Goal: Task Accomplishment & Management: Manage account settings

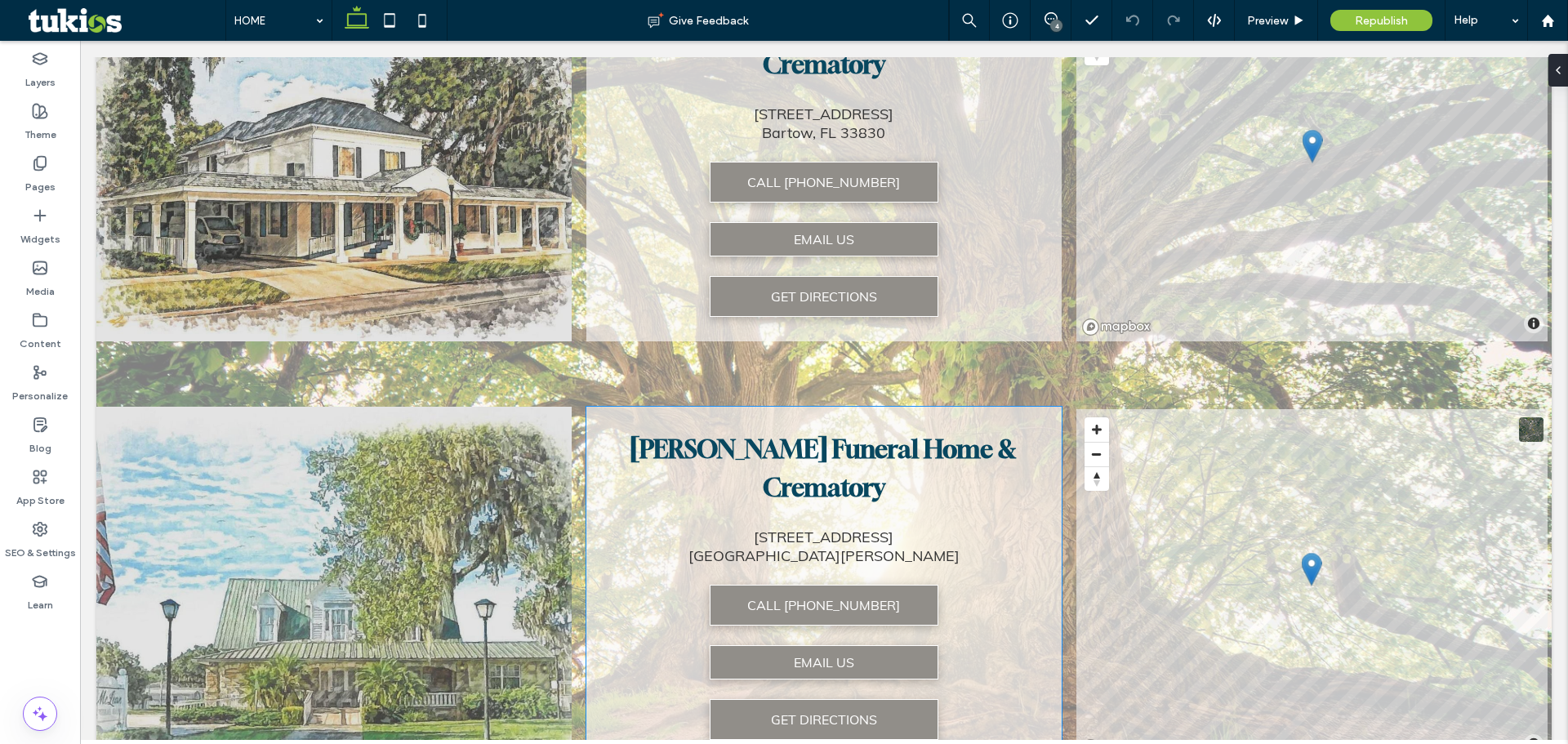
scroll to position [2813, 0]
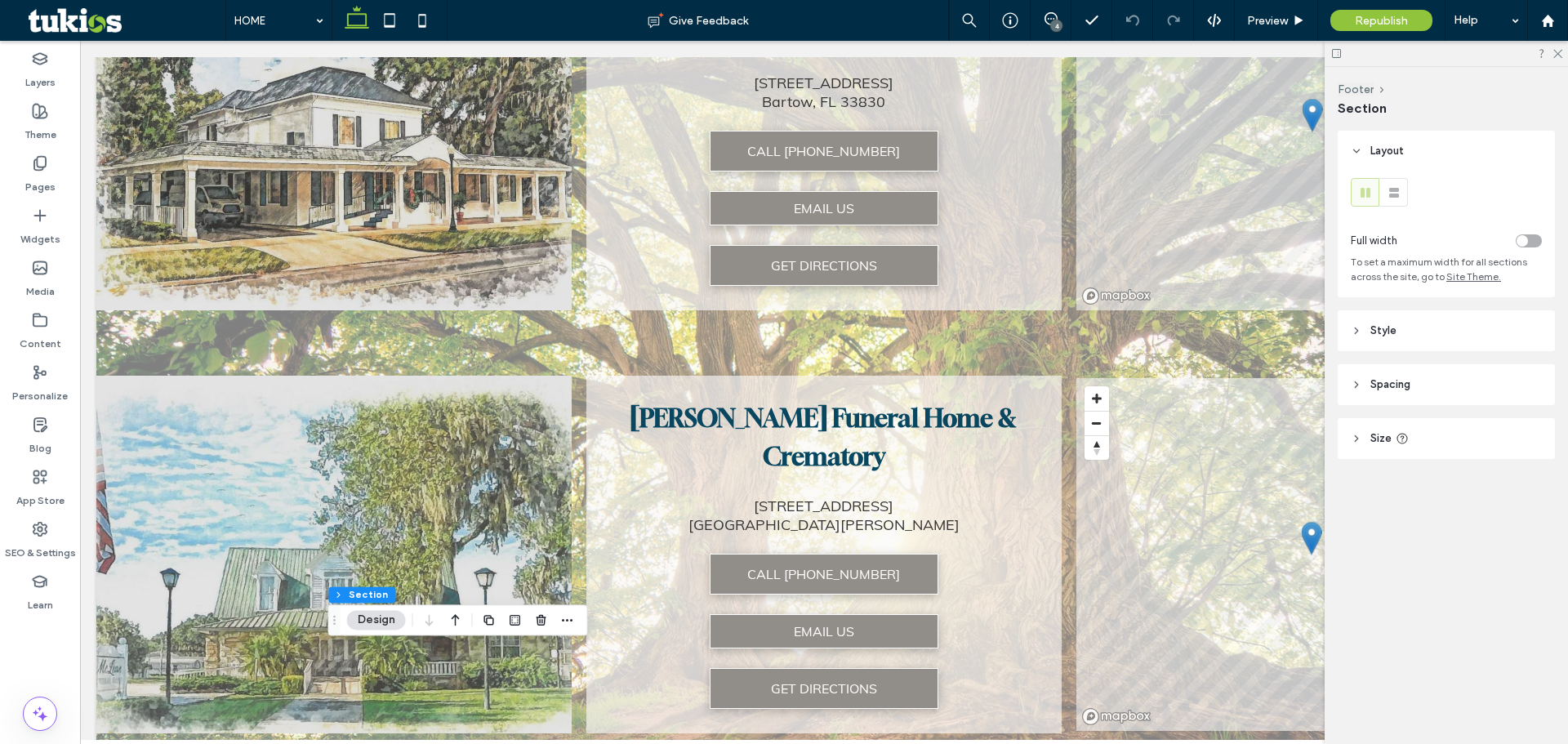
click at [1421, 339] on header "Style" at bounding box center [1446, 330] width 217 height 41
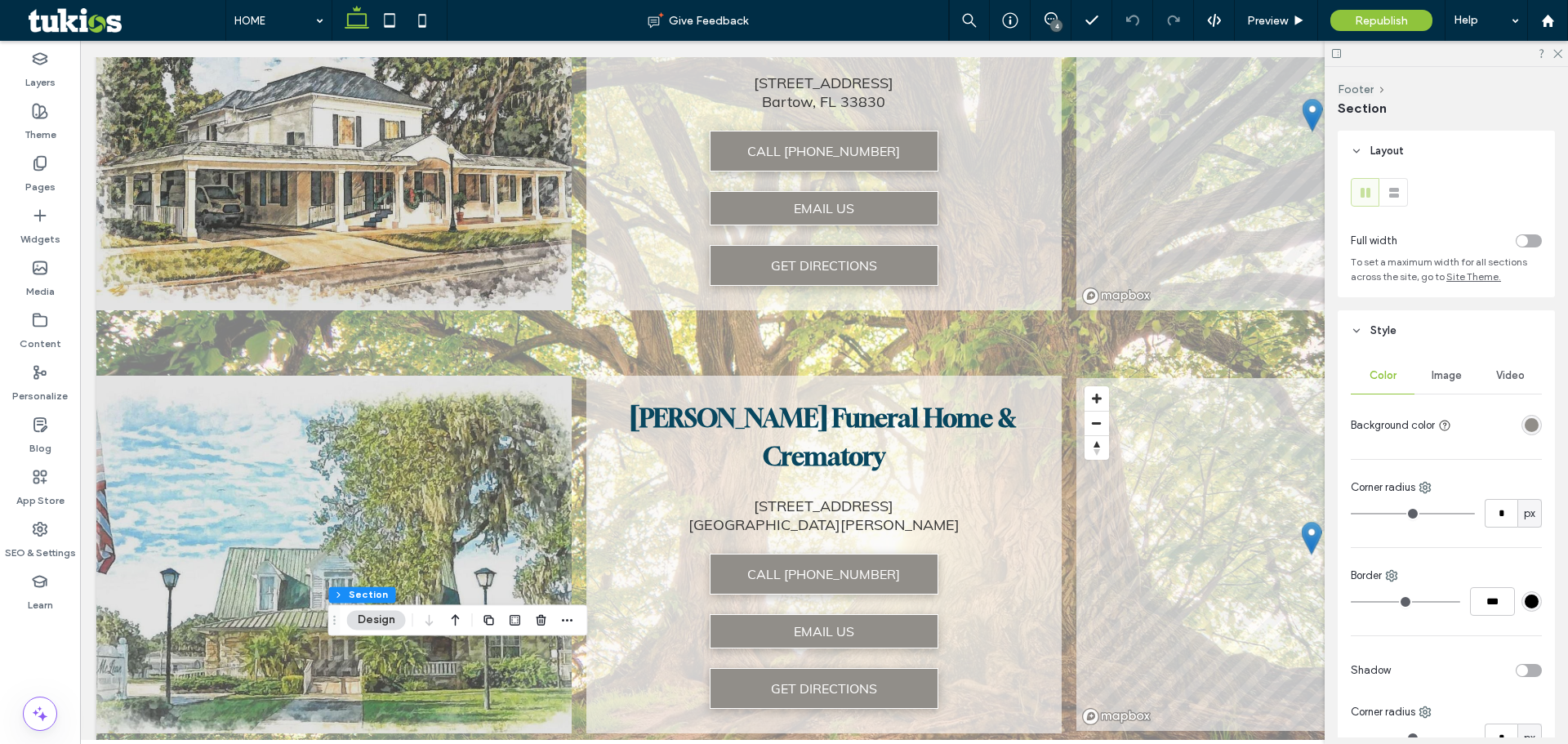
click at [1522, 434] on div at bounding box center [1532, 425] width 21 height 21
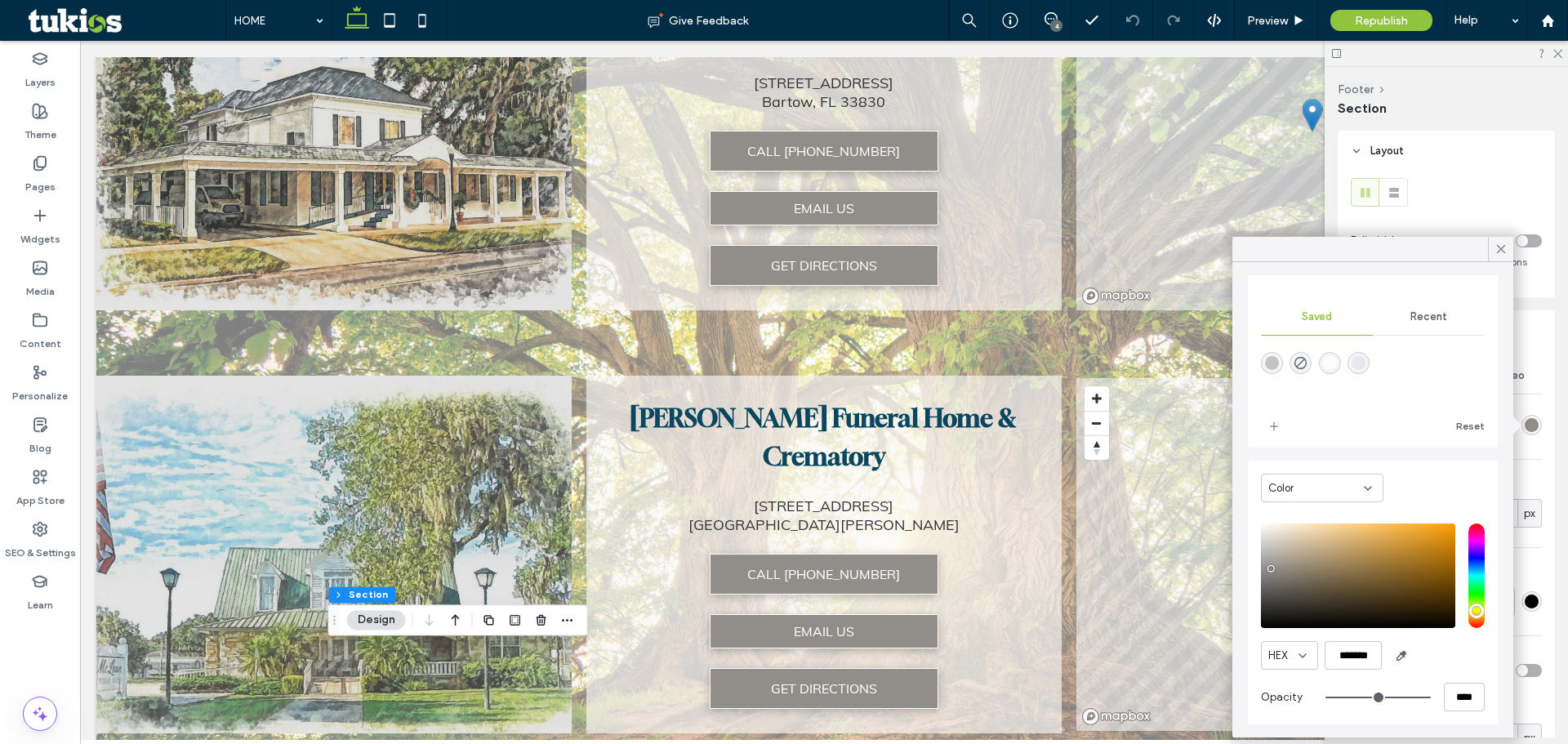
scroll to position [133, 0]
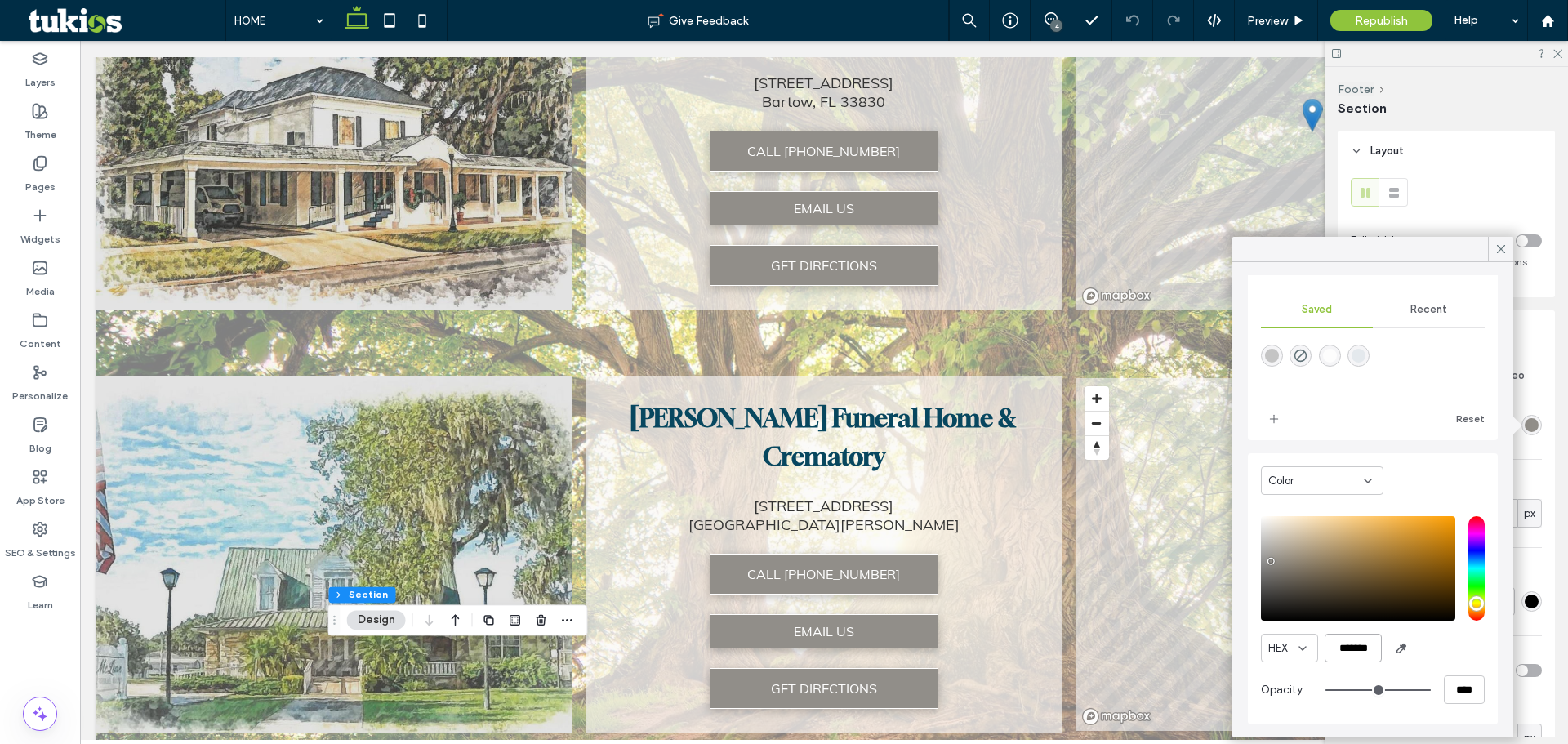
drag, startPoint x: 1376, startPoint y: 651, endPoint x: 1339, endPoint y: 658, distance: 37.7
click at [1339, 658] on input "*******" at bounding box center [1353, 649] width 57 height 29
click at [49, 471] on div "App Store" at bounding box center [40, 489] width 80 height 53
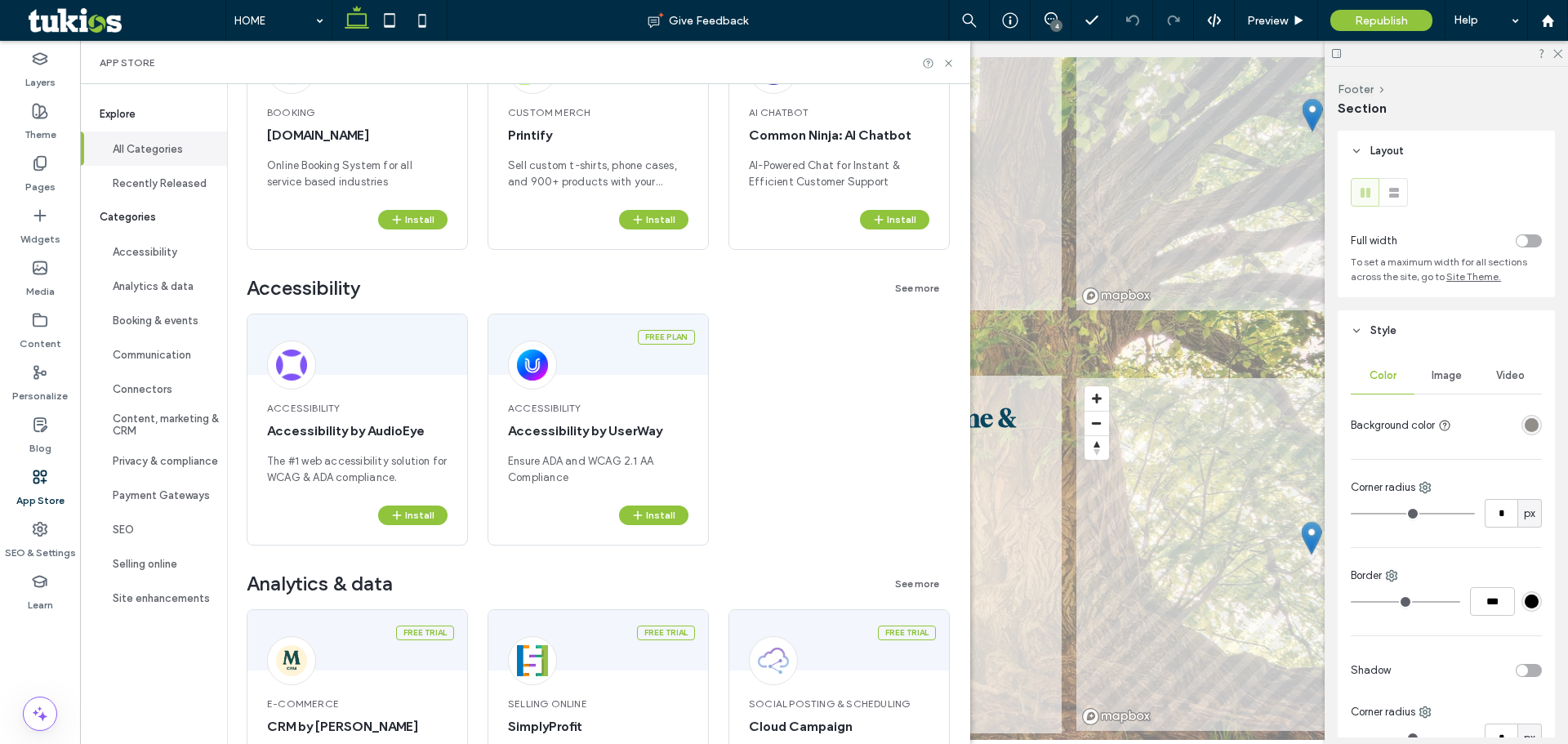
scroll to position [245, 0]
click at [655, 507] on button "Install" at bounding box center [653, 514] width 70 height 20
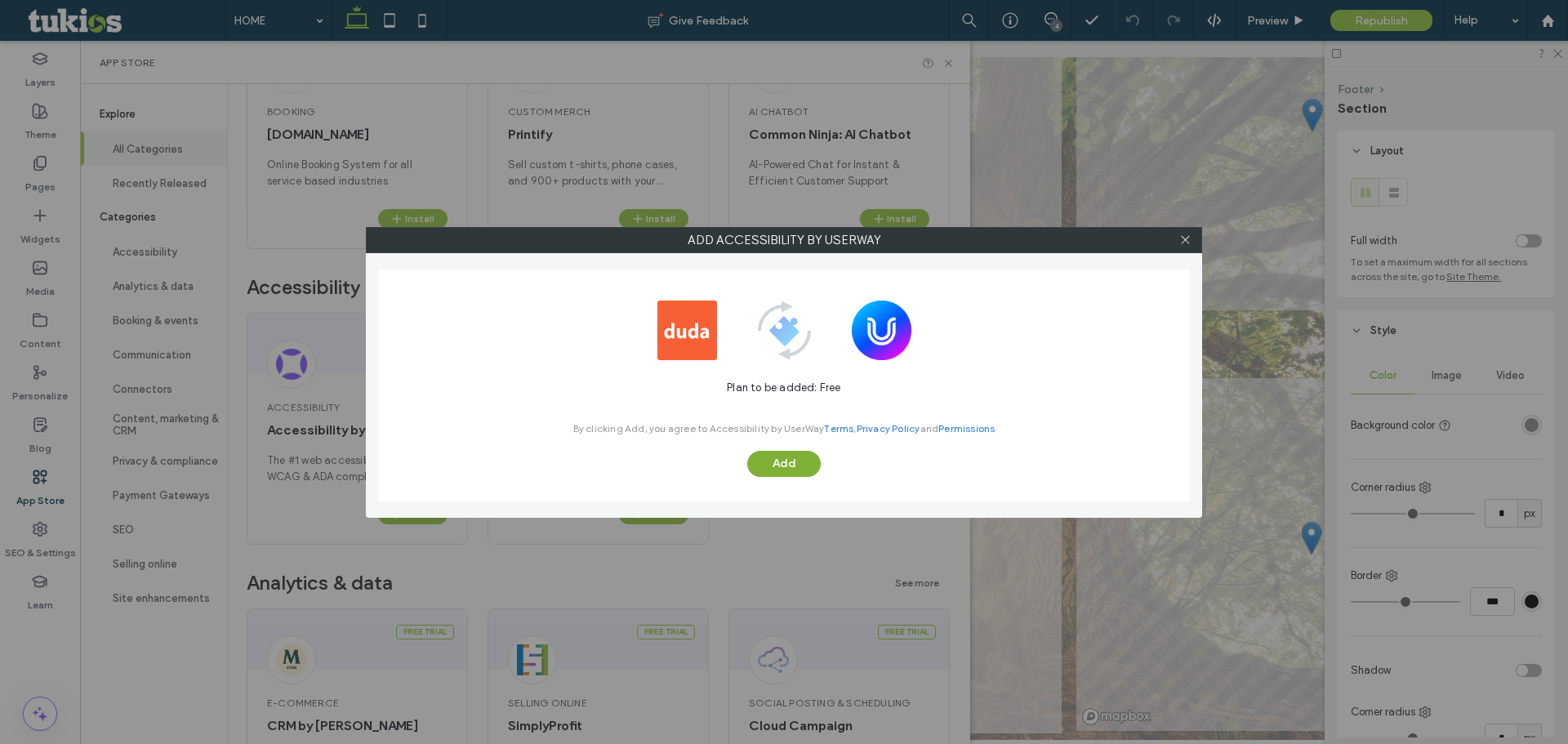
drag, startPoint x: 796, startPoint y: 476, endPoint x: 797, endPoint y: 455, distance: 21.0
click at [798, 455] on div "Plan to be added: Free By clicking Add, you agree to Accessibility by UserWay T…" at bounding box center [784, 386] width 810 height 232
click at [797, 455] on button "Add" at bounding box center [784, 464] width 74 height 26
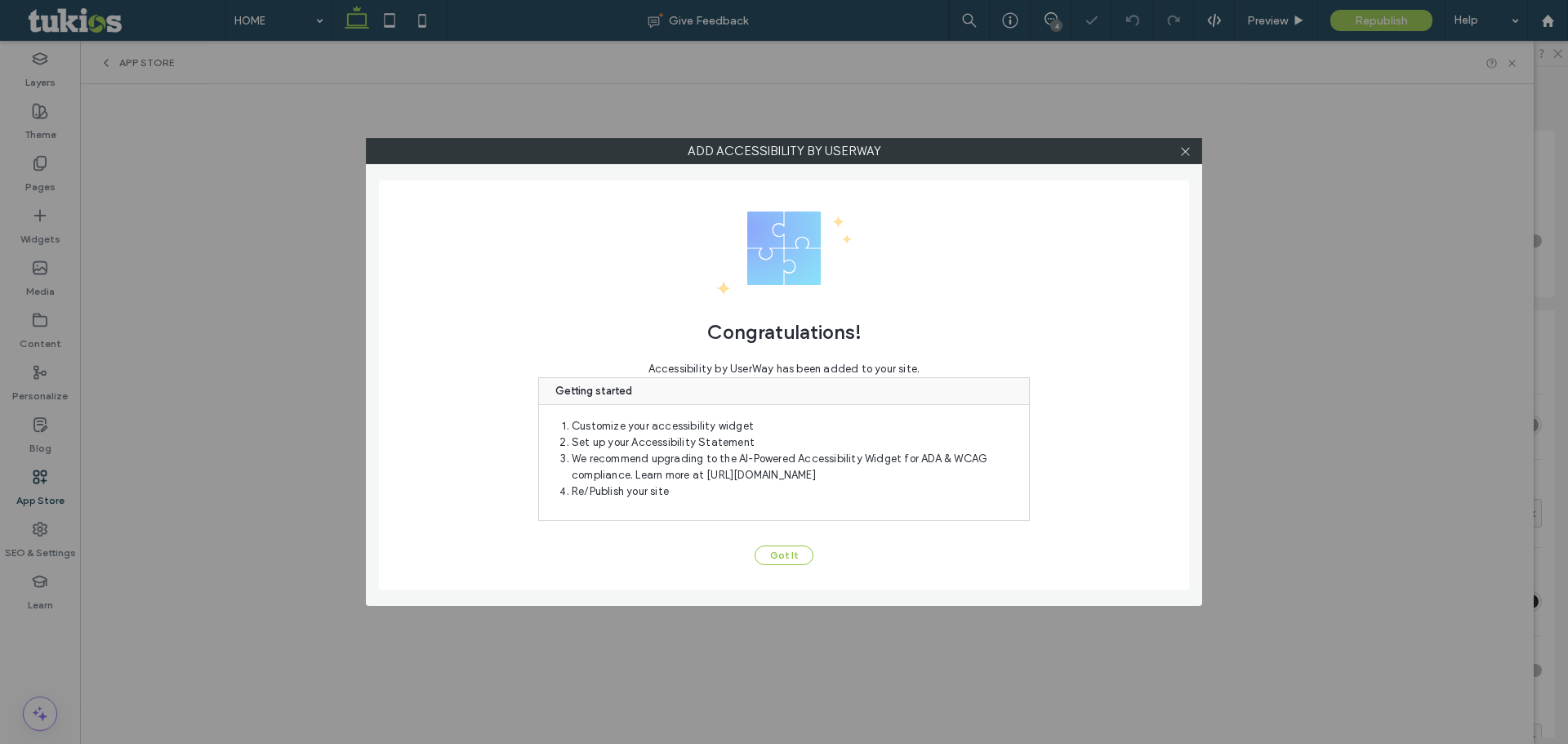
scroll to position [2825, 0]
click at [805, 558] on button "Got It" at bounding box center [784, 555] width 59 height 20
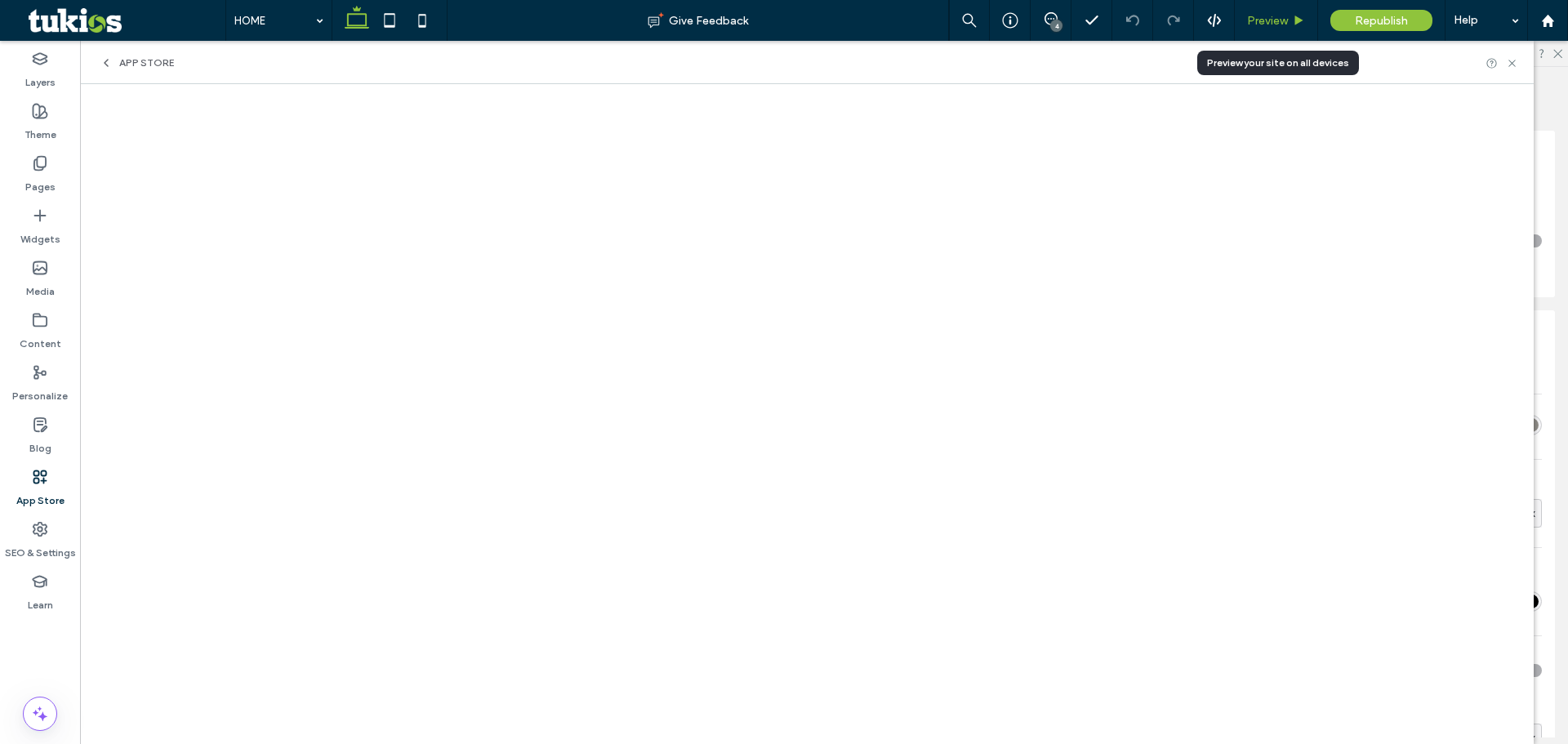
click at [1283, 22] on span "Preview" at bounding box center [1268, 20] width 41 height 14
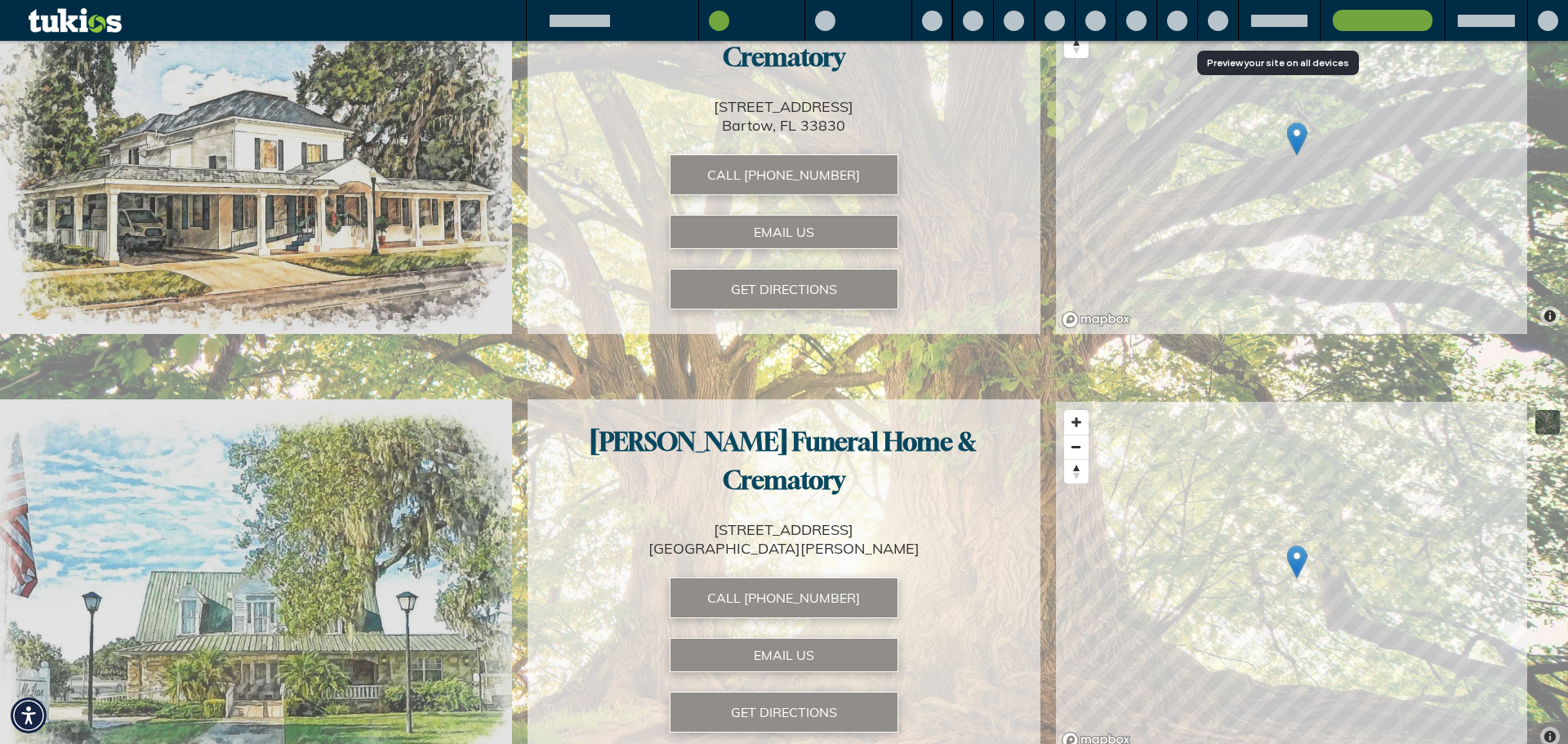
scroll to position [2845, 0]
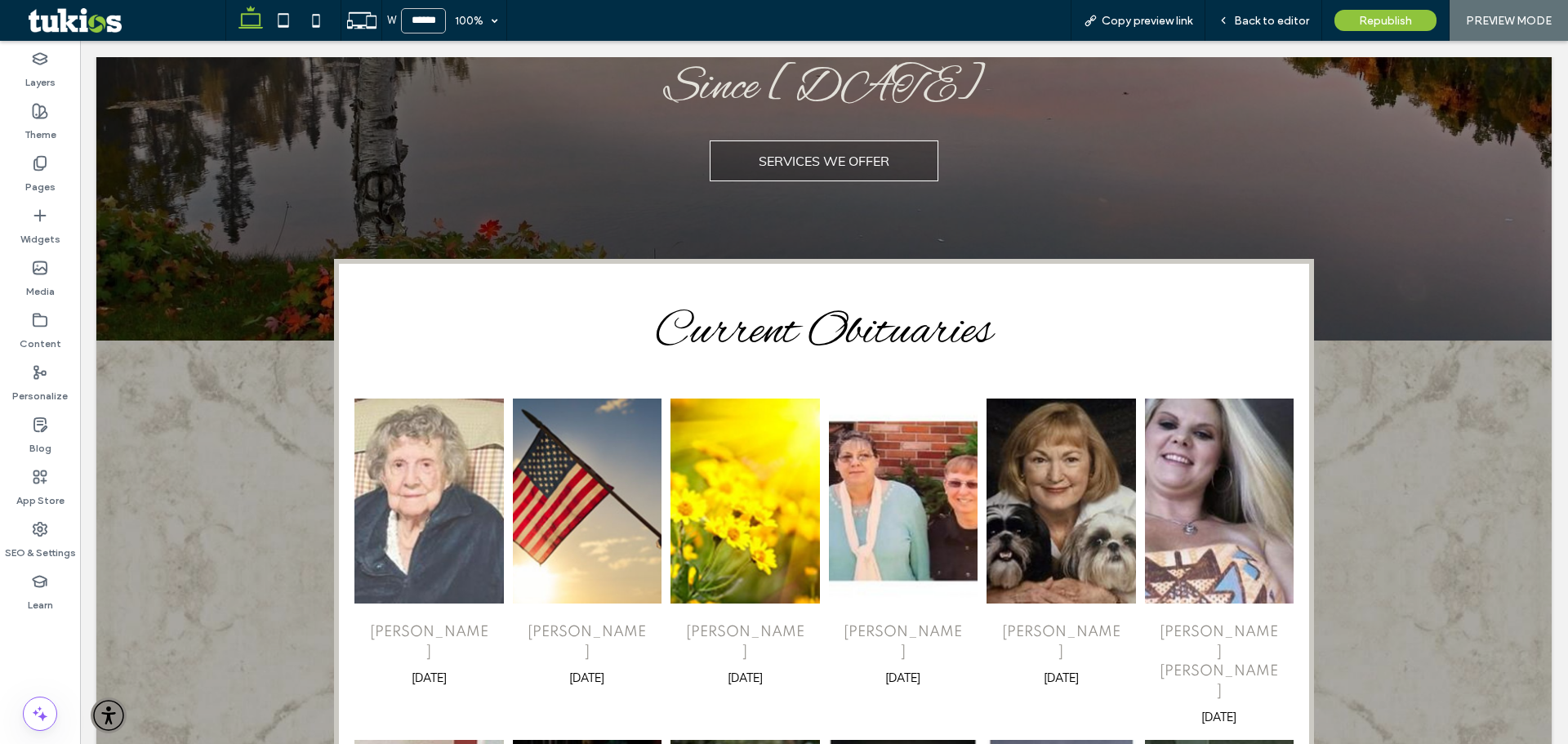
scroll to position [163, 0]
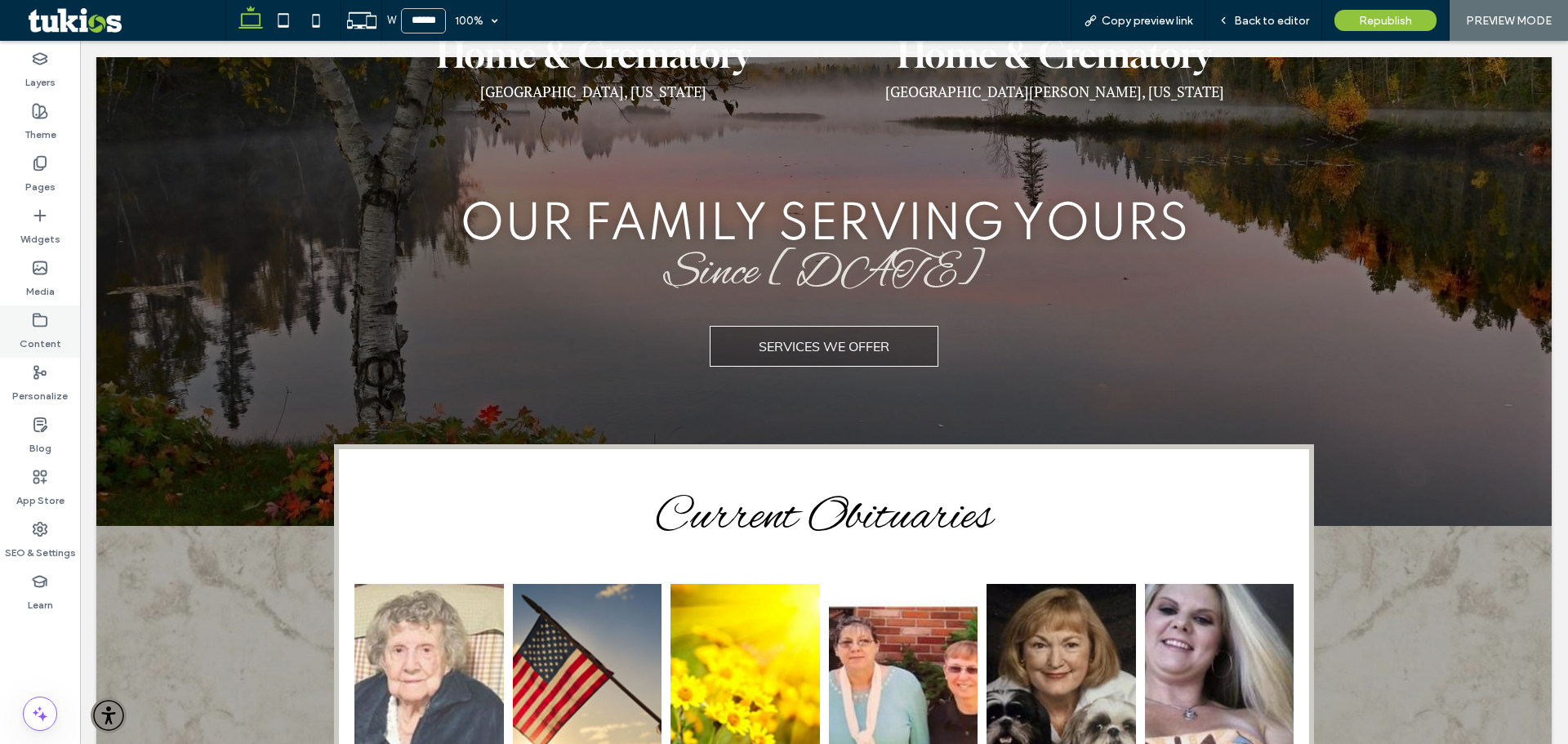
click at [57, 328] on label "Content" at bounding box center [41, 339] width 42 height 23
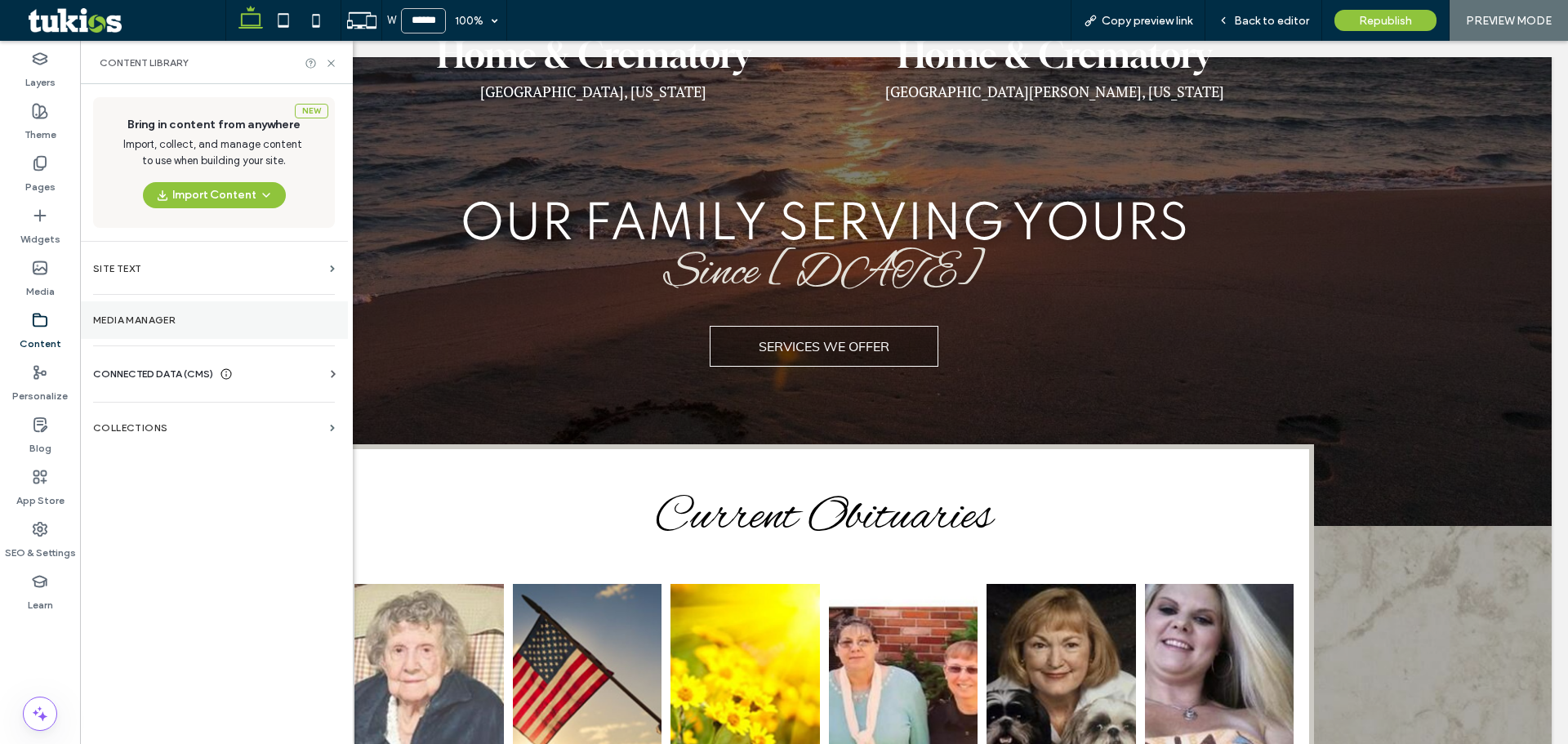
click at [239, 315] on label "Media Manager" at bounding box center [214, 320] width 241 height 12
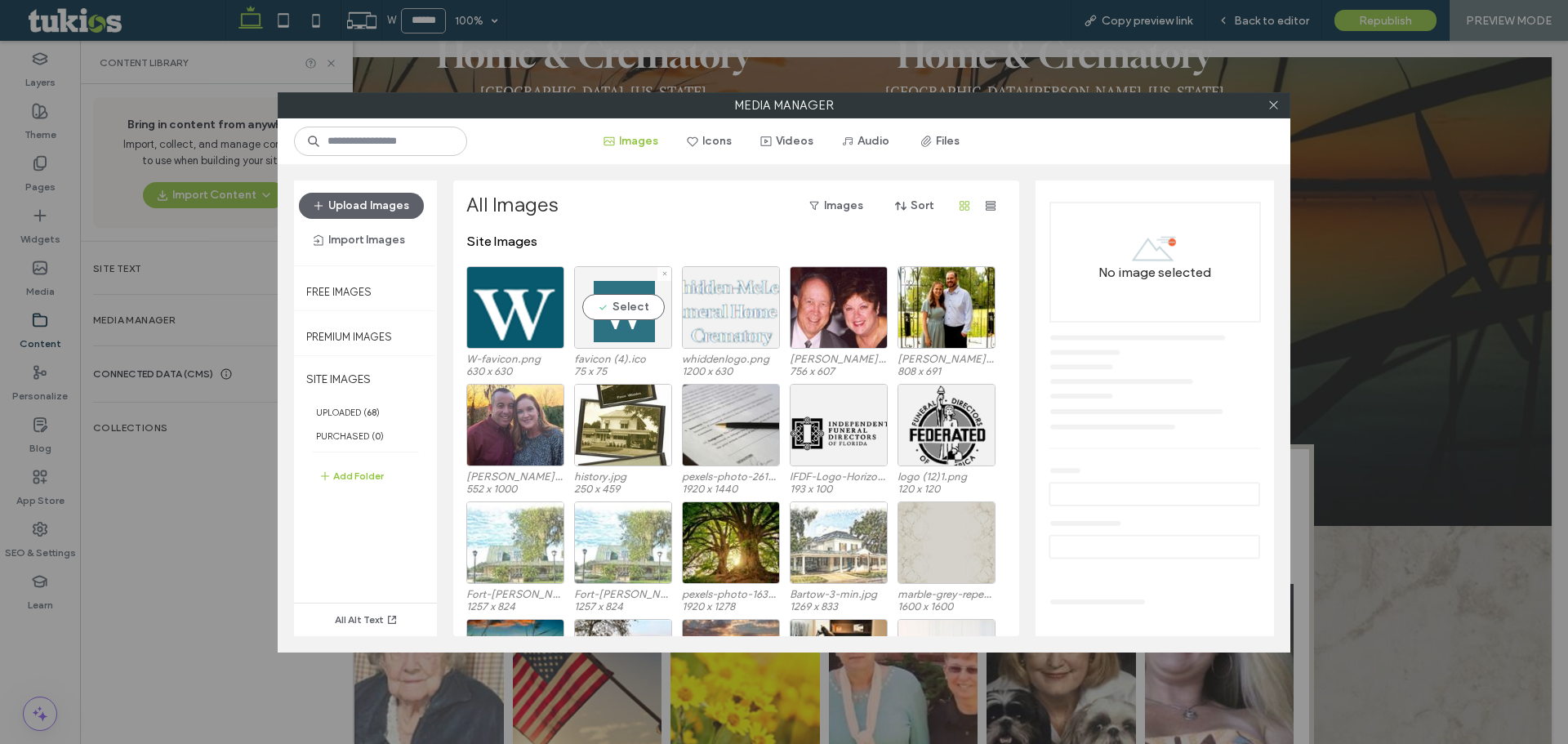
click at [613, 288] on div "Select" at bounding box center [623, 307] width 98 height 83
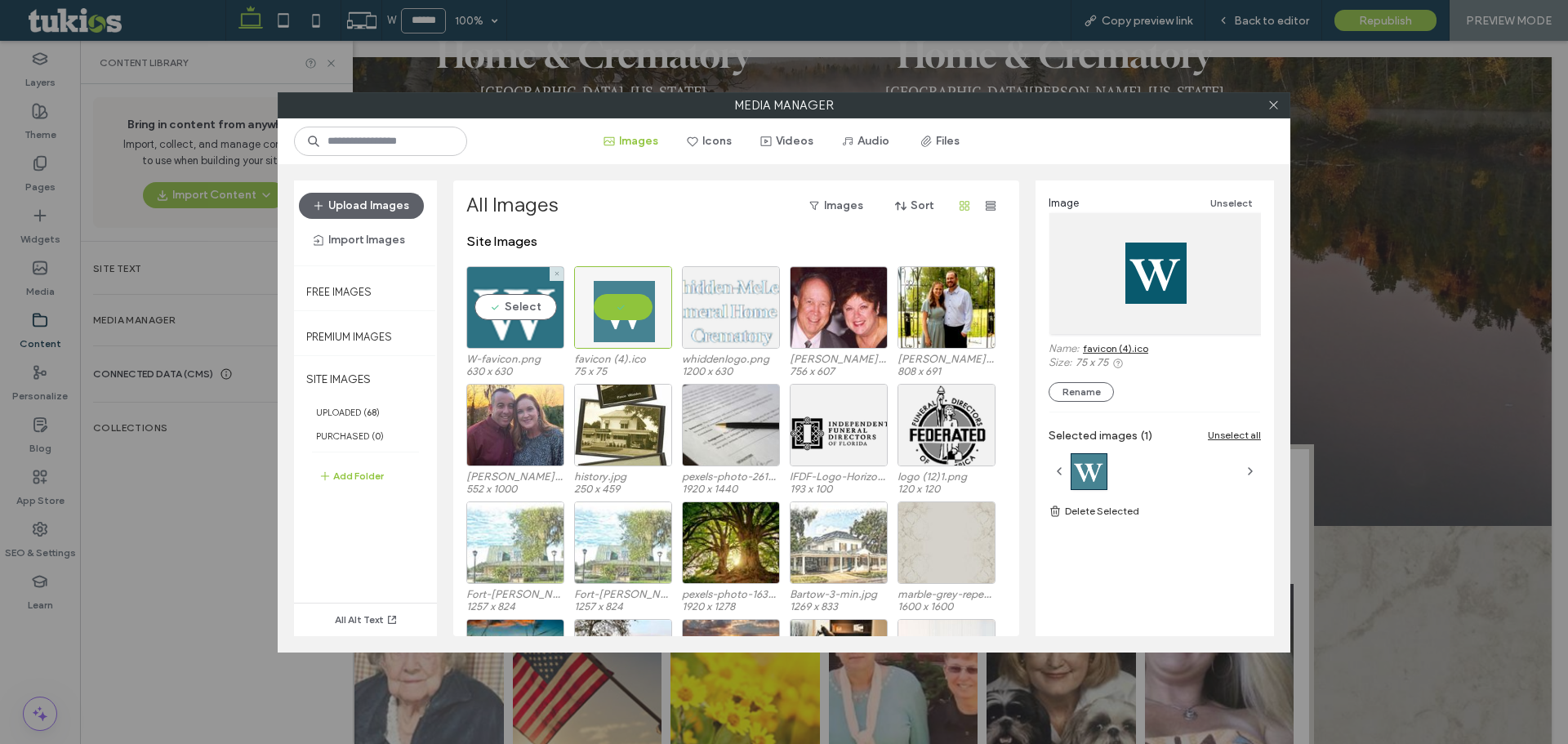
click at [512, 271] on div "Select" at bounding box center [515, 307] width 98 height 83
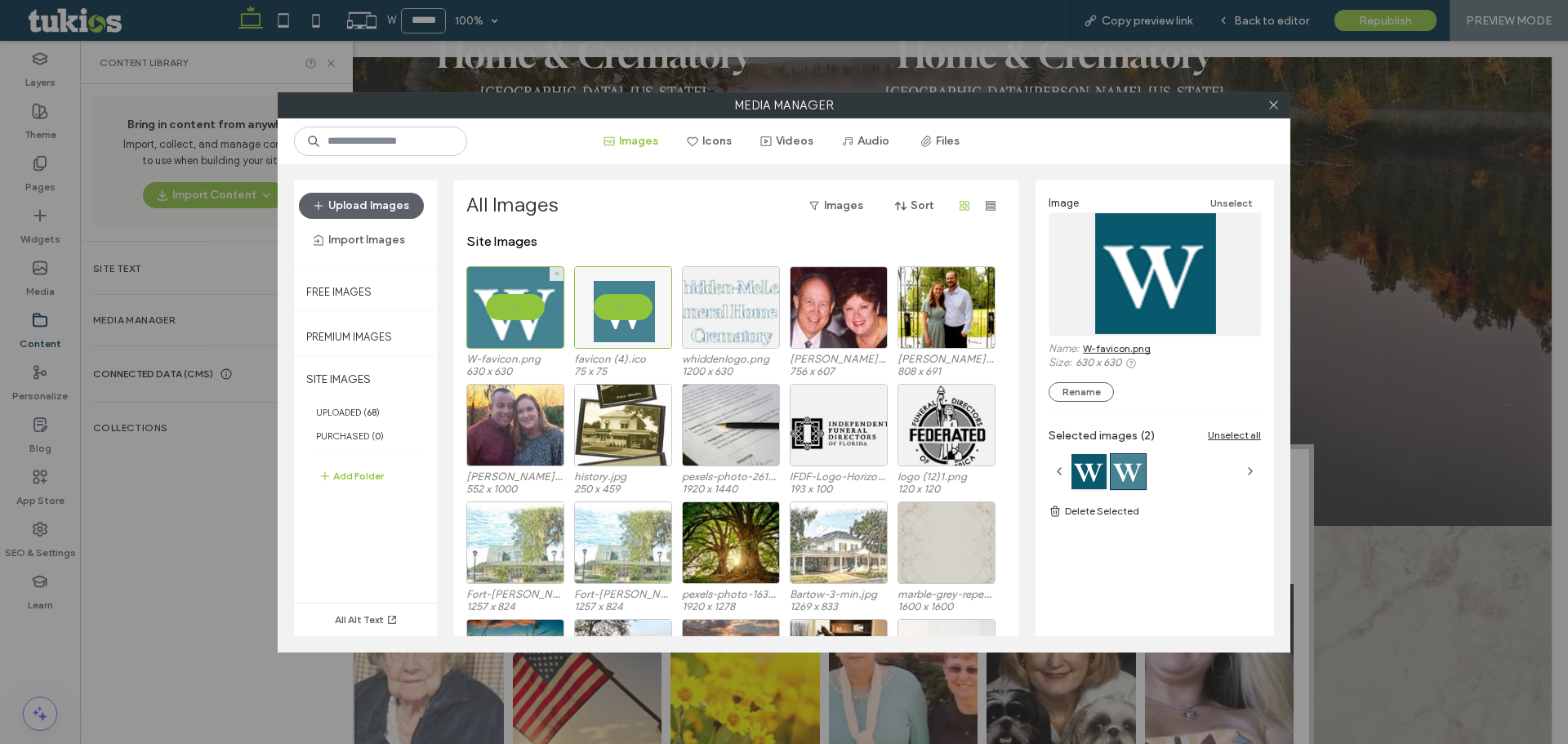
click at [512, 271] on div at bounding box center [515, 307] width 98 height 83
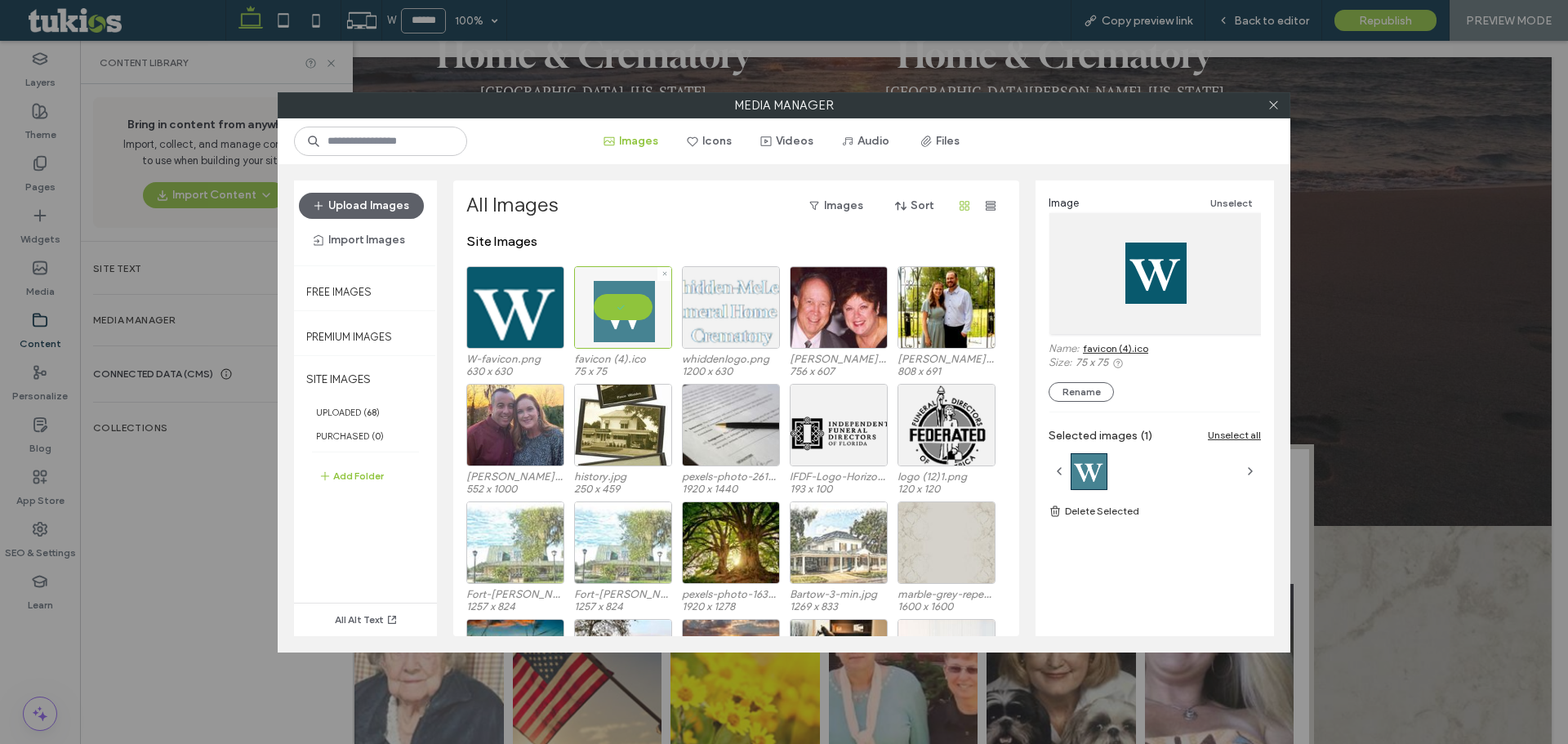
click at [622, 305] on div at bounding box center [623, 307] width 98 height 83
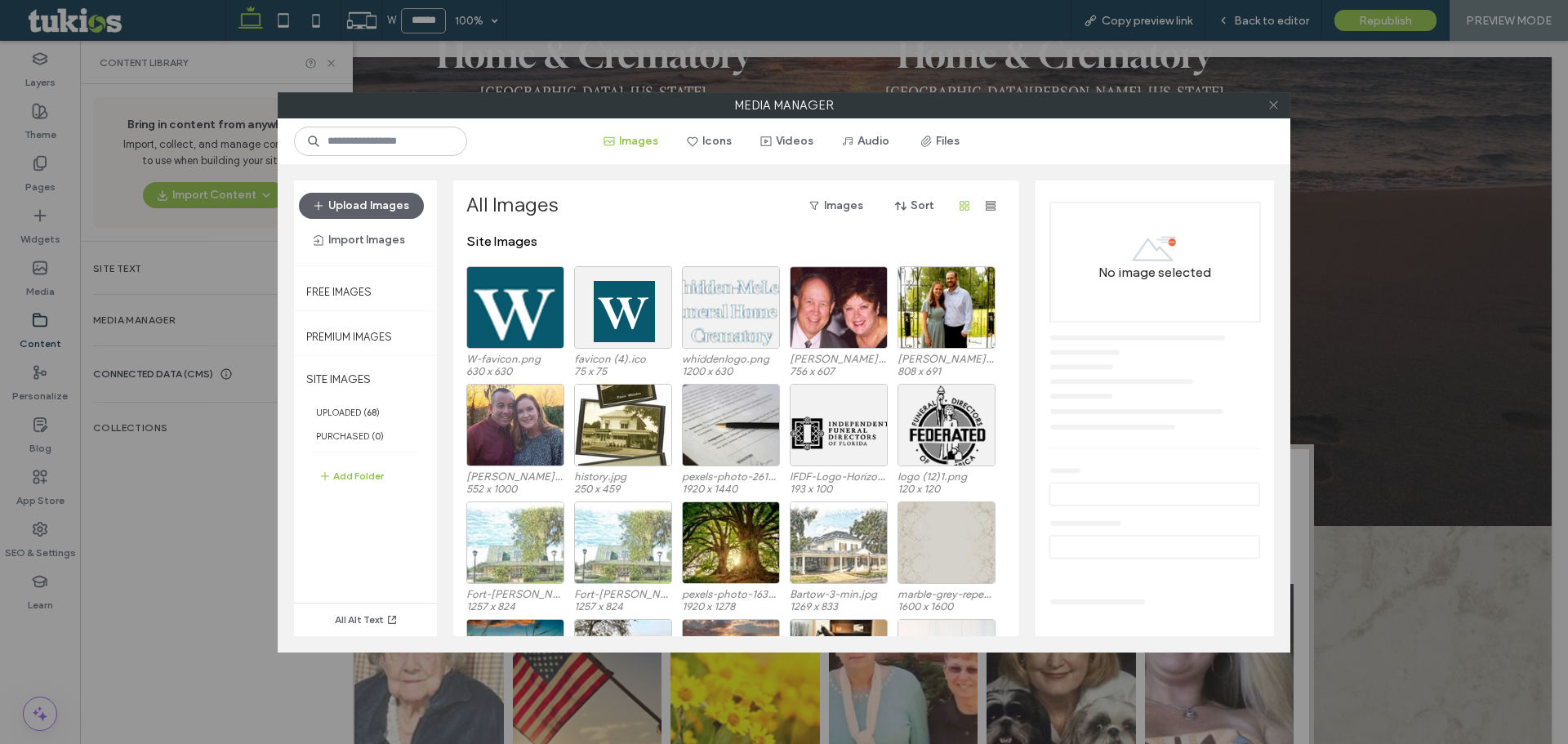
click at [1273, 103] on icon at bounding box center [1274, 105] width 13 height 13
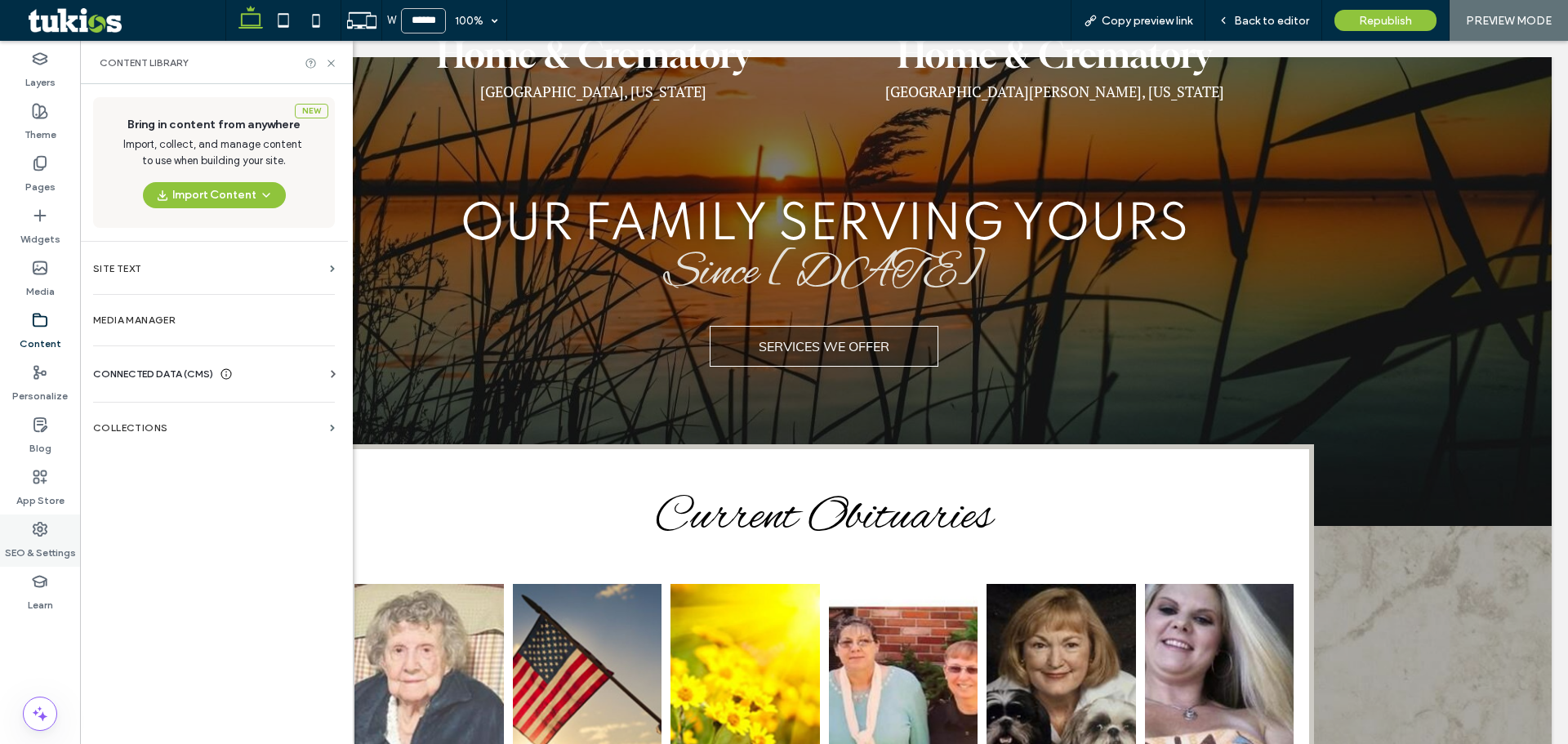
click at [54, 540] on label "SEO & Settings" at bounding box center [40, 548] width 71 height 23
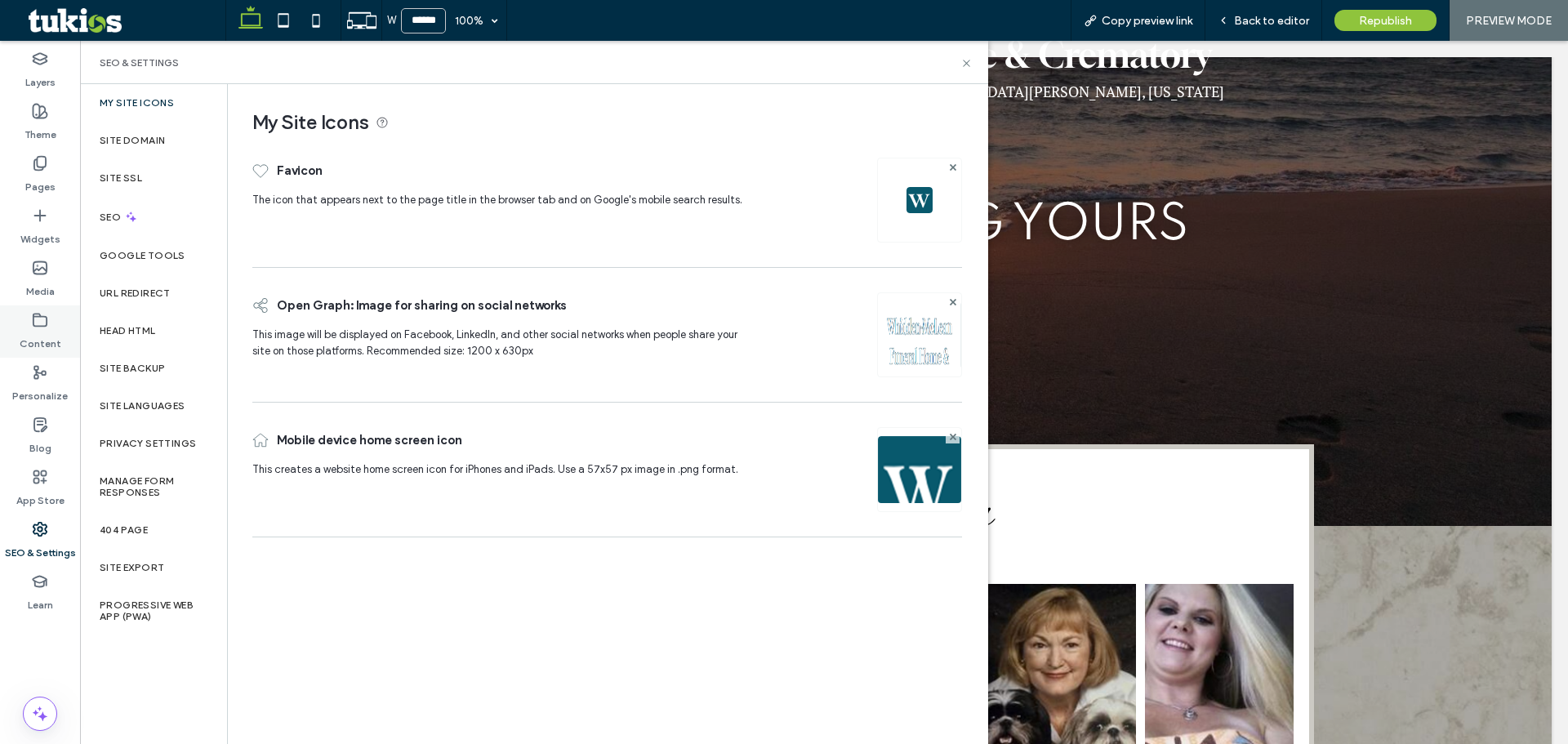
click at [38, 326] on use at bounding box center [40, 320] width 13 height 13
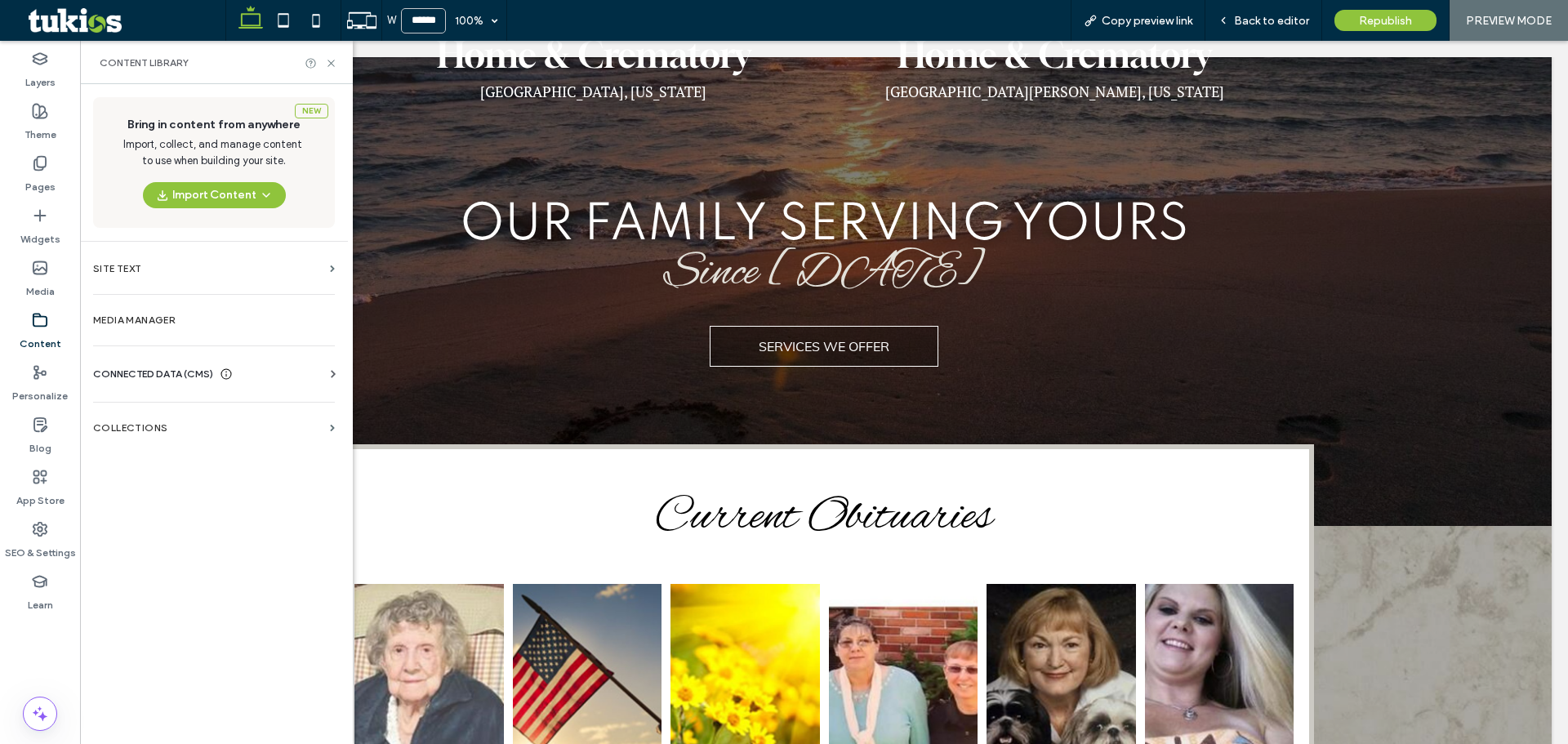
click at [198, 339] on div "New Bring in content from anywhere Import, collect, and manage content to use w…" at bounding box center [213, 413] width 268 height 657
click at [184, 315] on label "Media Manager" at bounding box center [214, 320] width 241 height 12
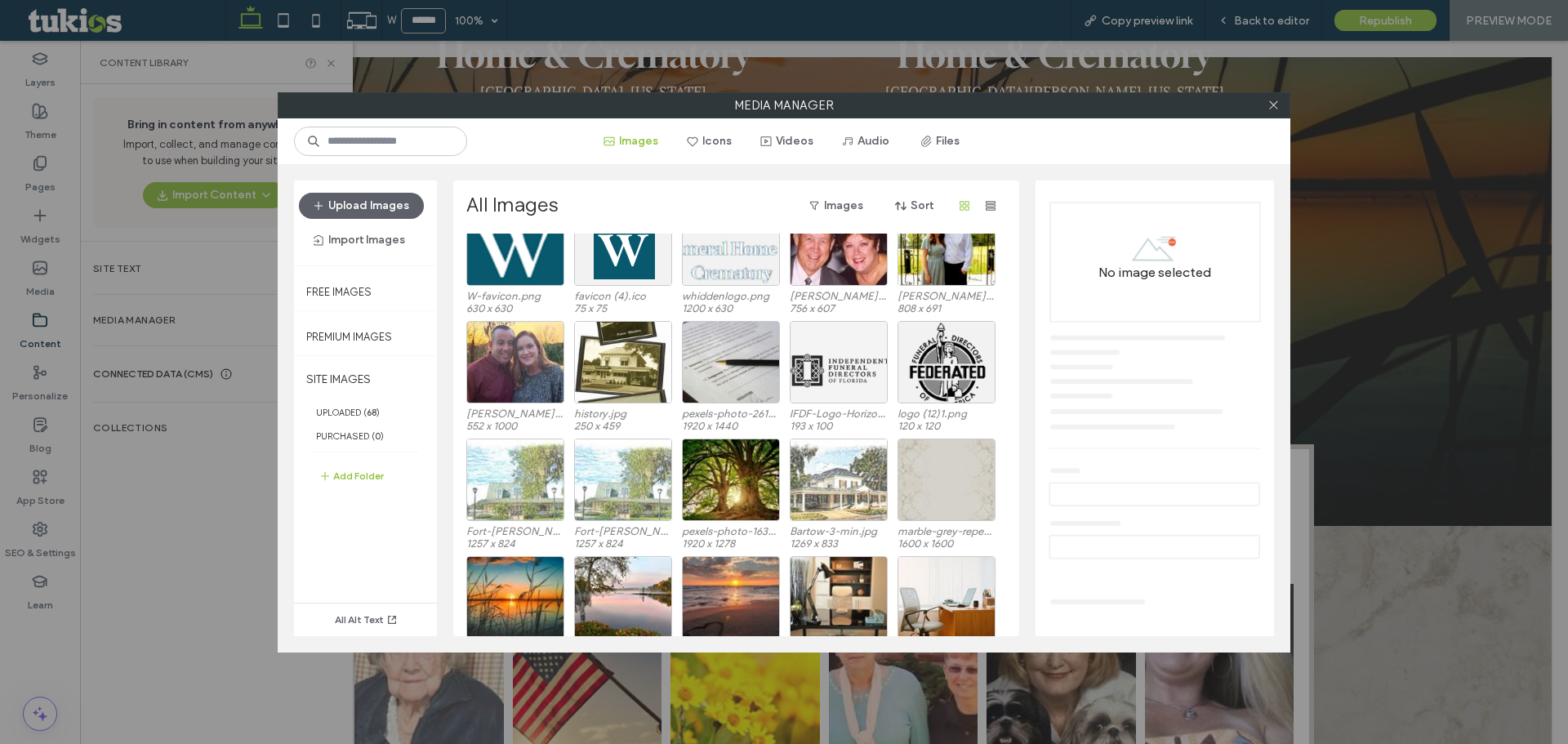
scroll to position [0, 0]
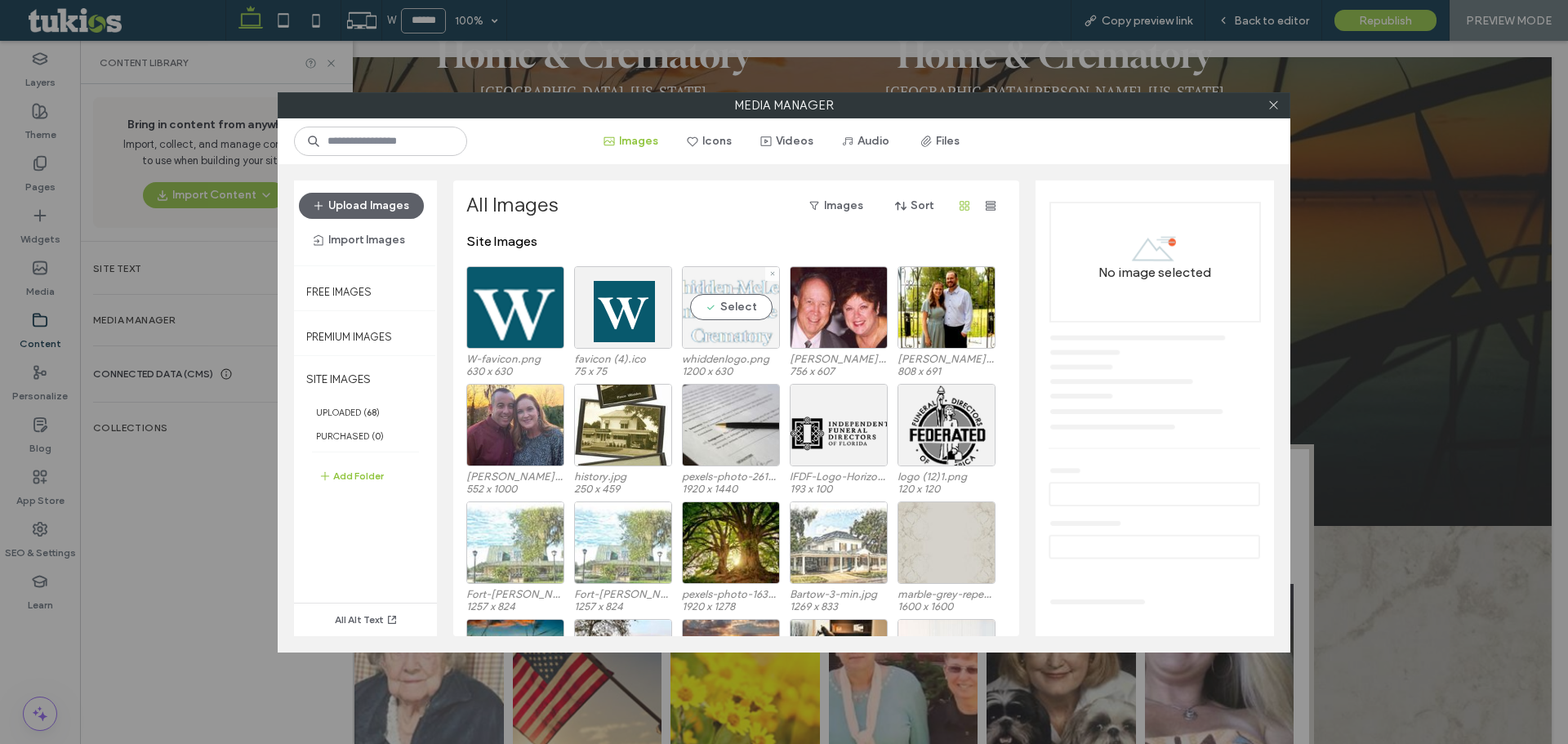
click at [732, 317] on div "Select" at bounding box center [731, 307] width 98 height 83
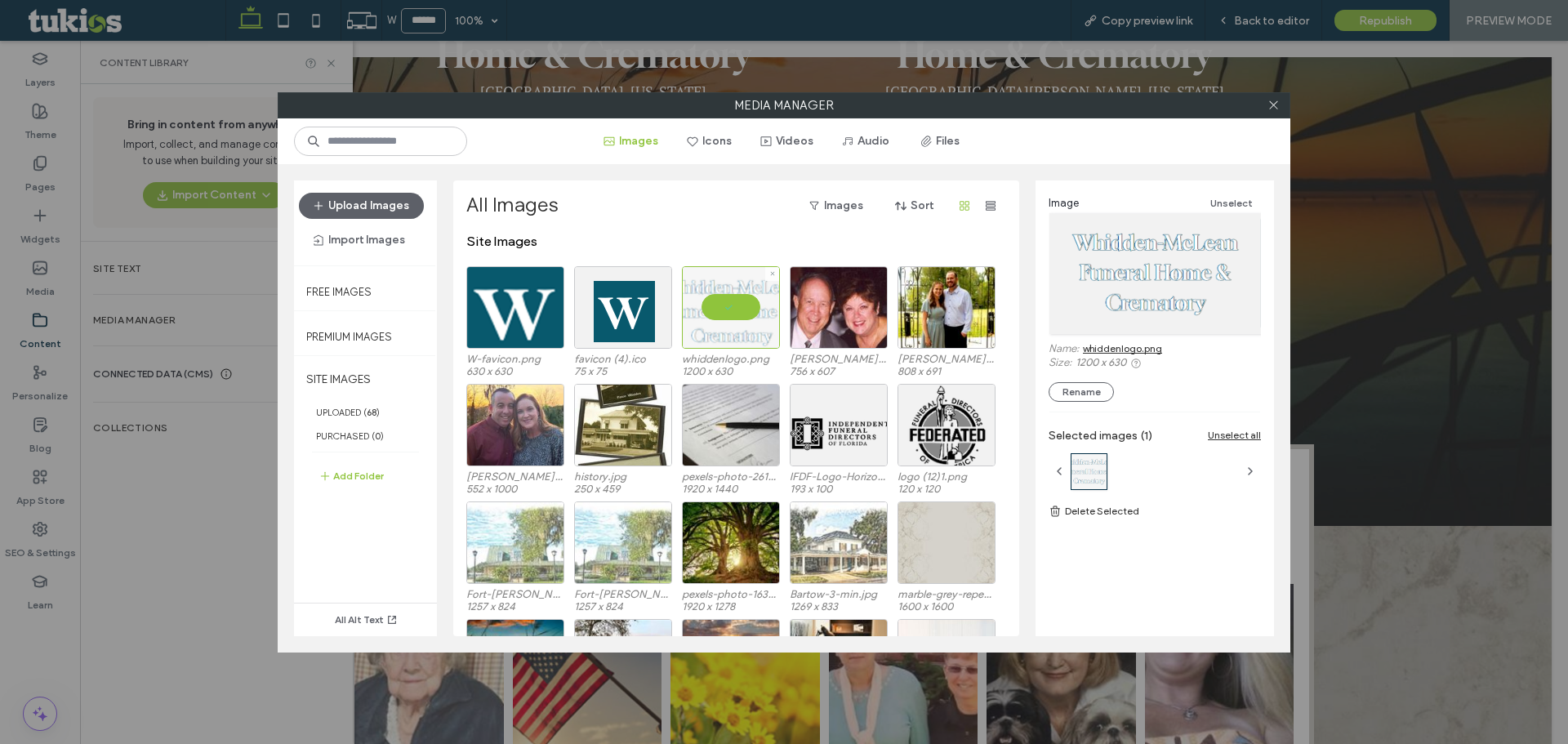
click at [738, 315] on div at bounding box center [731, 307] width 98 height 83
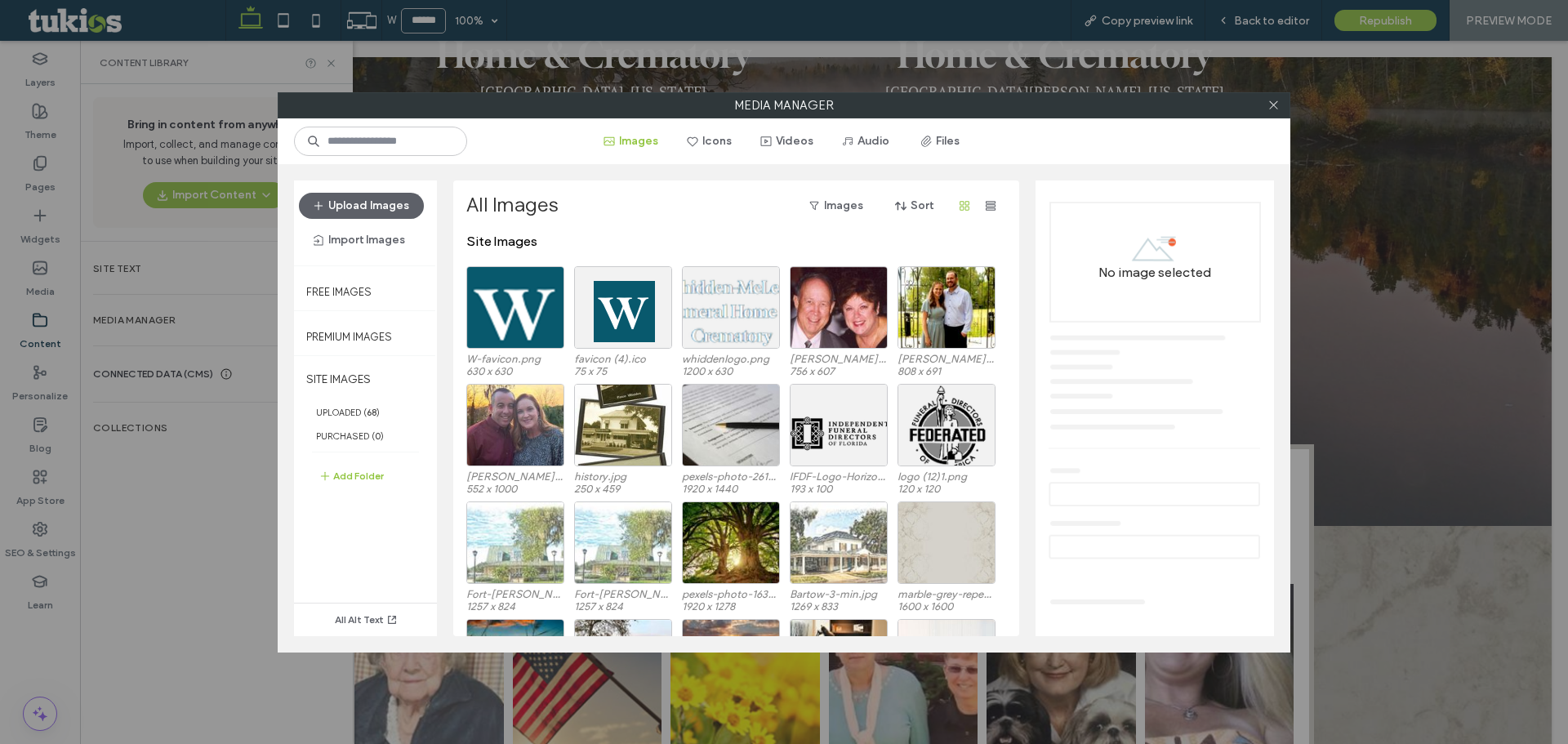
click at [168, 288] on div "Media Manager Images Icons Videos Audio Files Upload Images Import Images Free …" at bounding box center [784, 372] width 1568 height 744
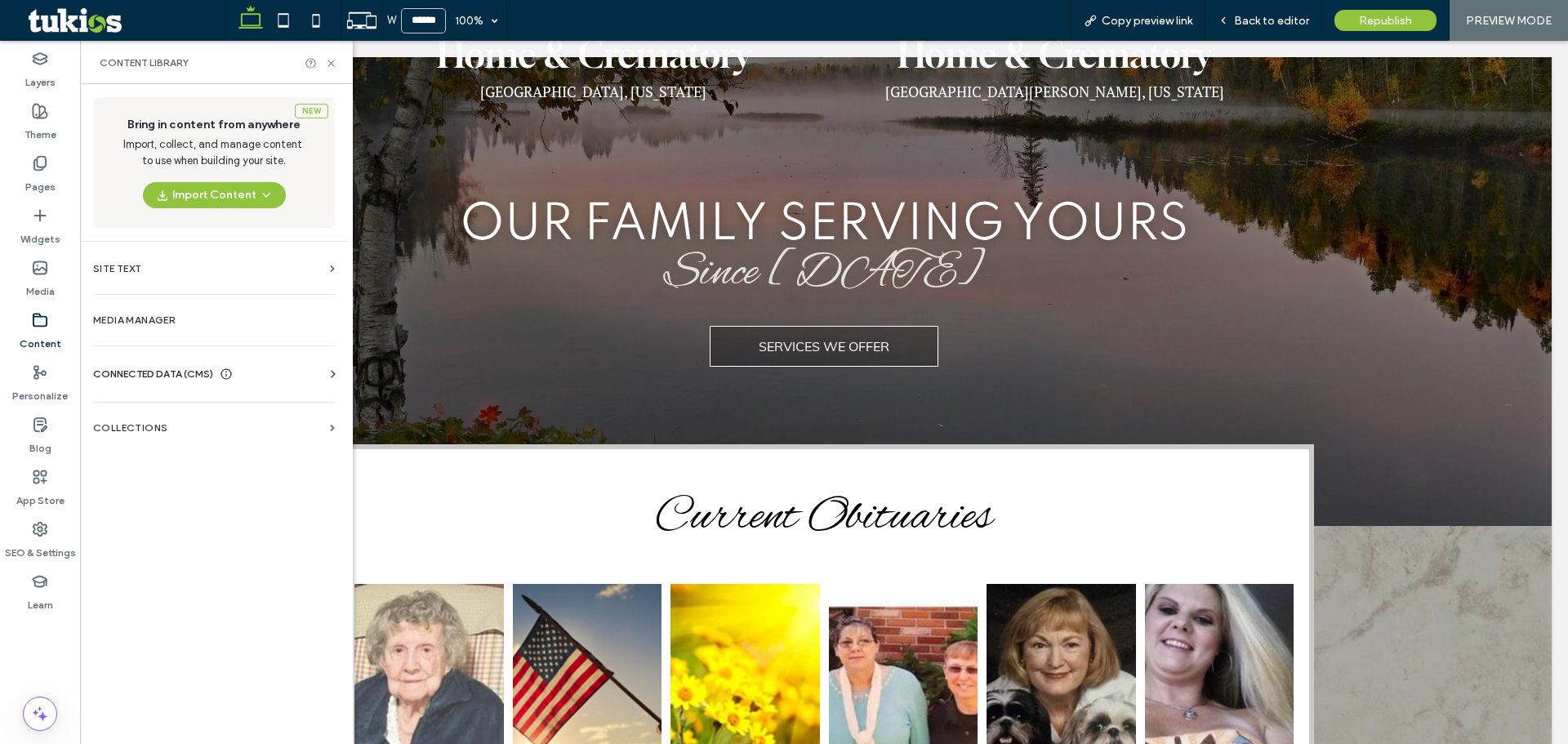
drag, startPoint x: 269, startPoint y: 378, endPoint x: 261, endPoint y: 393, distance: 17.0
click at [270, 377] on div "CONNECTED DATA (CMS)" at bounding box center [218, 374] width 249 height 16
click at [250, 411] on label "Business Info" at bounding box center [217, 414] width 222 height 12
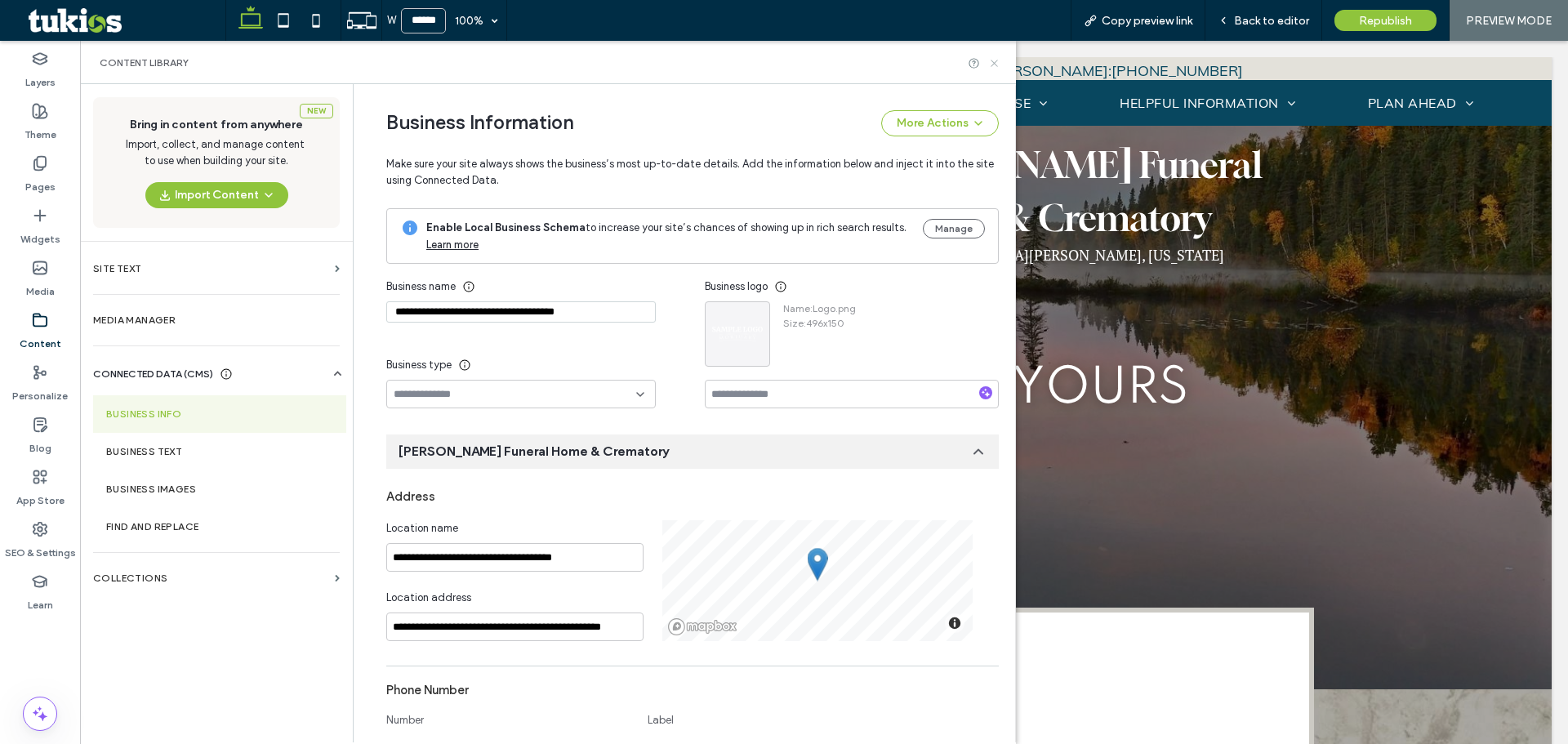
click at [1001, 66] on div "Content Library" at bounding box center [548, 63] width 936 height 44
click at [998, 64] on icon at bounding box center [995, 64] width 13 height 13
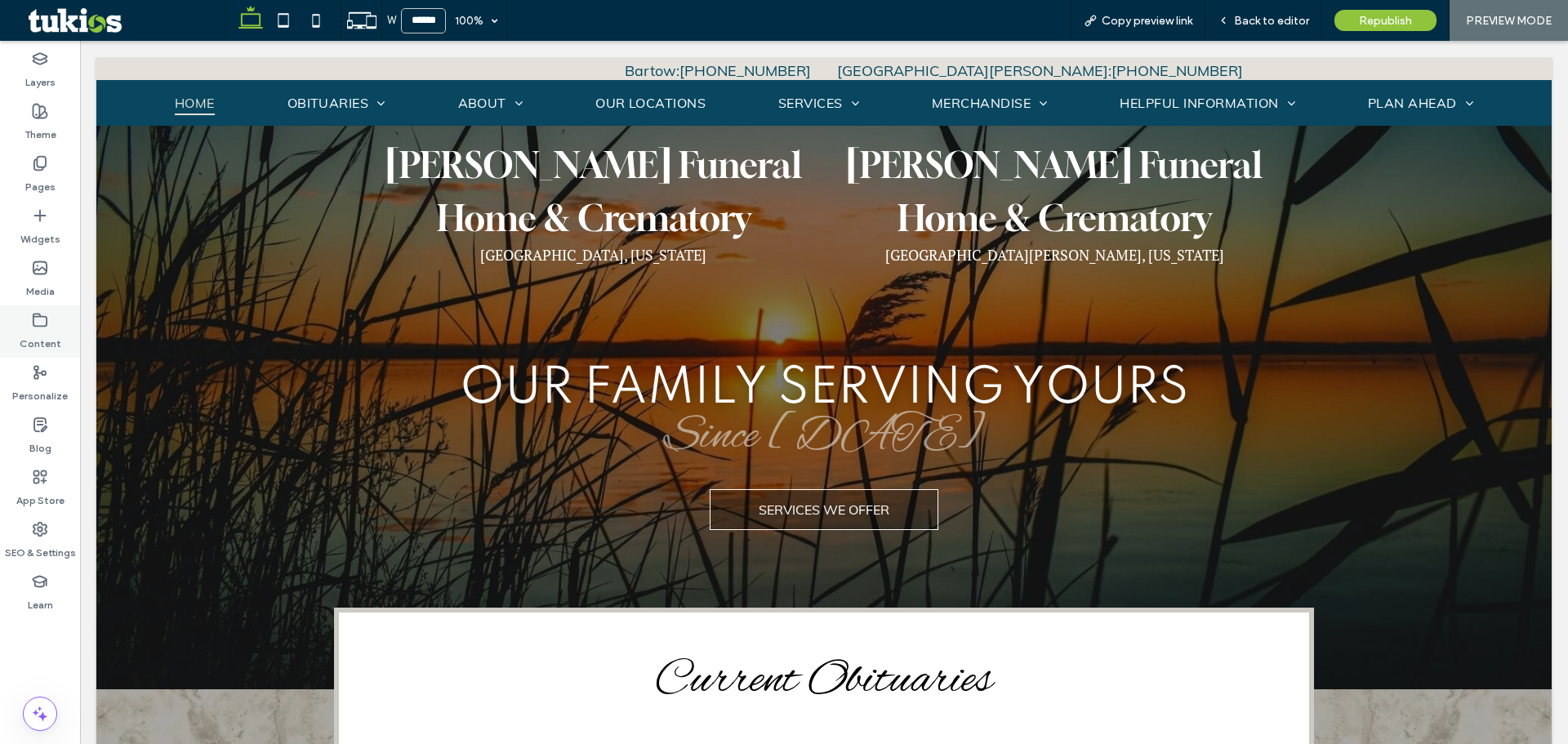
click at [44, 341] on label "Content" at bounding box center [41, 339] width 42 height 23
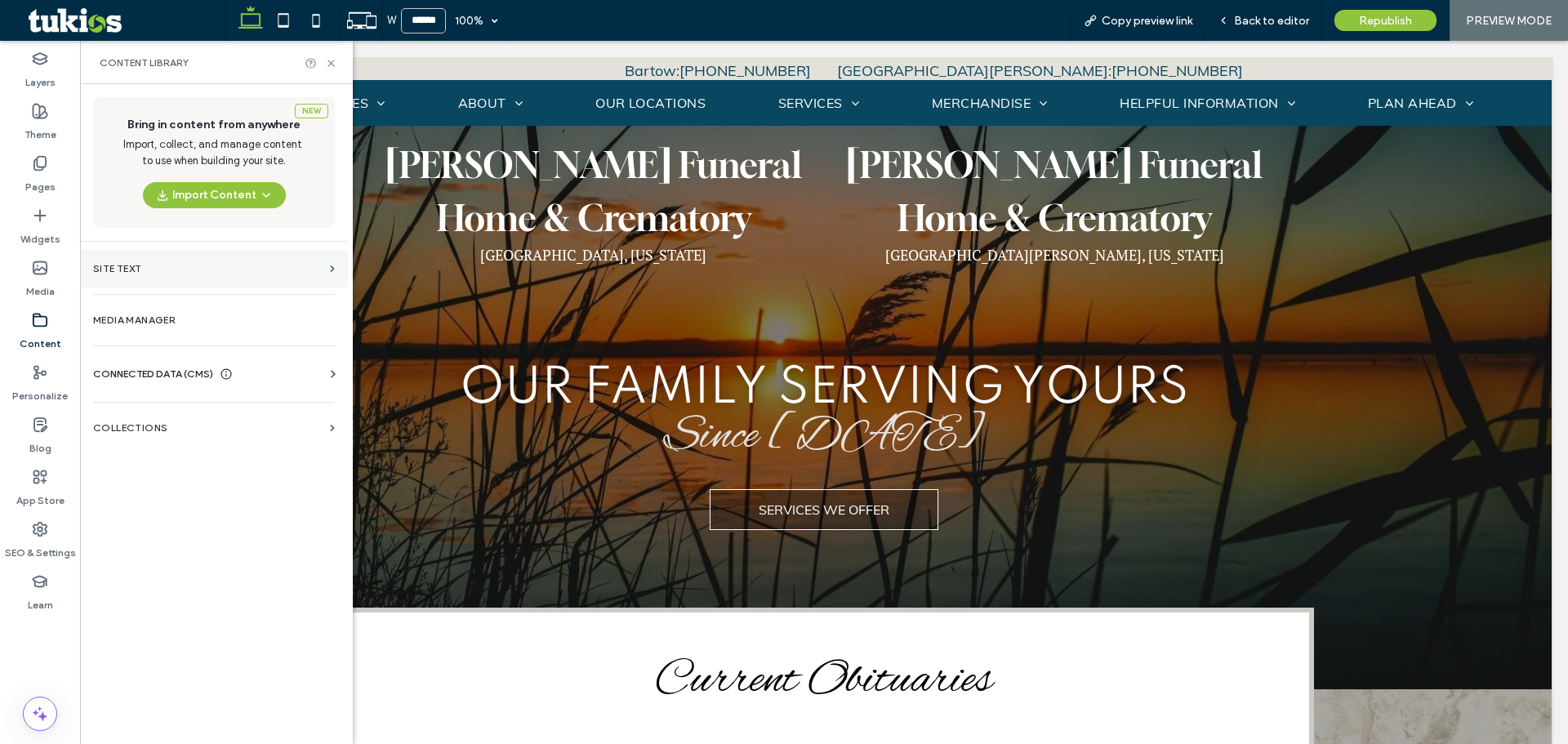
click at [157, 275] on section "Site Text" at bounding box center [213, 268] width 268 height 37
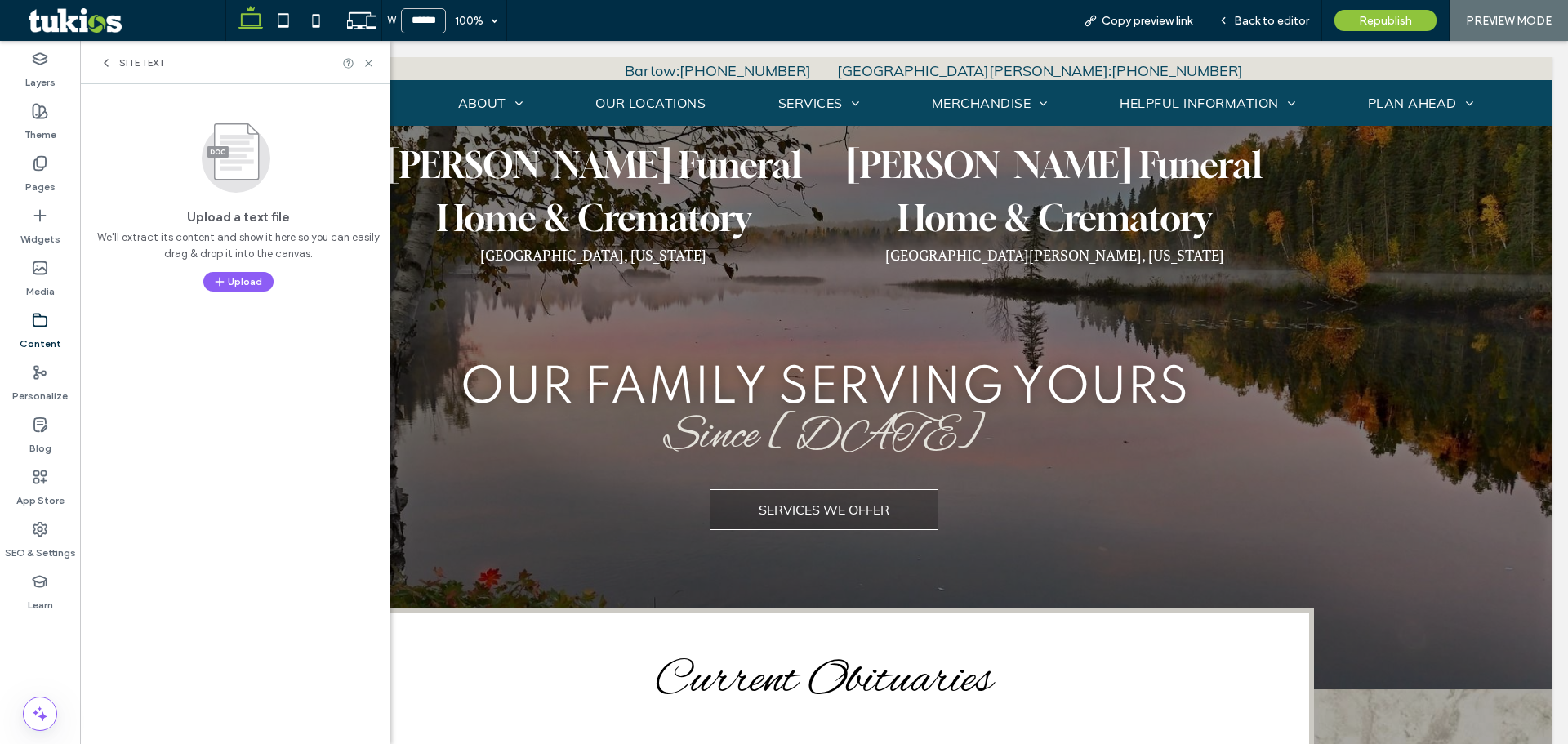
click at [106, 64] on use at bounding box center [106, 63] width 4 height 6
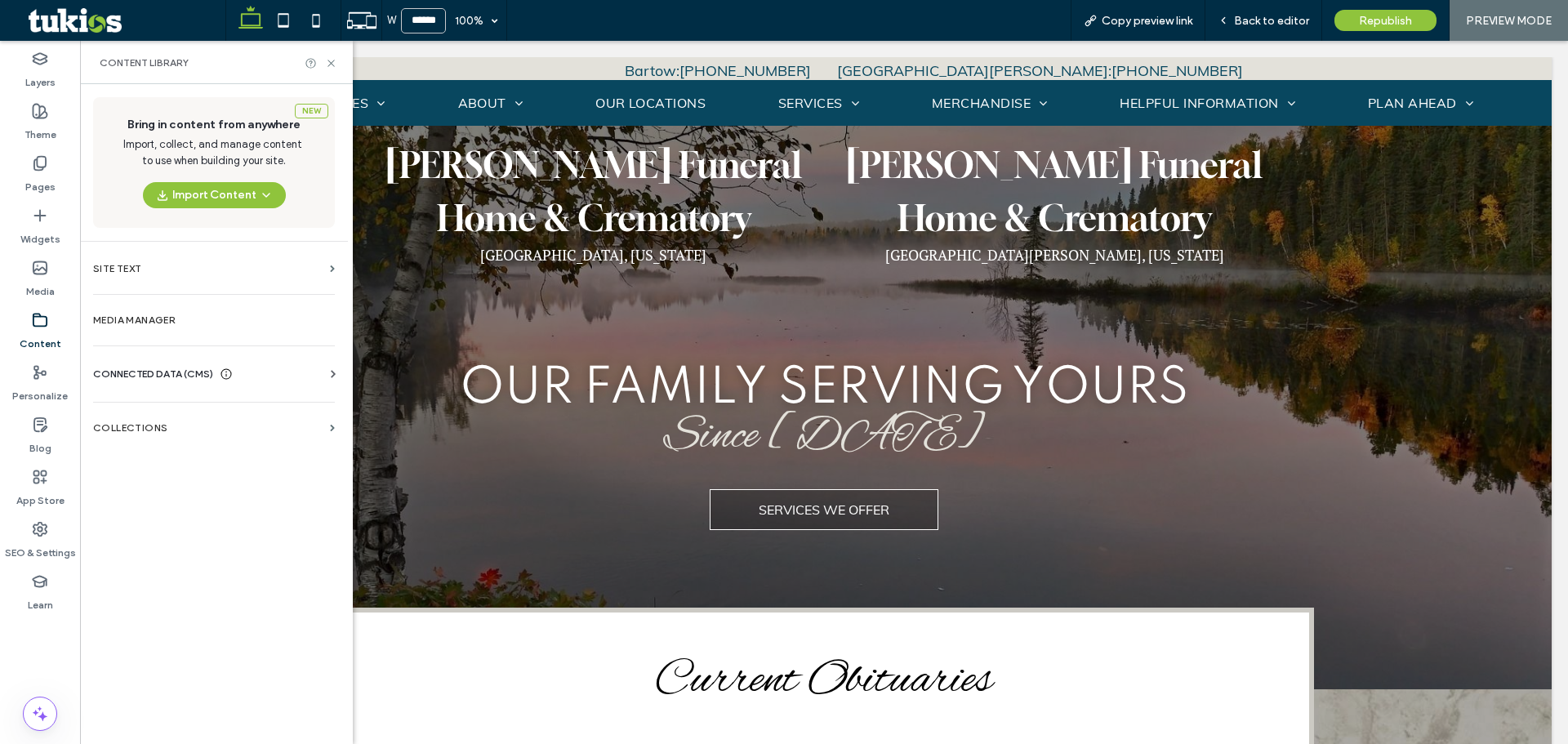
click at [280, 390] on div "Business Info Business Text Business Images Find and Replace" at bounding box center [218, 388] width 249 height 13
click at [270, 375] on div "CONNECTED DATA (CMS)" at bounding box center [218, 374] width 249 height 16
click at [248, 420] on section "Business Info" at bounding box center [218, 414] width 249 height 37
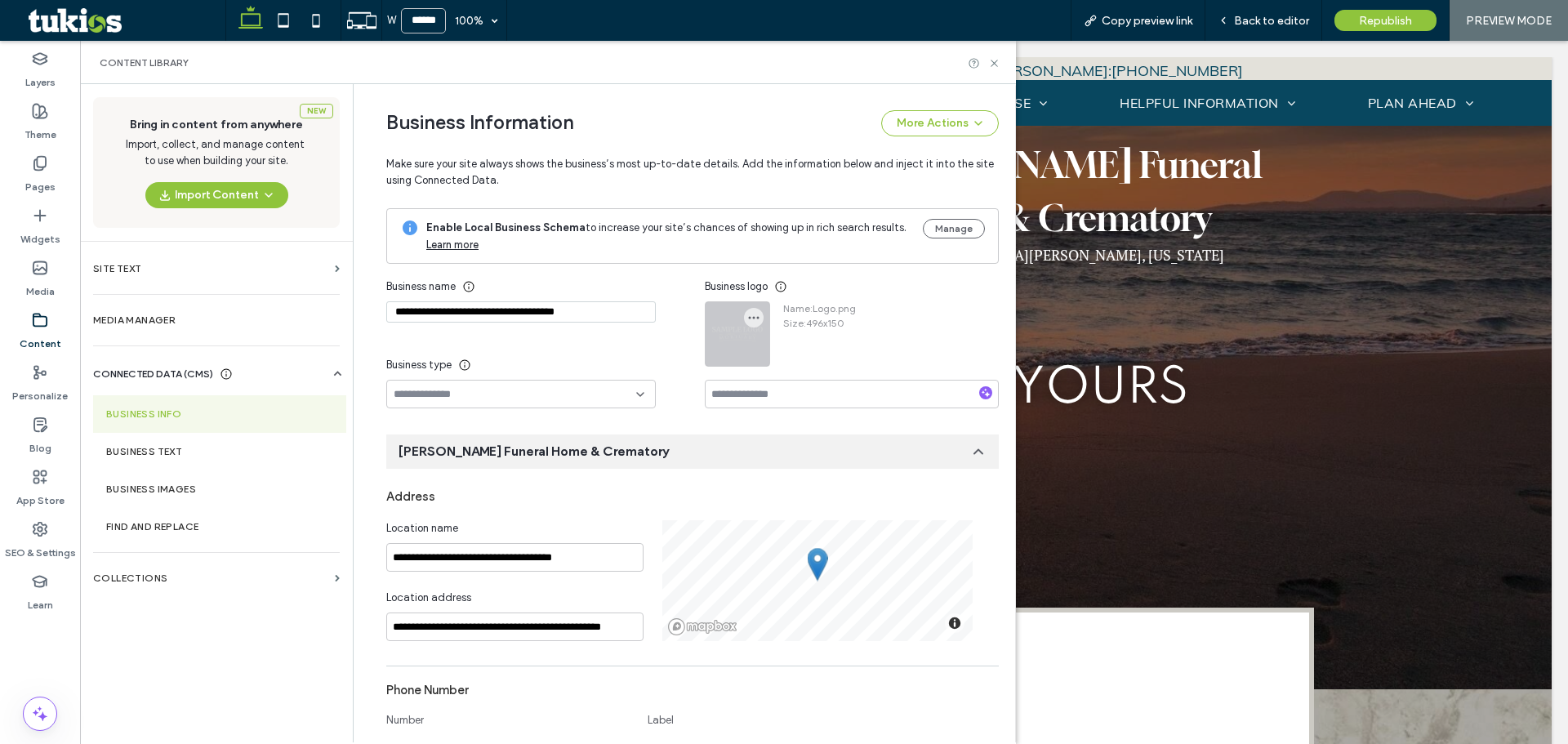
click at [740, 329] on div at bounding box center [738, 334] width 64 height 64
click at [744, 309] on span "button" at bounding box center [754, 318] width 20 height 20
click at [797, 349] on span "Replace Image" at bounding box center [806, 357] width 73 height 16
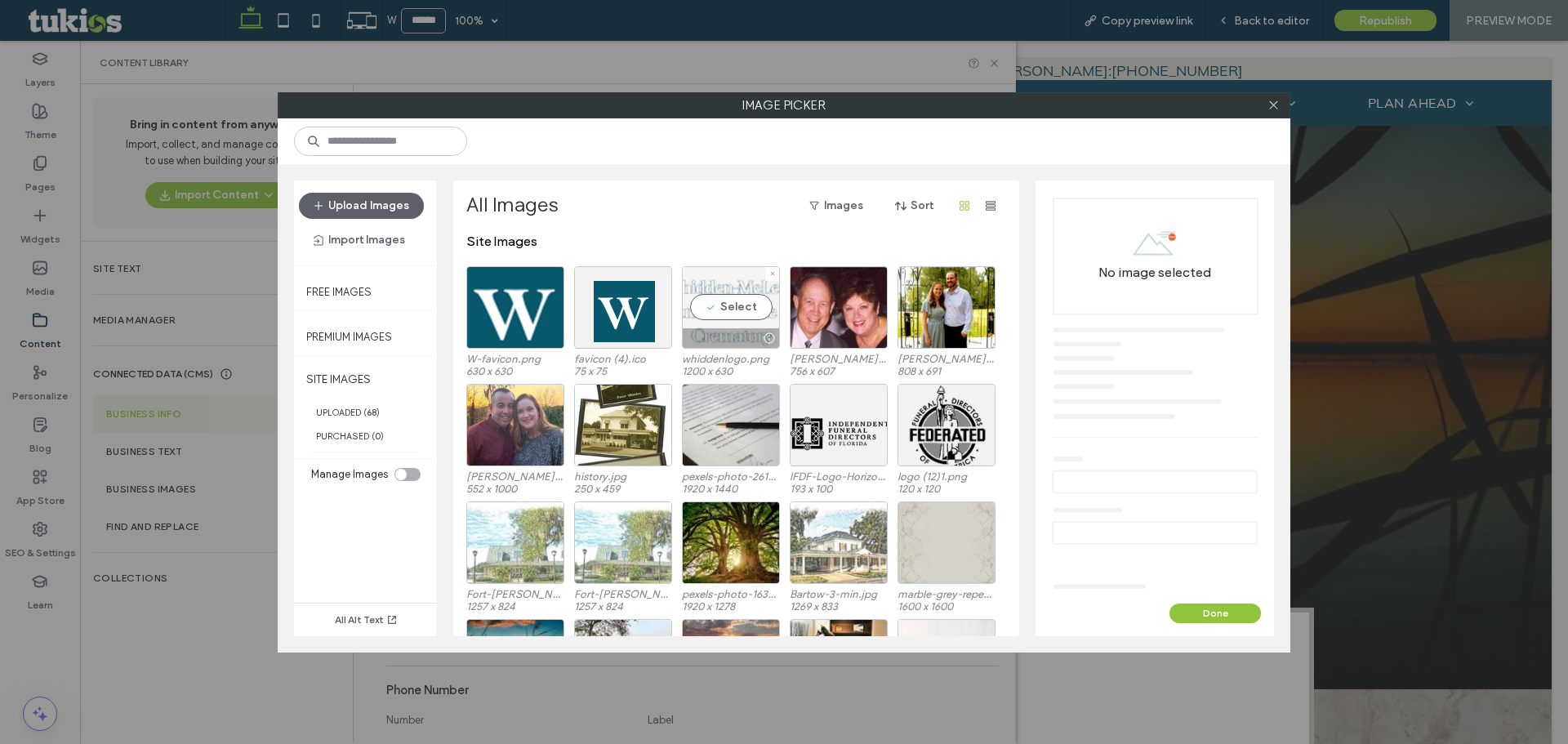
click at [730, 312] on div "Select" at bounding box center [731, 307] width 98 height 83
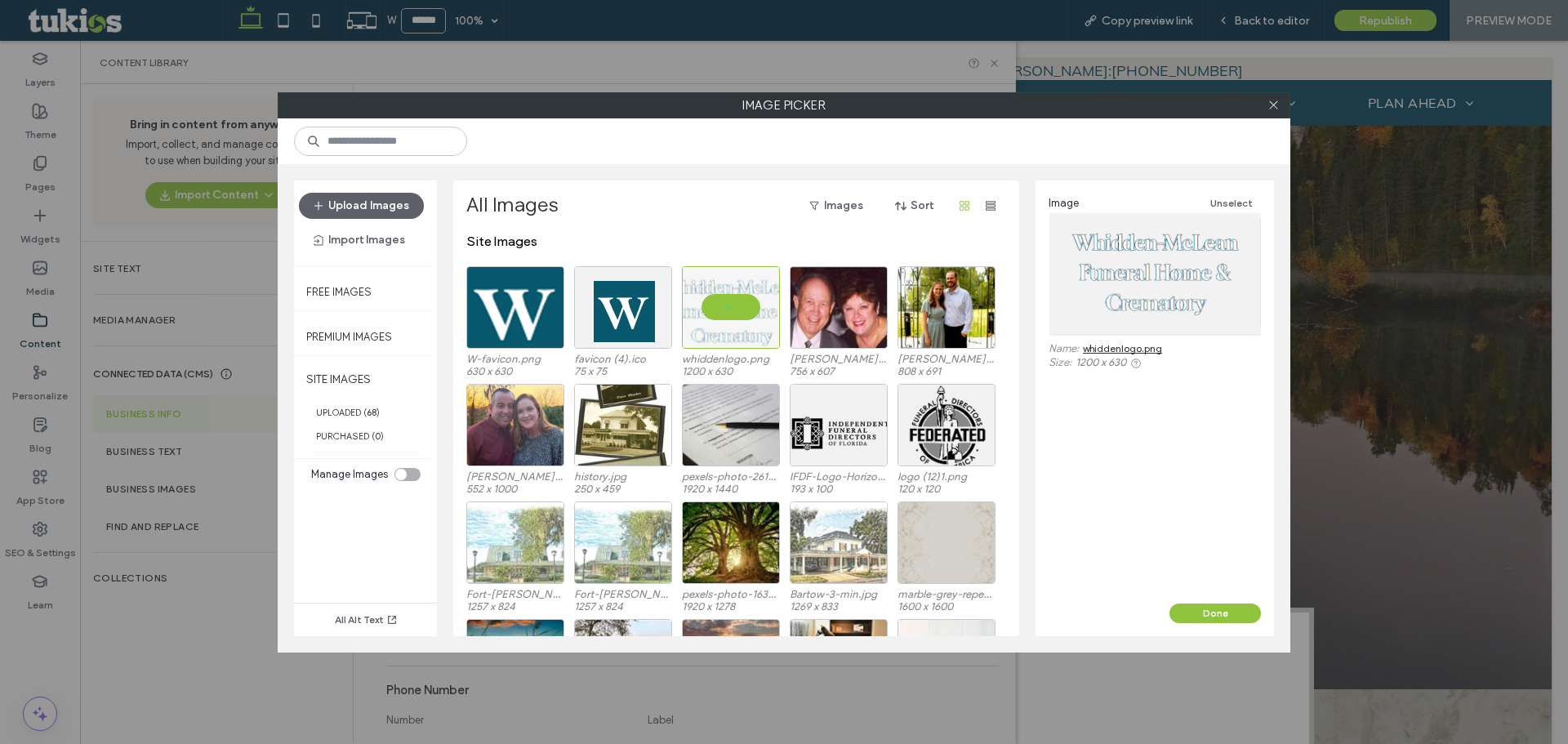
click at [1196, 594] on div "Image Unselect Name: whiddenlogo.png Size: 1200 x 630" at bounding box center [1154, 392] width 239 height 423
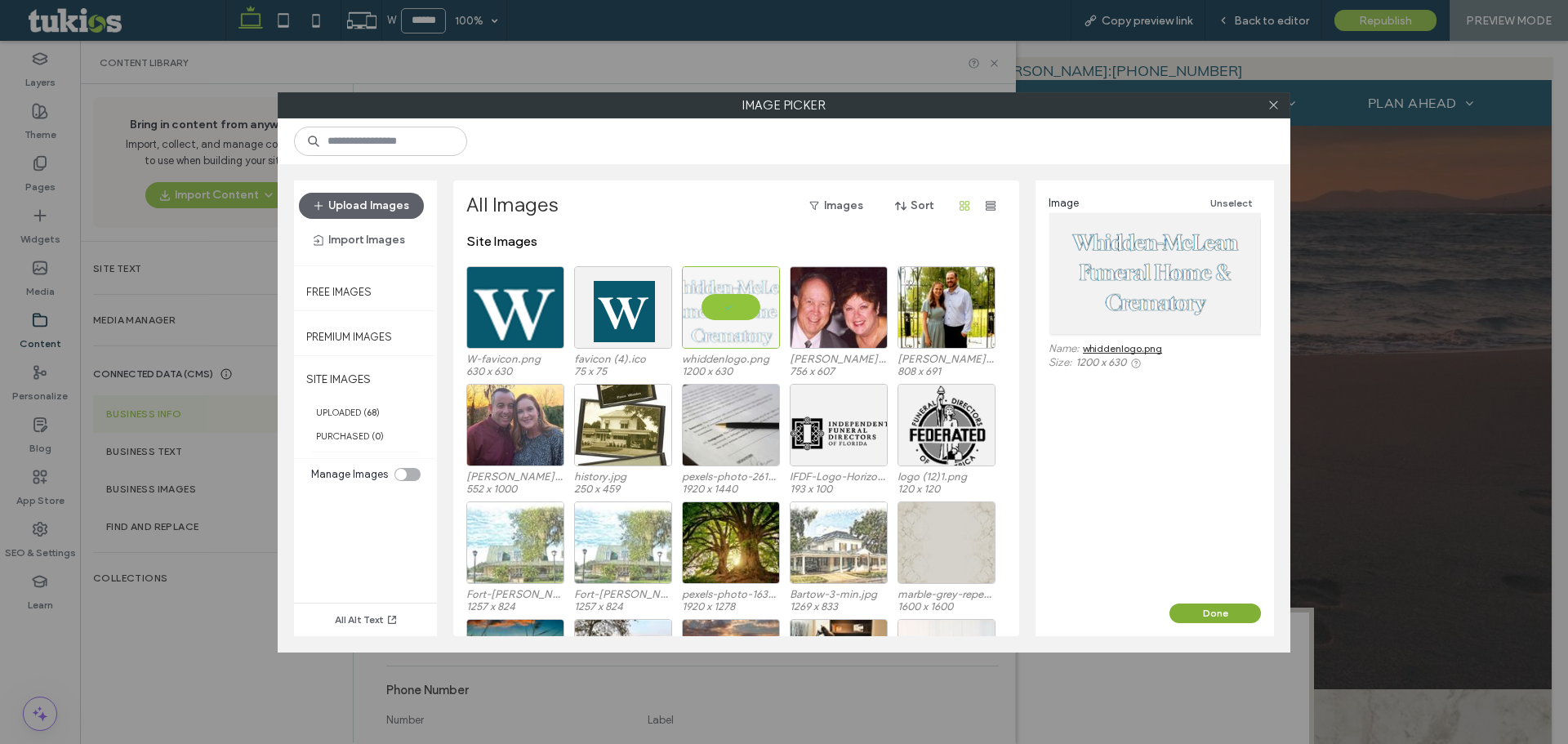
click at [1205, 620] on button "Done" at bounding box center [1215, 613] width 92 height 20
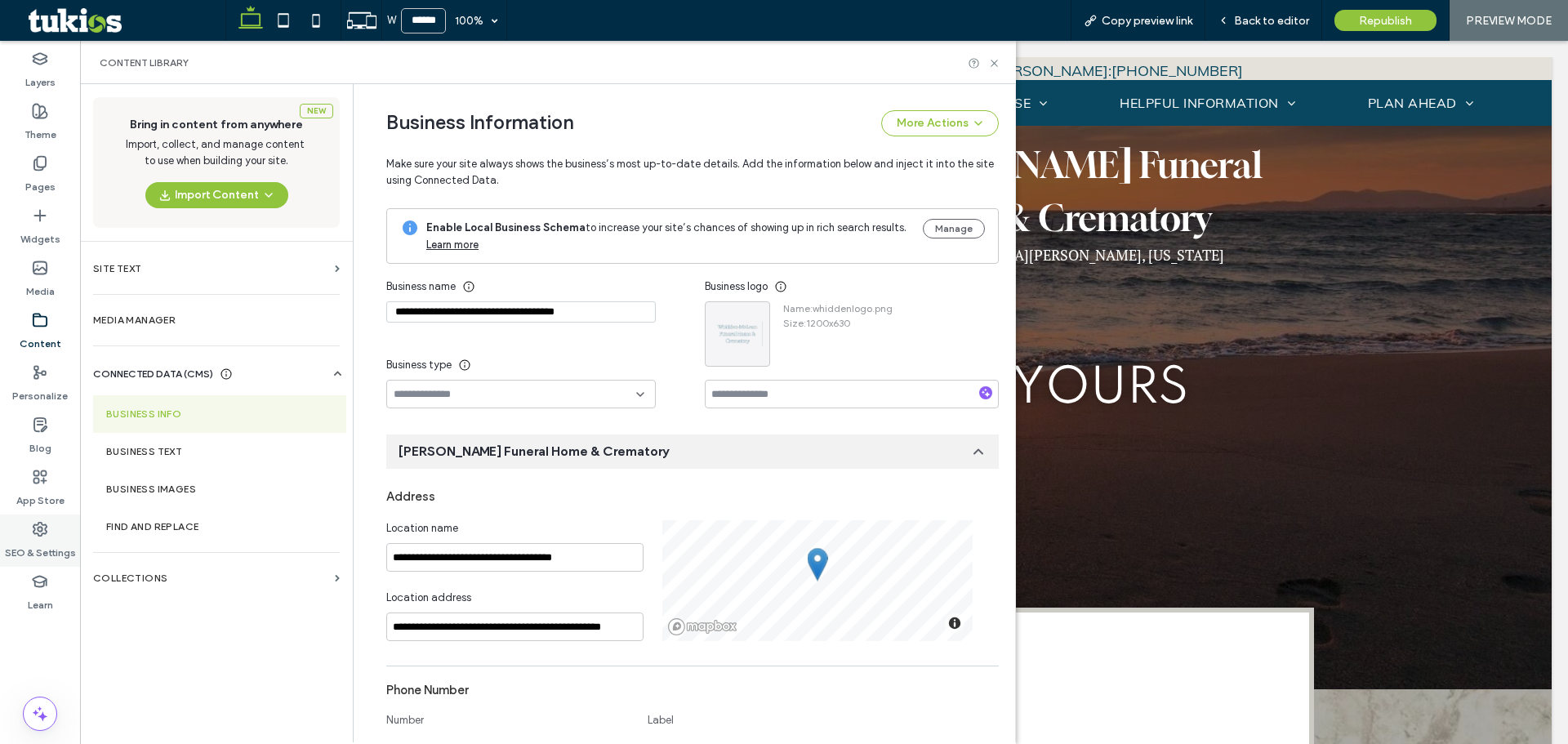
click at [50, 533] on div "SEO & Settings" at bounding box center [40, 541] width 80 height 53
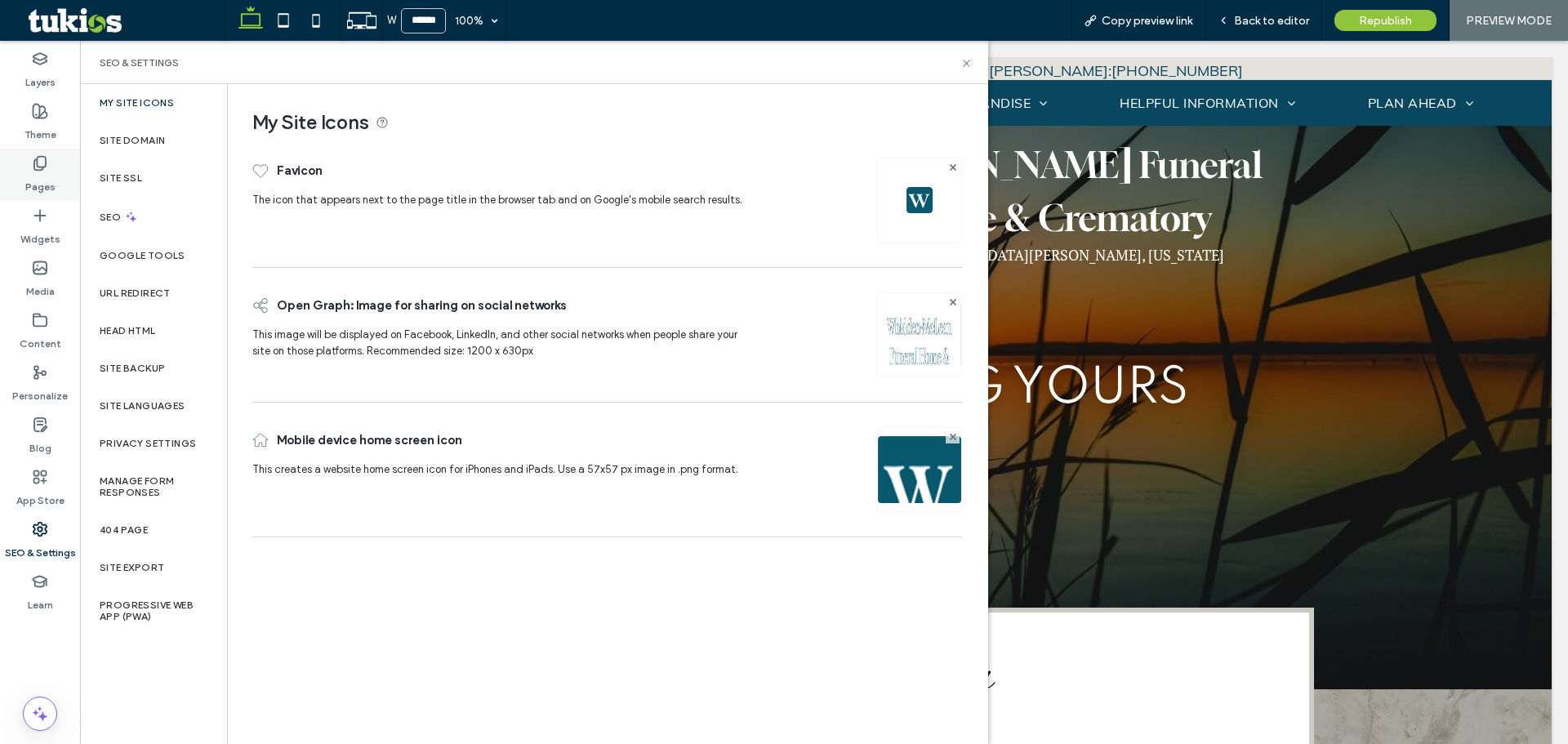
click at [44, 171] on label "Pages" at bounding box center [40, 182] width 30 height 23
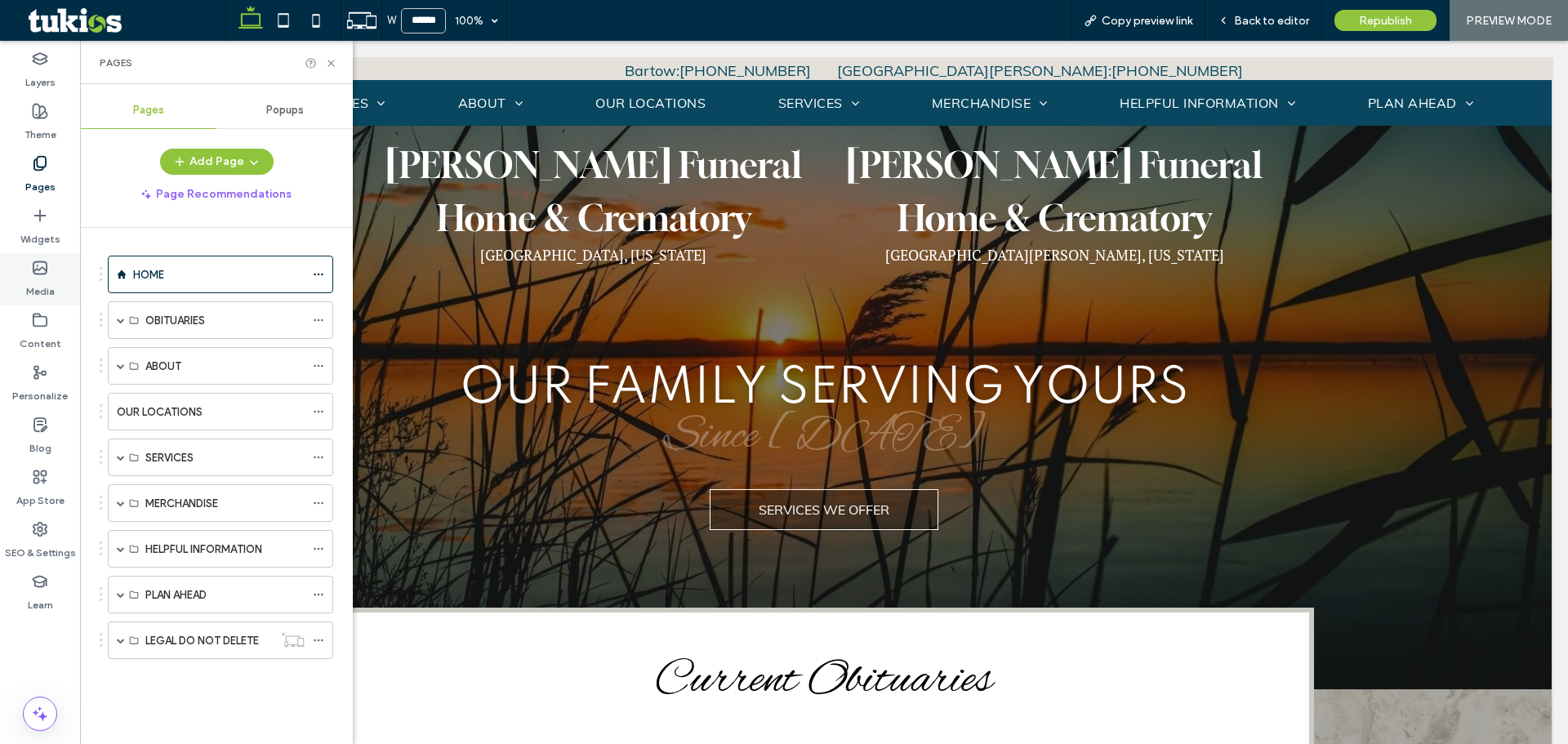
click at [37, 287] on label "Media" at bounding box center [41, 287] width 29 height 23
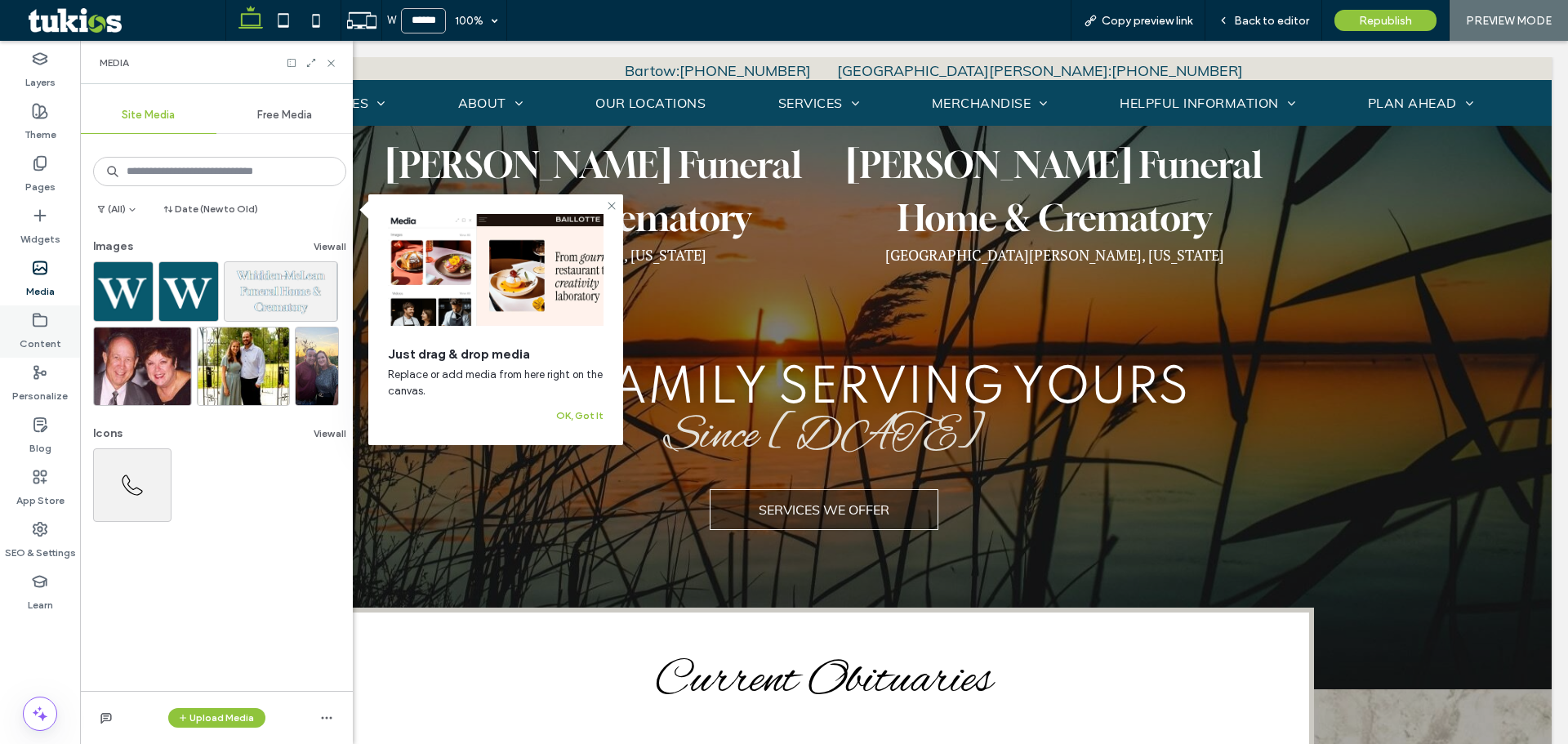
click at [50, 353] on div "Content" at bounding box center [40, 332] width 80 height 53
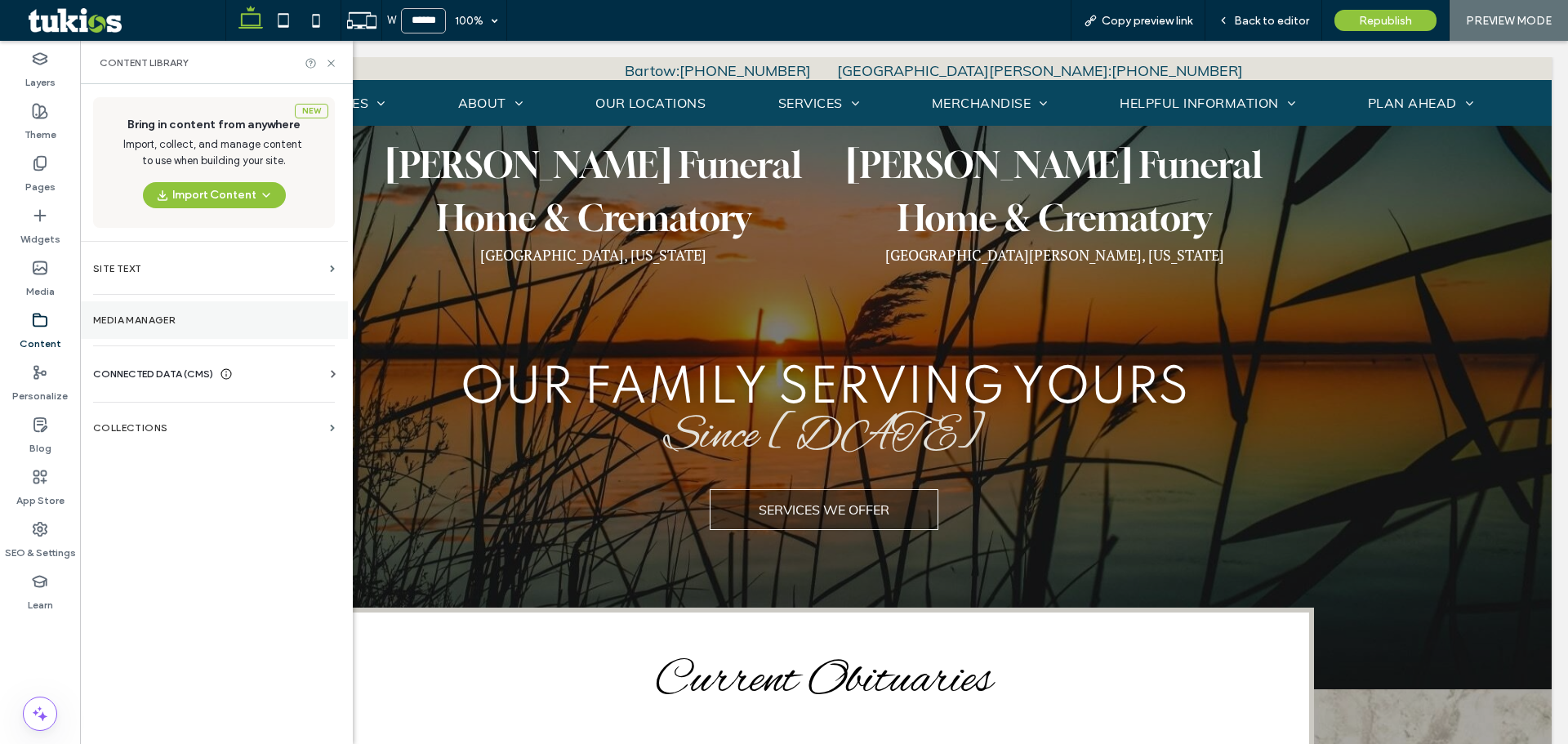
click at [167, 324] on label "Media Manager" at bounding box center [214, 320] width 241 height 12
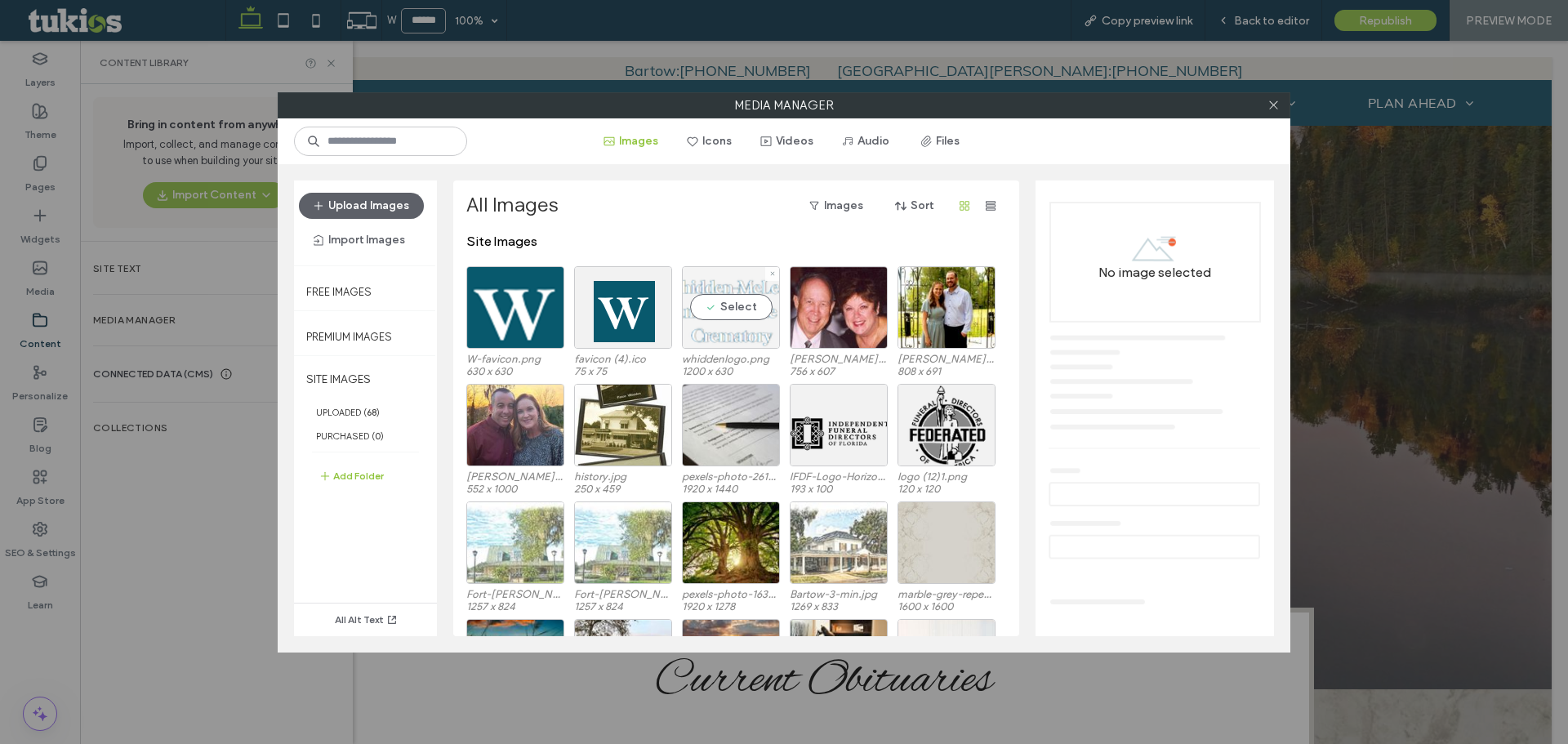
click at [732, 313] on div "Select" at bounding box center [731, 307] width 98 height 83
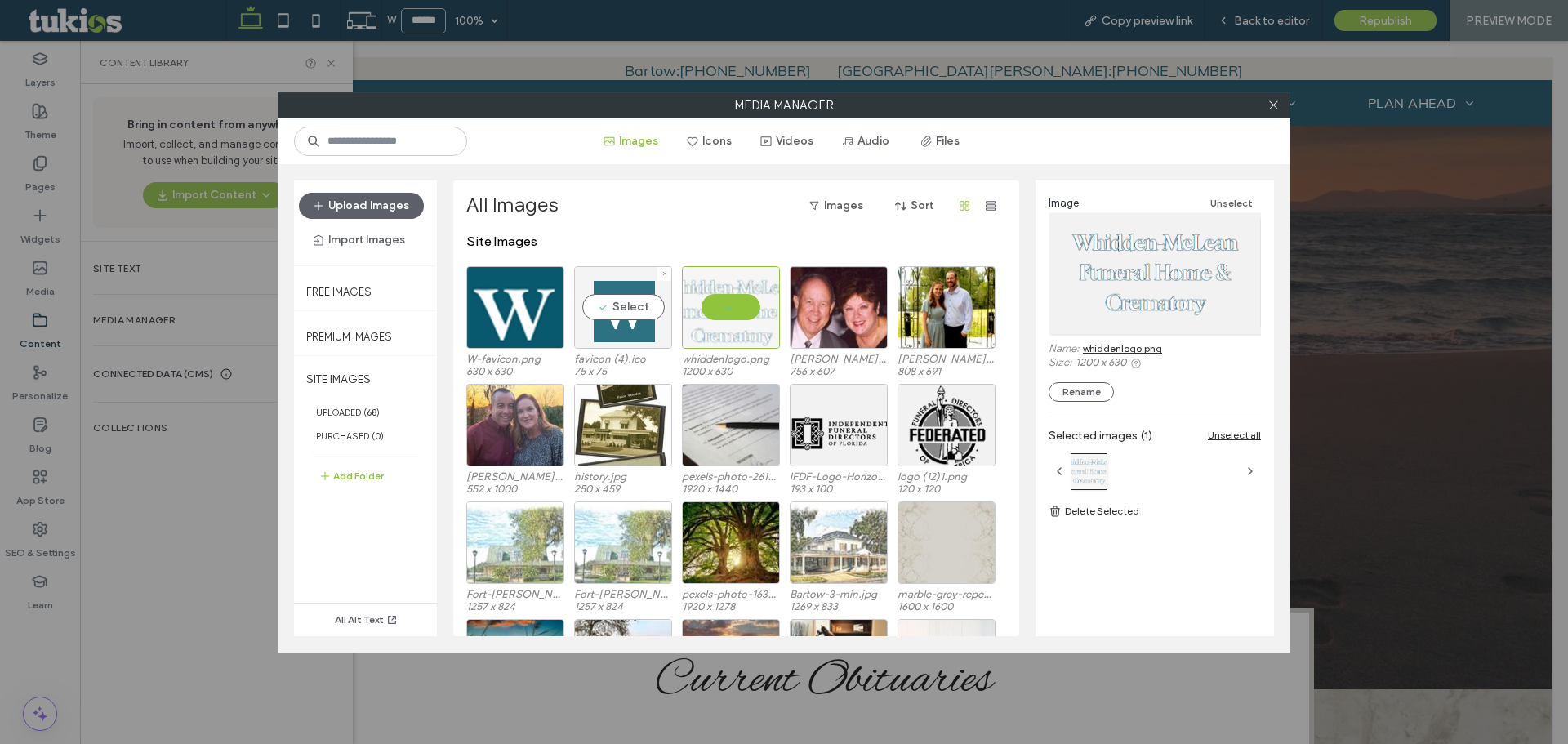
click at [613, 307] on div "Select" at bounding box center [623, 307] width 98 height 83
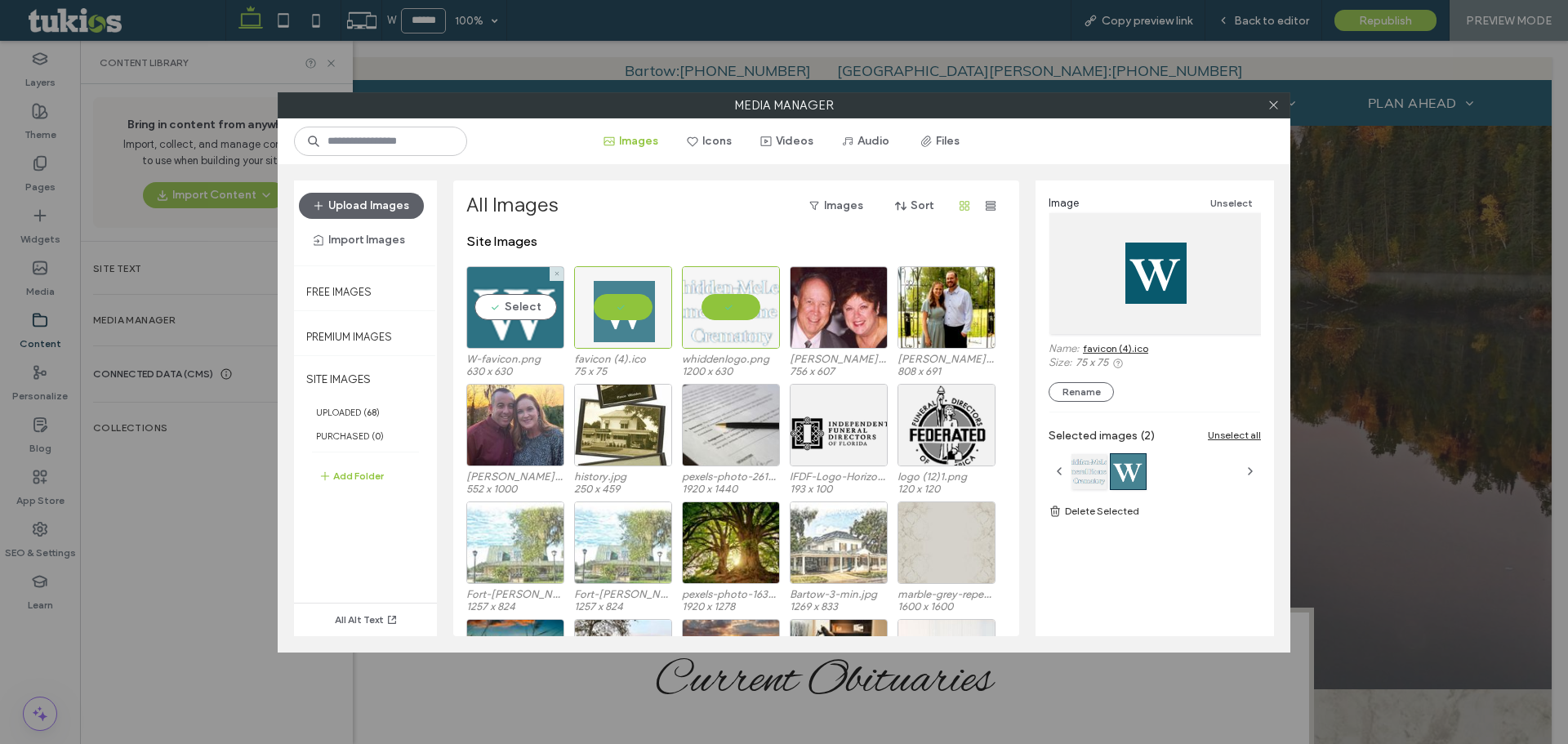
click at [532, 299] on div "Select" at bounding box center [515, 307] width 98 height 83
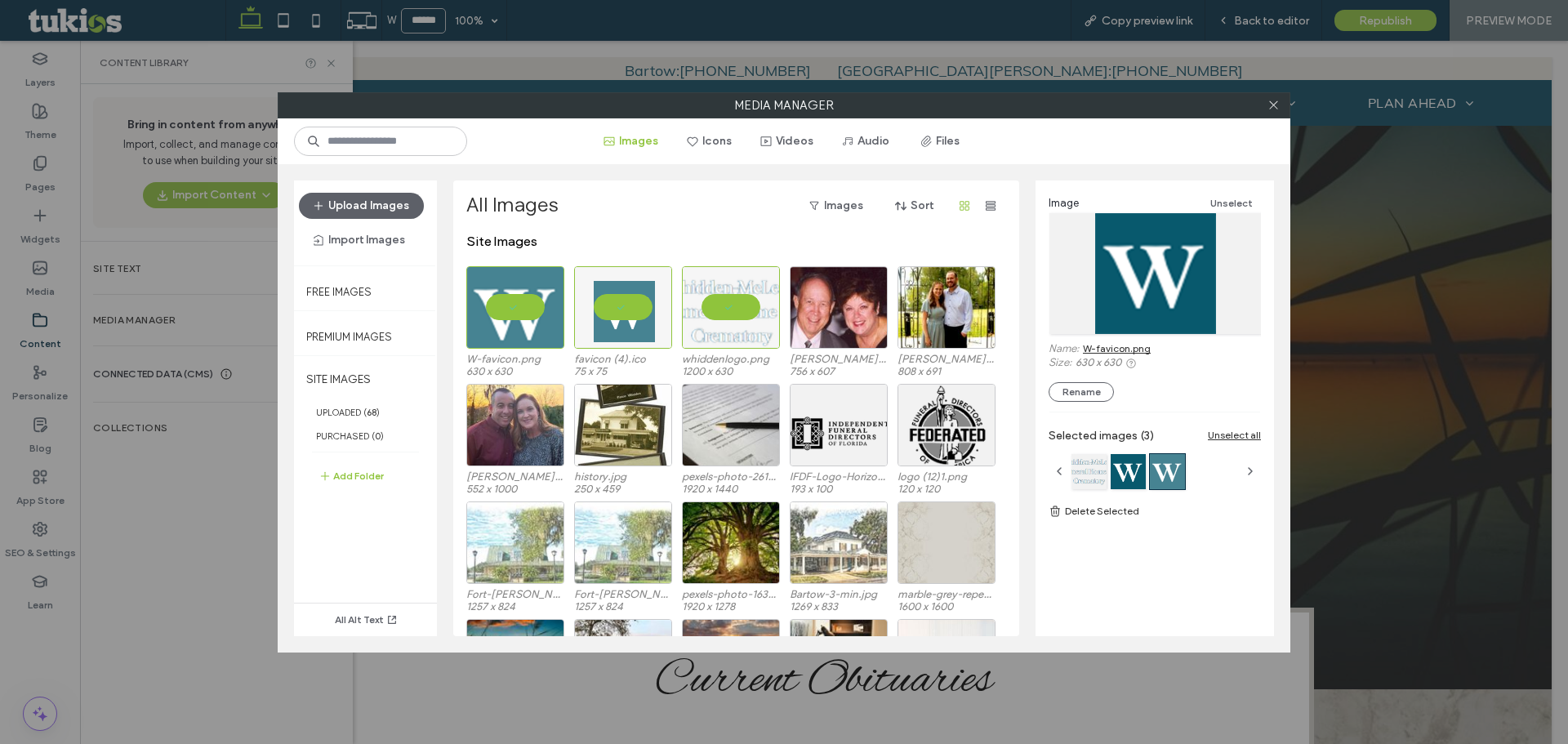
drag, startPoint x: 1126, startPoint y: 266, endPoint x: 1107, endPoint y: 348, distance: 84.2
click at [1107, 348] on link "W-favicon.png" at bounding box center [1117, 348] width 68 height 13
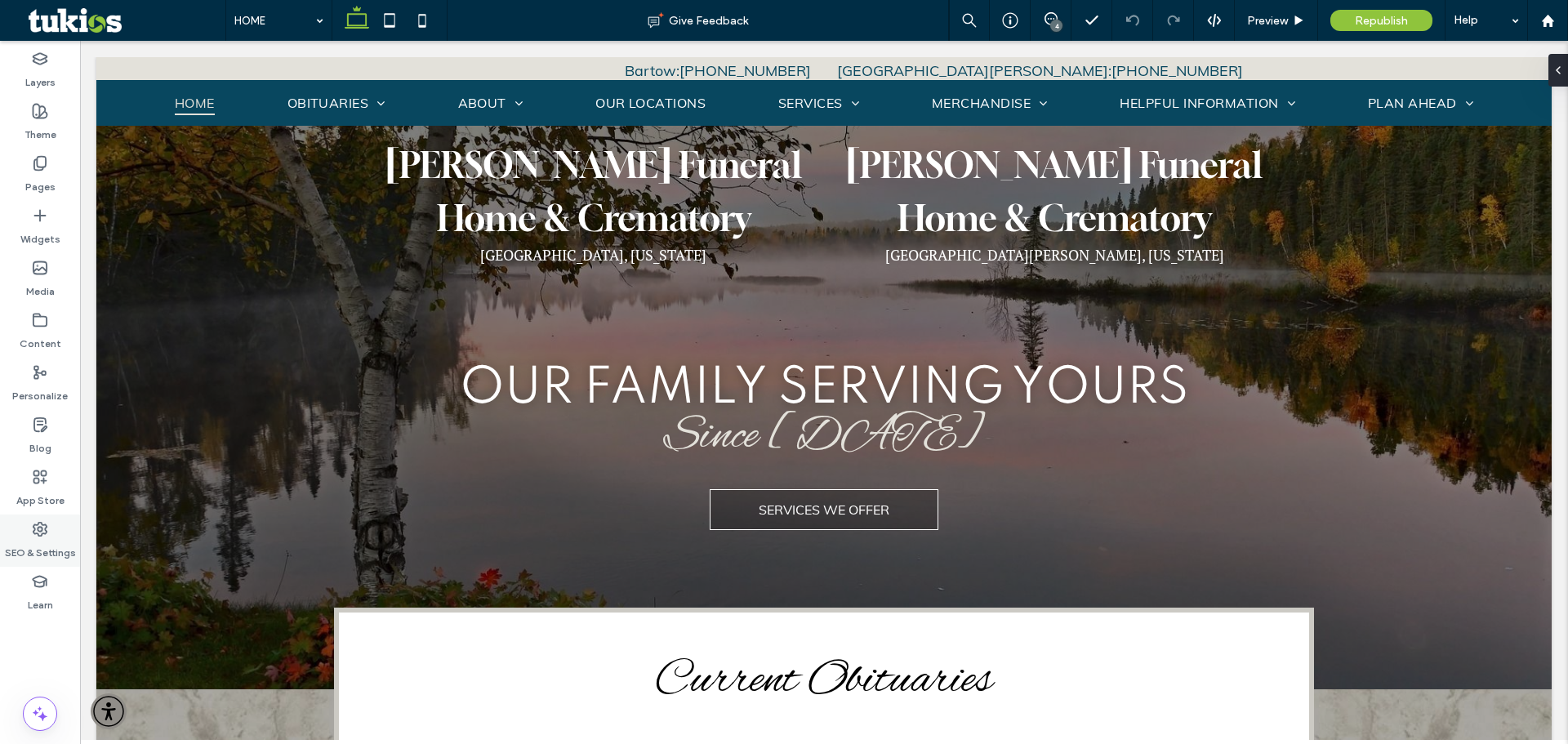
click at [54, 537] on label "SEO & Settings" at bounding box center [40, 548] width 71 height 23
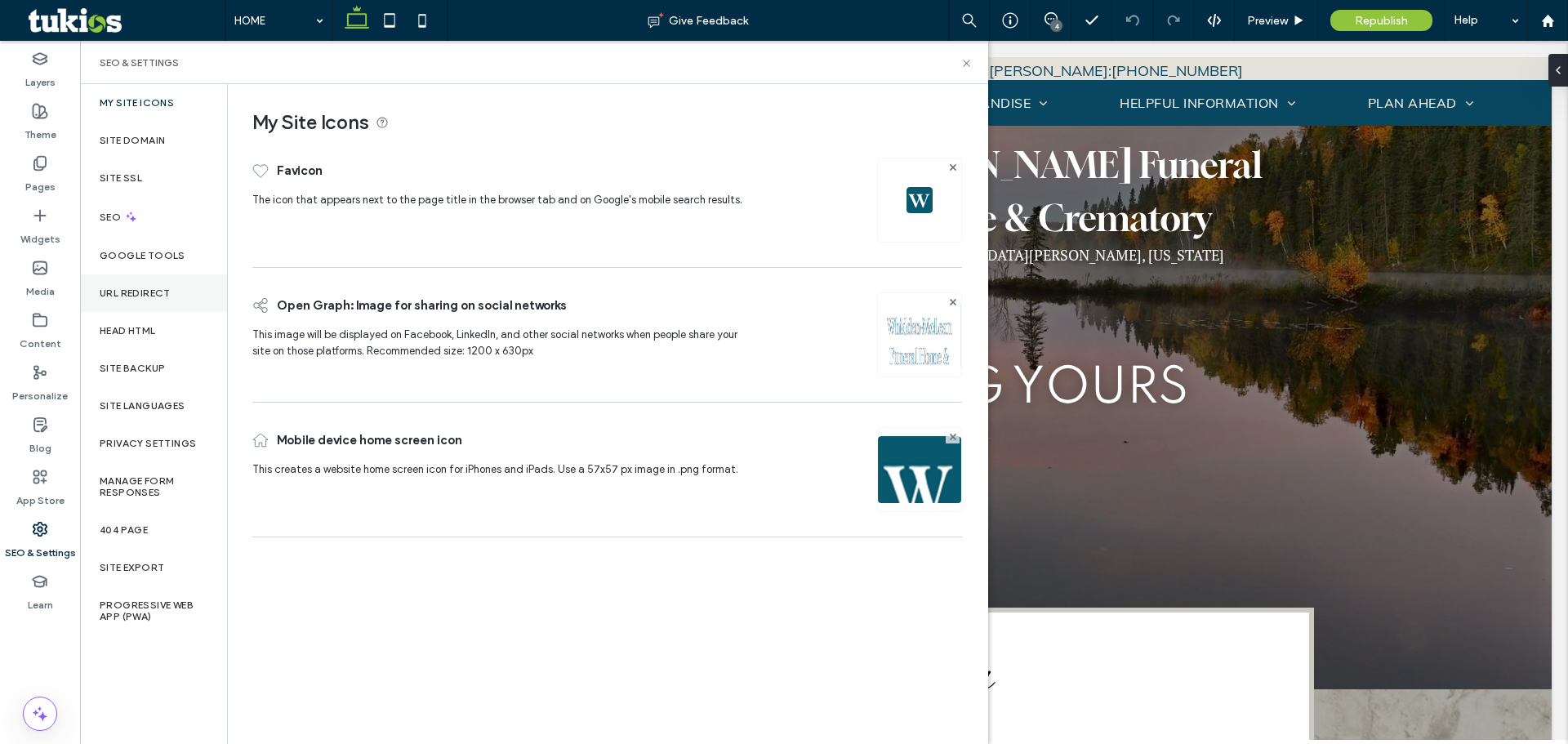
click at [177, 292] on div "URL Redirect" at bounding box center [153, 292] width 147 height 37
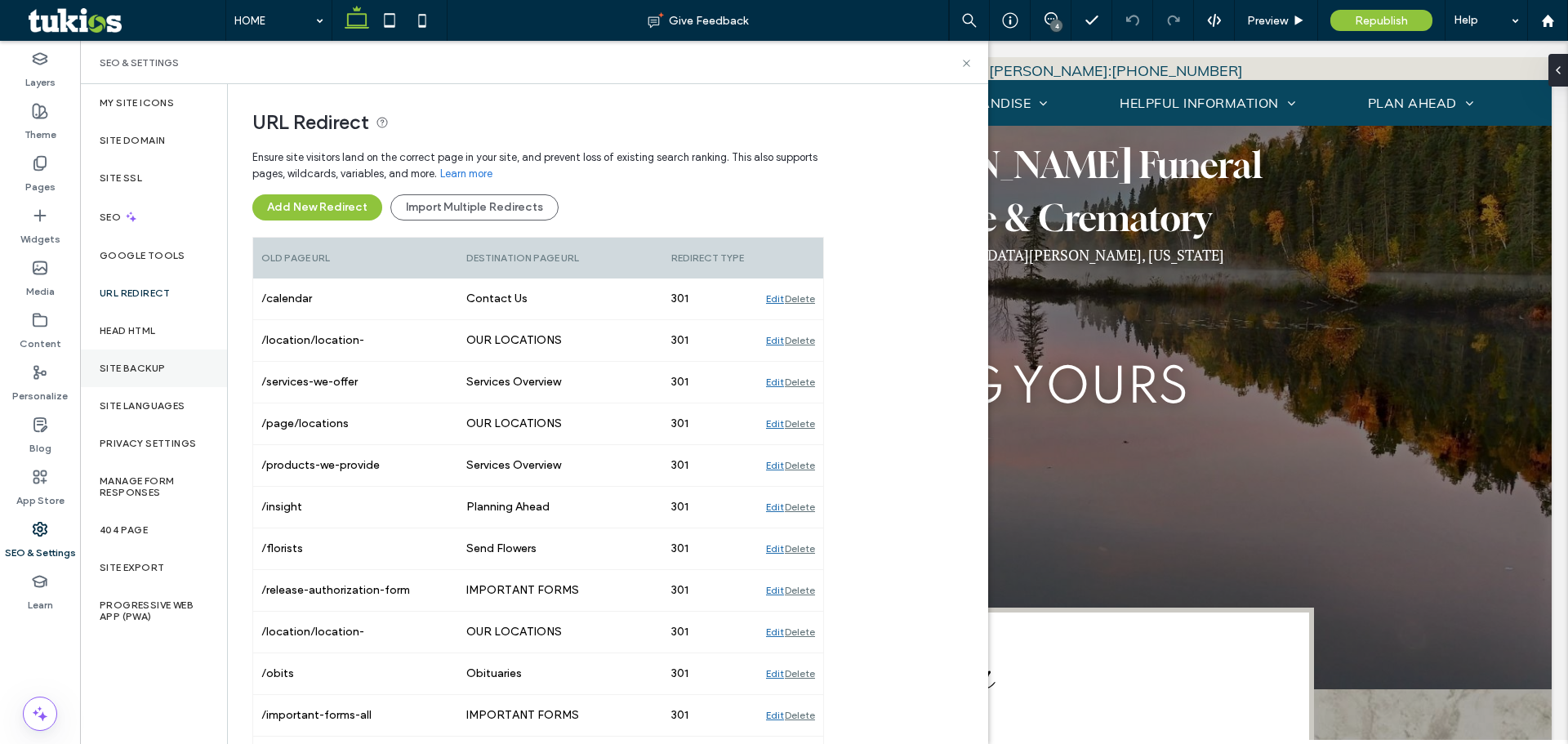
click at [159, 349] on div "Site Backup" at bounding box center [153, 367] width 147 height 37
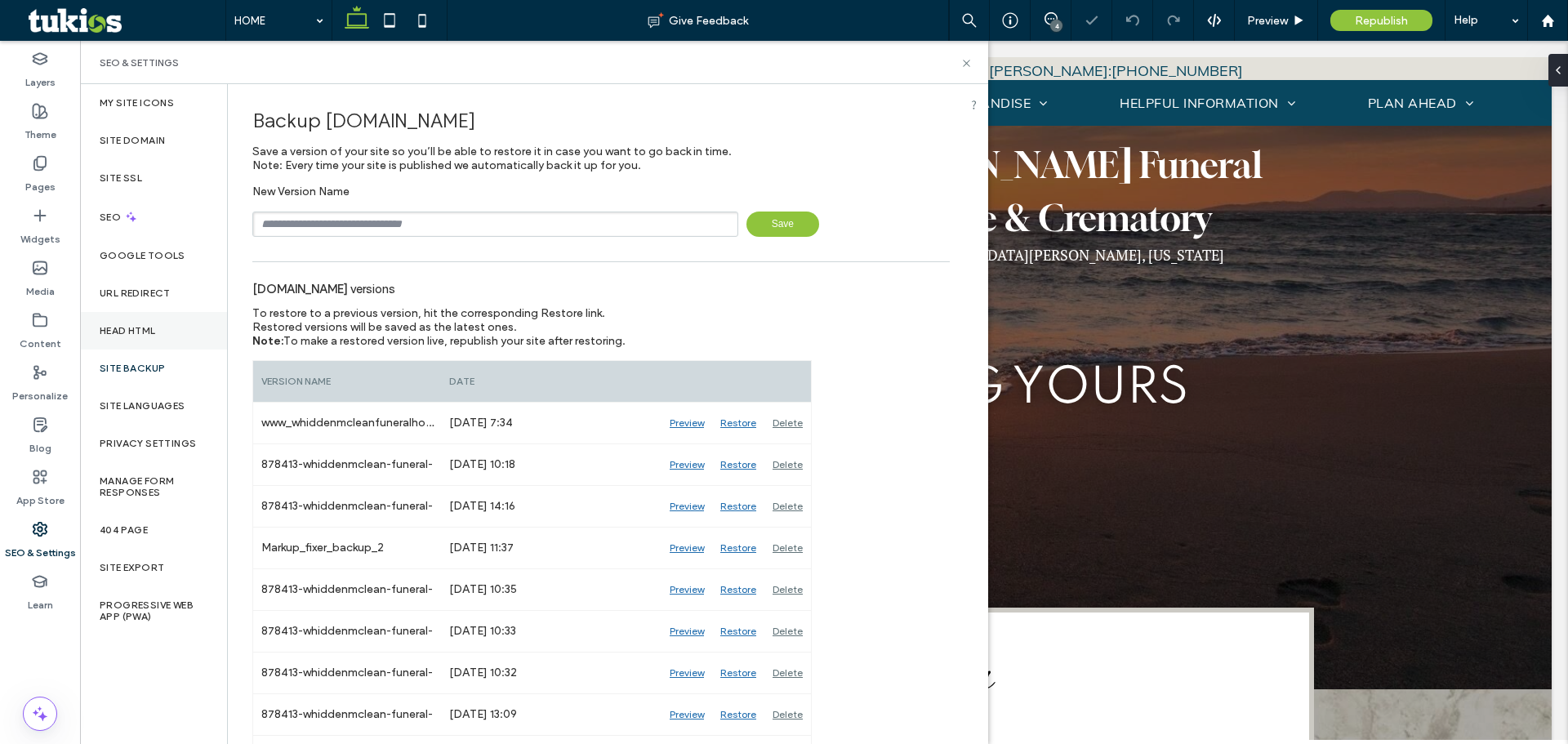
click at [155, 323] on div "Head HTML" at bounding box center [153, 330] width 147 height 37
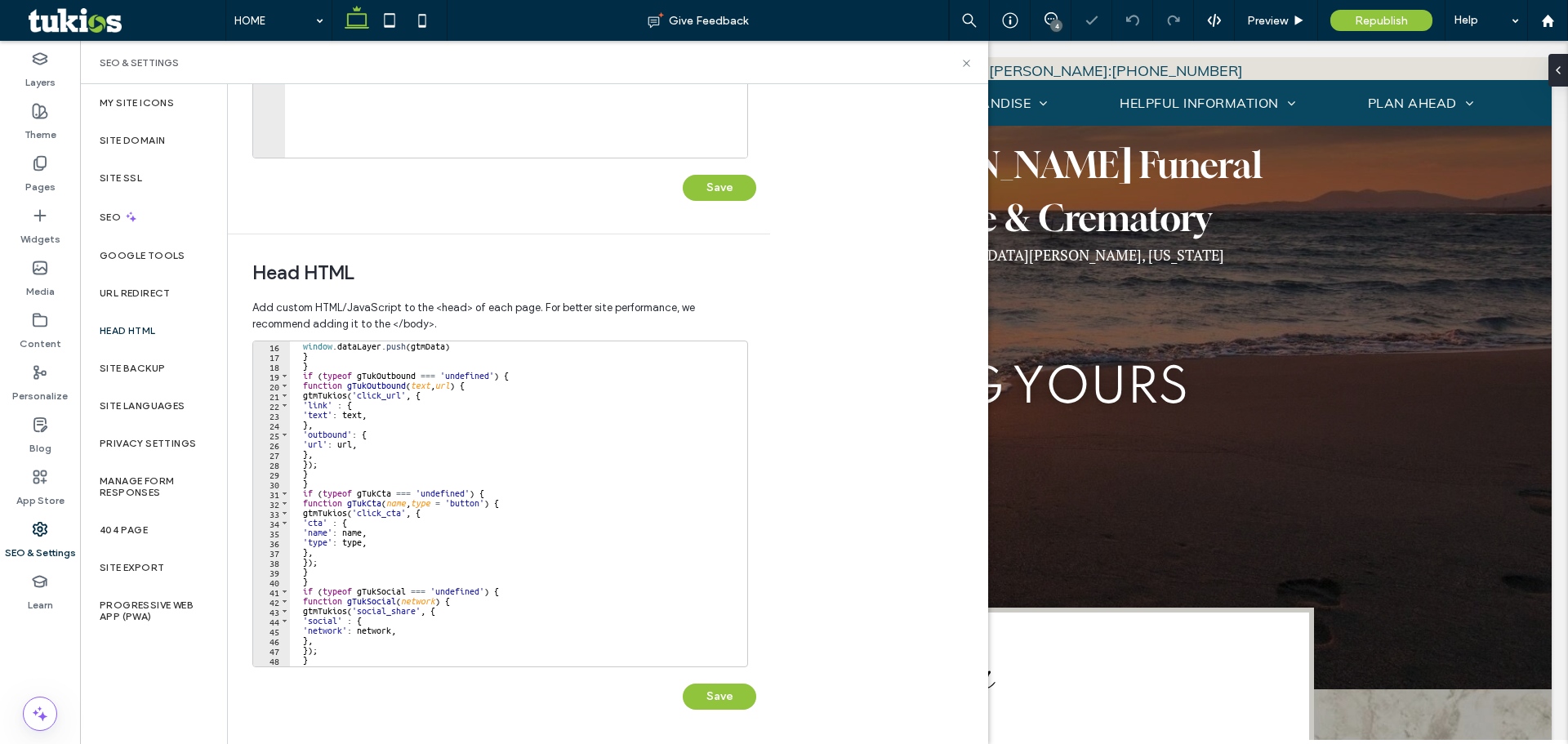
scroll to position [204, 0]
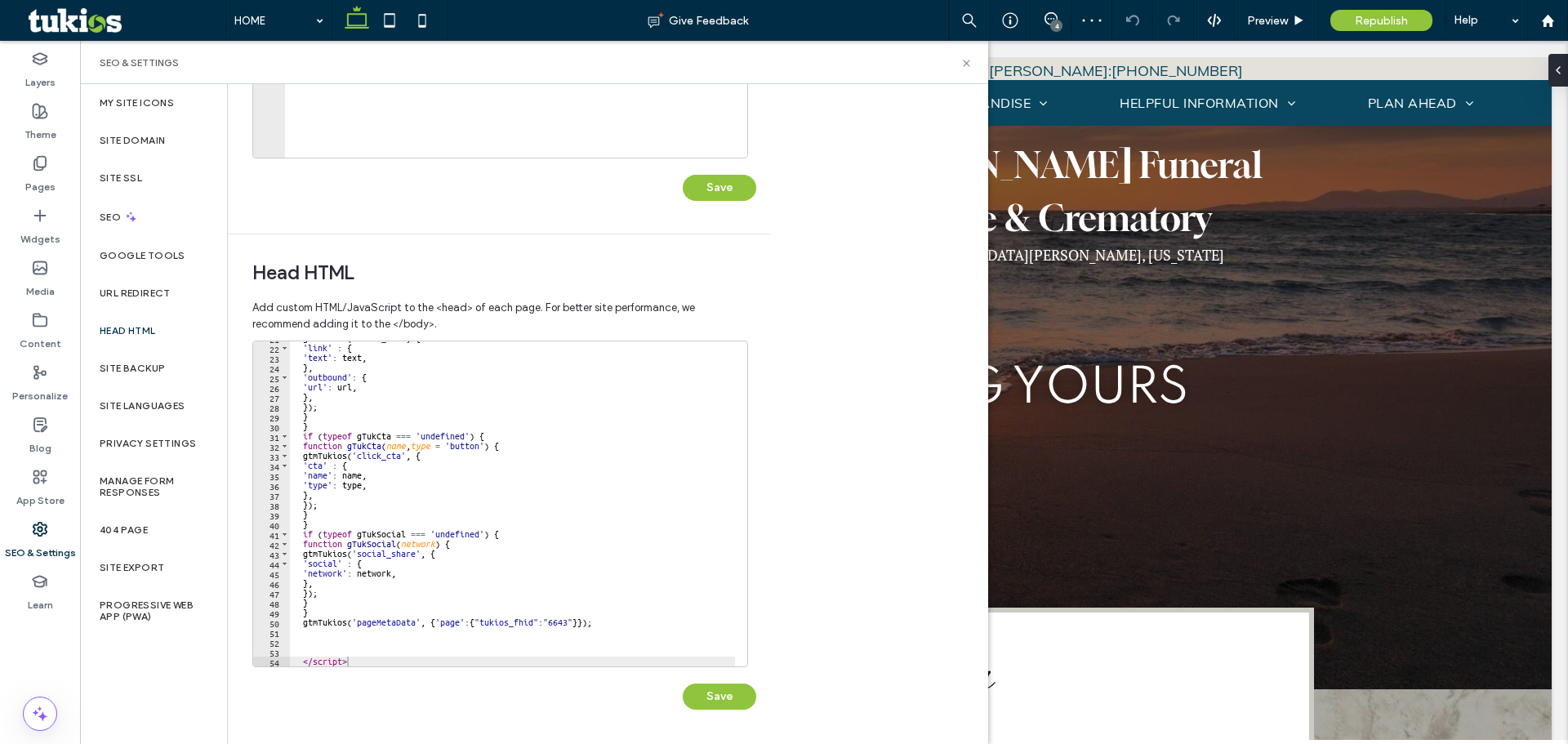
type textarea "*********"
click at [429, 663] on div "gtmTukios ( 'click_url' , { 'link' : { 'text' : text , } , 'outbound' : { 'url'…" at bounding box center [513, 505] width 446 height 345
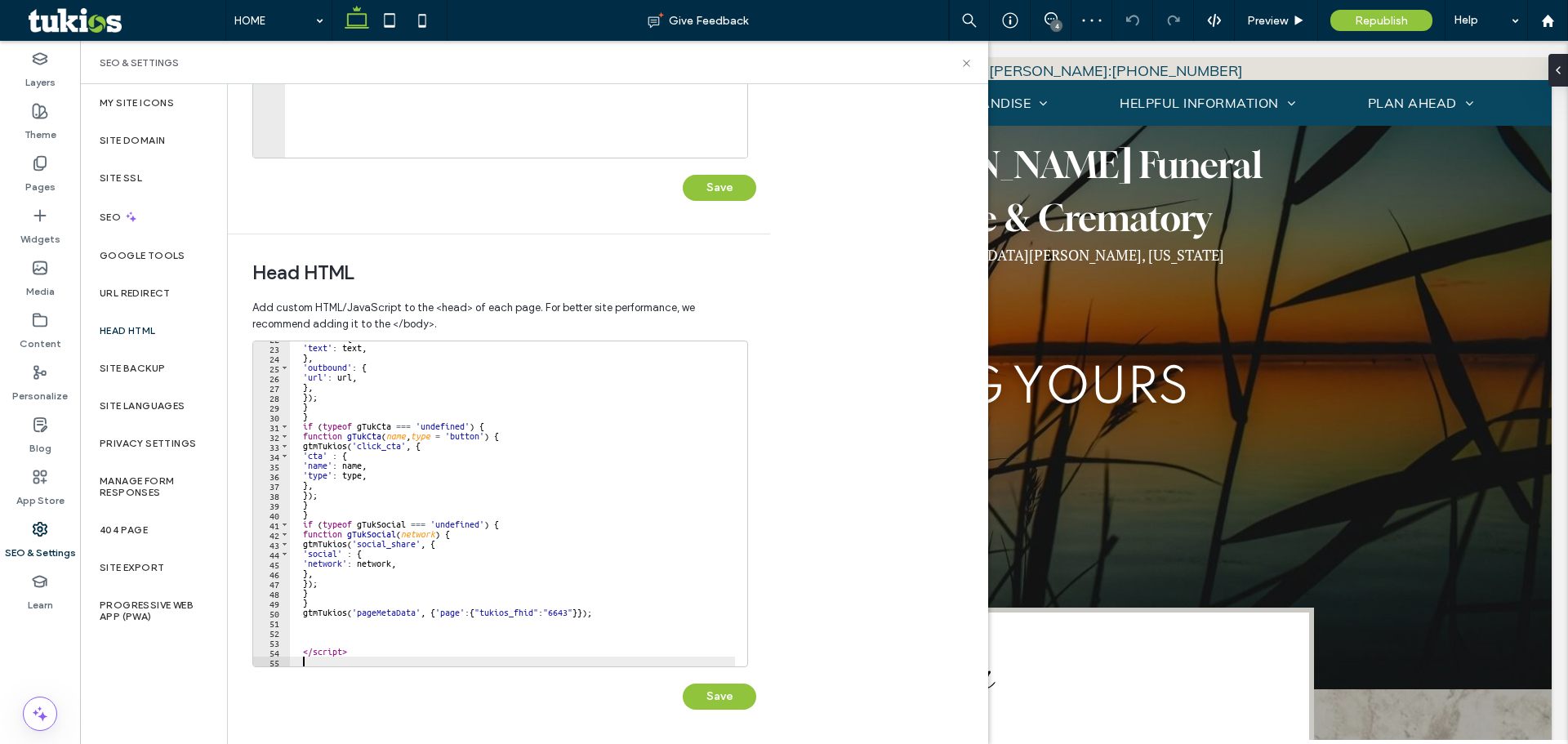
scroll to position [224, 0]
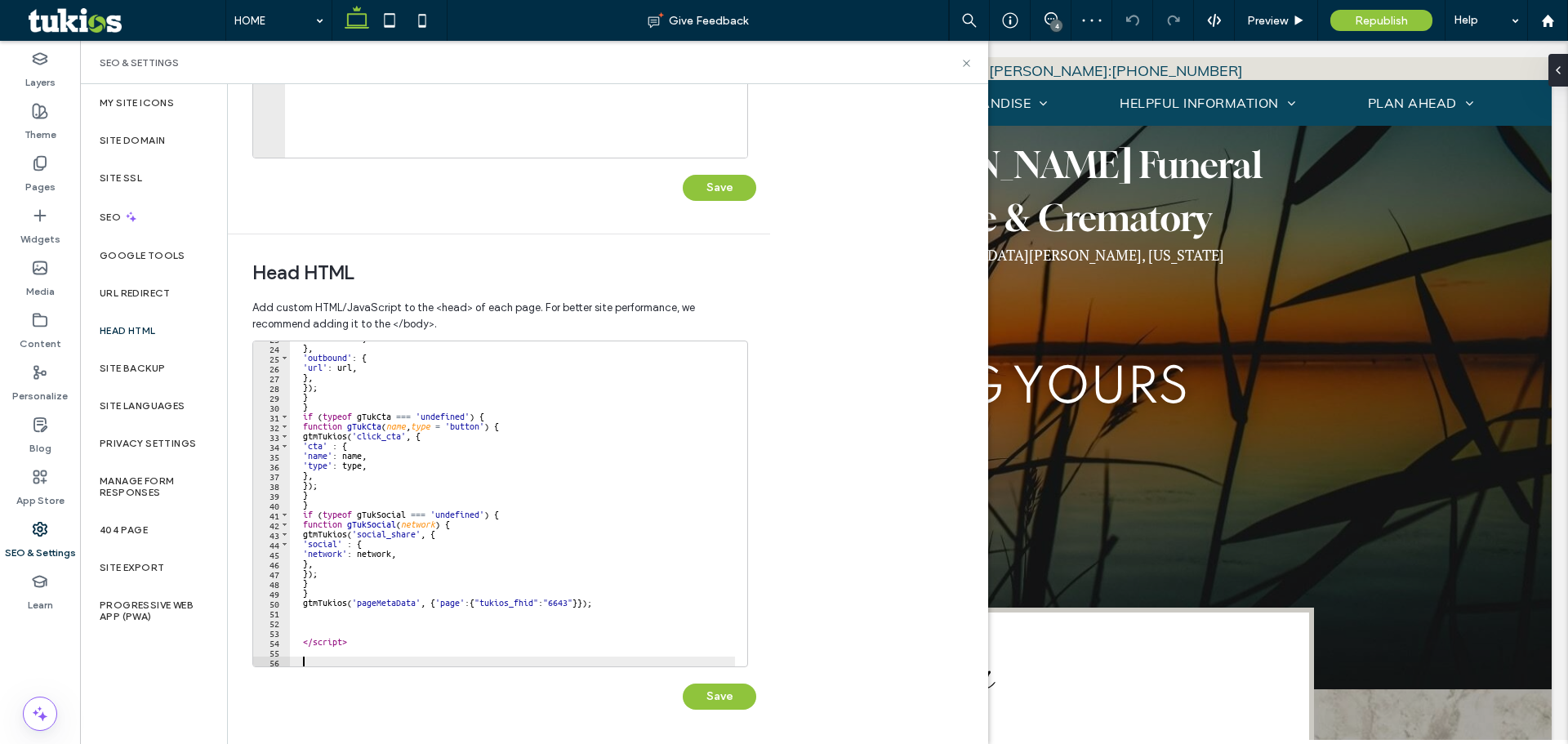
paste textarea "**********"
type textarea "**********"
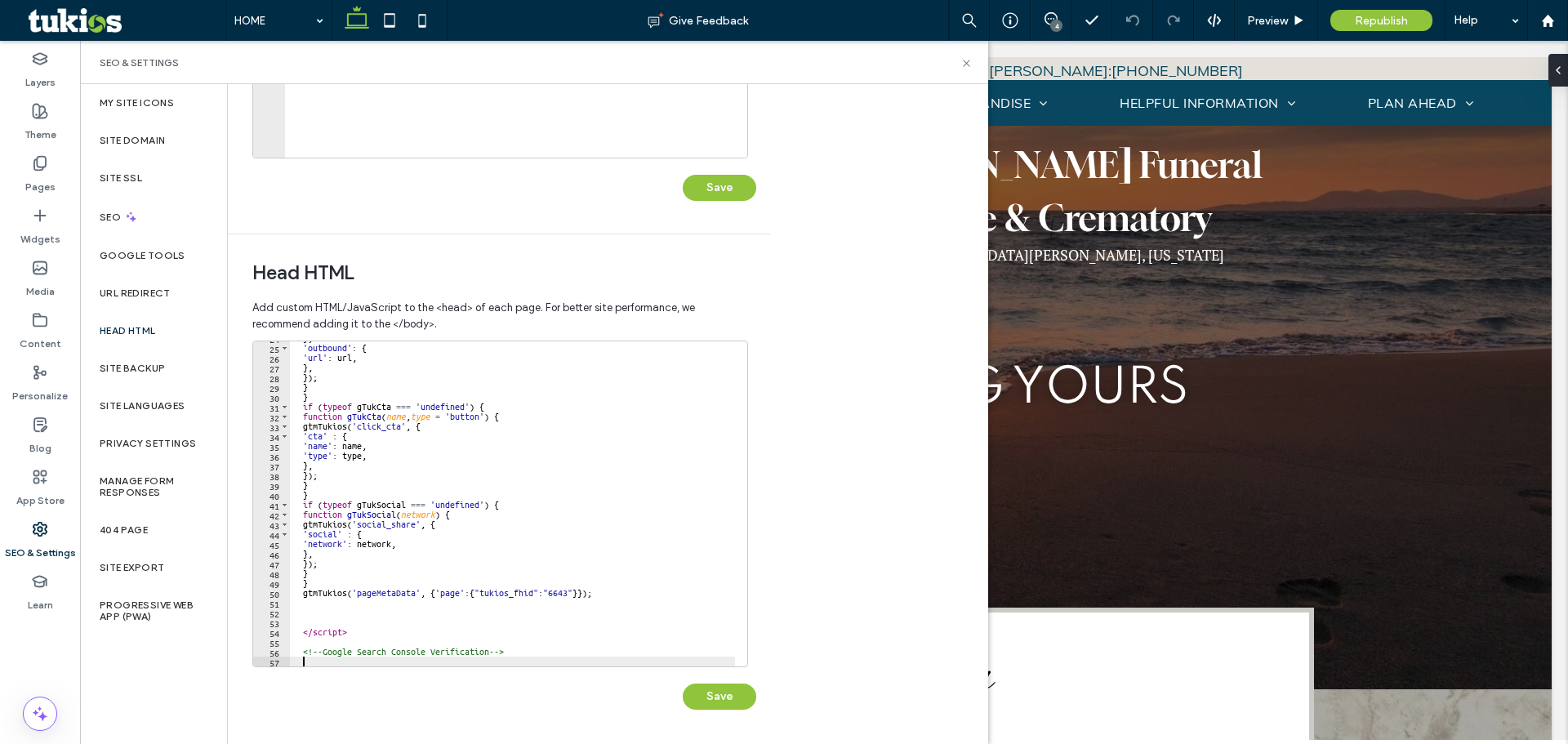
scroll to position [243, 0]
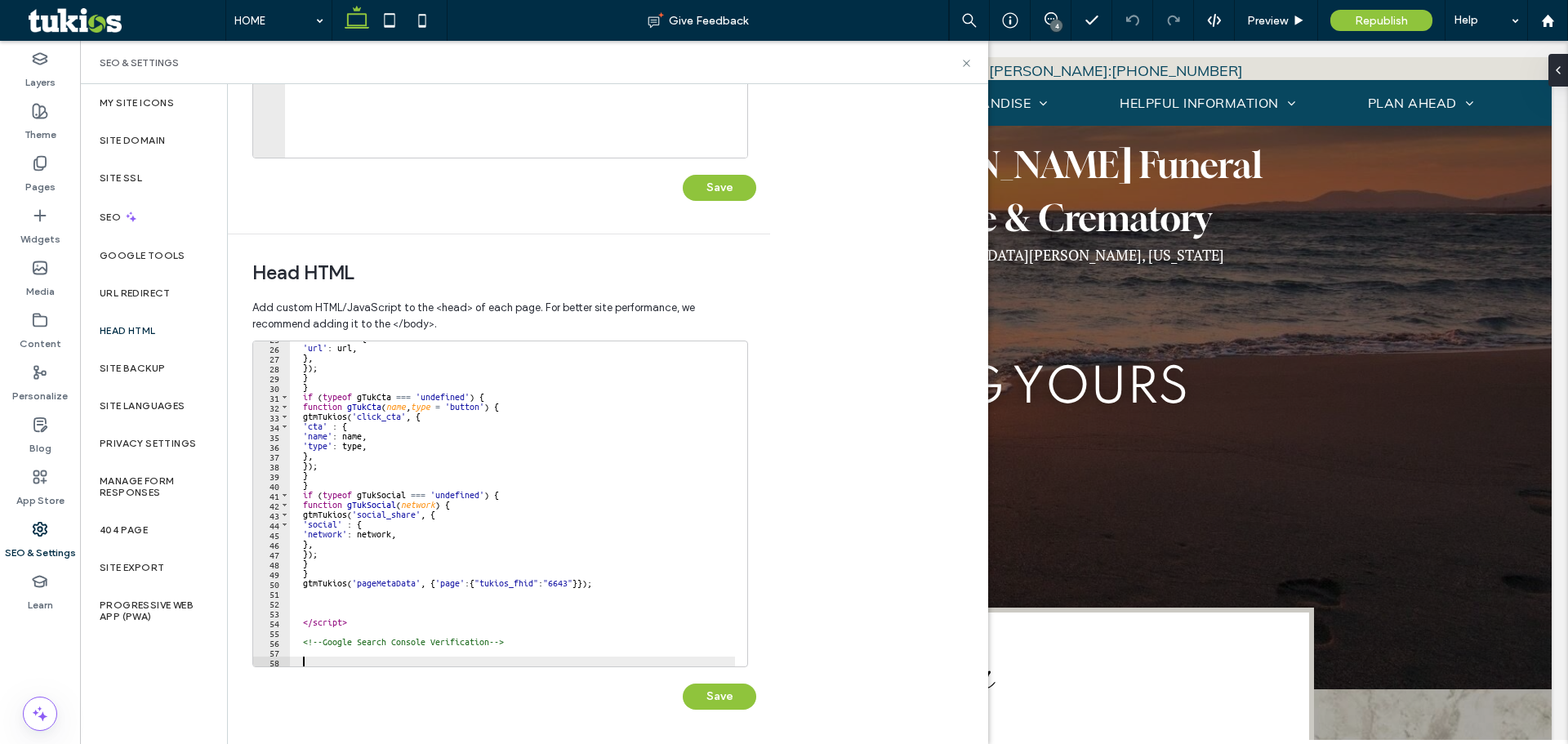
paste textarea "**********"
type textarea "**********"
click at [535, 653] on div "'outbound' : { 'url' : url , } , }) ; } } if ( typeof gTukCta === 'undefined' )…" at bounding box center [513, 505] width 446 height 345
paste textarea "**********"
type textarea "**********"
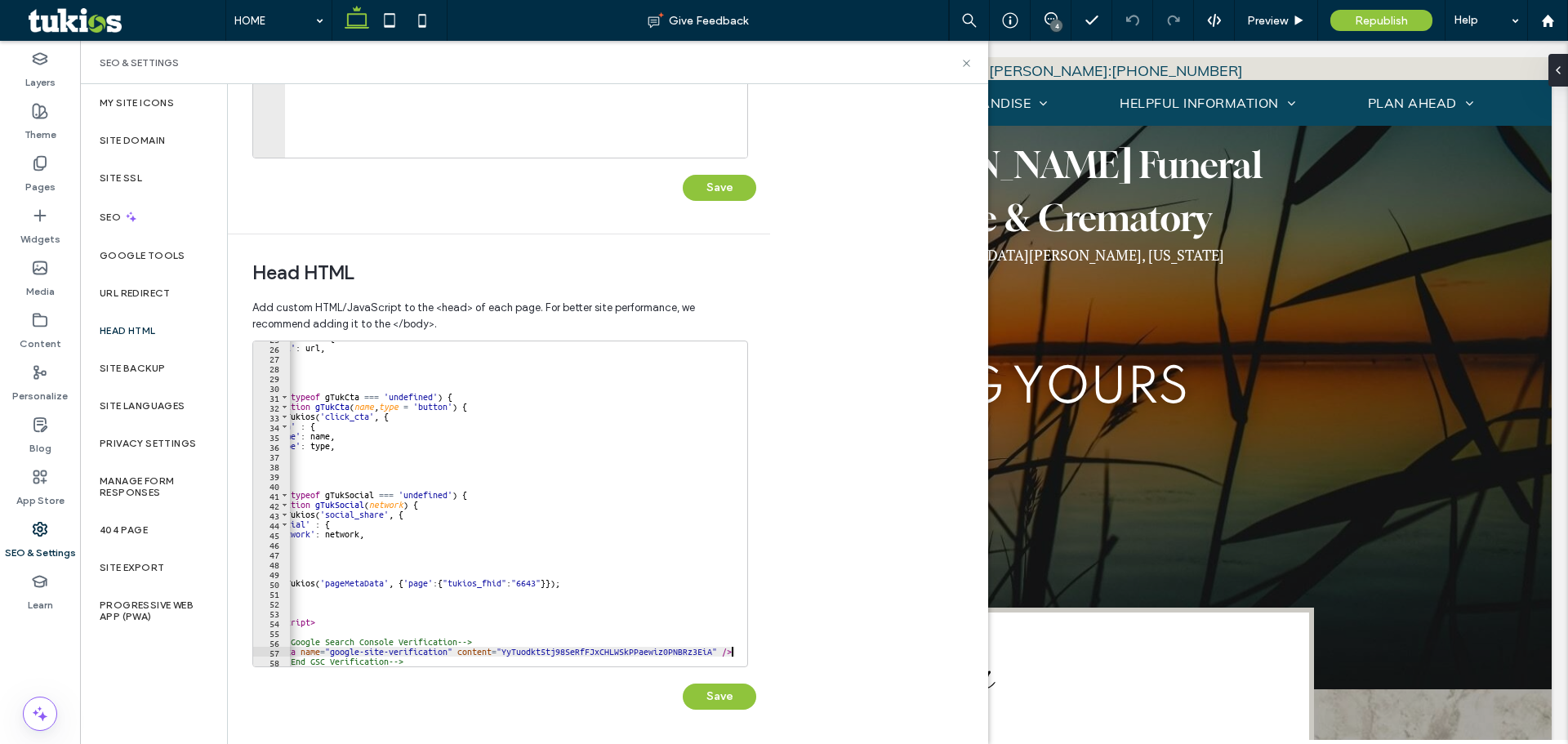
scroll to position [256, 0]
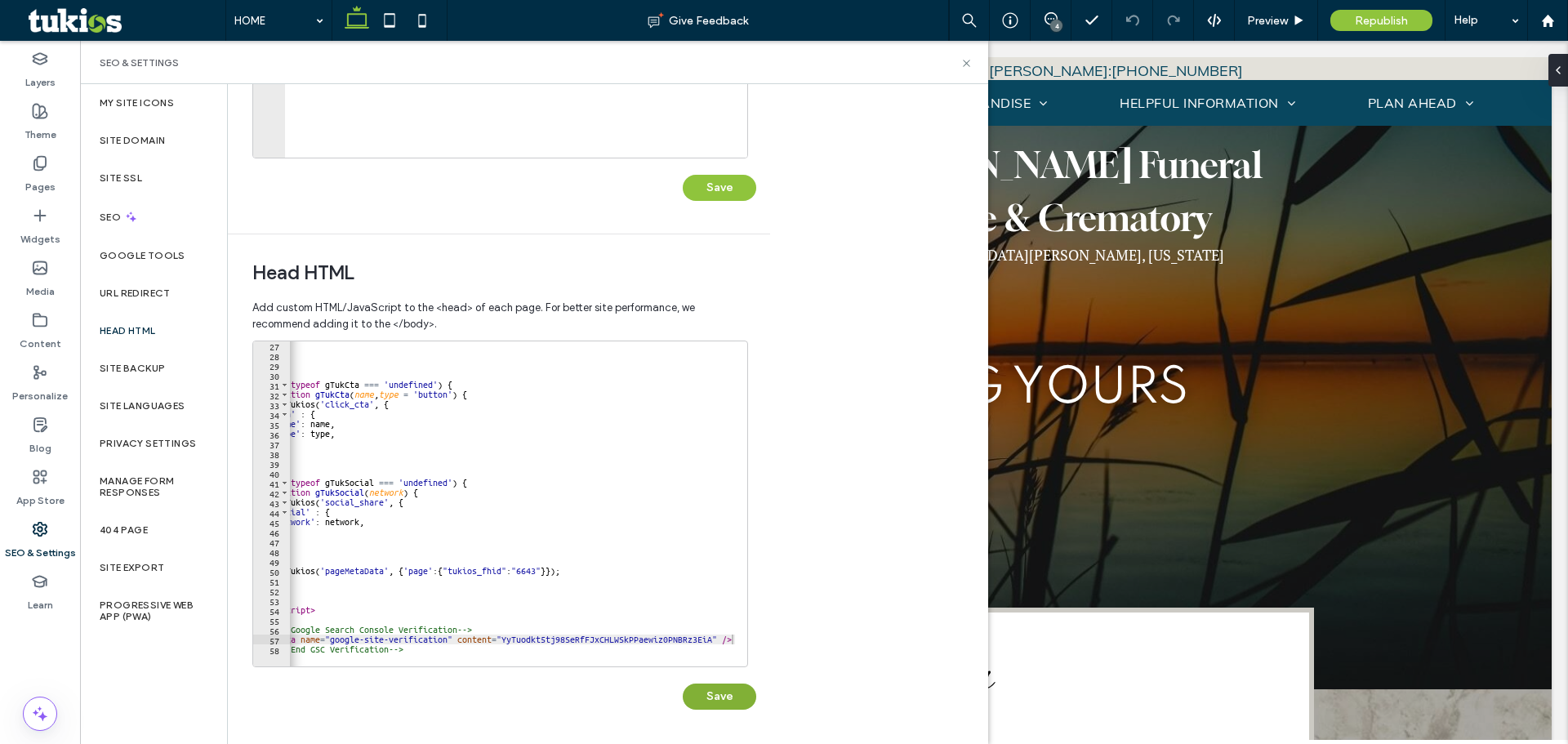
click at [734, 690] on button "Save" at bounding box center [720, 696] width 74 height 26
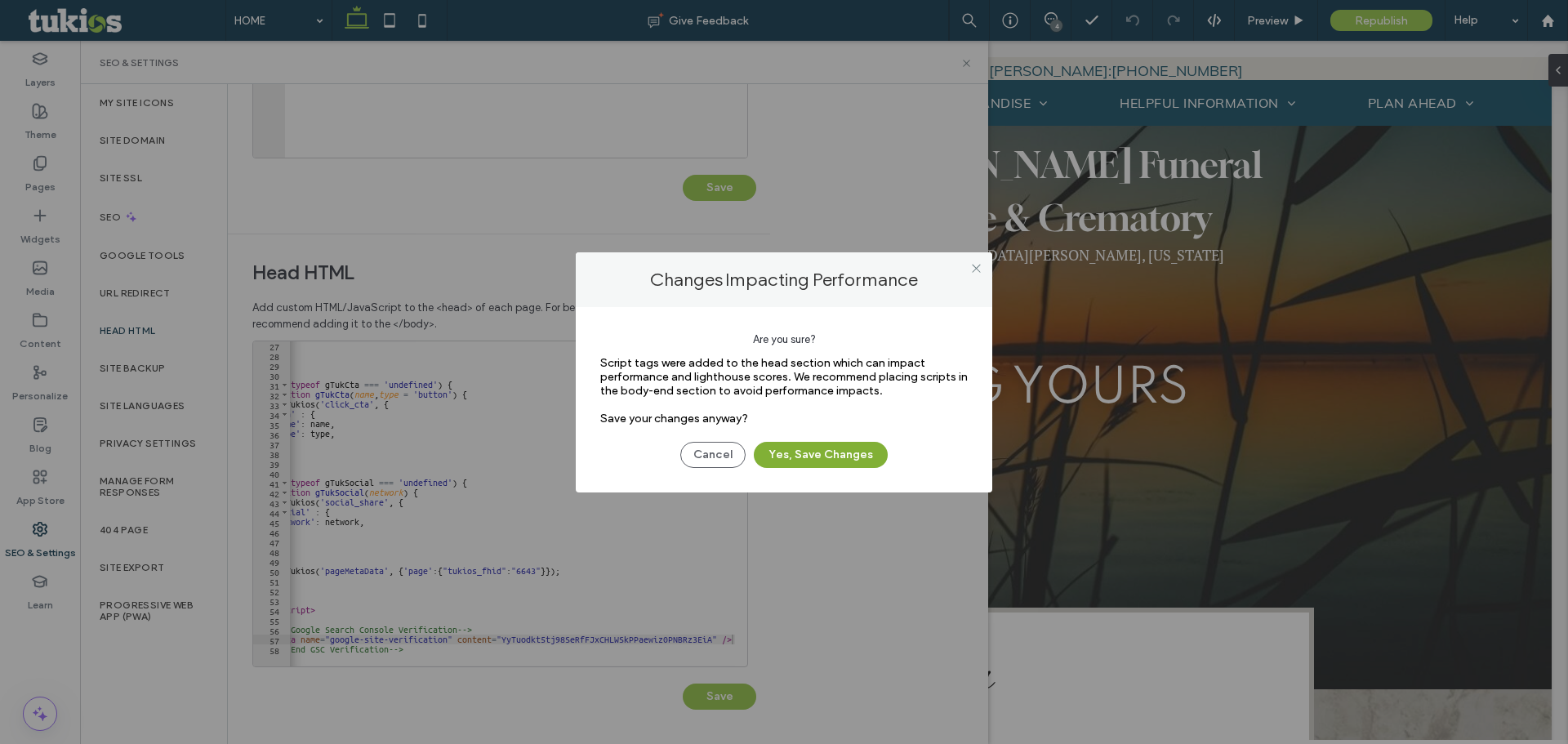
click at [854, 455] on button "Yes, Save Changes" at bounding box center [821, 455] width 134 height 26
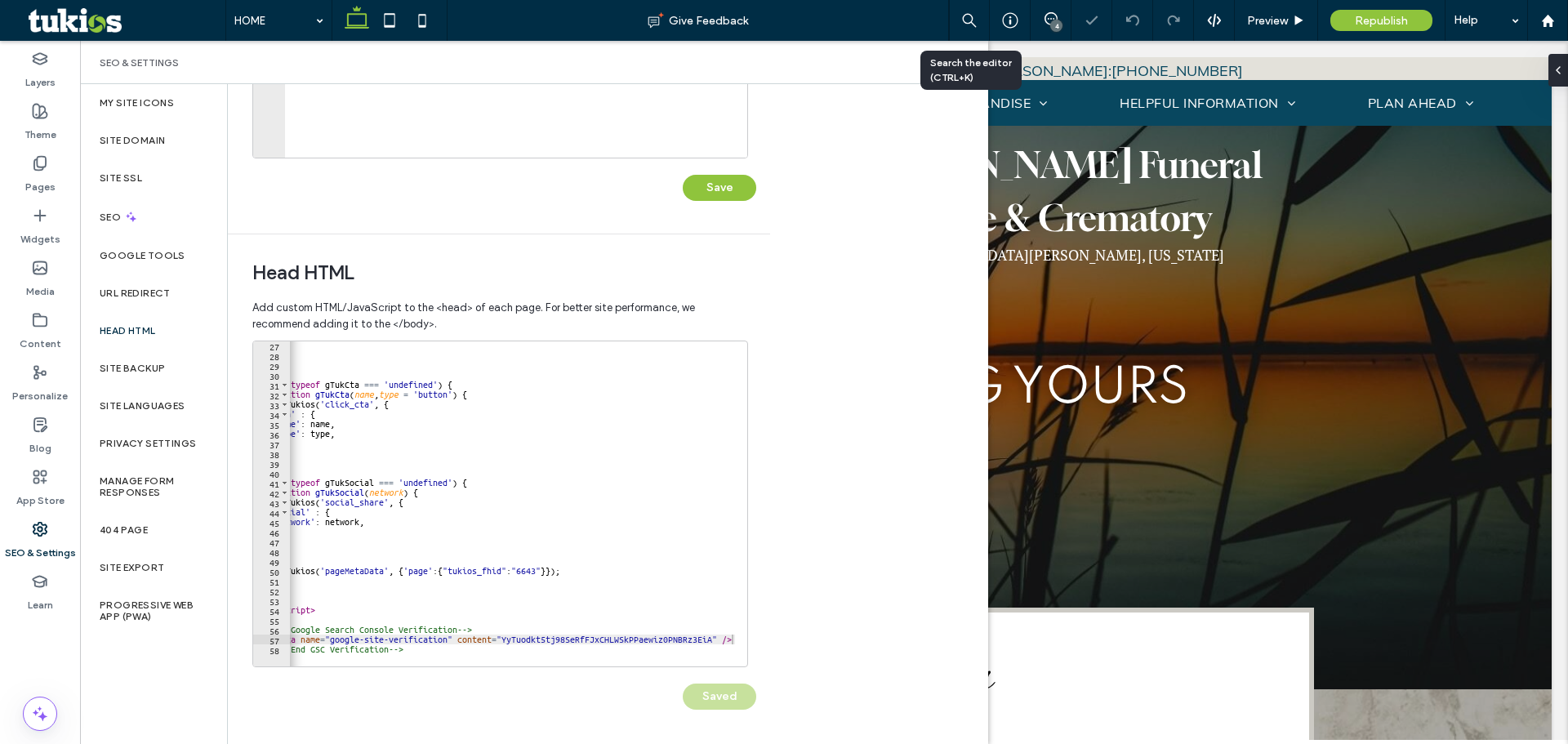
scroll to position [0, 0]
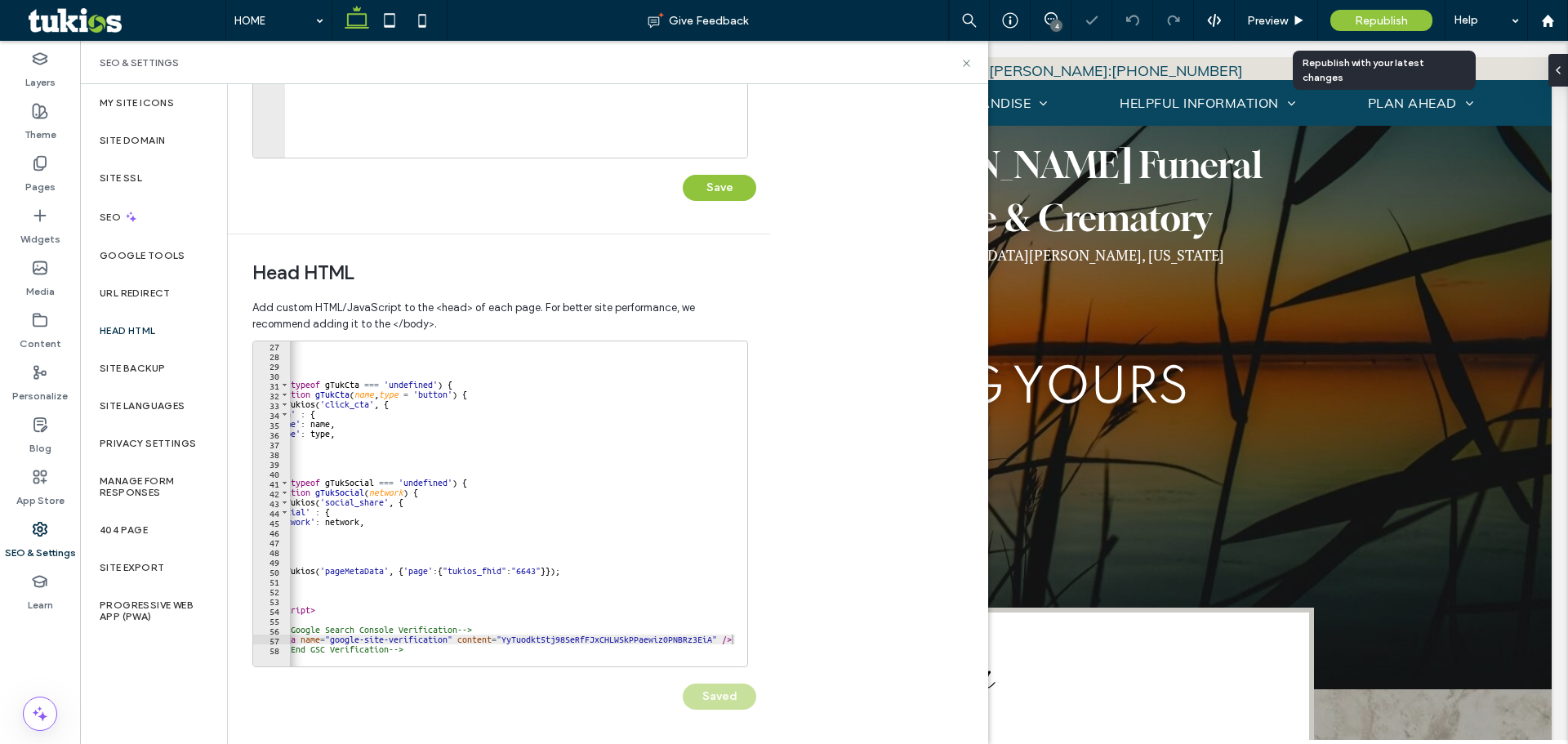
click at [1403, 19] on span "Republish" at bounding box center [1381, 20] width 54 height 14
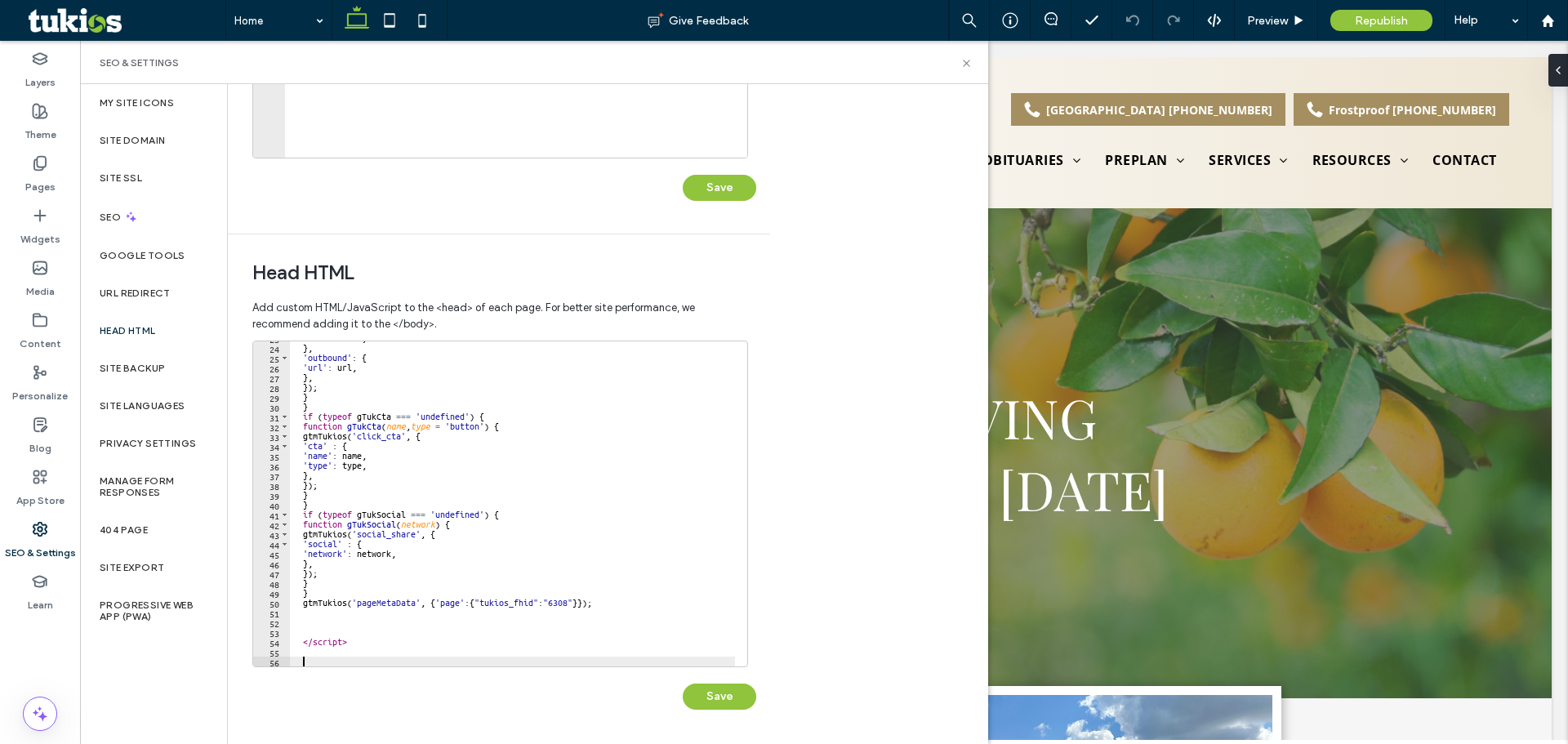
scroll to position [224, 0]
paste textarea "**********"
click at [374, 646] on div "'text' : text , } , 'outbound' : { 'url' : url , } , }) ; } } if ( typeof gTukC…" at bounding box center [513, 505] width 446 height 345
type textarea "*********"
click at [374, 652] on div "'text' : text , } , 'outbound' : { 'url' : url , } , }) ; } } if ( typeof gTukC…" at bounding box center [513, 505] width 446 height 345
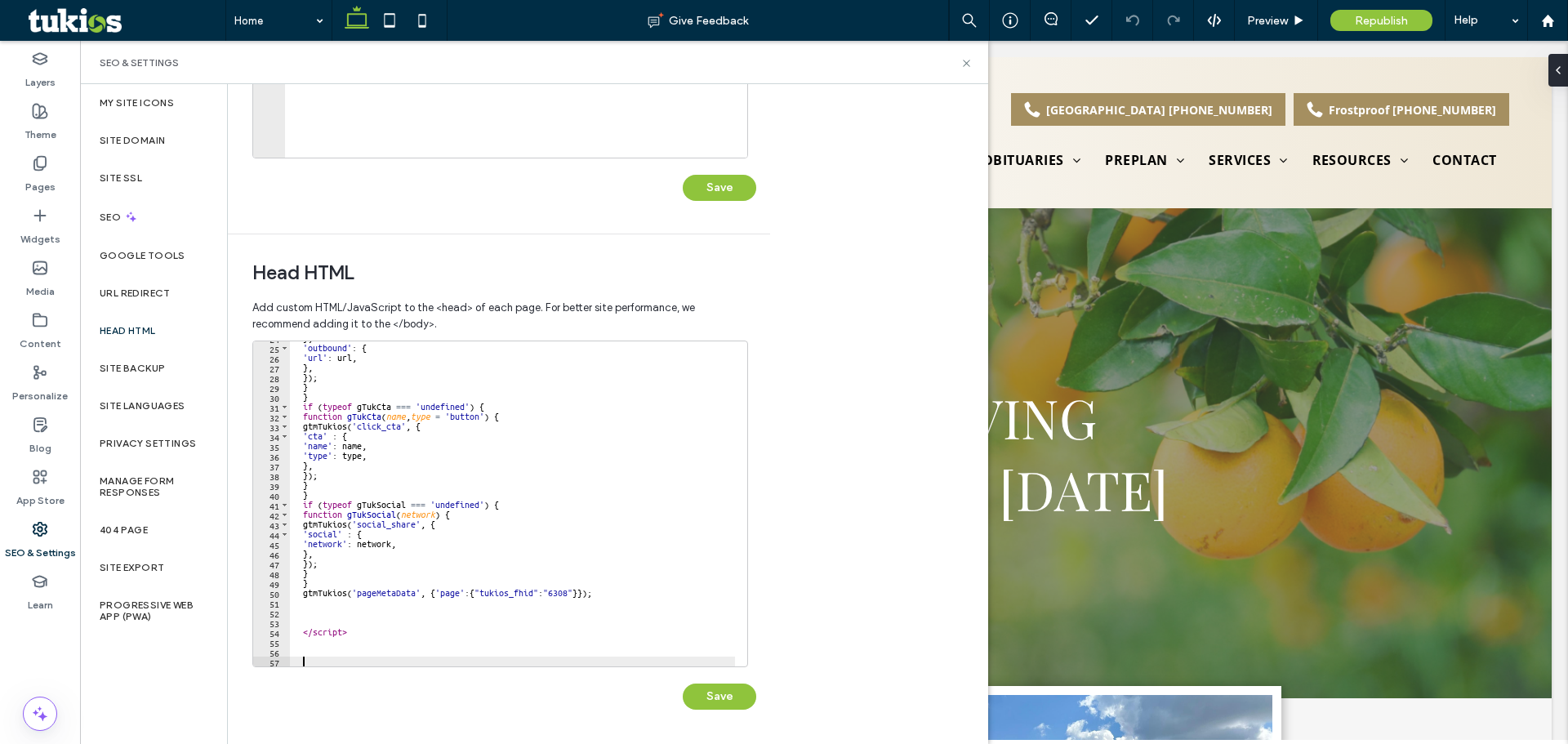
scroll to position [243, 0]
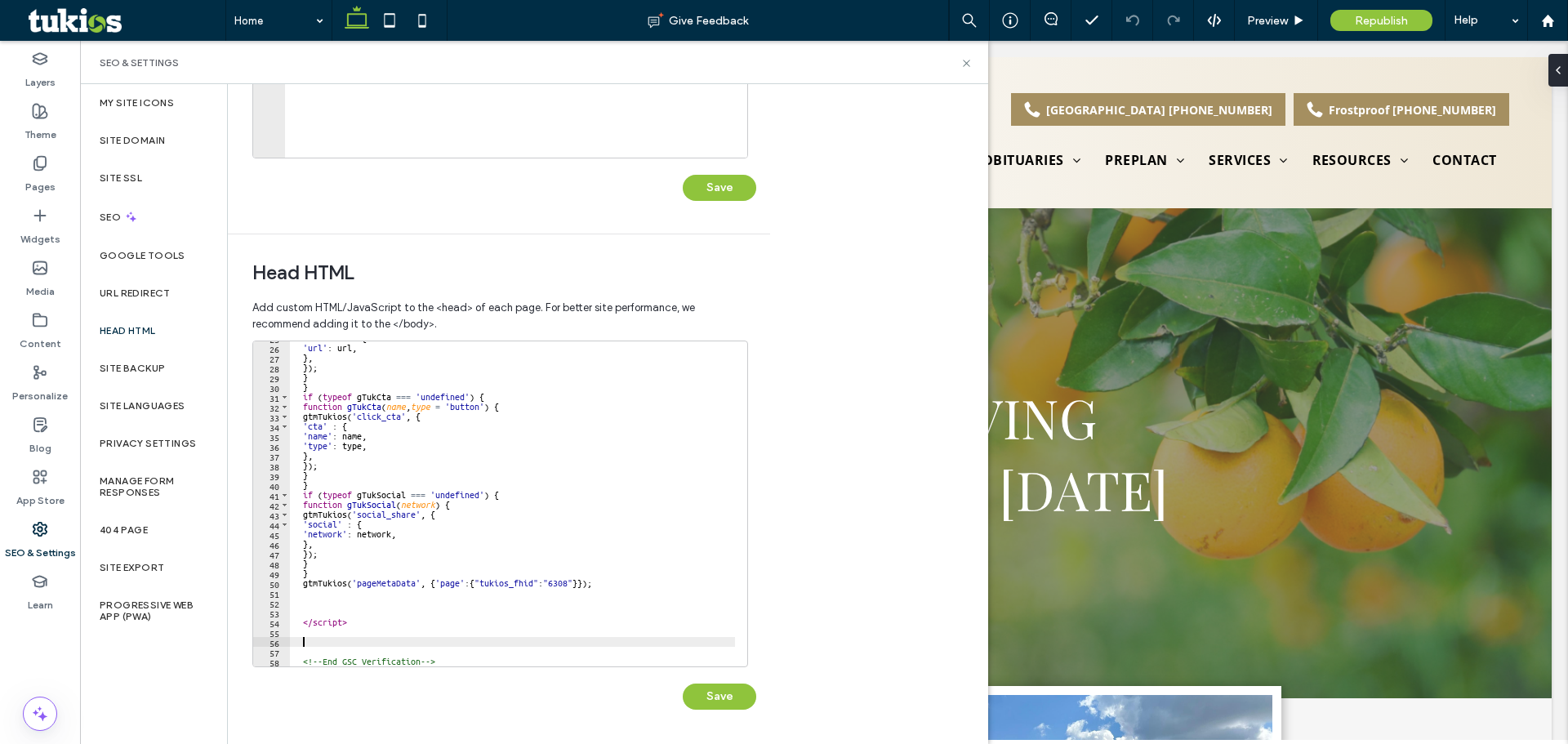
click at [315, 641] on div "'outbound' : { 'url' : url , } , }) ; } } if ( typeof gTukCta === 'undefined' )…" at bounding box center [513, 505] width 446 height 345
paste textarea "**********"
type textarea "**********"
click at [417, 651] on div "'outbound' : { 'url' : url , } , }) ; } } if ( typeof gTukCta === 'undefined' )…" at bounding box center [513, 505] width 446 height 345
paste textarea "**********"
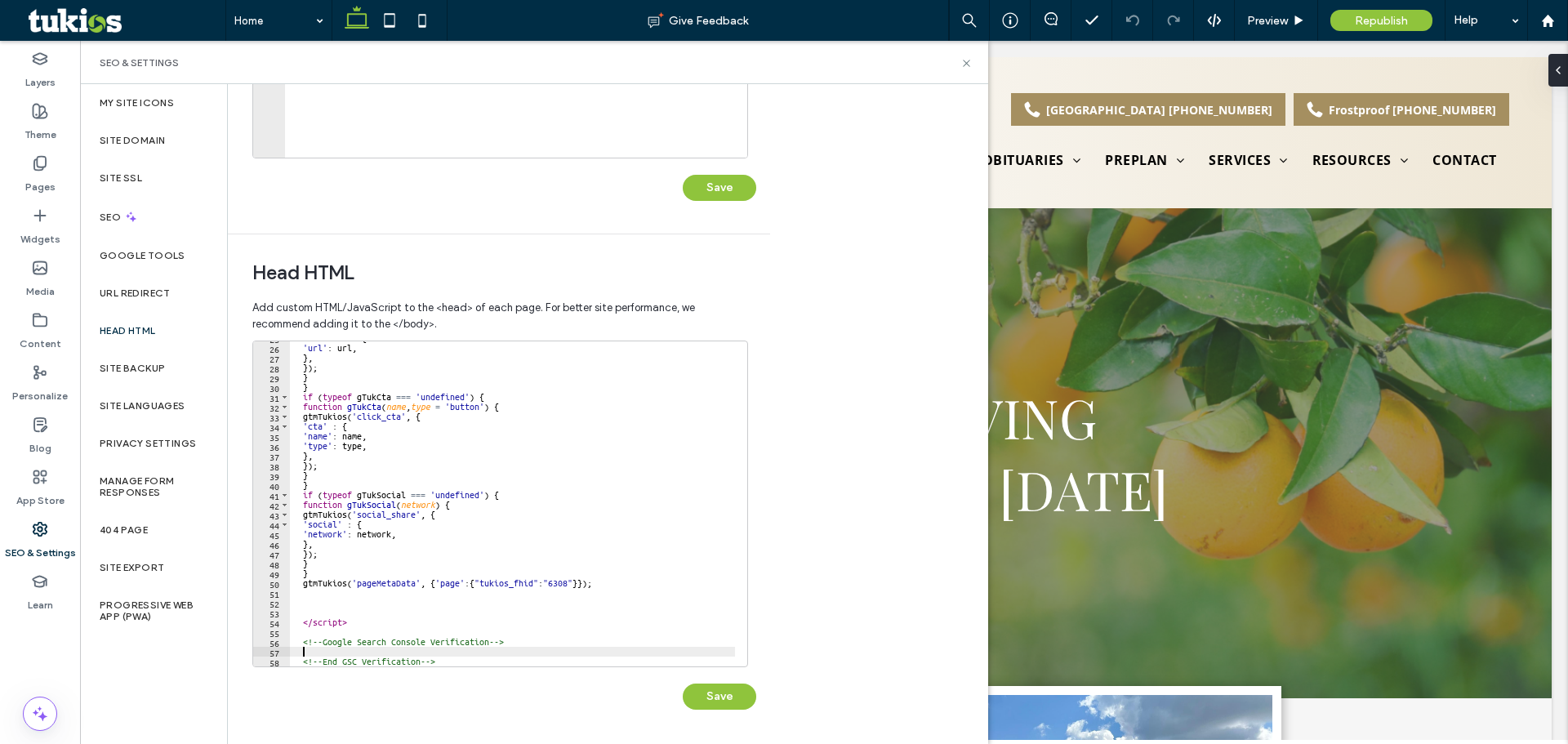
type textarea "**********"
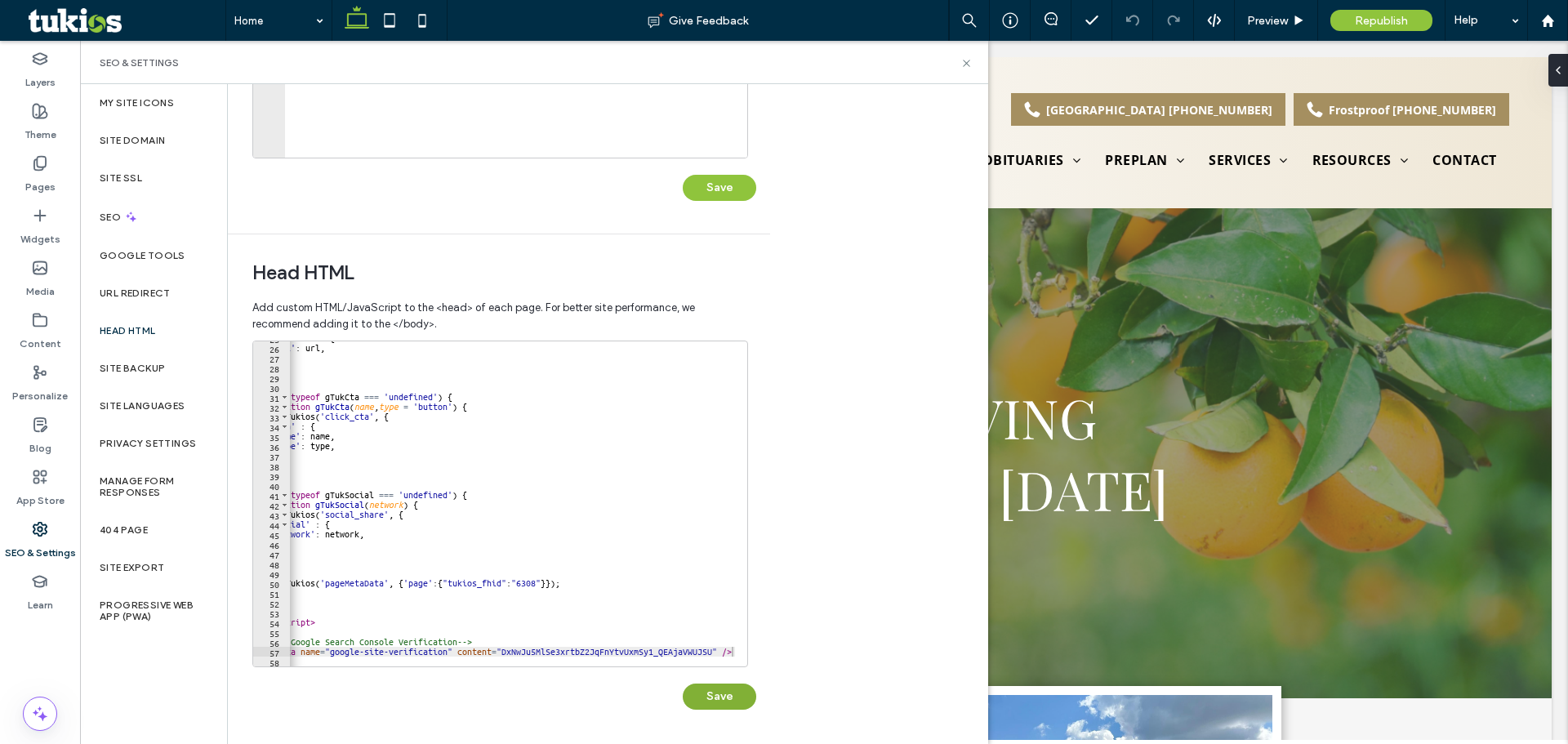
click at [727, 694] on button "Save" at bounding box center [720, 696] width 74 height 26
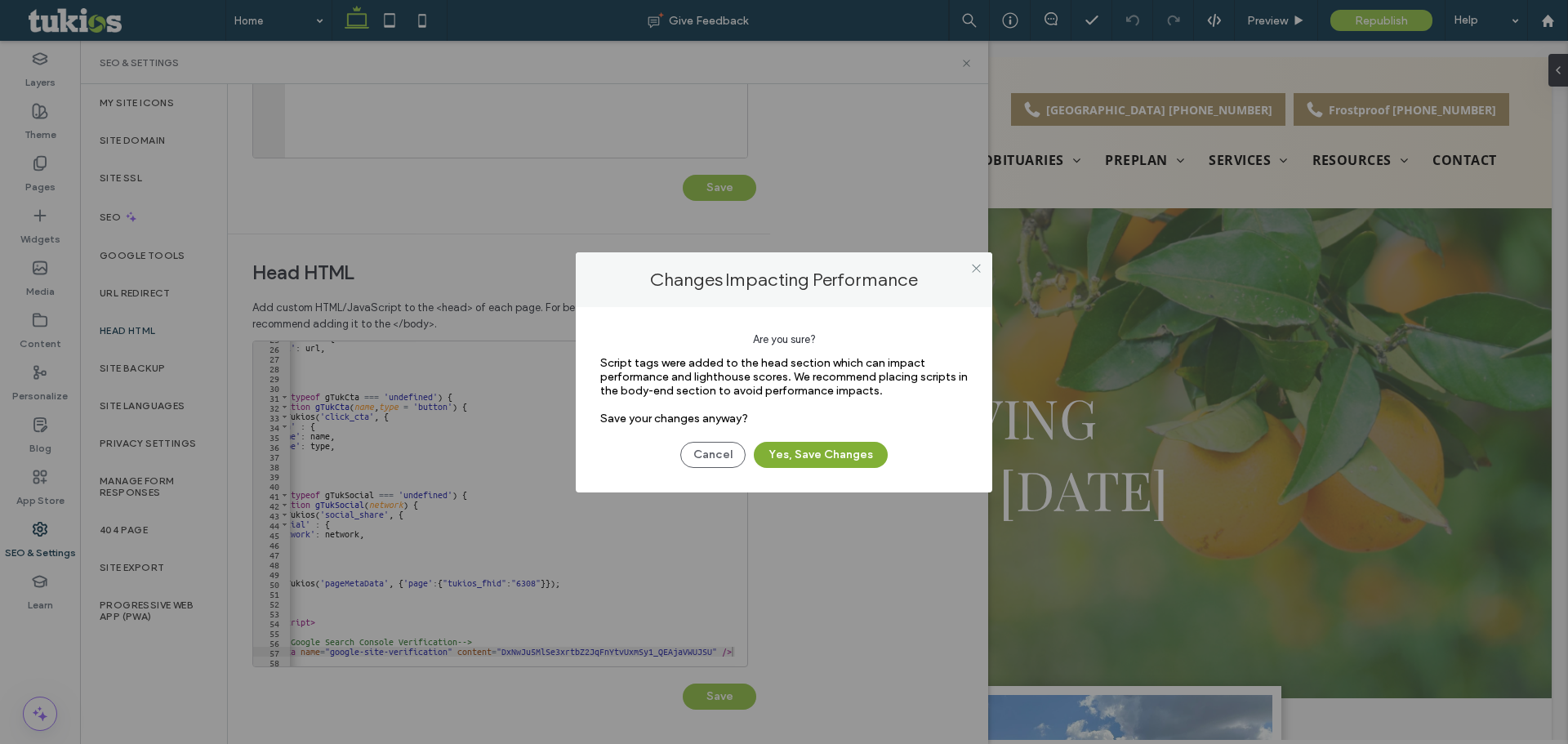
click at [852, 445] on button "Yes, Save Changes" at bounding box center [821, 455] width 134 height 26
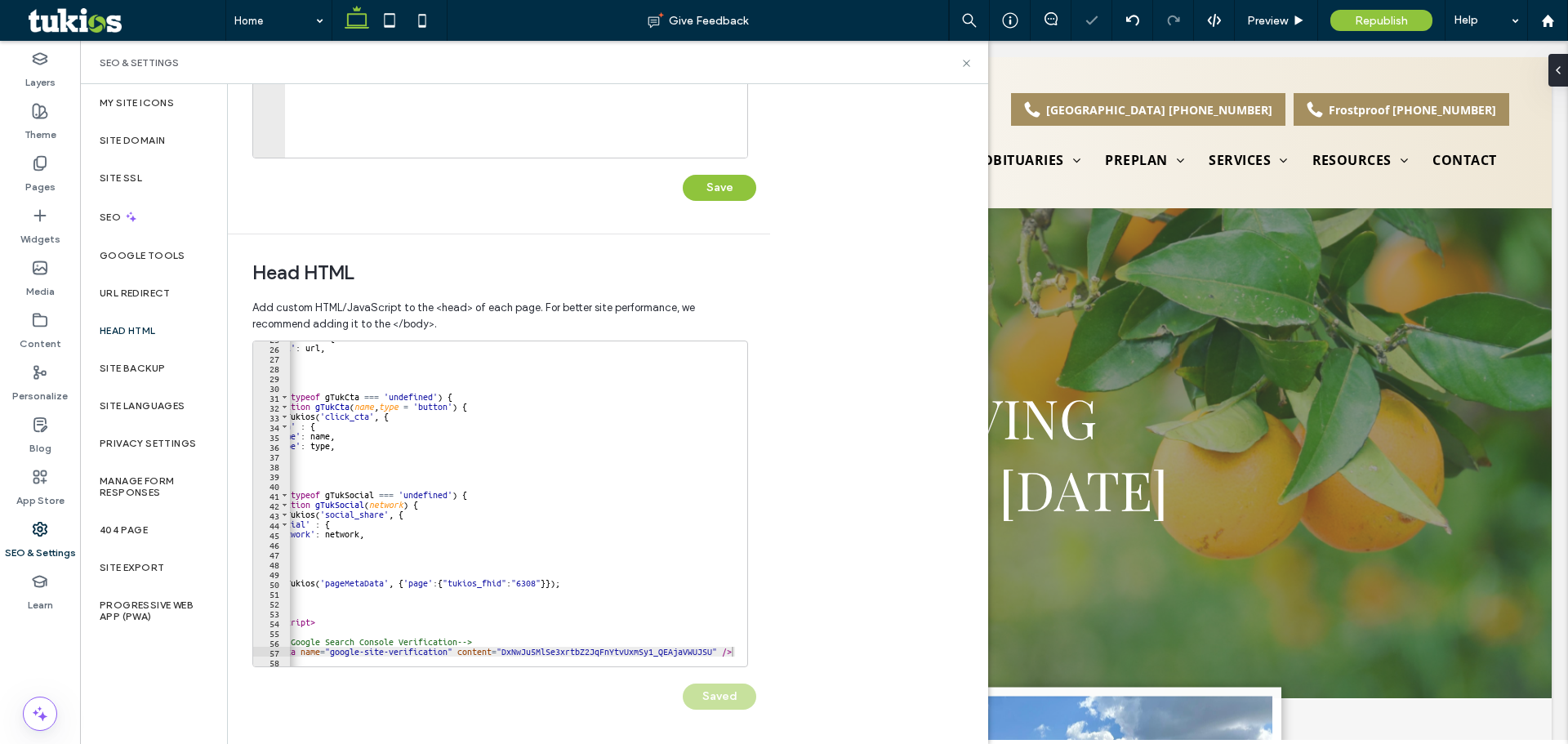
scroll to position [0, 0]
click at [966, 70] on div "SEO & Settings" at bounding box center [534, 63] width 908 height 44
click at [966, 57] on icon at bounding box center [967, 64] width 13 height 13
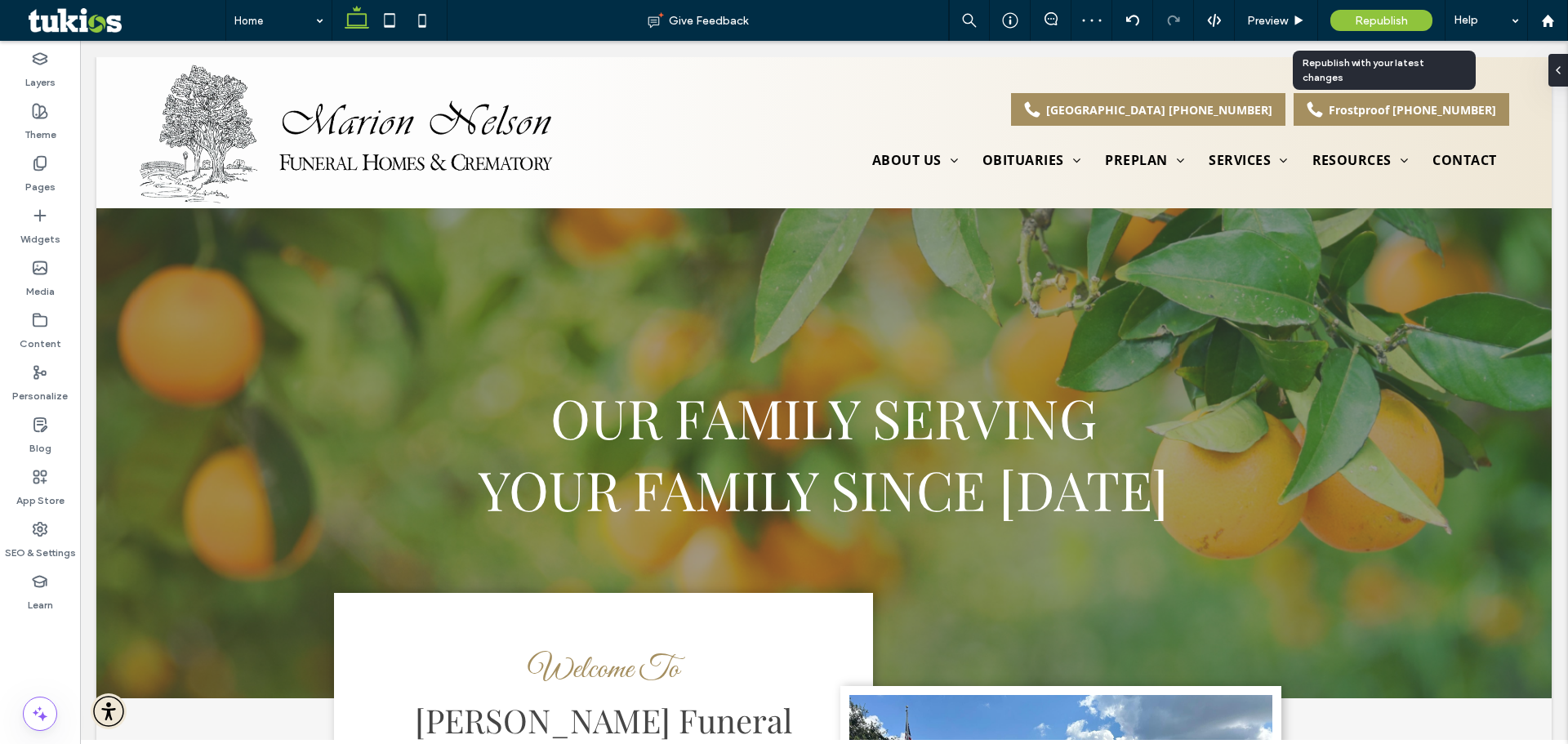
click at [1355, 16] on span "Republish" at bounding box center [1381, 20] width 54 height 14
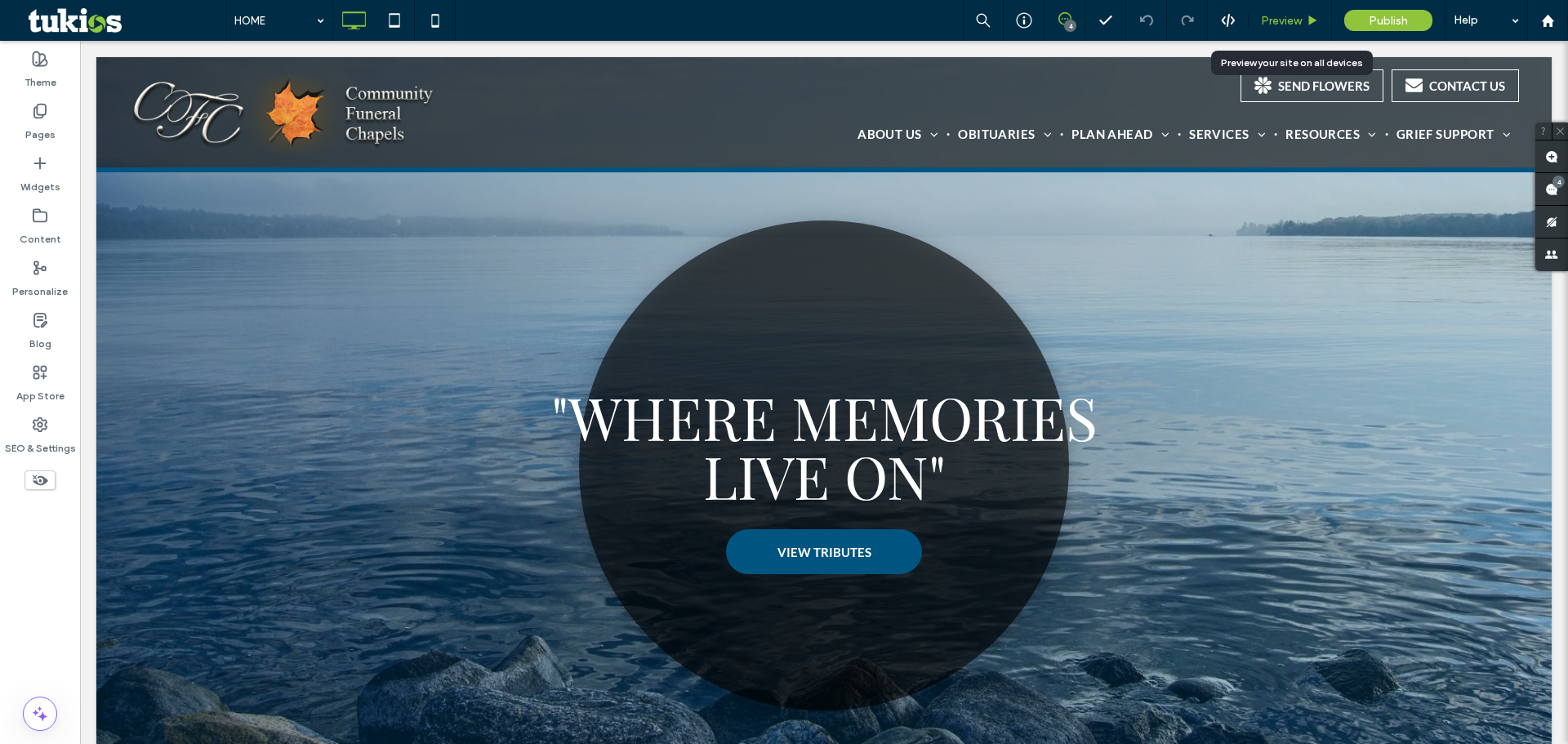
click at [1280, 15] on span "Preview" at bounding box center [1281, 20] width 41 height 14
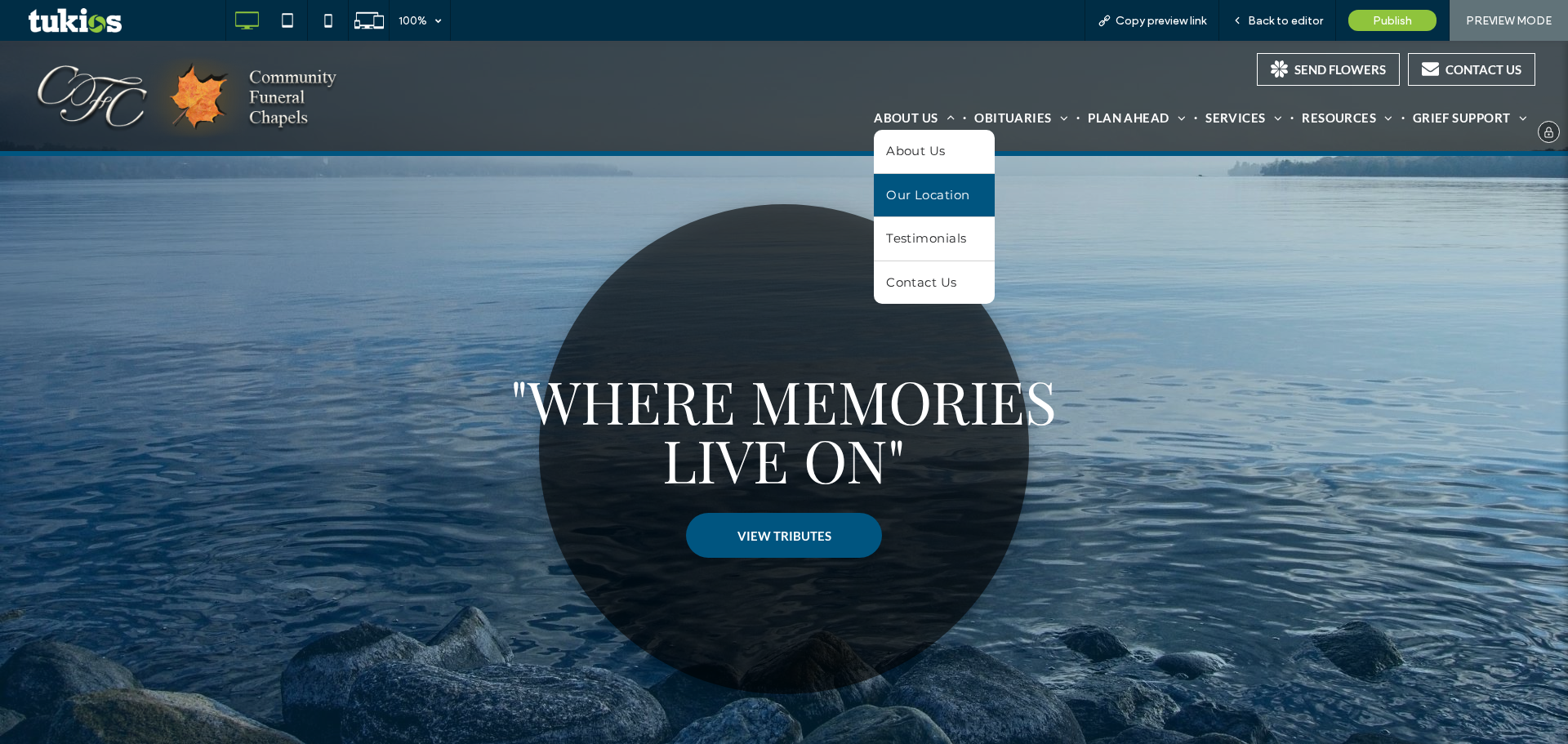
click at [945, 191] on span "Our Location" at bounding box center [928, 195] width 83 height 19
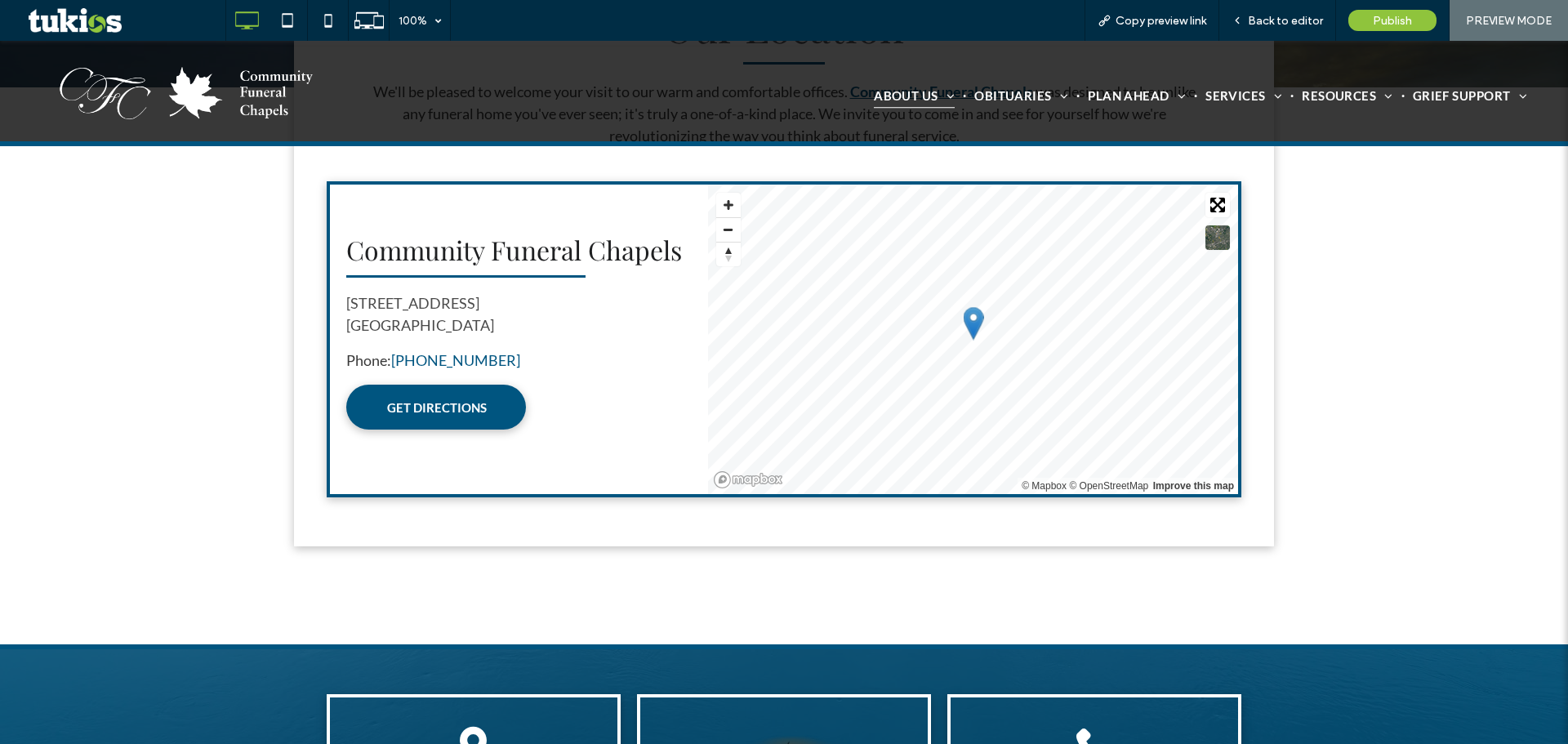
scroll to position [572, 0]
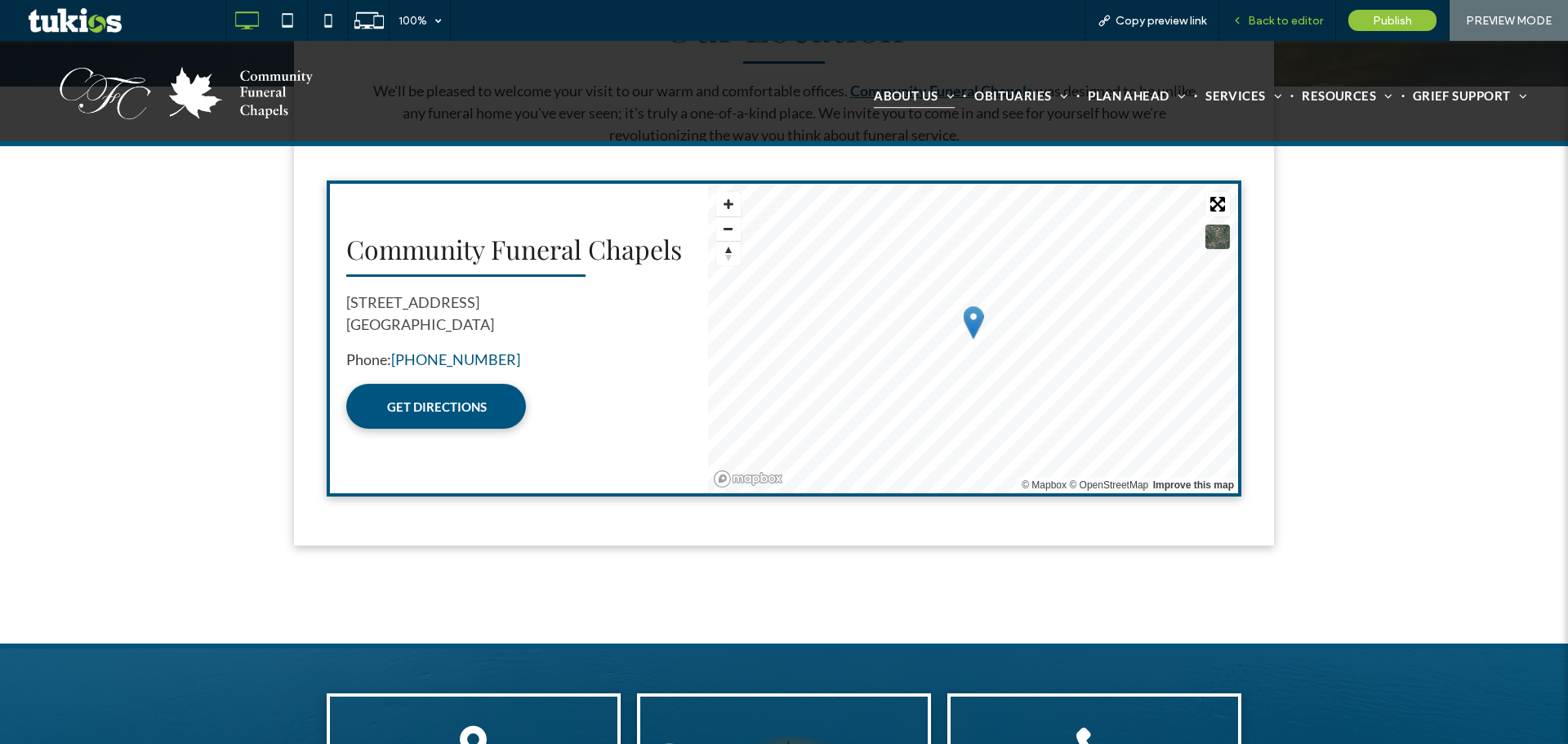
click at [1273, 15] on span "Back to editor" at bounding box center [1286, 20] width 75 height 14
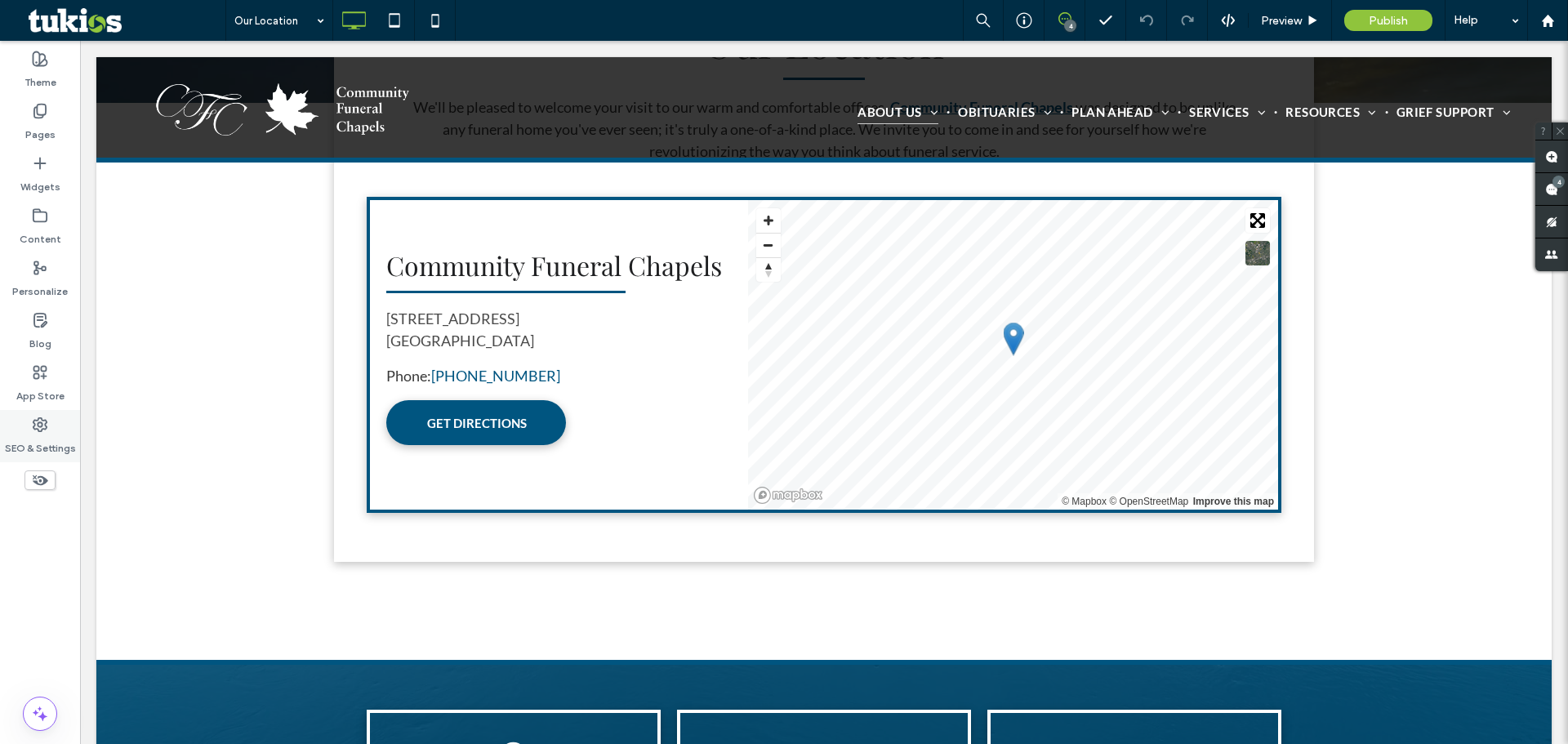
click at [54, 425] on div "SEO & Settings" at bounding box center [40, 436] width 80 height 53
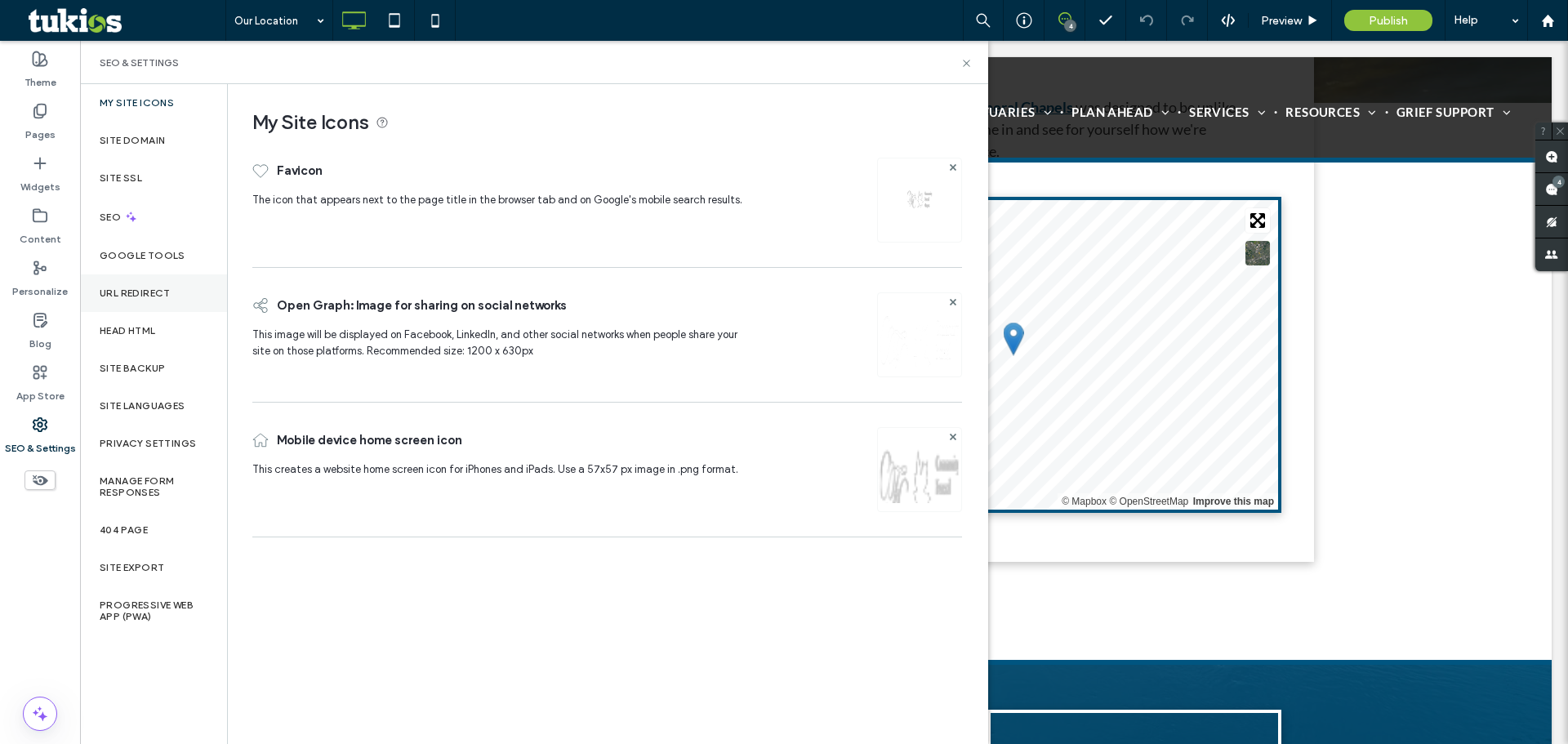
click at [160, 292] on label "URL Redirect" at bounding box center [135, 293] width 71 height 12
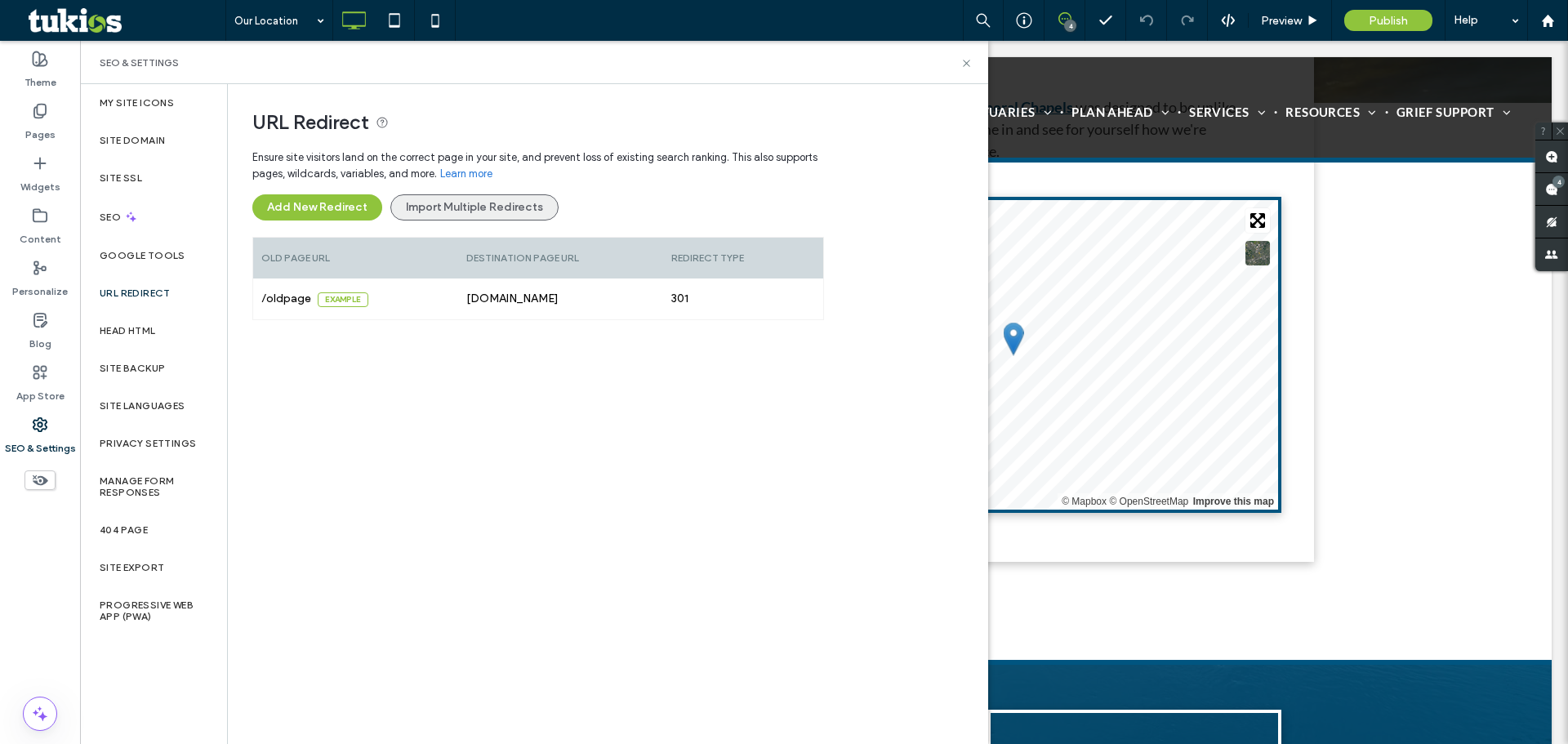
click at [463, 201] on button "Import Multiple Redirects" at bounding box center [474, 207] width 168 height 26
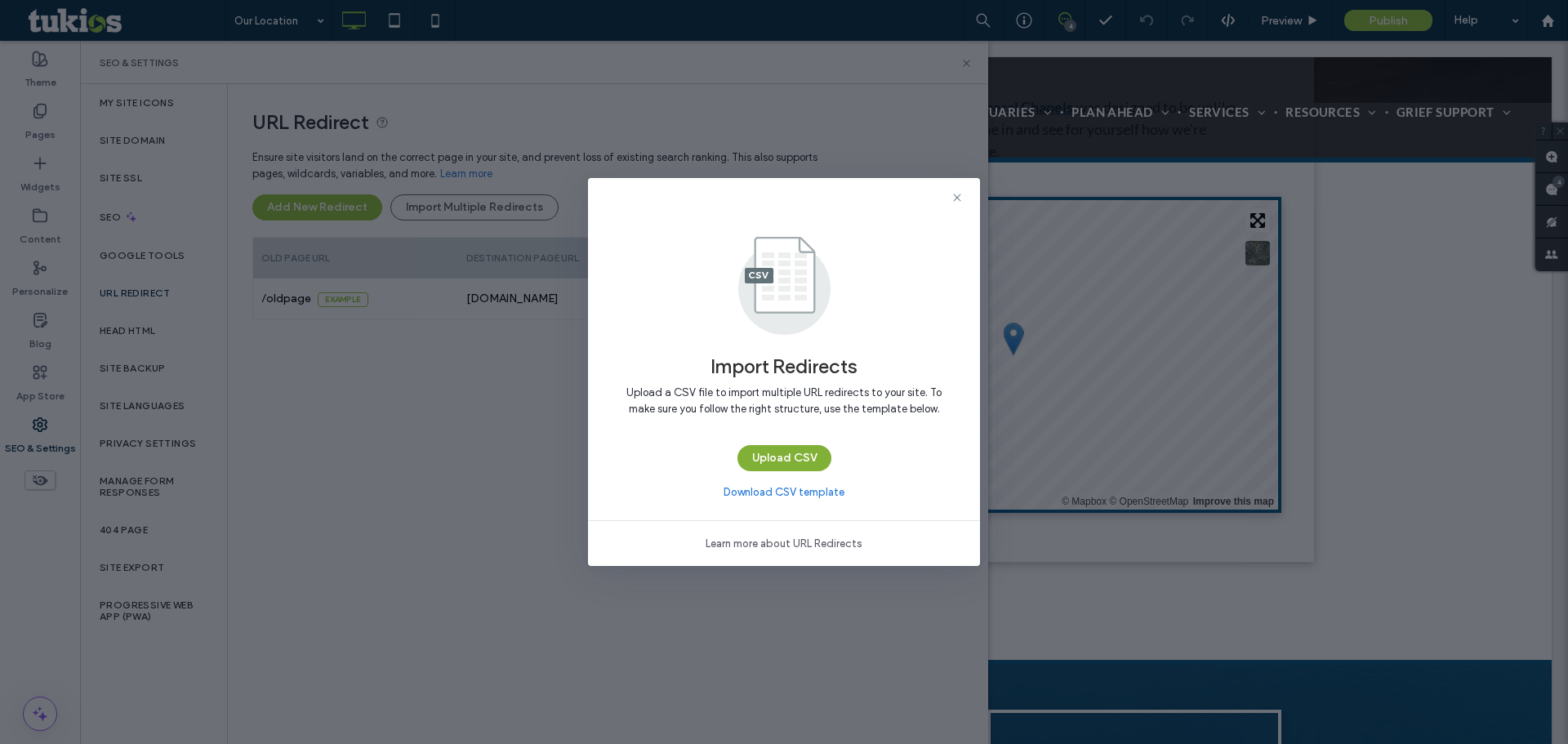
click at [799, 469] on button "Upload CSV" at bounding box center [785, 458] width 94 height 26
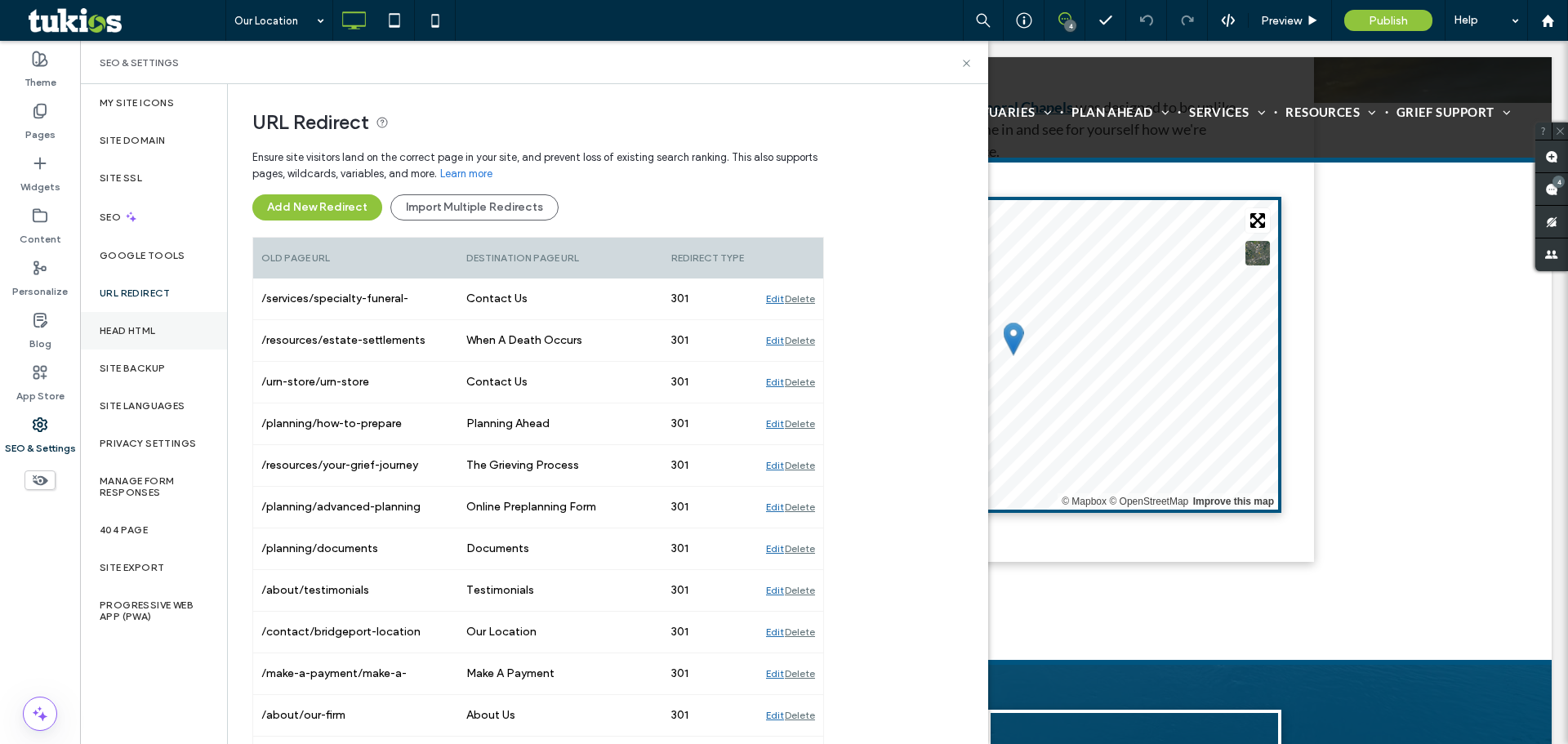
click at [171, 329] on div "Head HTML" at bounding box center [153, 330] width 147 height 37
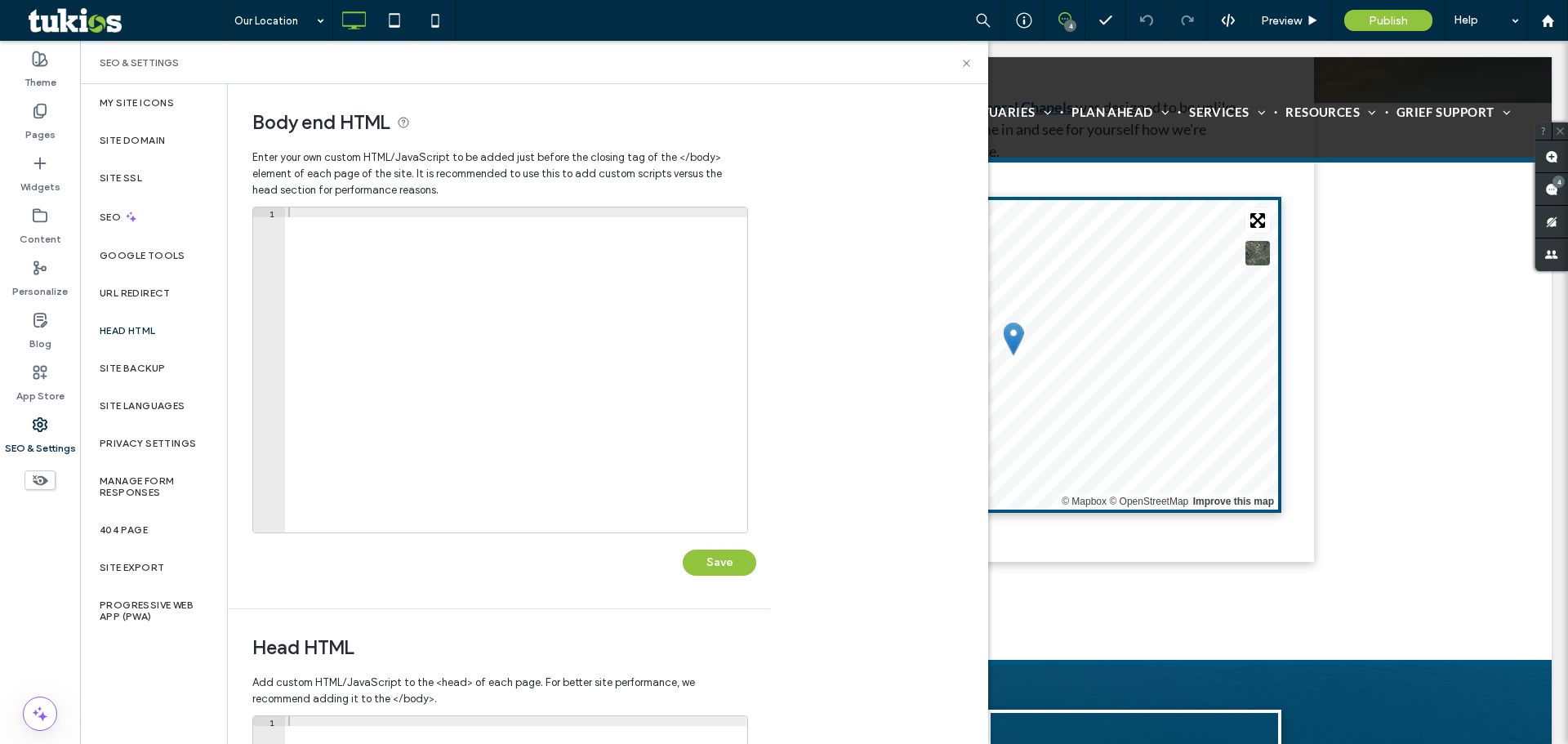
click at [426, 403] on div at bounding box center [516, 380] width 463 height 345
paste textarea "**********"
type textarea "**********"
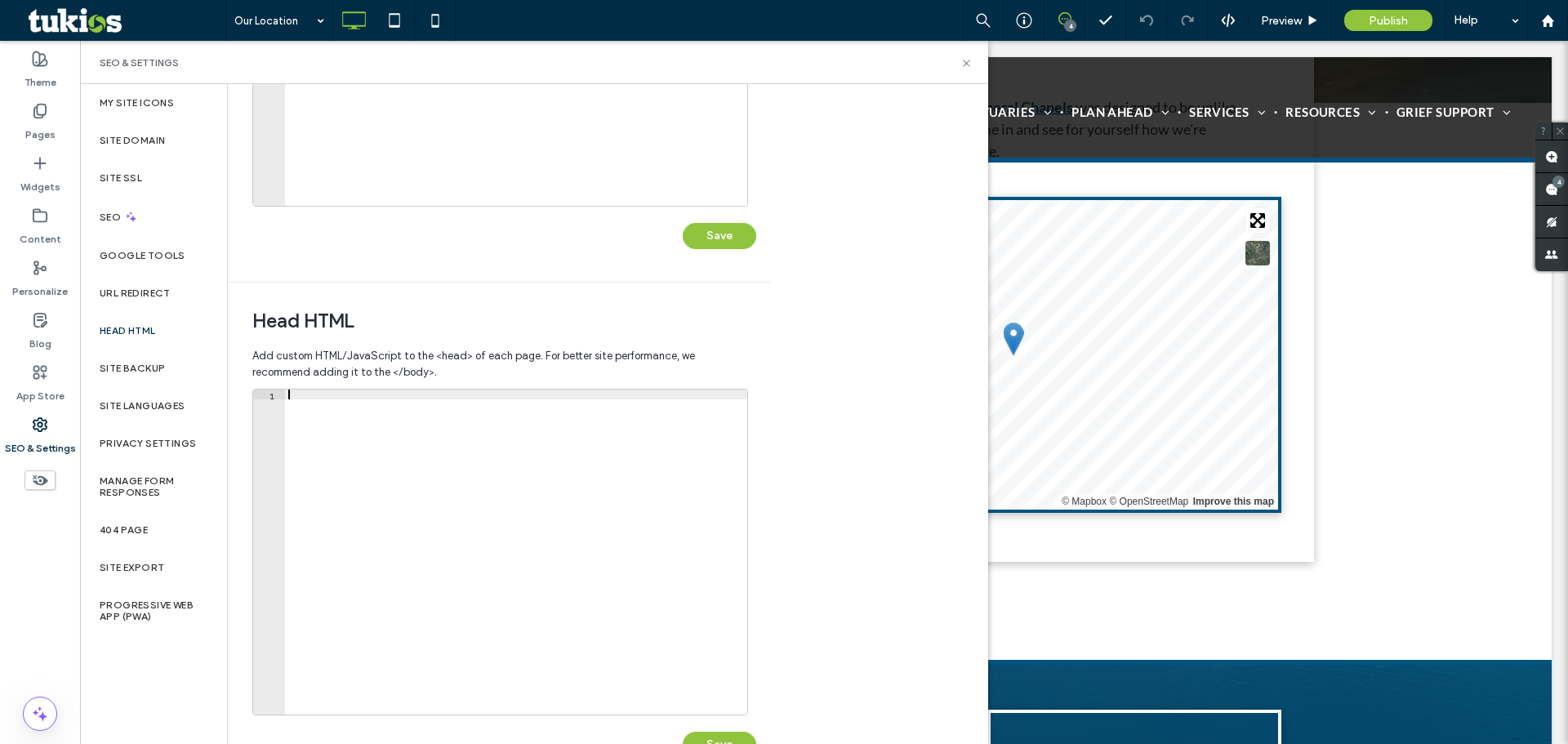
click at [430, 513] on div at bounding box center [516, 562] width 463 height 345
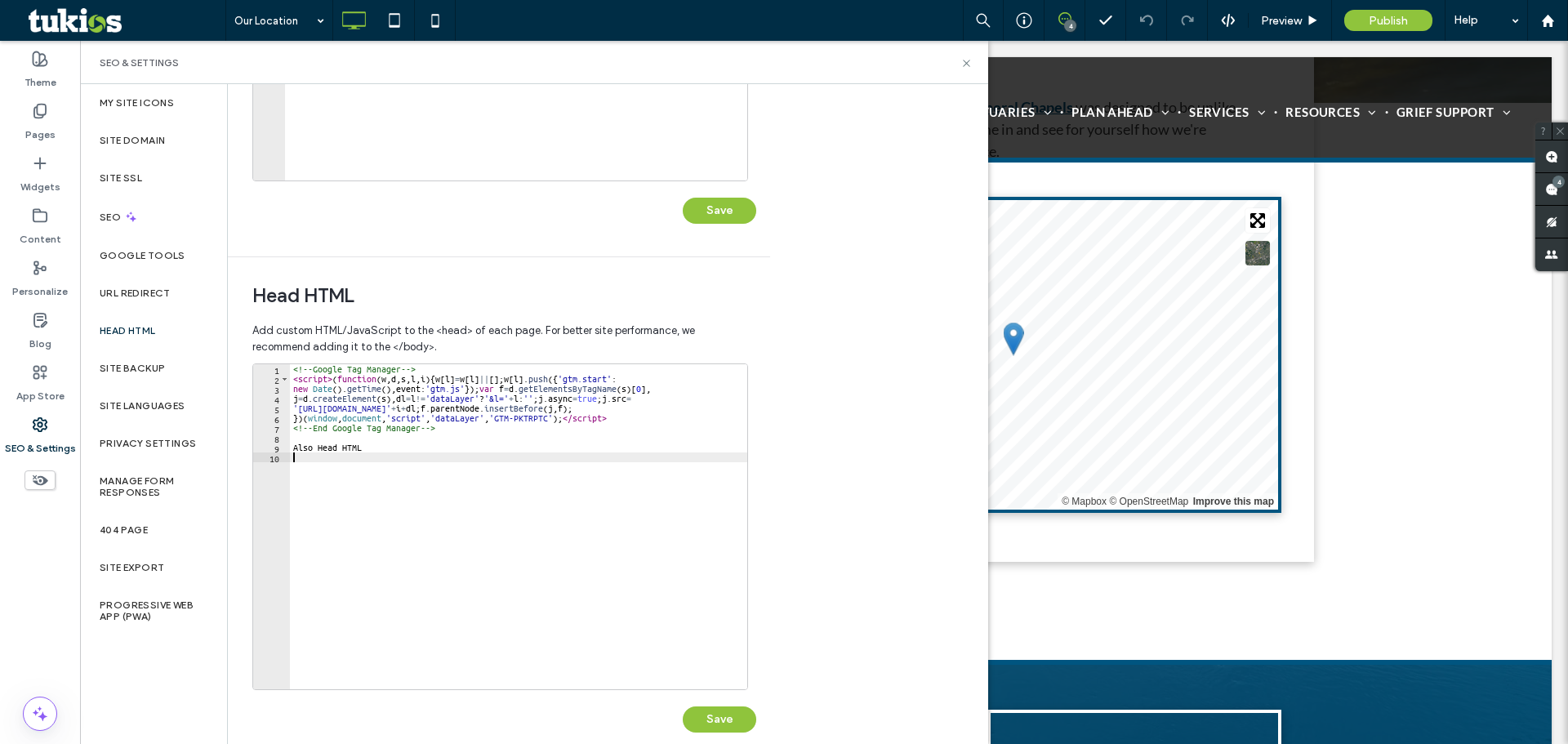
scroll to position [375, 0]
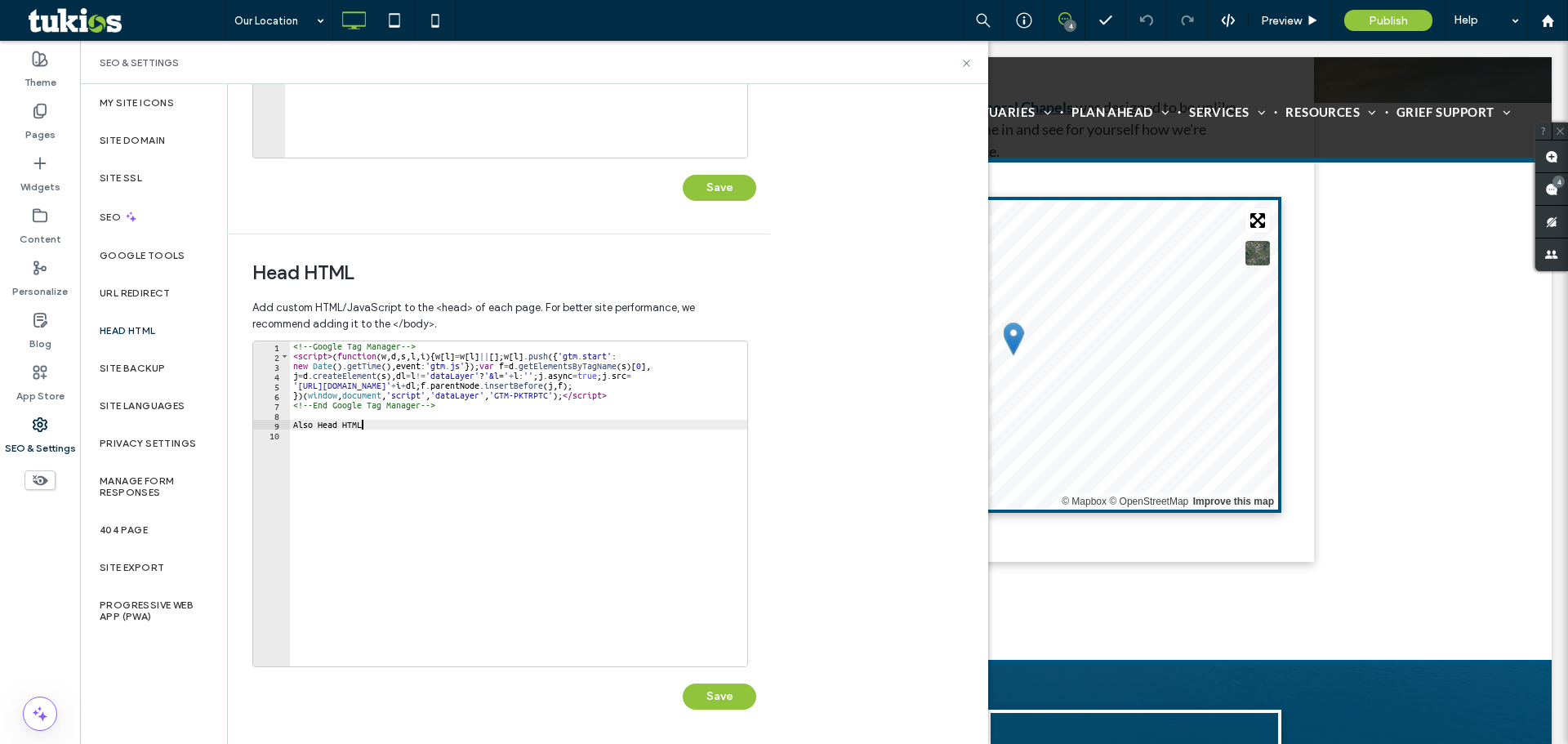
click at [434, 422] on div "<!-- Google Tag Manager --> < script > ( function ( w , d , s , l , i ) { w [ l…" at bounding box center [519, 514] width 457 height 345
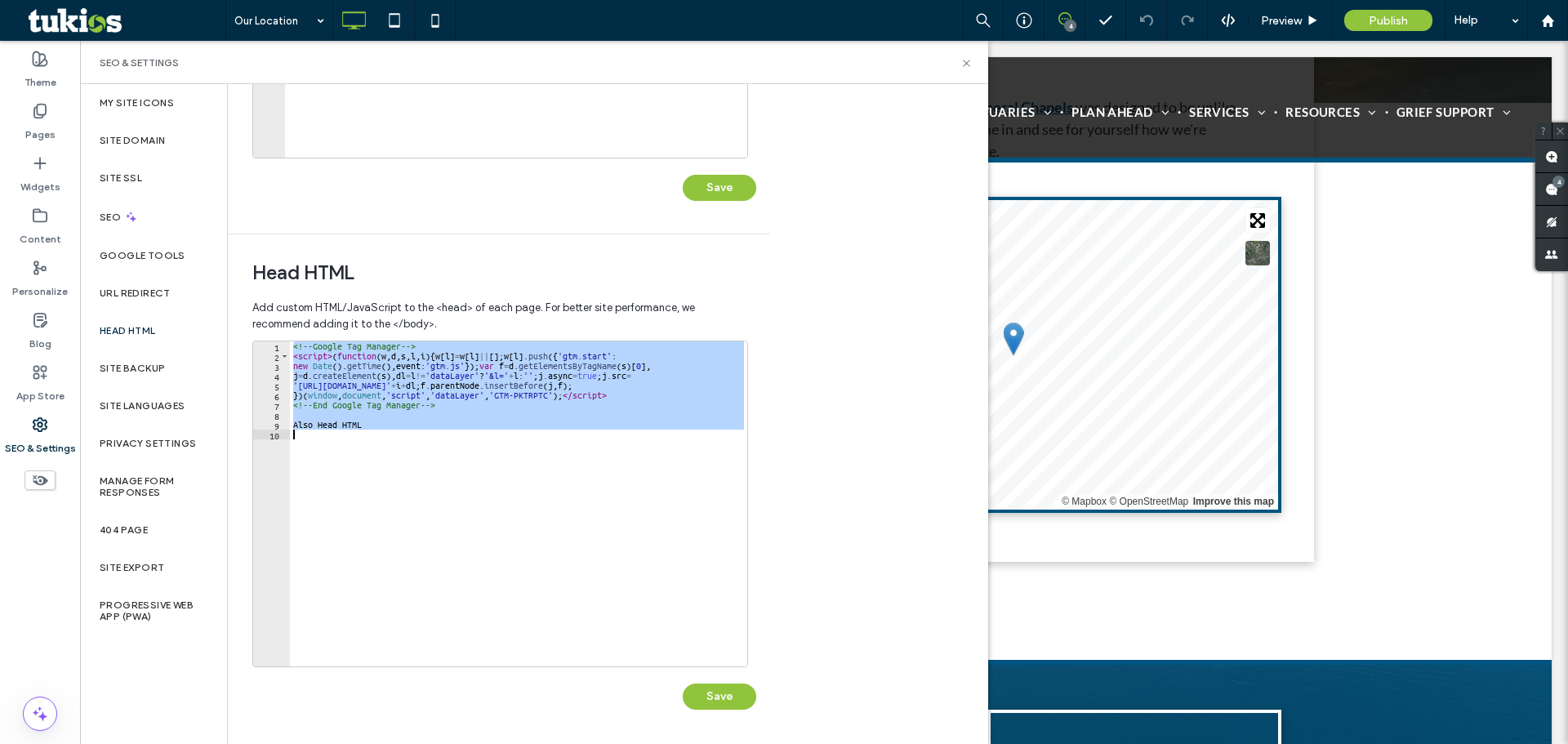
paste textarea "**********"
type textarea "**********"
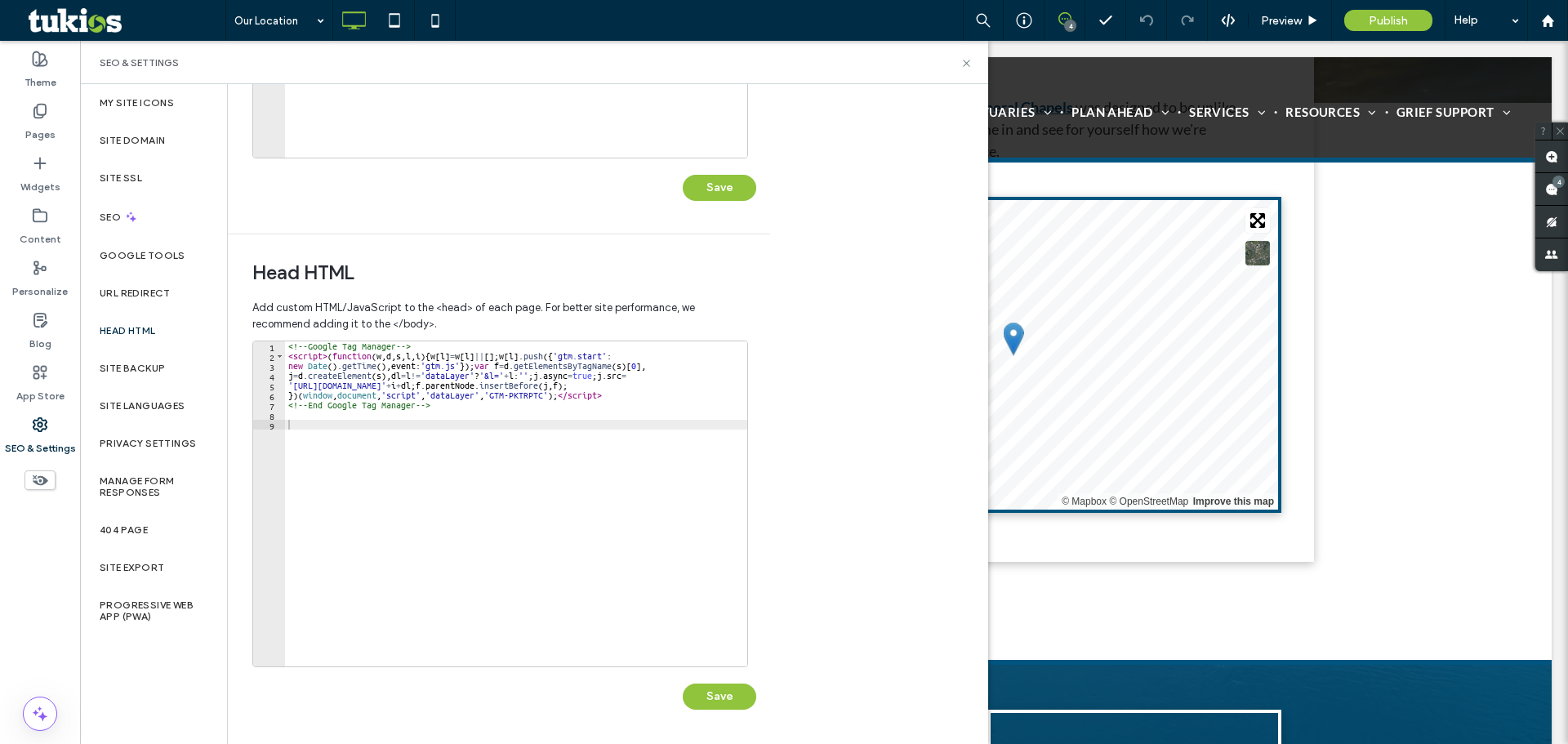
click at [575, 531] on div "<!-- Google Tag Manager --> < script > ( function ( w , d , s , l , i ) { w [ l…" at bounding box center [516, 514] width 463 height 345
paste textarea "*********"
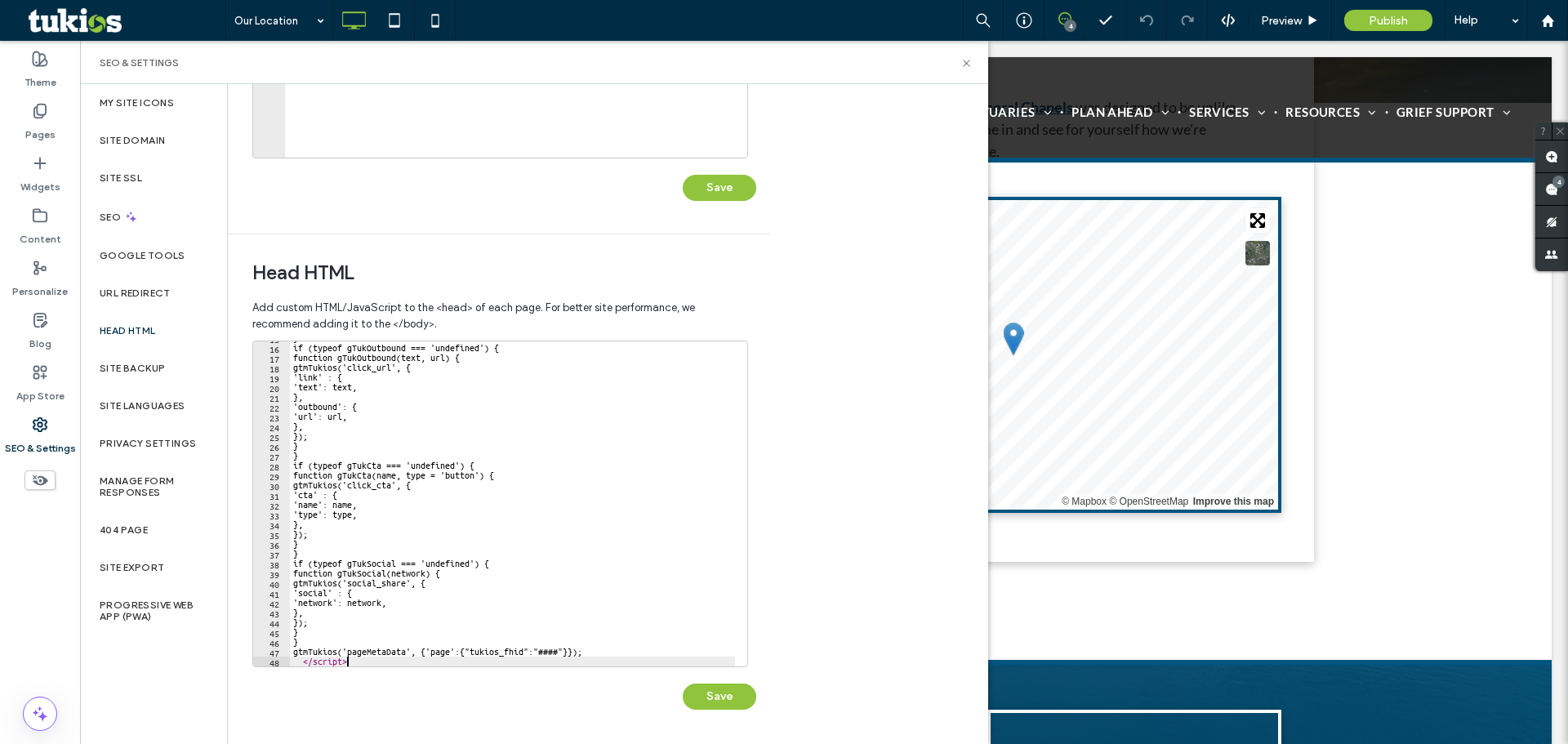
scroll to position [145, 0]
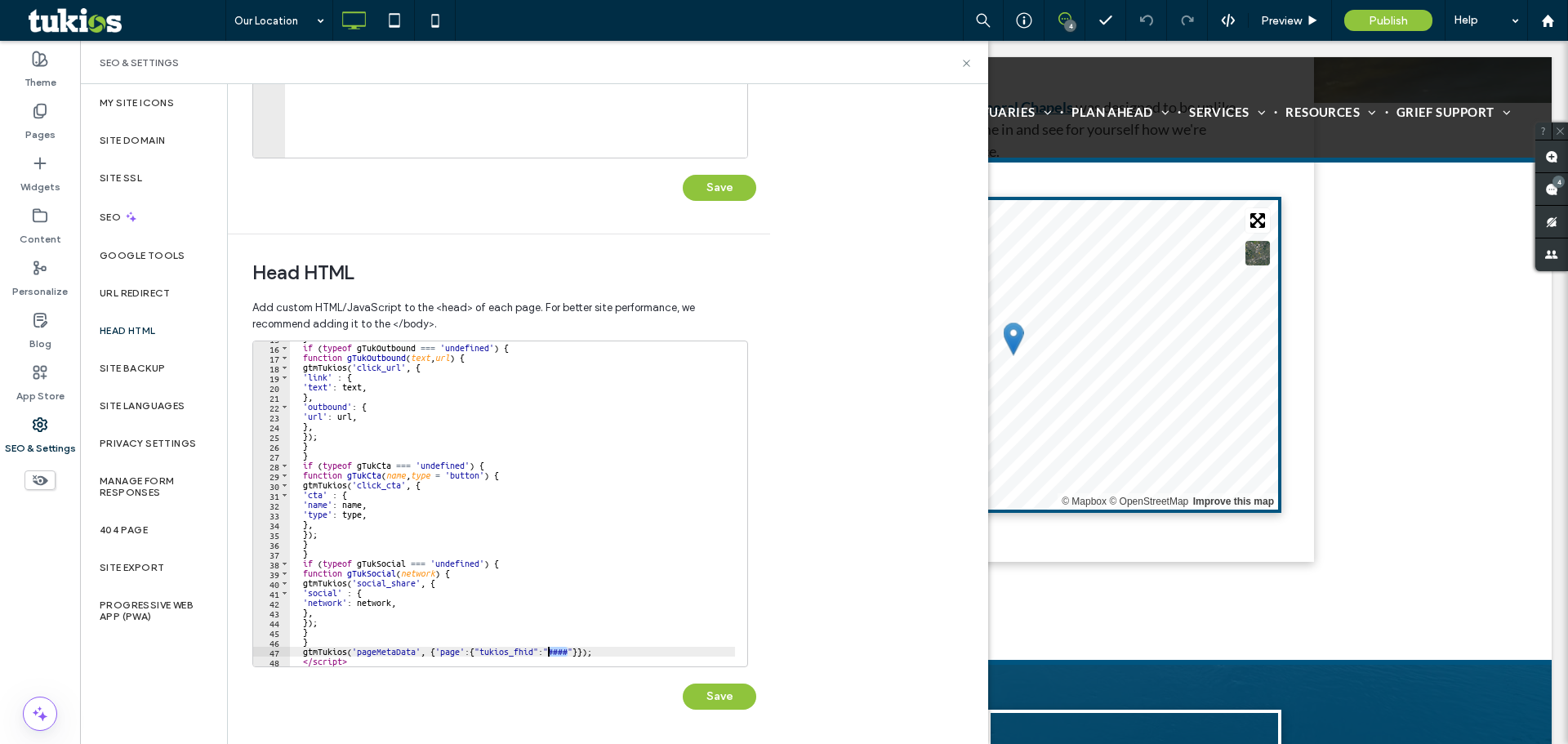
drag, startPoint x: 565, startPoint y: 649, endPoint x: 550, endPoint y: 649, distance: 15.0
click at [550, 649] on div "} if ( typeof gTukOutbound === 'undefined' ) { function gTukOutbound ( text , u…" at bounding box center [513, 505] width 446 height 345
paste textarea "Cursor at row 47"
click at [702, 603] on div "} if ( typeof gTukOutbound === 'undefined' ) { function gTukOutbound ( text , u…" at bounding box center [513, 505] width 446 height 345
type textarea "**********"
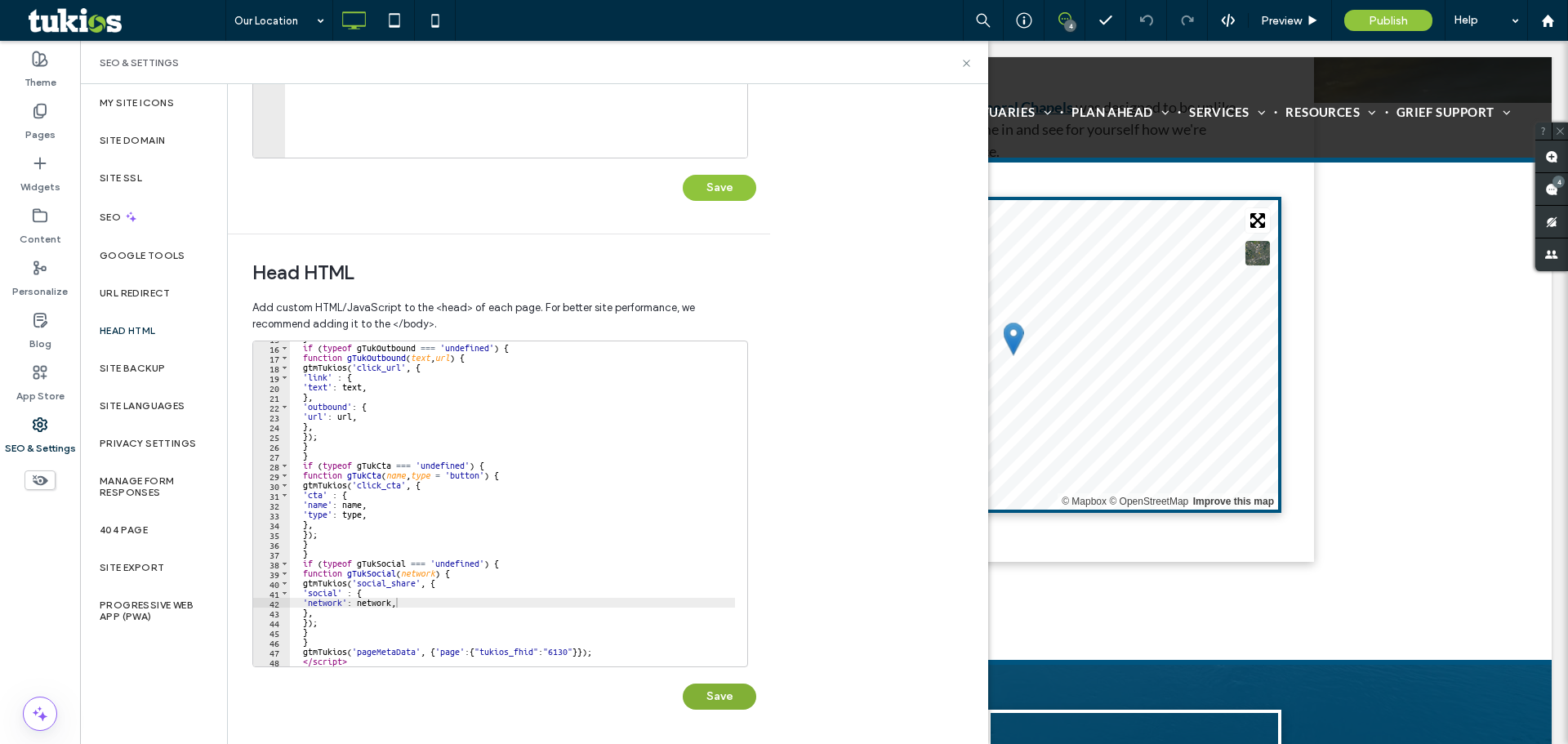
click at [709, 696] on button "Save" at bounding box center [720, 696] width 74 height 26
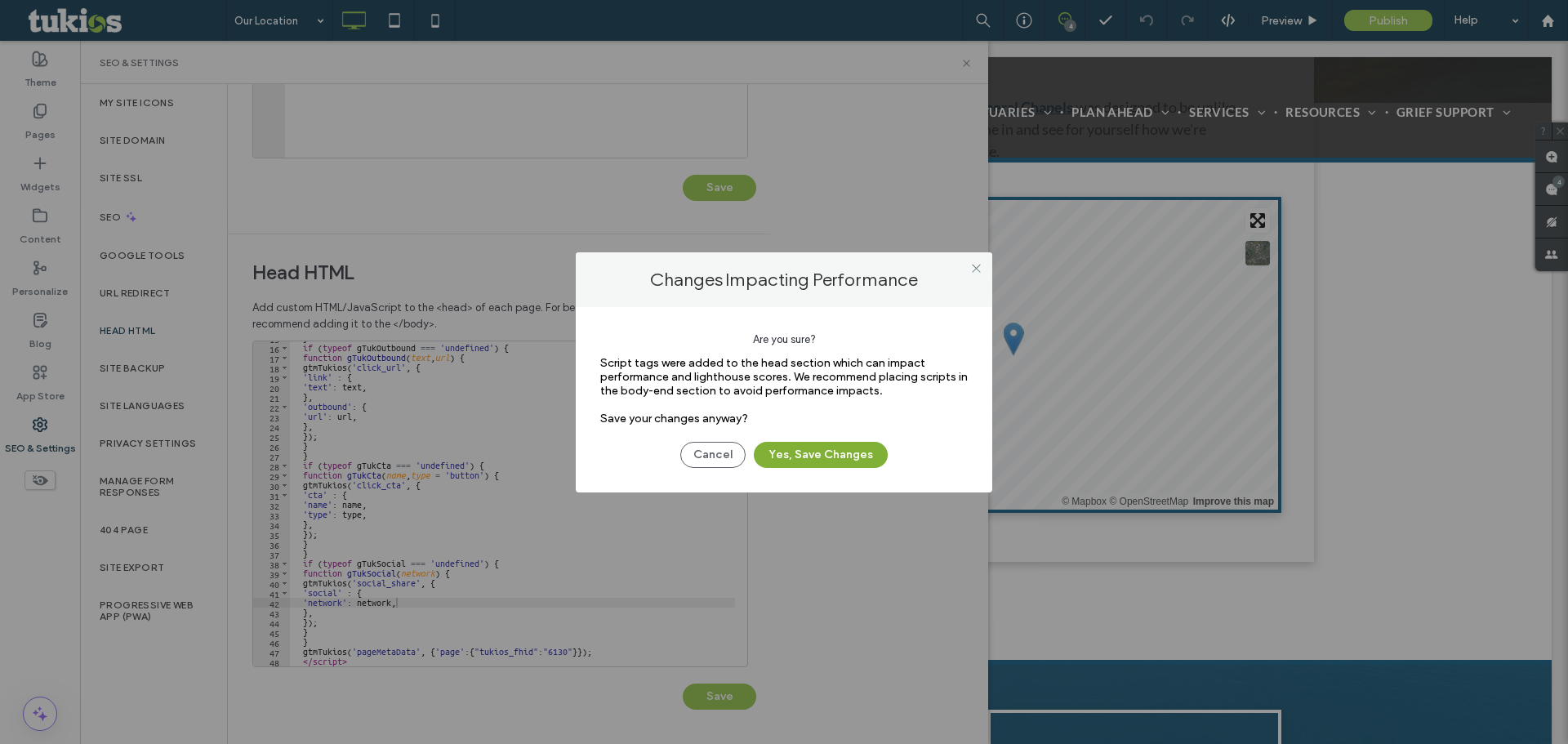
click at [792, 449] on button "Yes, Save Changes" at bounding box center [821, 455] width 134 height 26
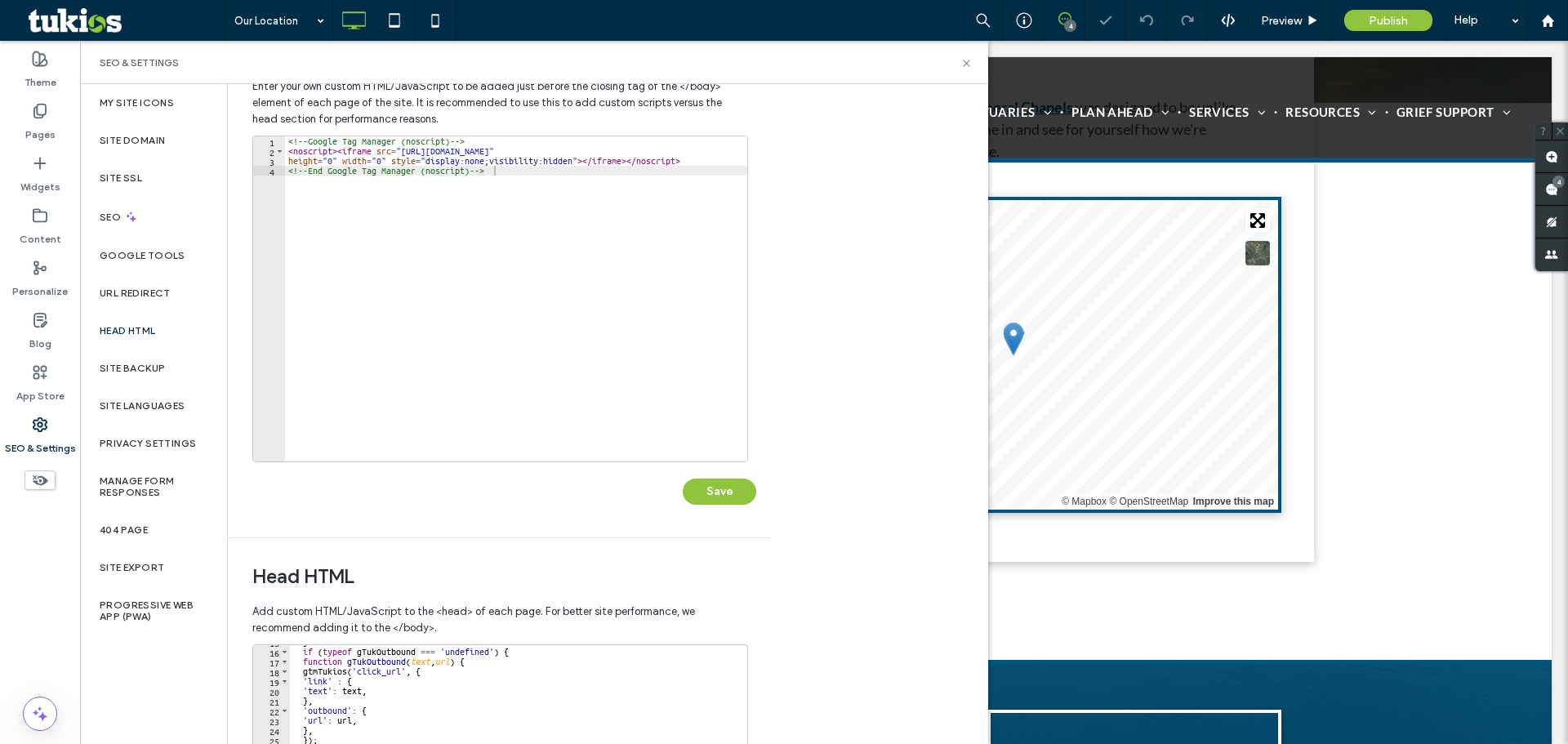
scroll to position [48, 0]
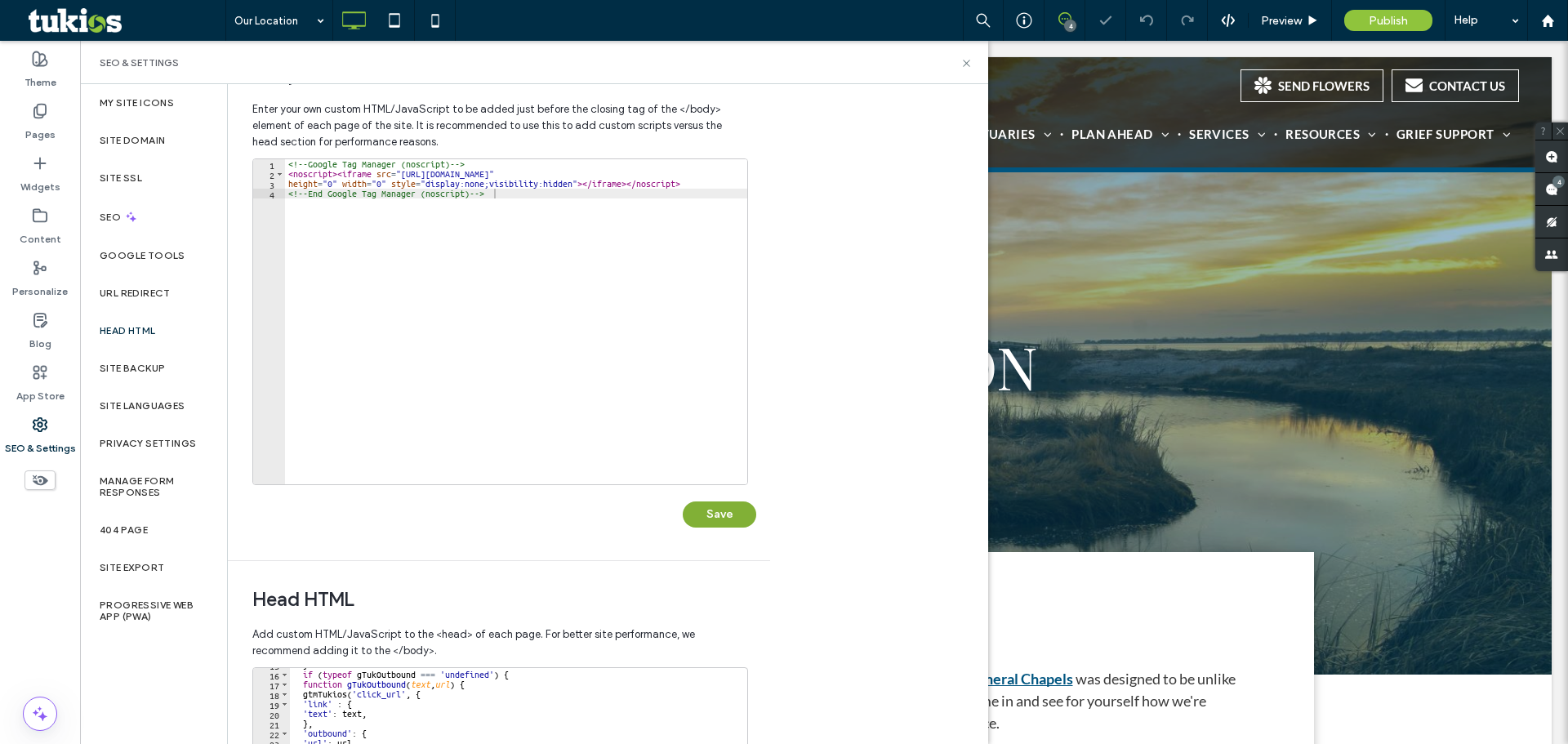
click at [721, 519] on button "Save" at bounding box center [720, 514] width 74 height 26
click at [1292, 20] on span "Preview" at bounding box center [1281, 20] width 41 height 14
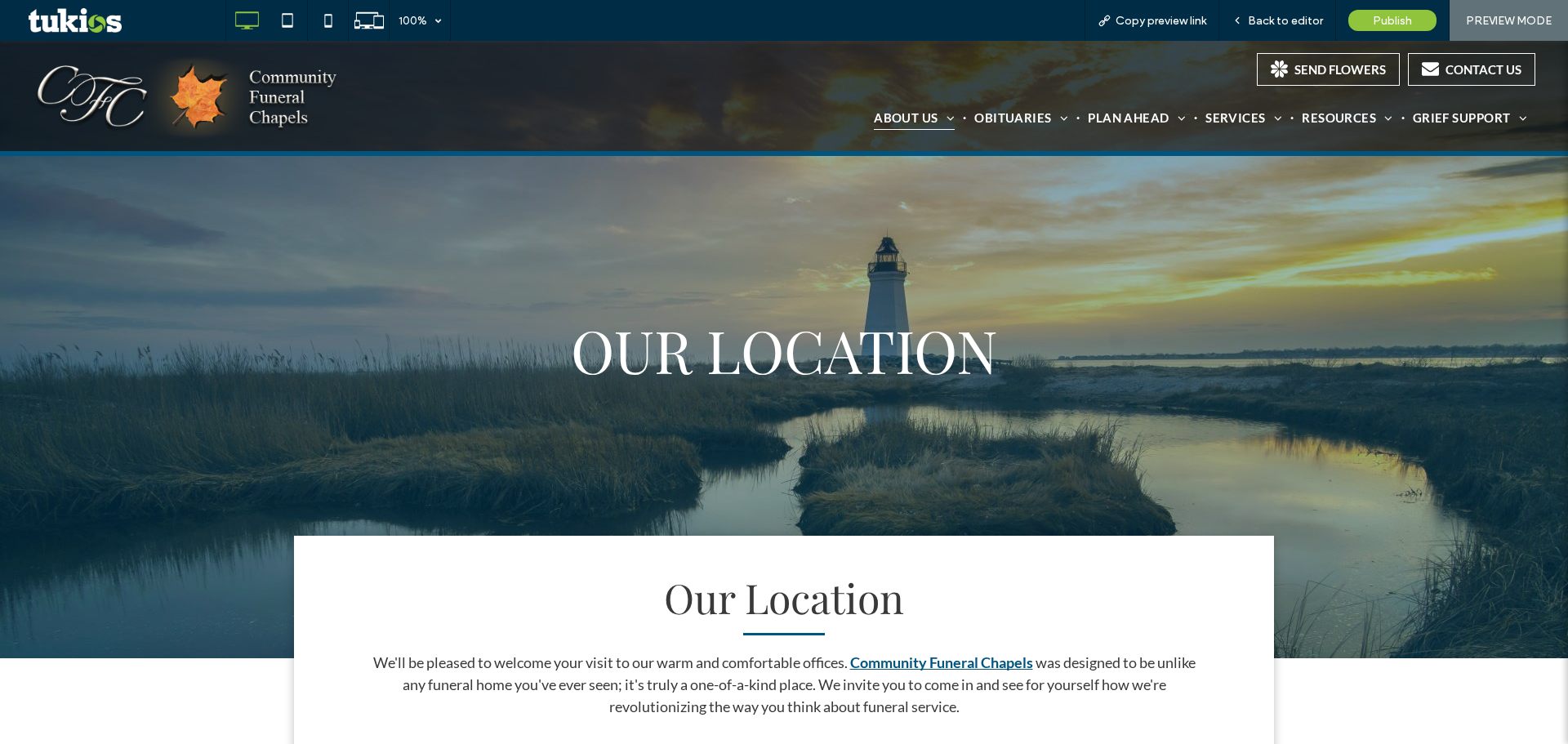
click at [869, 272] on div "OUR LOCATION Click To Paste Row + Add Section" at bounding box center [784, 349] width 1568 height 618
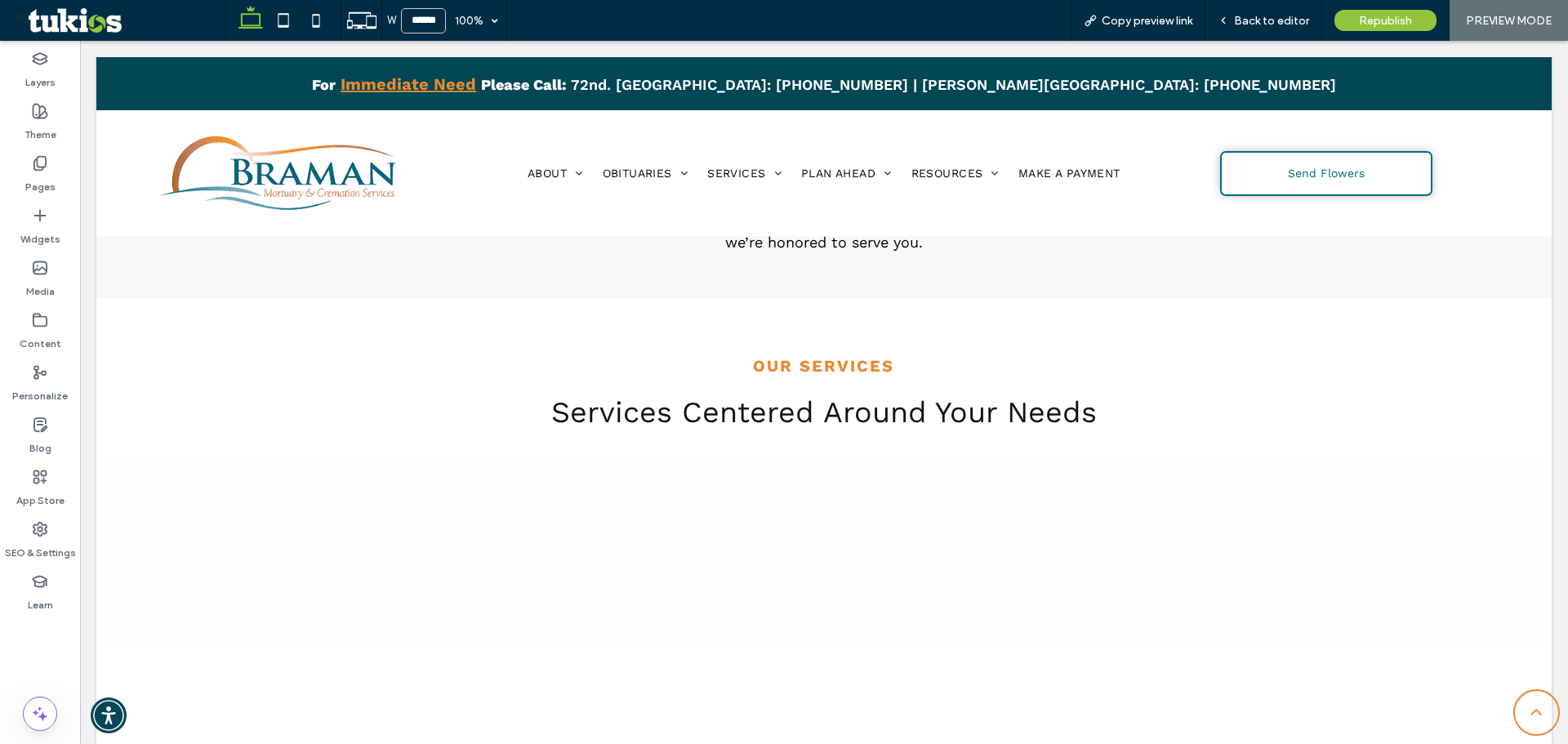
scroll to position [1879, 0]
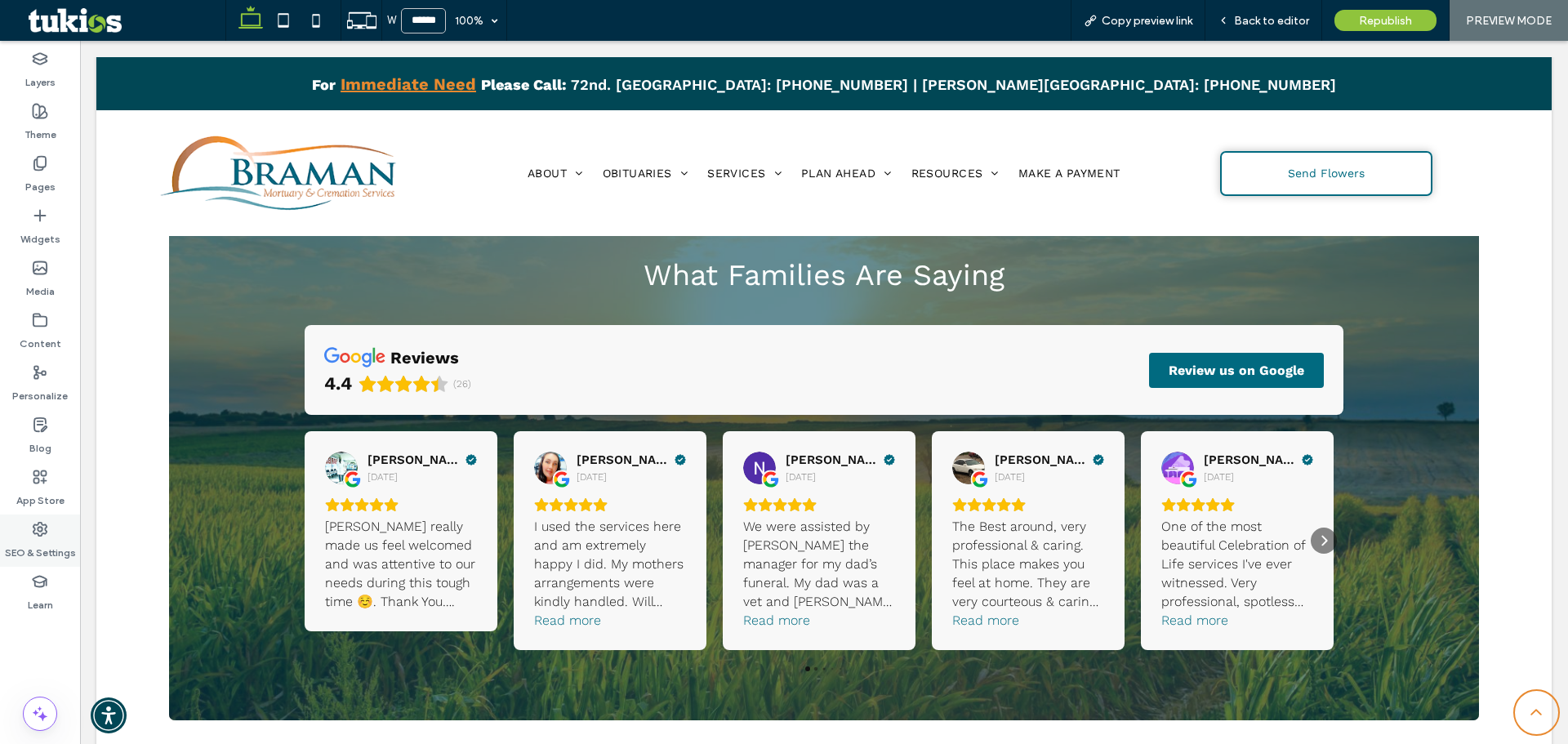
click at [63, 527] on div "SEO & Settings" at bounding box center [40, 541] width 80 height 53
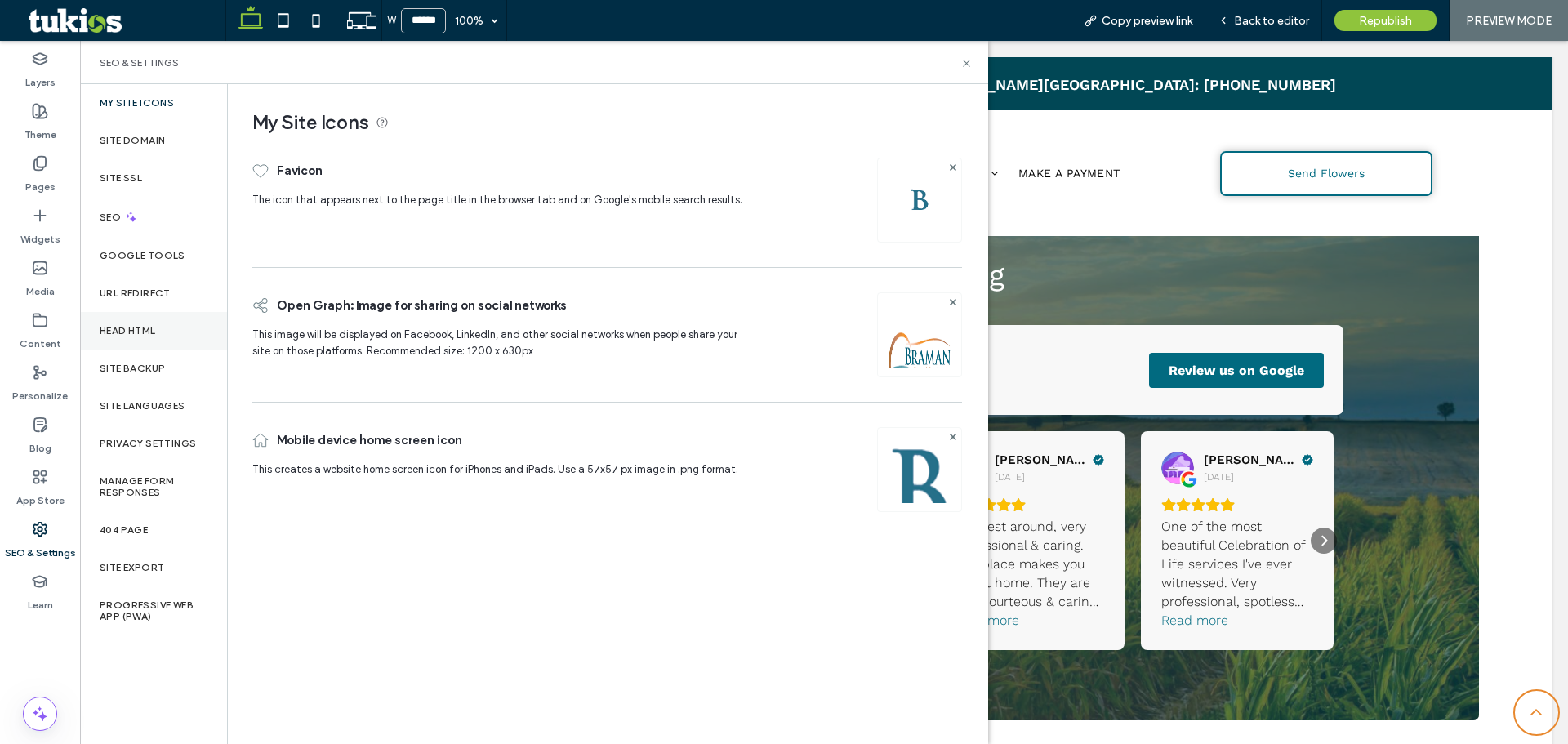
click at [156, 333] on label "Head HTML" at bounding box center [128, 330] width 56 height 12
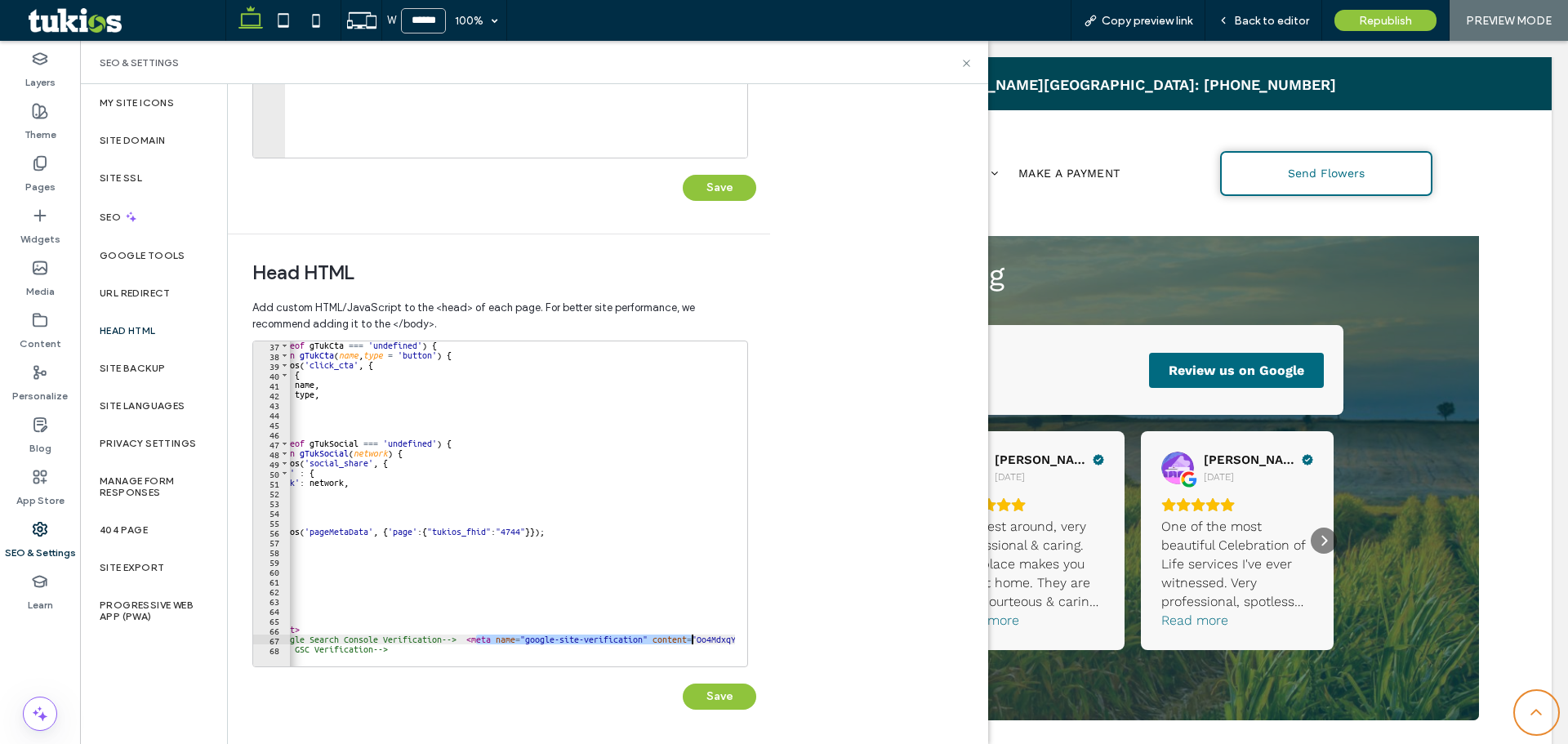
scroll to position [0, 248]
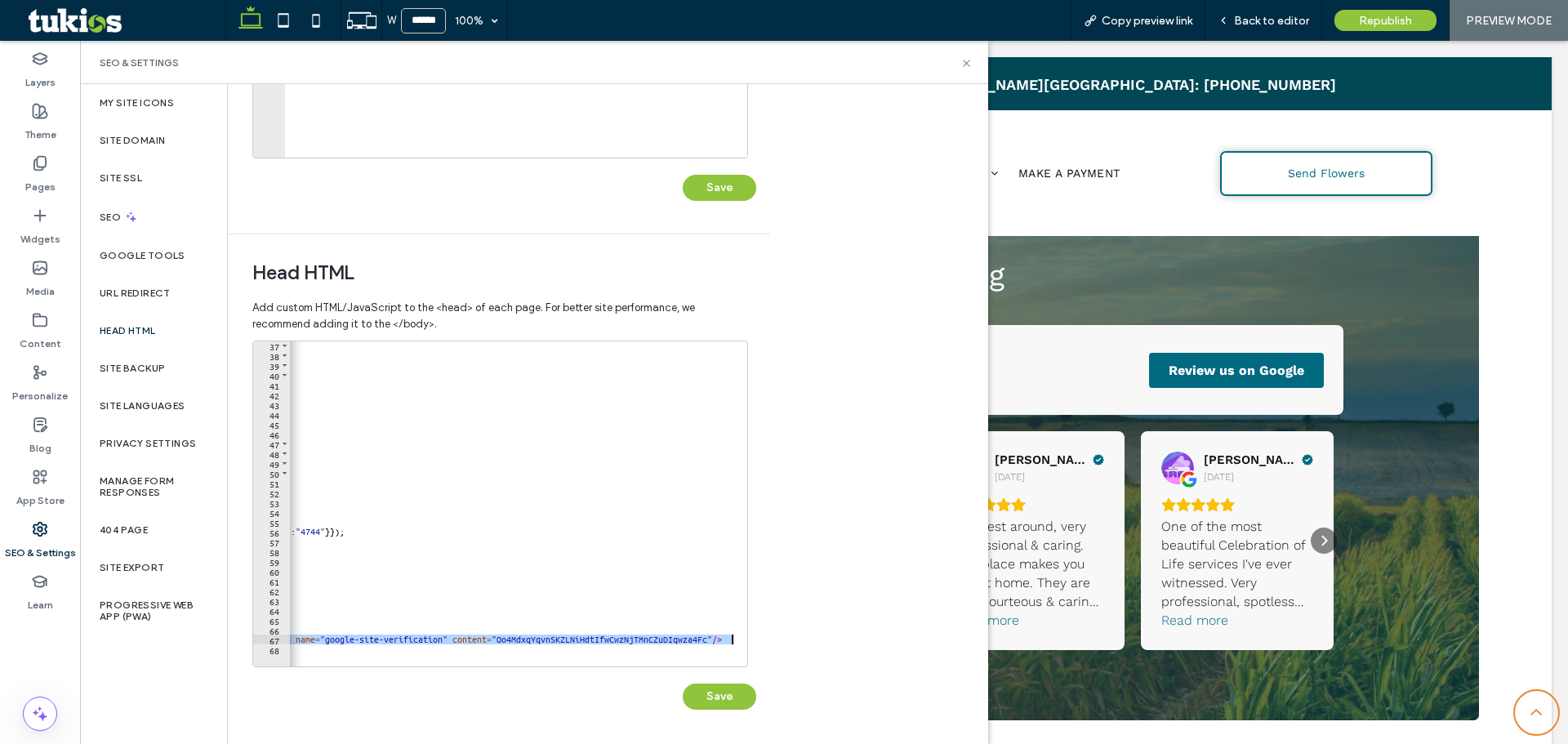
drag, startPoint x: 524, startPoint y: 636, endPoint x: 730, endPoint y: 637, distance: 206.0
click at [730, 637] on div "if ( typeof gTukCta === 'undefined' ) { function gTukCta ( name , type = 'butto…" at bounding box center [388, 506] width 692 height 332
paste textarea "*"
type textarea "**********"
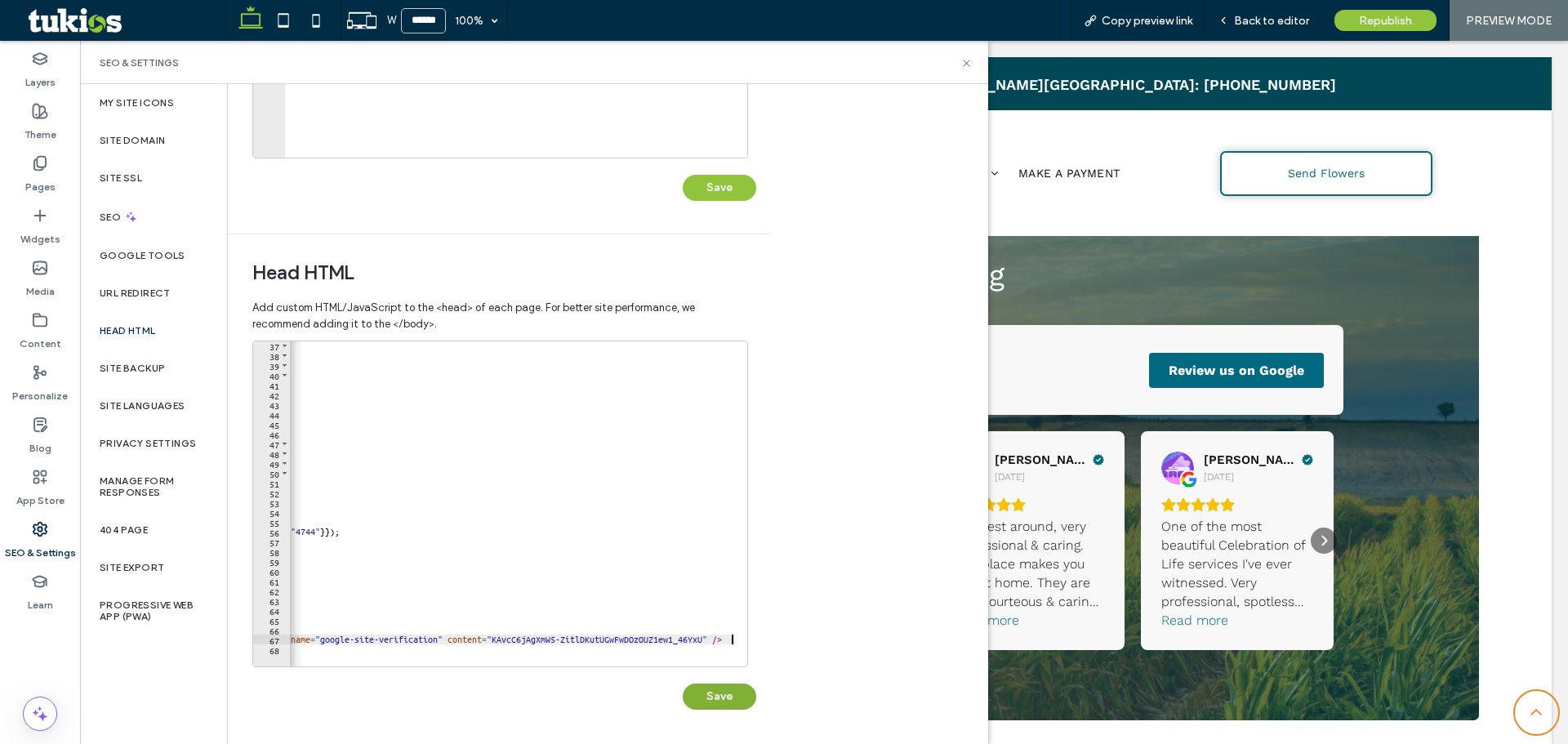
click at [727, 691] on button "Save" at bounding box center [720, 696] width 74 height 26
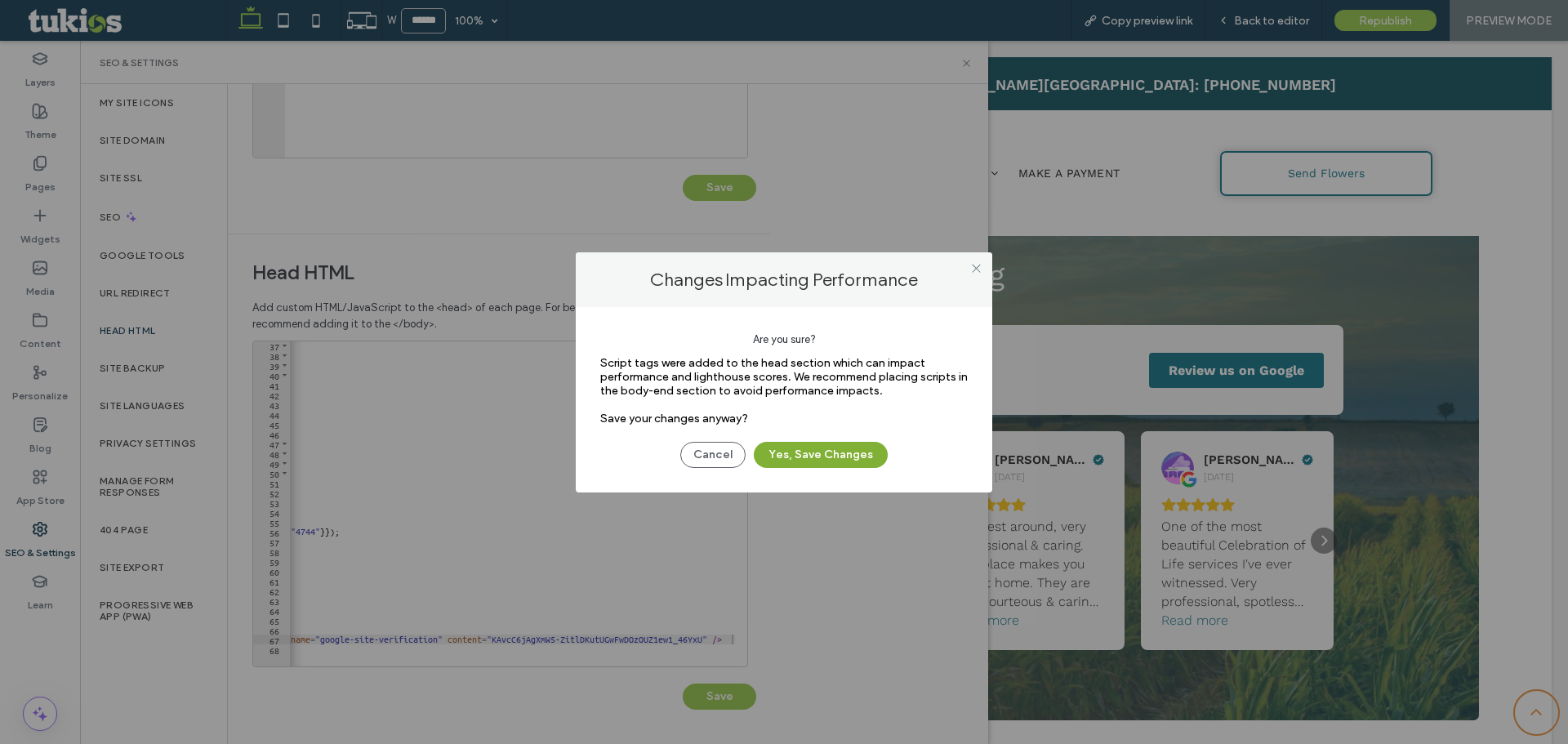
click at [831, 448] on button "Yes, Save Changes" at bounding box center [821, 455] width 134 height 26
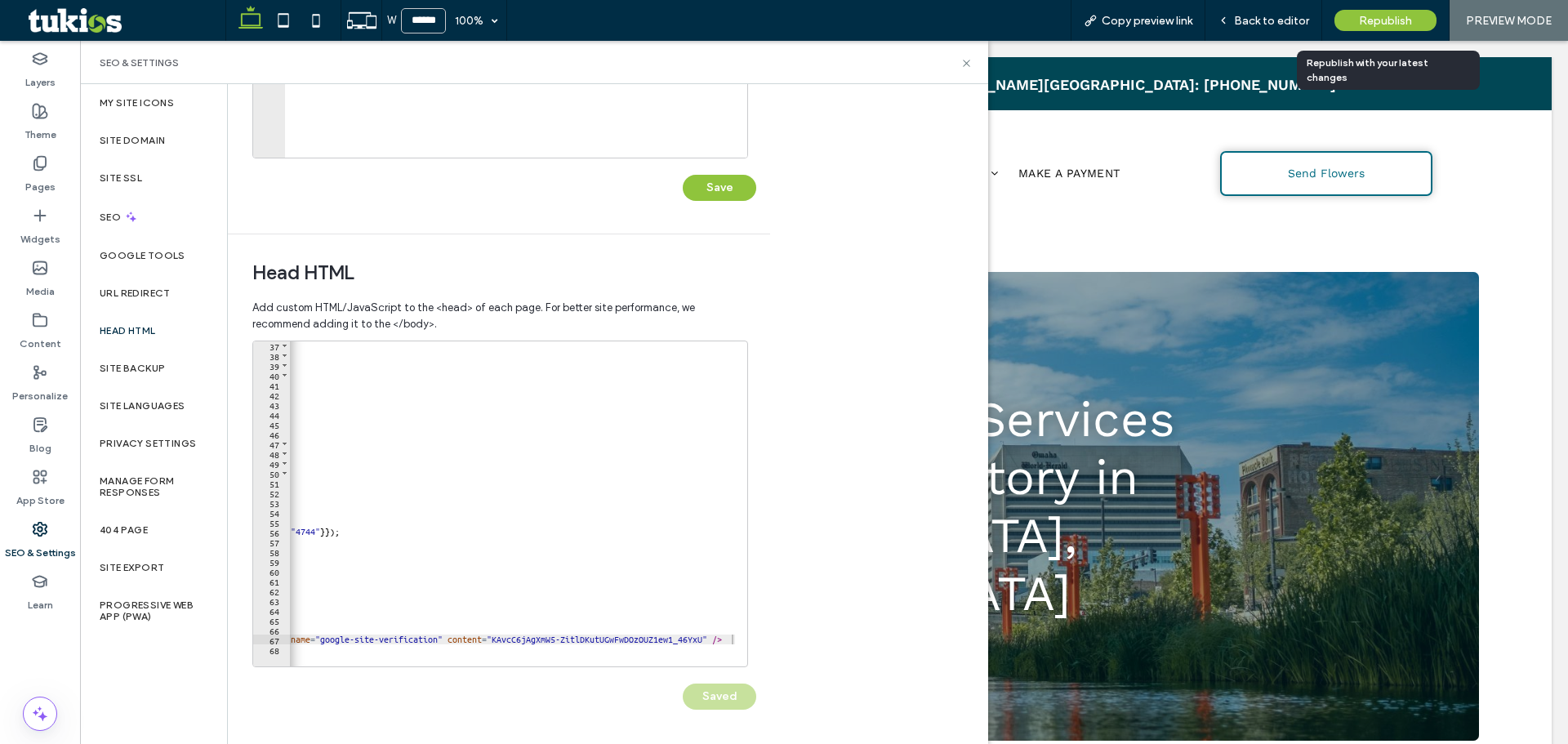
scroll to position [0, 0]
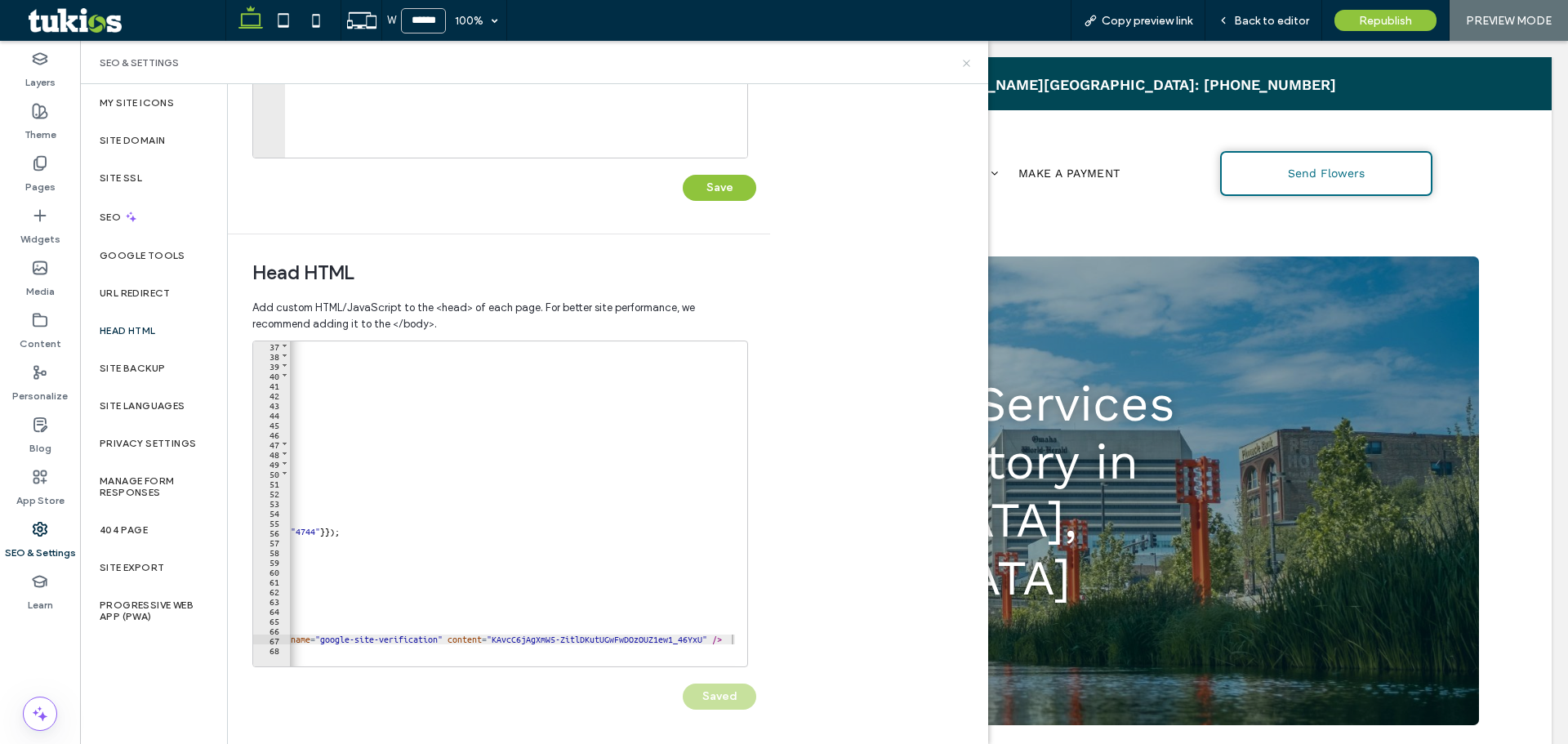
click at [965, 68] on icon at bounding box center [967, 64] width 13 height 13
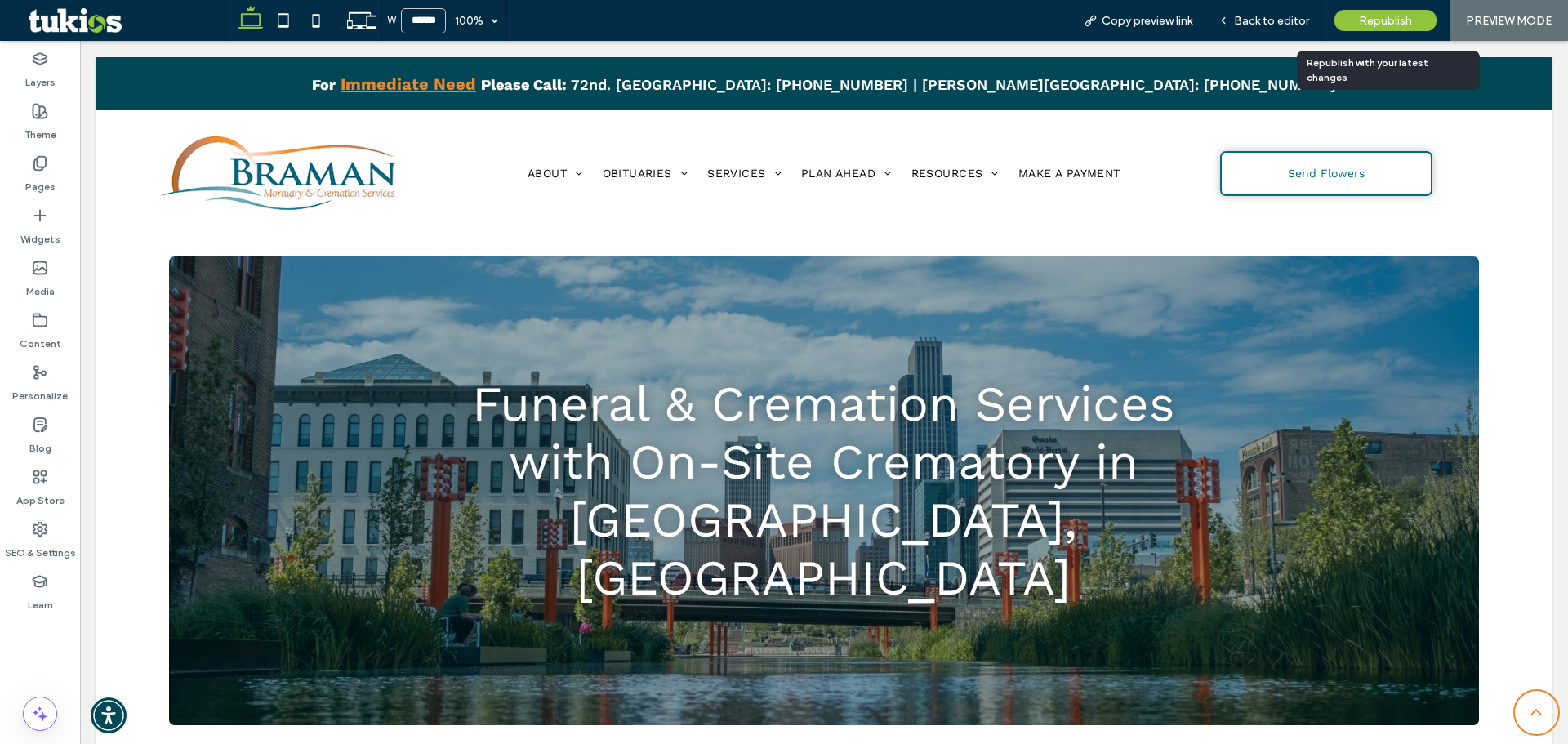
click at [1391, 17] on span "Republish" at bounding box center [1386, 20] width 54 height 14
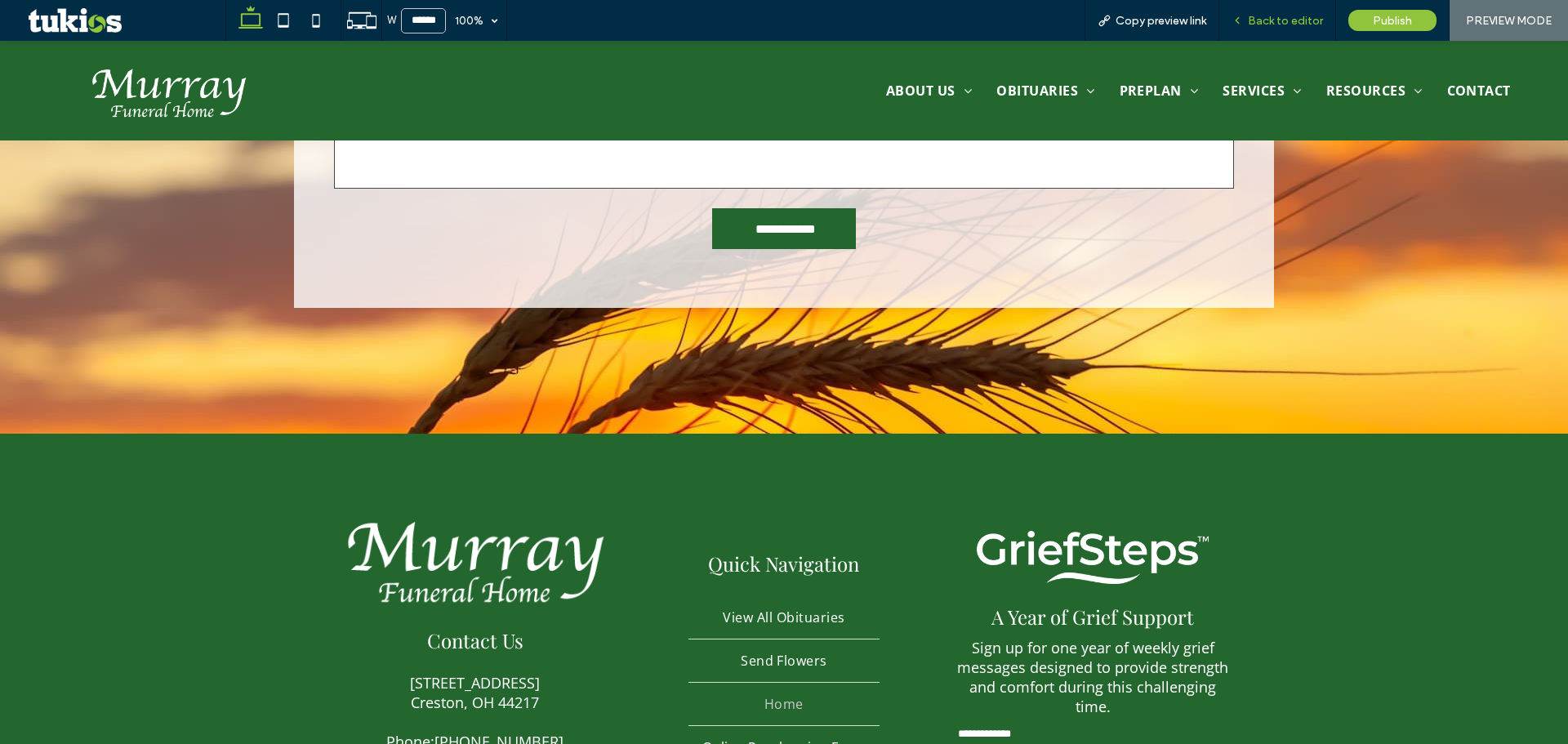
click at [1258, 16] on span "Back to editor" at bounding box center [1286, 20] width 75 height 14
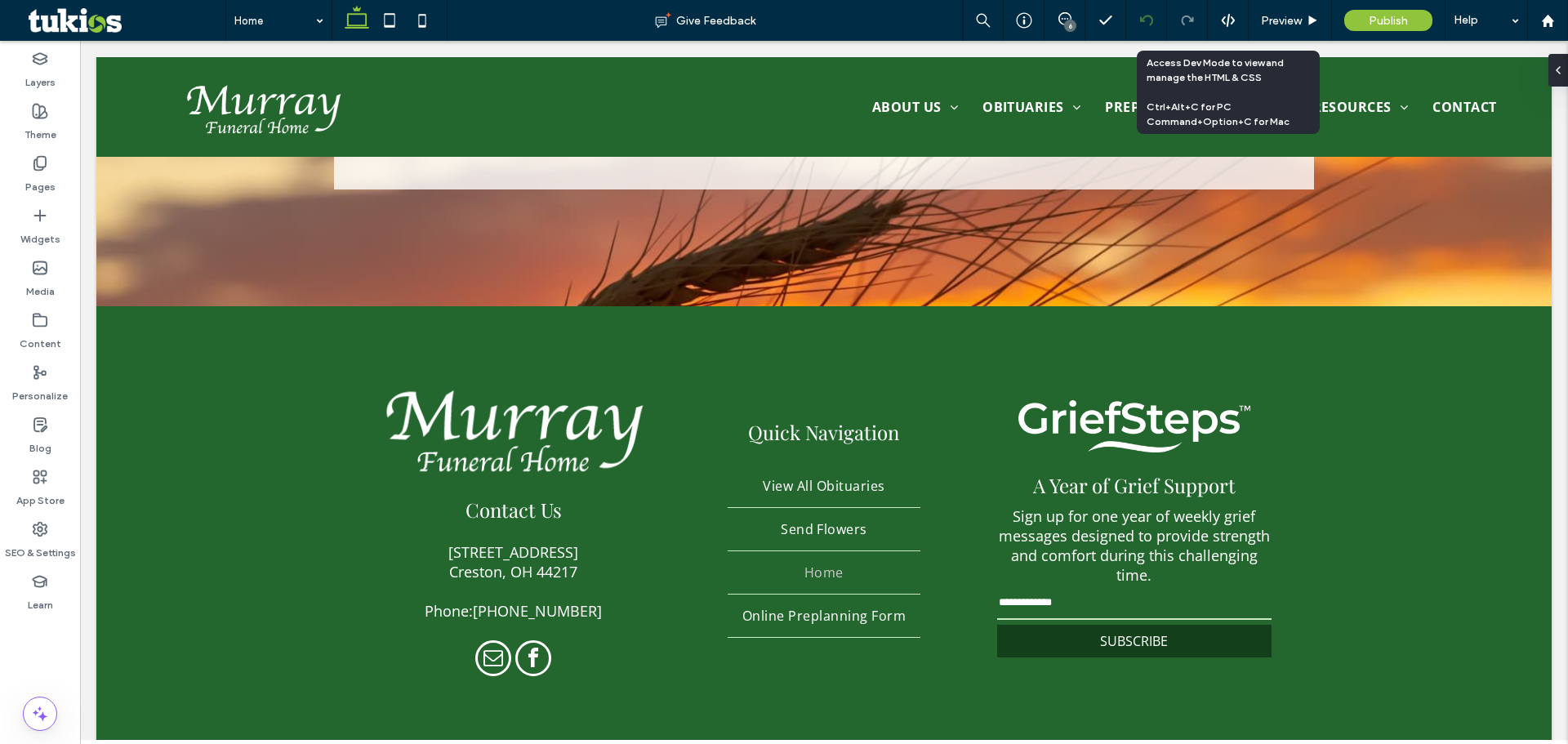
scroll to position [4785, 0]
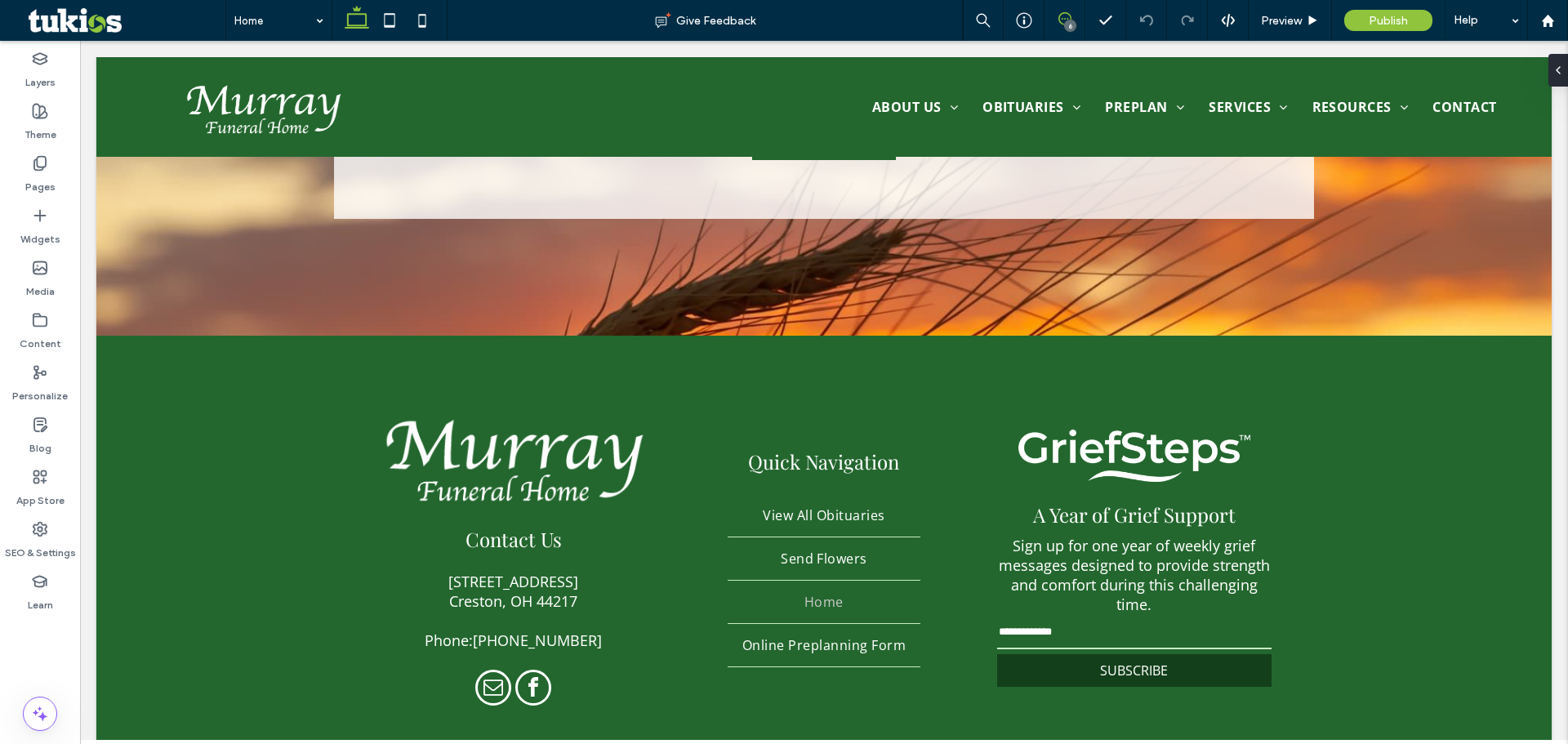
click at [1065, 16] on icon at bounding box center [1065, 19] width 13 height 13
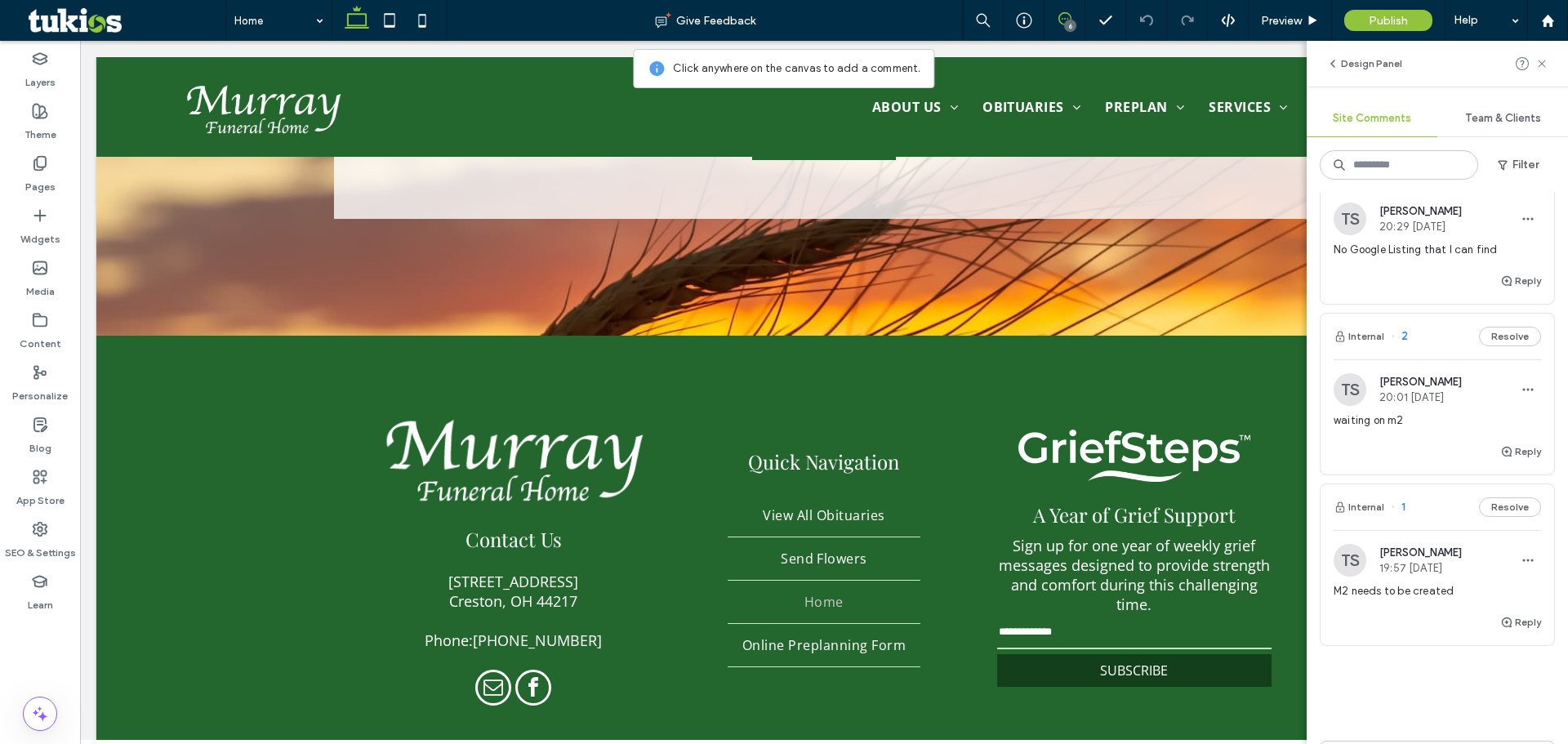
scroll to position [653, 0]
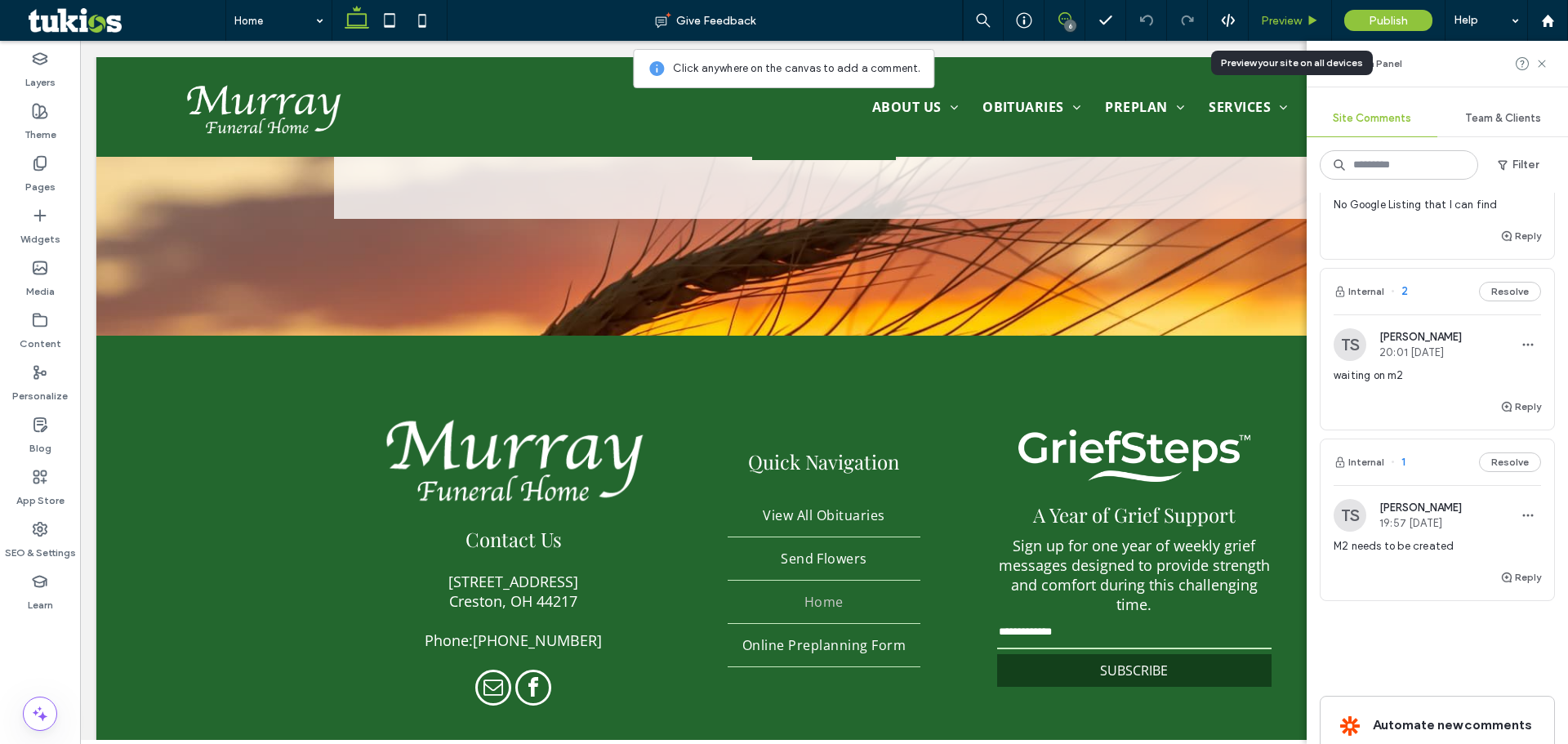
click at [1281, 14] on span "Preview" at bounding box center [1281, 20] width 41 height 14
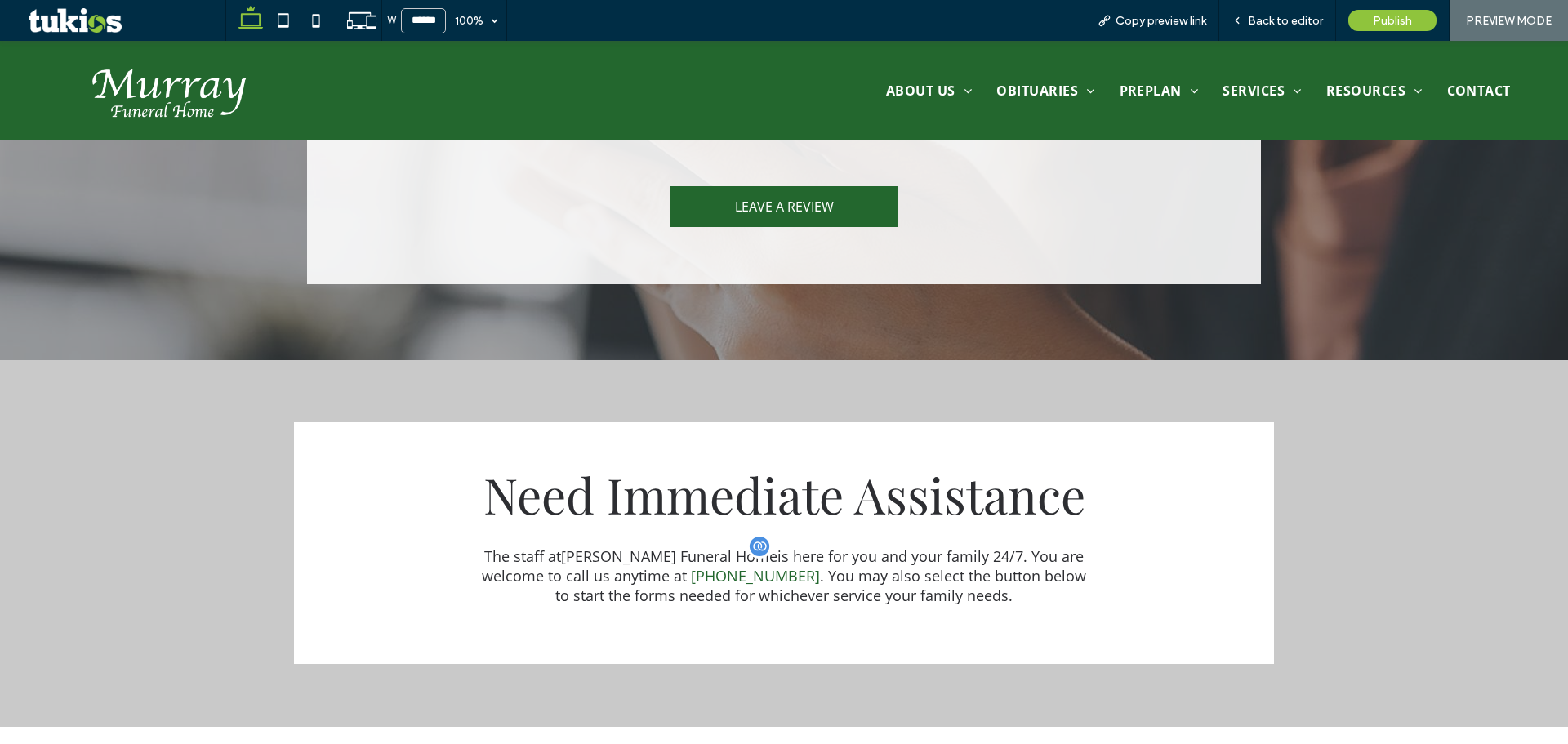
scroll to position [2795, 0]
click at [1291, 20] on span "Back to editor" at bounding box center [1286, 20] width 75 height 14
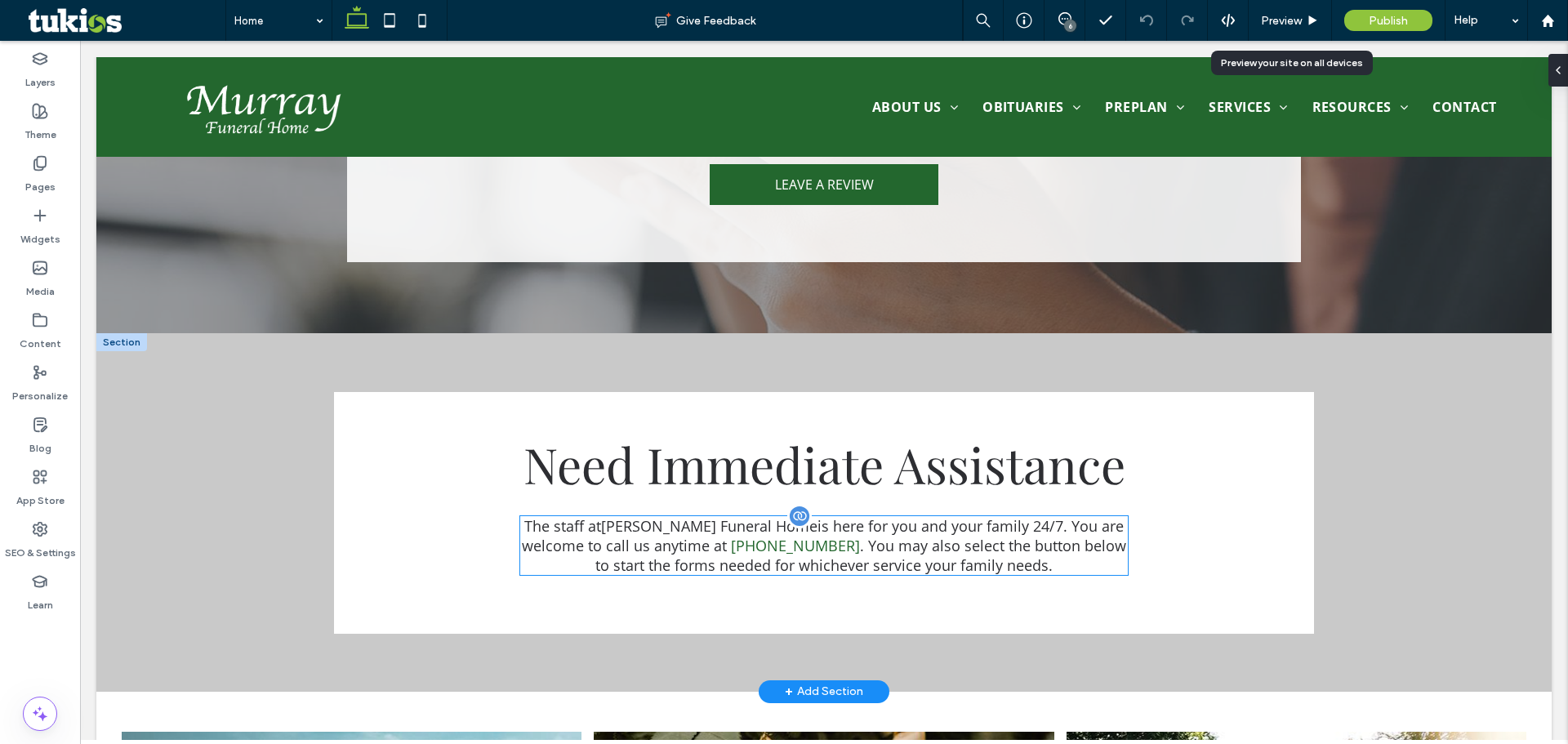
click at [988, 536] on span ". You may also select the button below to start the forms needed for whichever …" at bounding box center [860, 555] width 531 height 39
click at [988, 453] on div "Need Immediate Assistance The staff at [PERSON_NAME][GEOGRAPHIC_DATA] is here f…" at bounding box center [824, 513] width 980 height 241
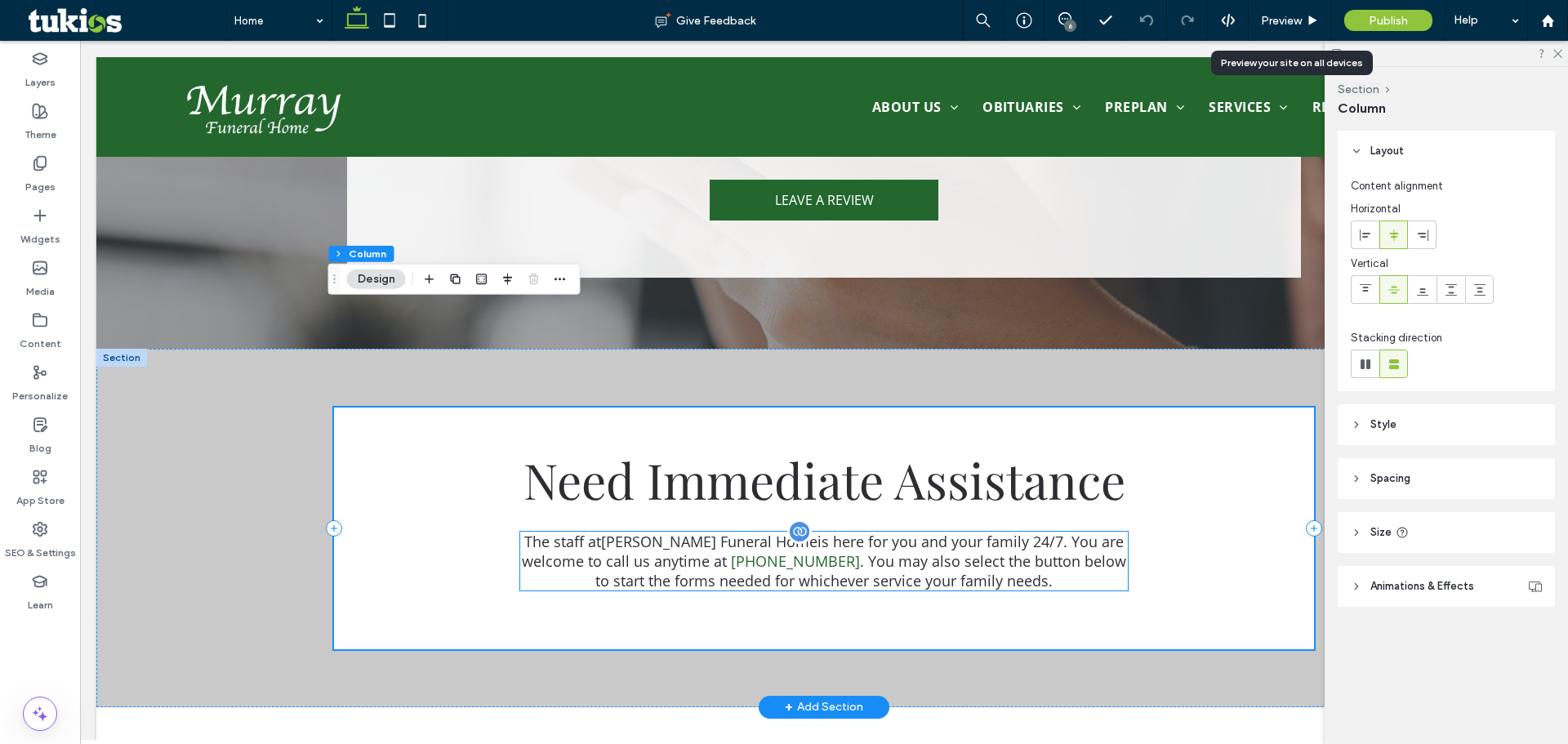
scroll to position [2738, 0]
click at [992, 553] on span ". You may also select the button below to start the forms needed for whichever …" at bounding box center [860, 572] width 531 height 39
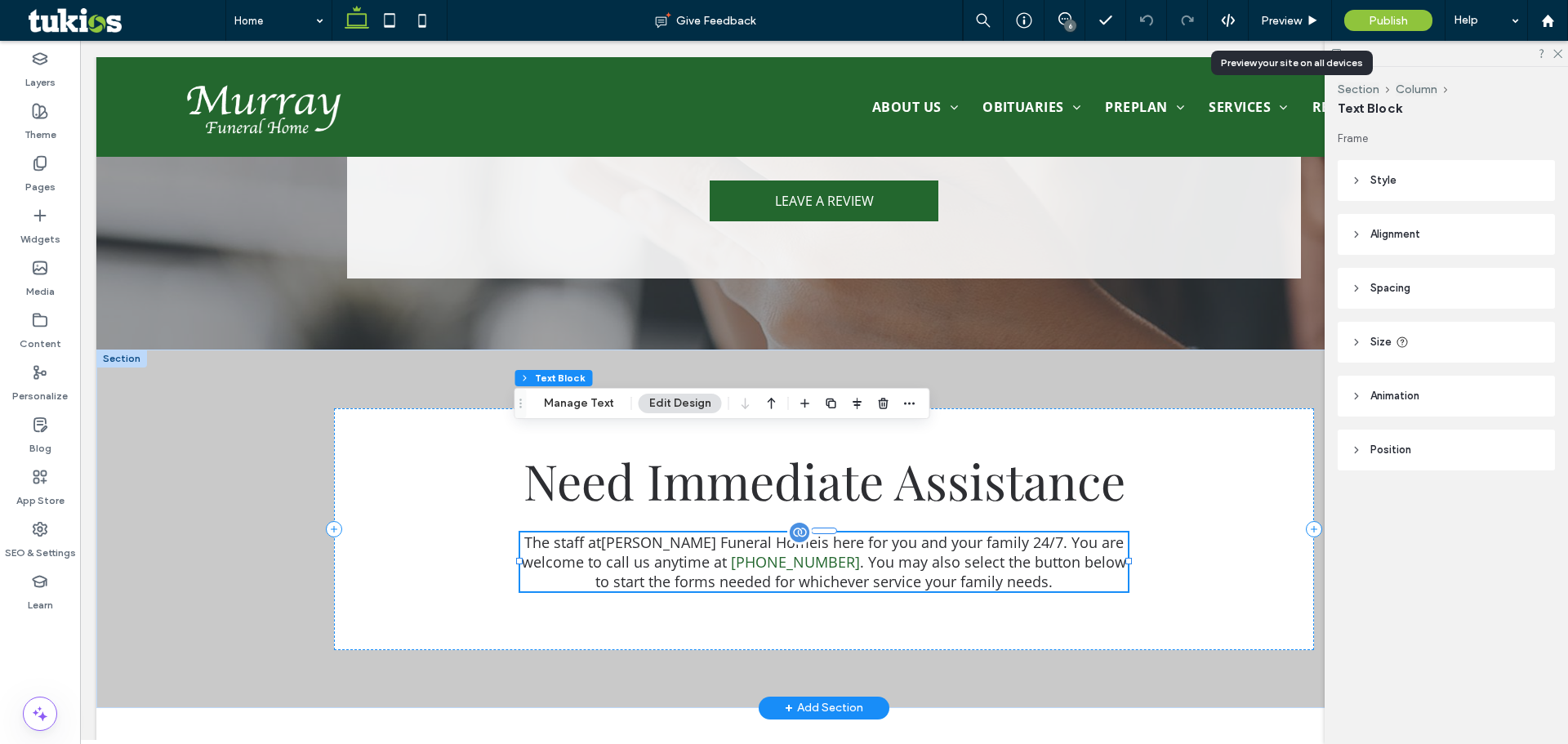
click at [992, 533] on div "The staff at [PERSON_NAME][GEOGRAPHIC_DATA] is here for you and your family 24/…" at bounding box center [824, 562] width 608 height 59
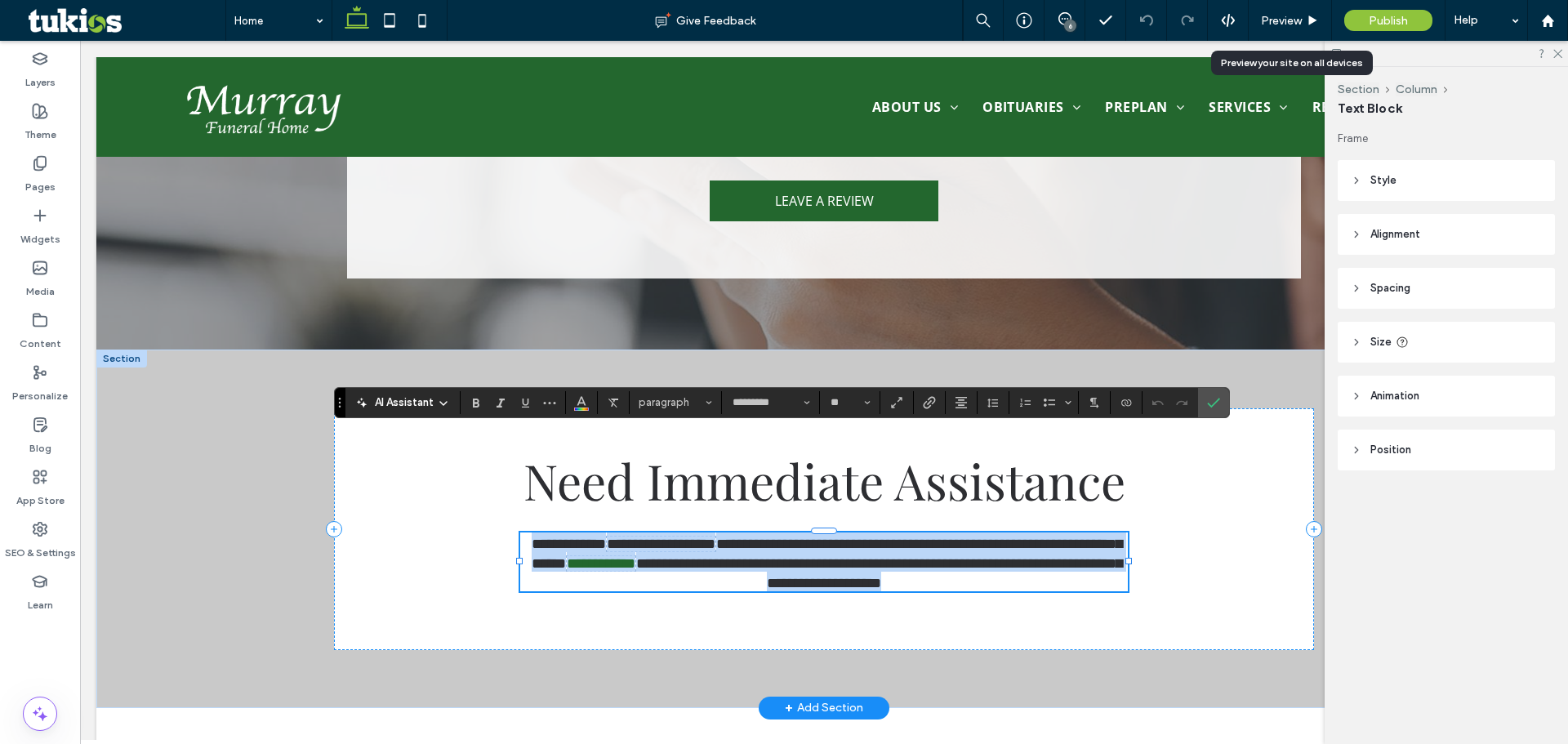
click at [978, 556] on span "**********" at bounding box center [879, 573] width 486 height 34
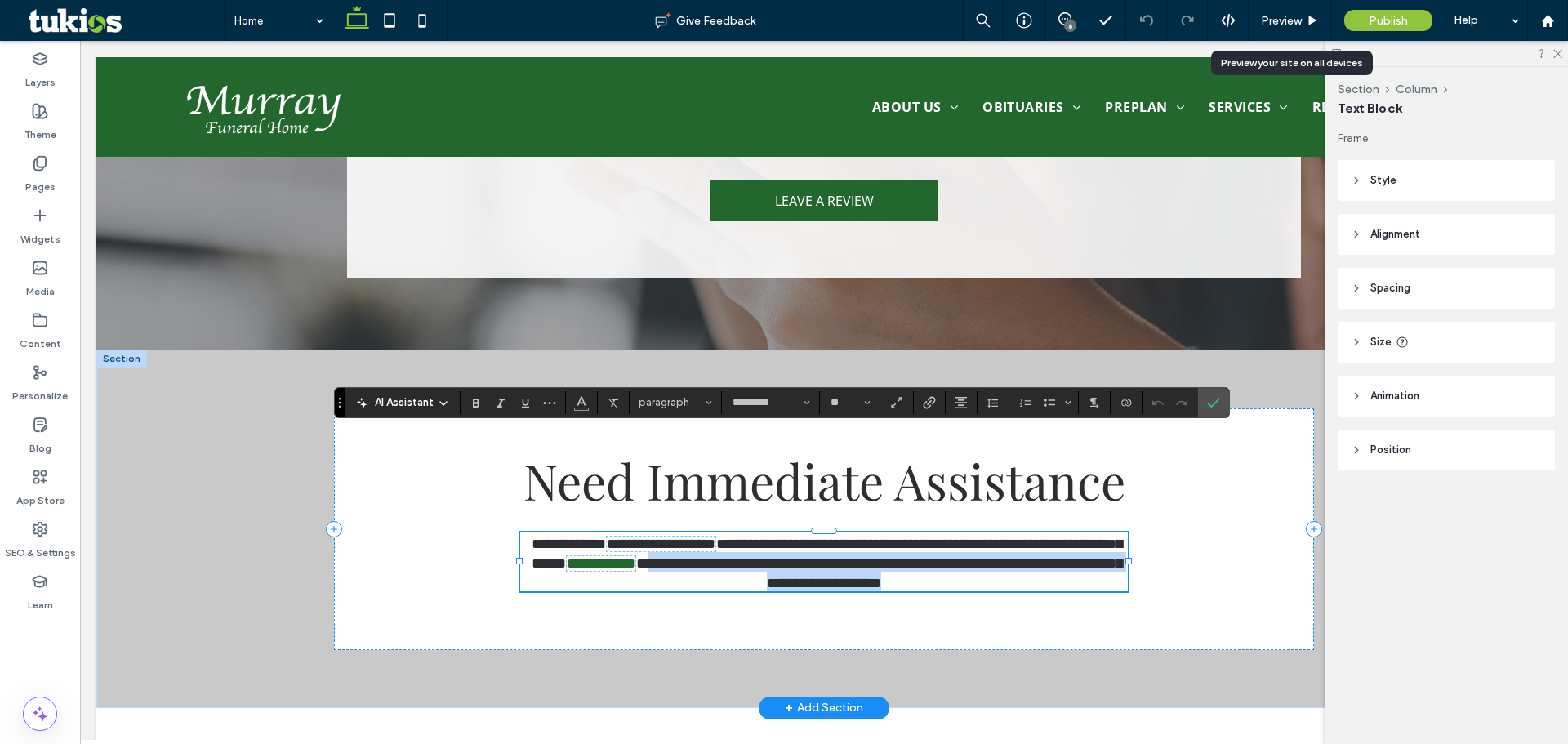
drag, startPoint x: 1007, startPoint y: 478, endPoint x: 776, endPoint y: 455, distance: 232.1
click at [776, 533] on p "**********" at bounding box center [824, 562] width 608 height 59
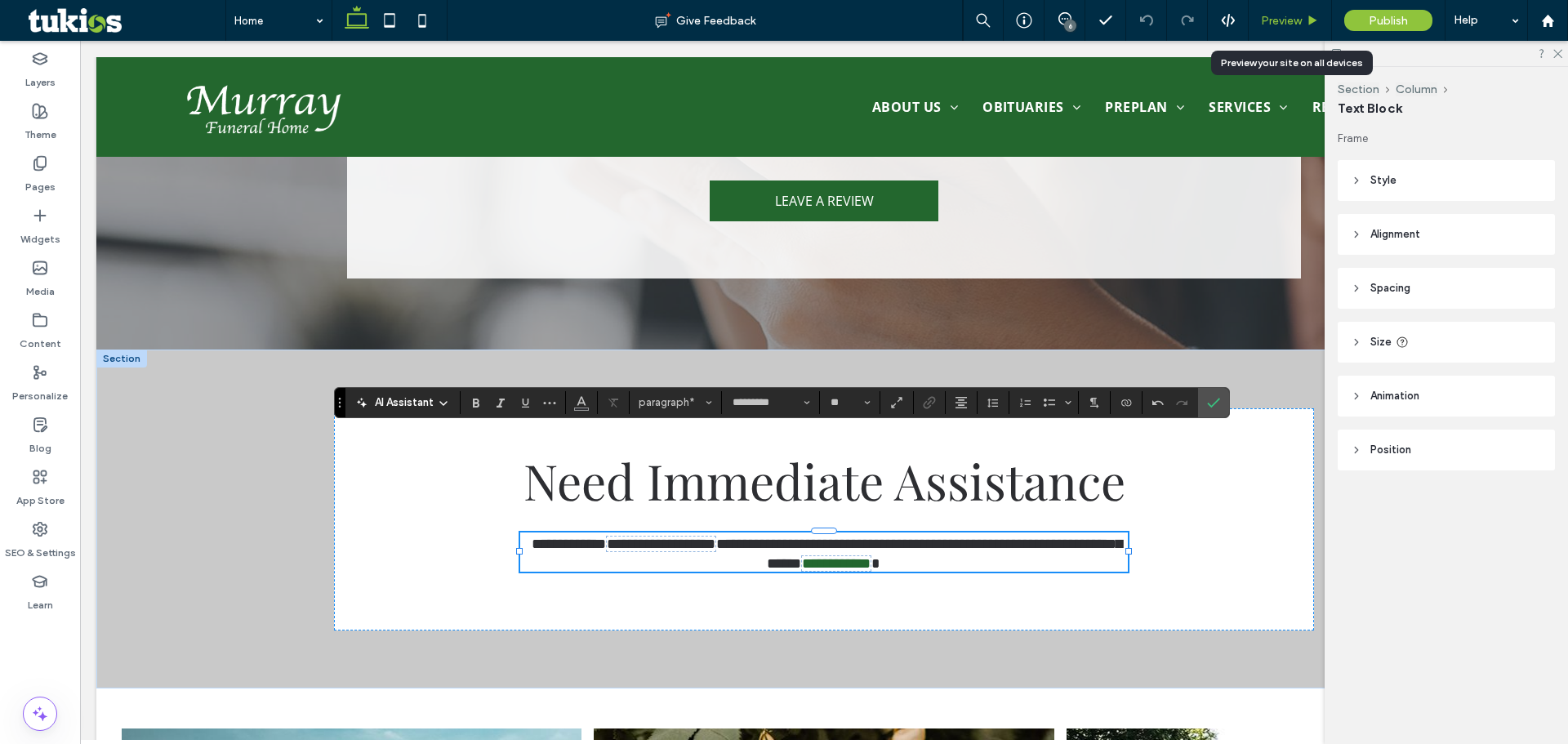
click at [1297, 20] on span "Preview" at bounding box center [1281, 20] width 41 height 14
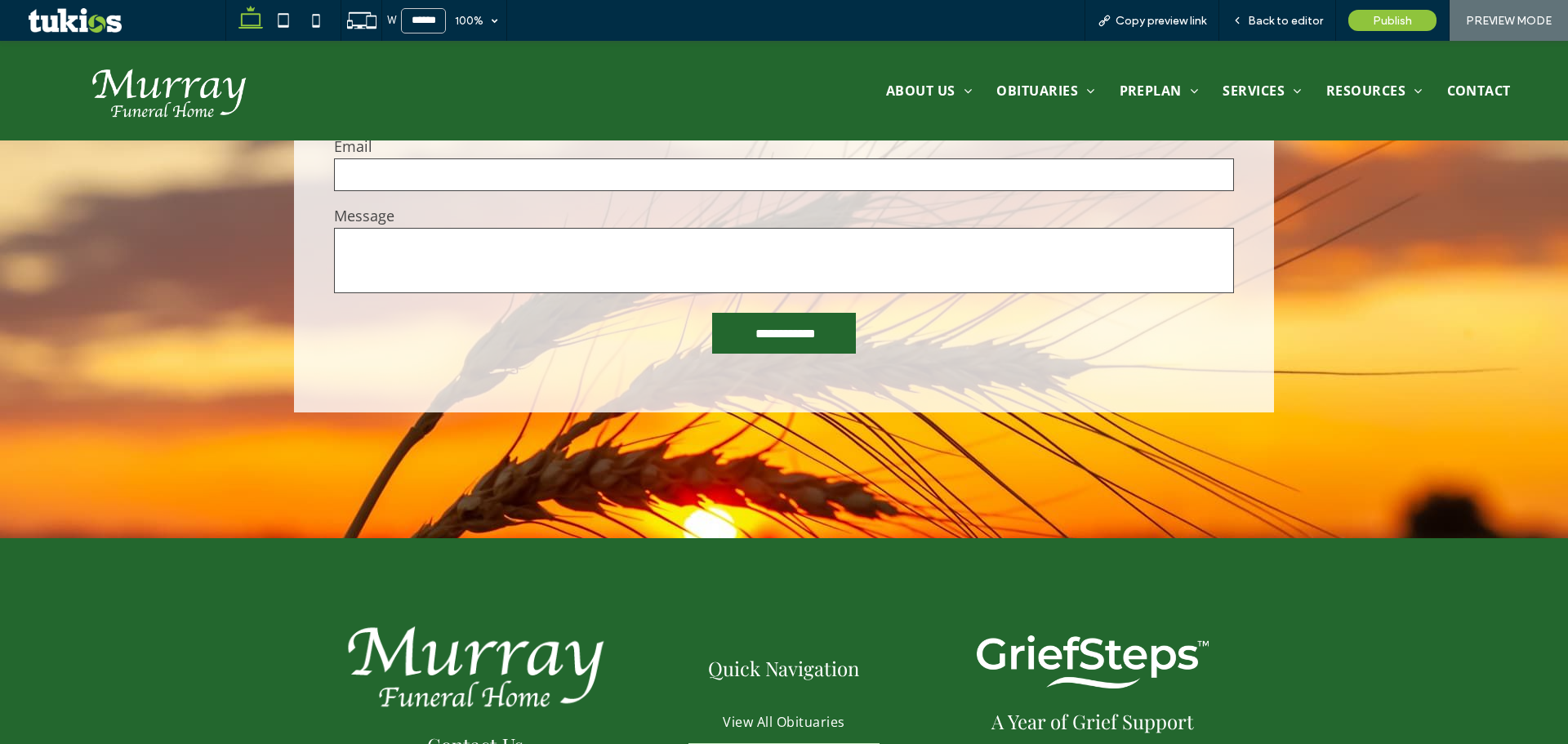
scroll to position [4861, 0]
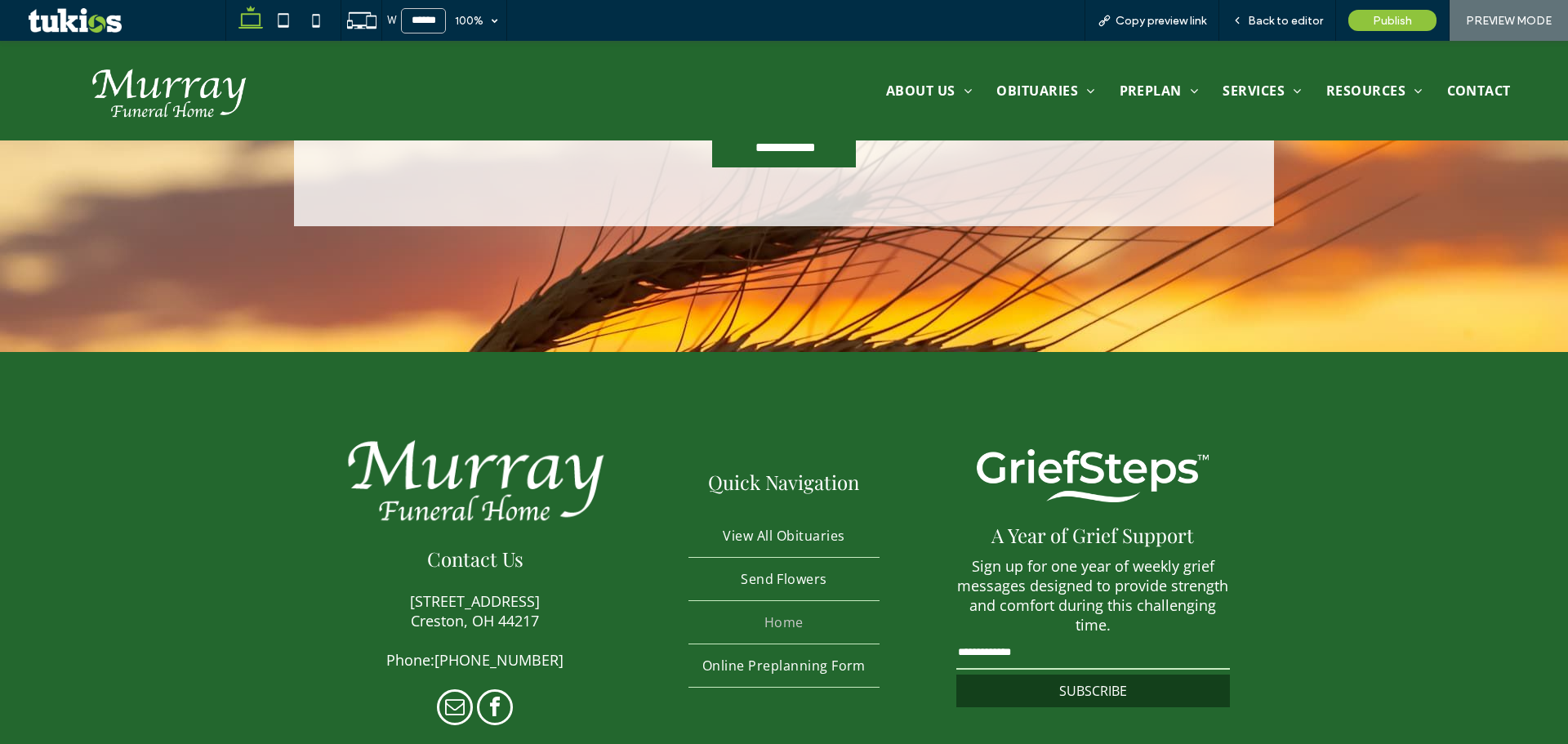
click at [457, 545] on span "Contact Us" at bounding box center [475, 558] width 96 height 26
click at [1252, 24] on span "Back to editor" at bounding box center [1286, 20] width 75 height 14
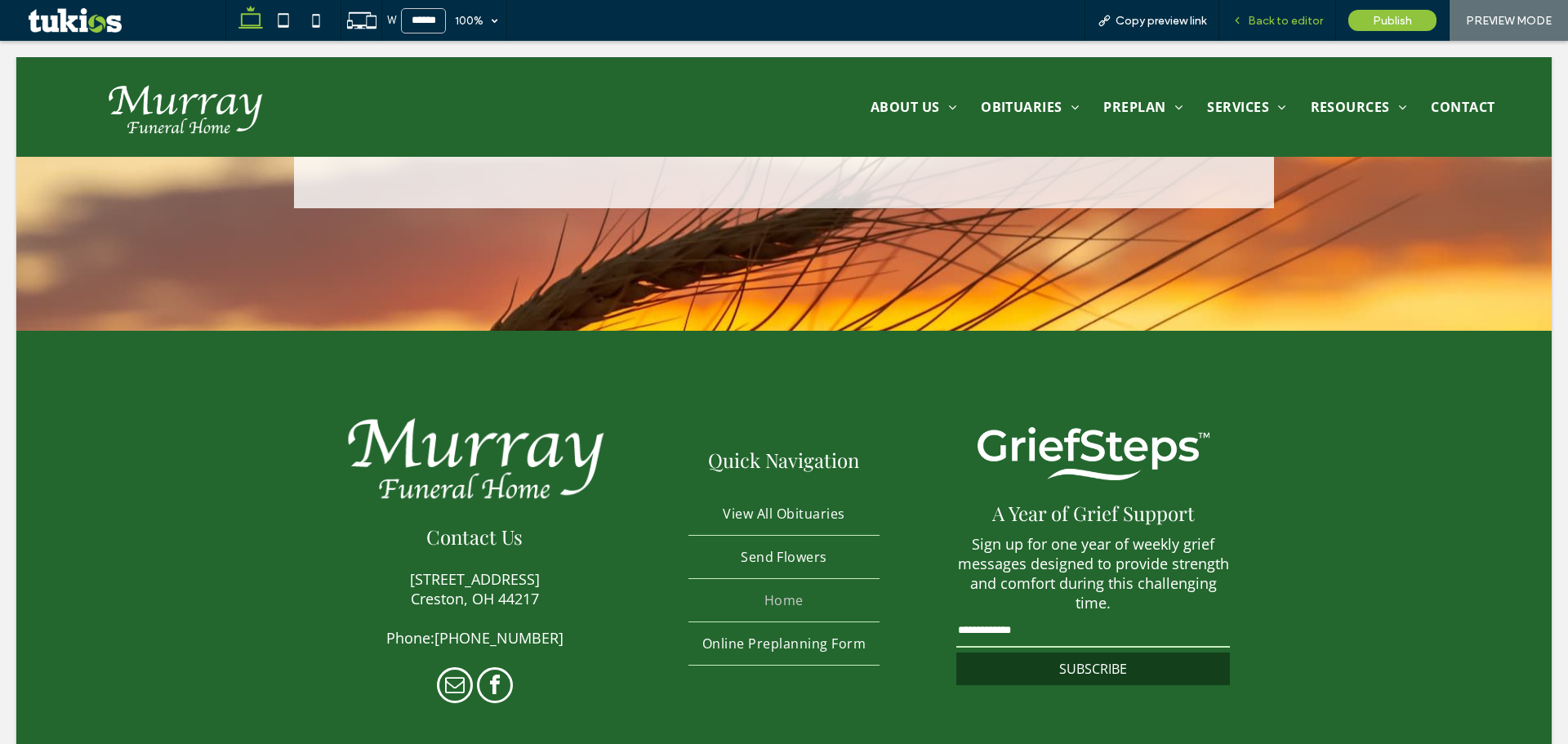
scroll to position [4782, 0]
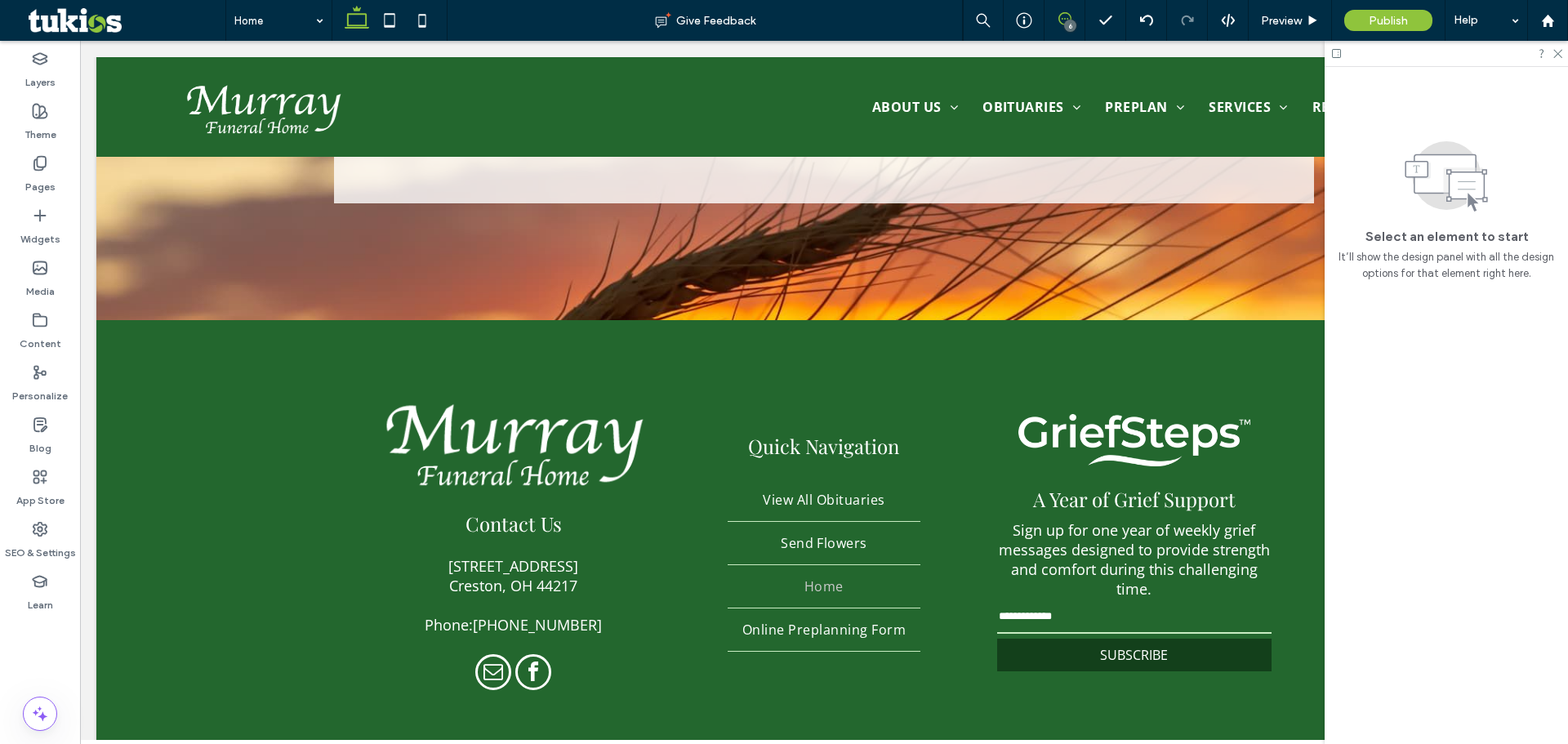
click at [1067, 14] on icon at bounding box center [1065, 19] width 13 height 13
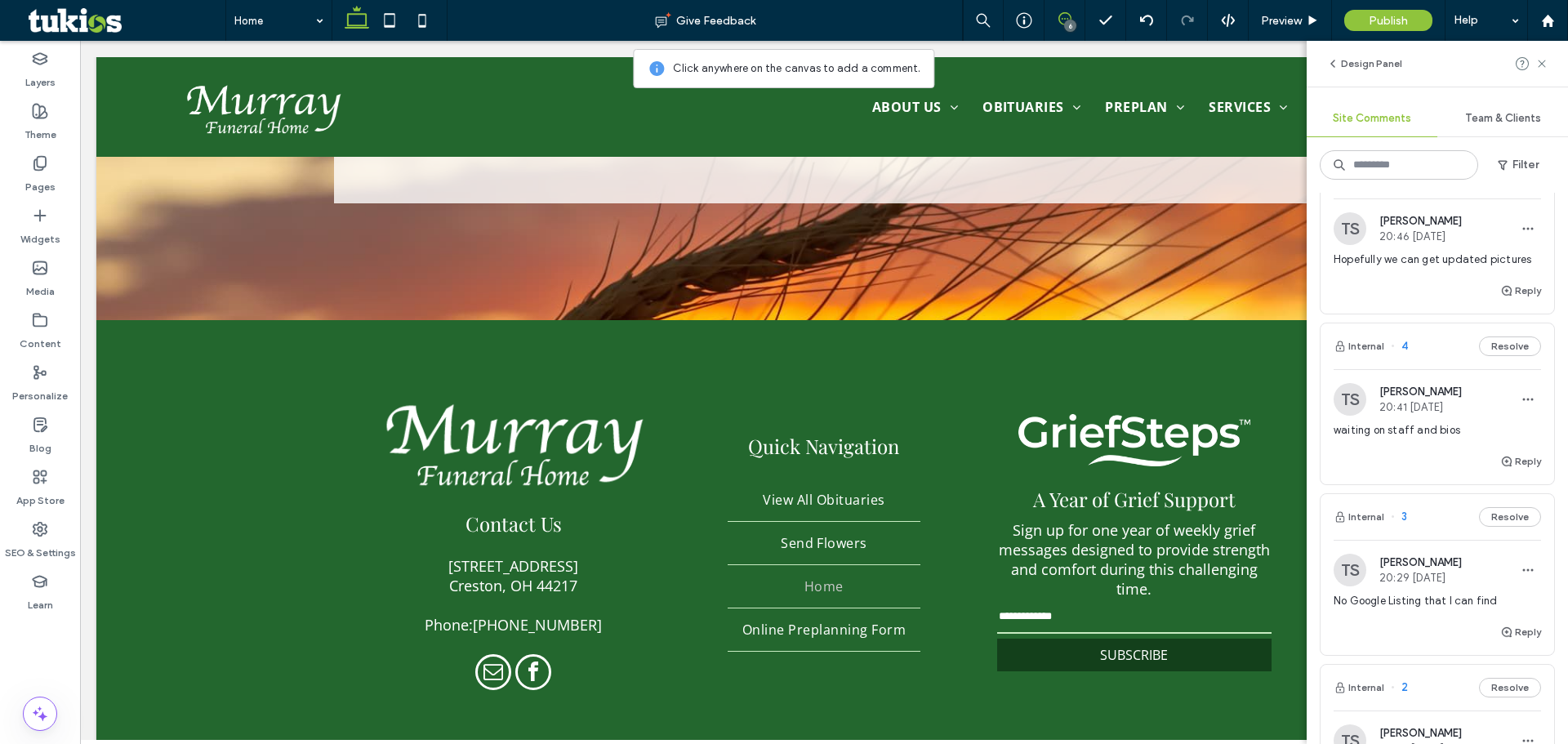
scroll to position [0, 0]
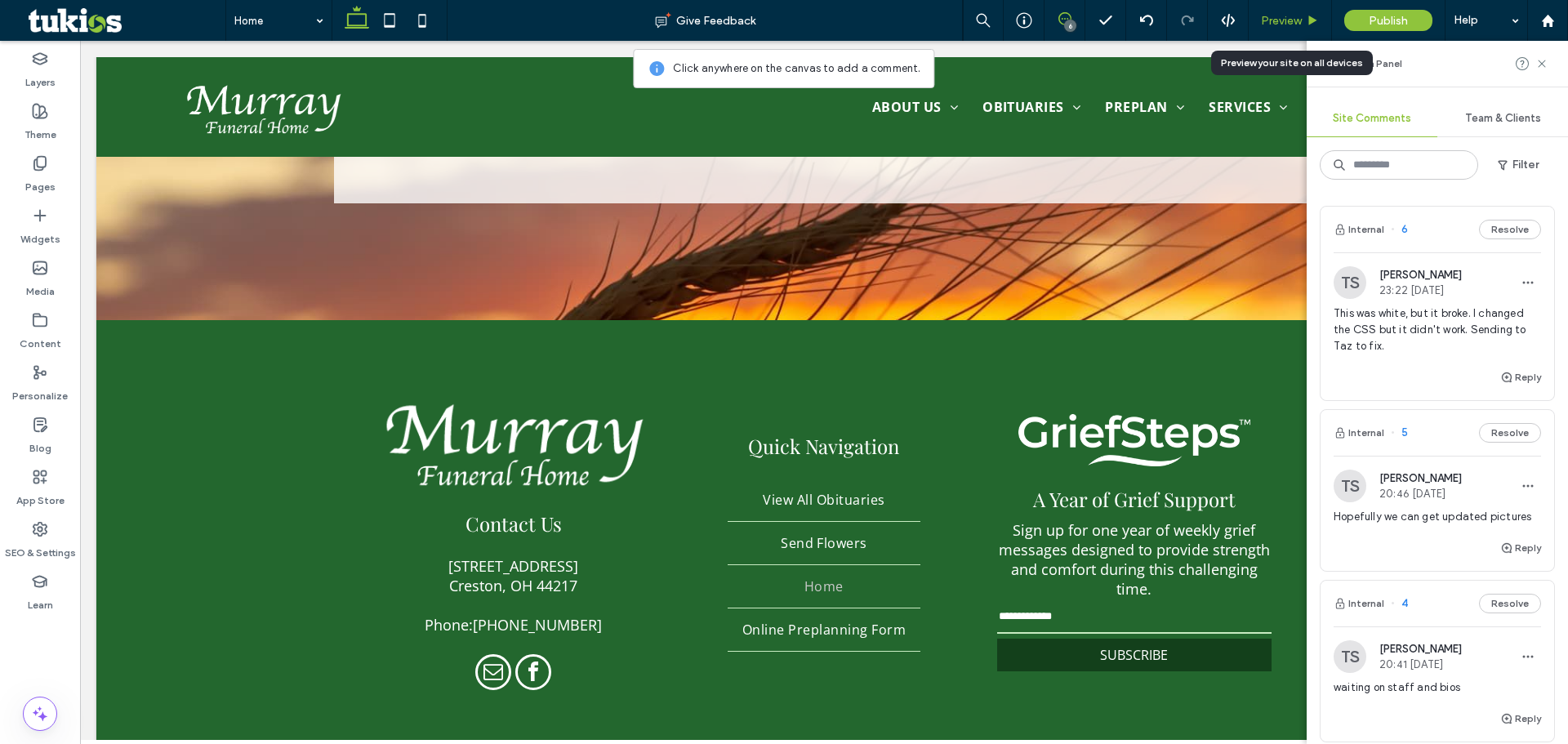
click at [1306, 26] on div "Preview" at bounding box center [1289, 20] width 83 height 14
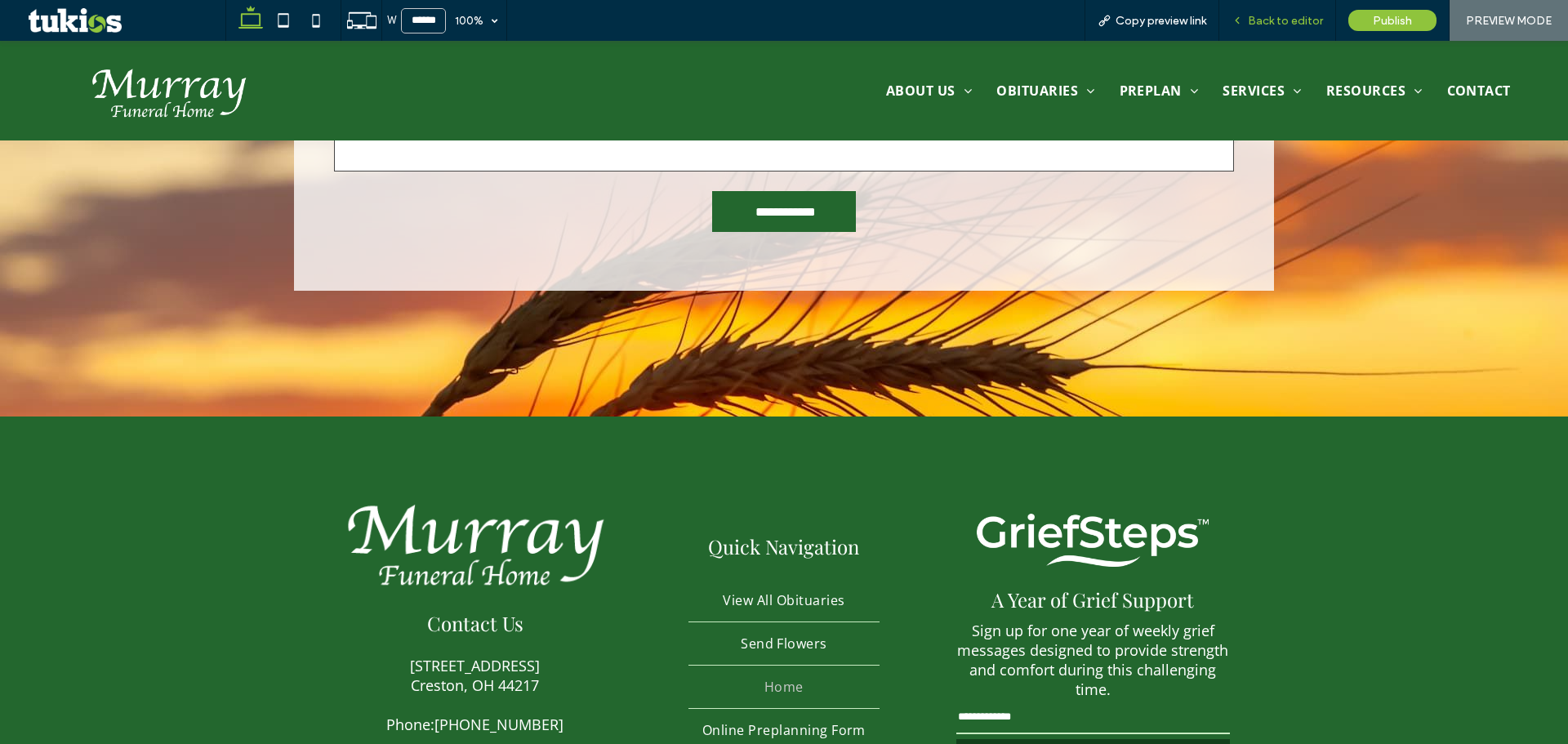
scroll to position [4836, 0]
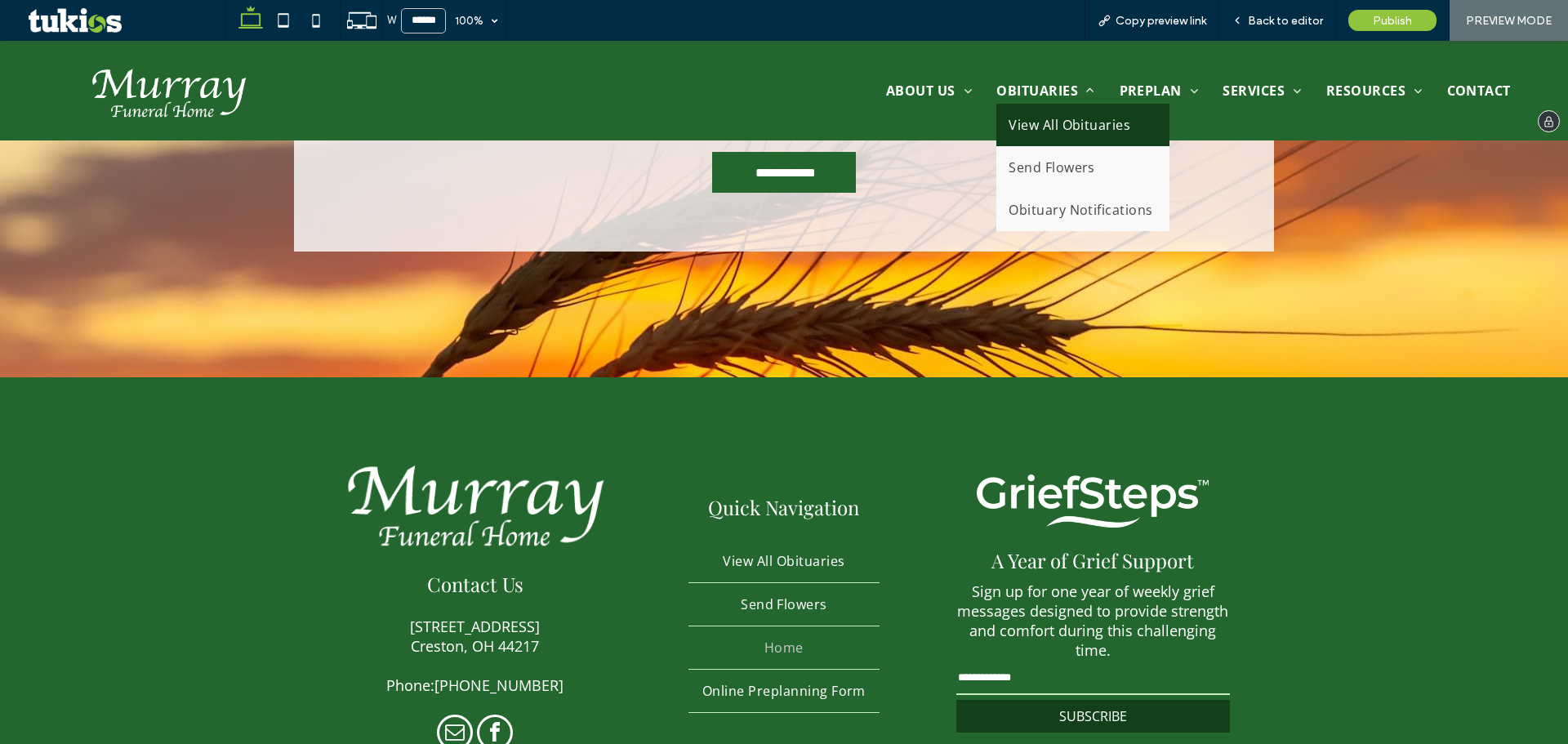
click at [1045, 142] on link "View All Obituaries" at bounding box center [1083, 124] width 173 height 43
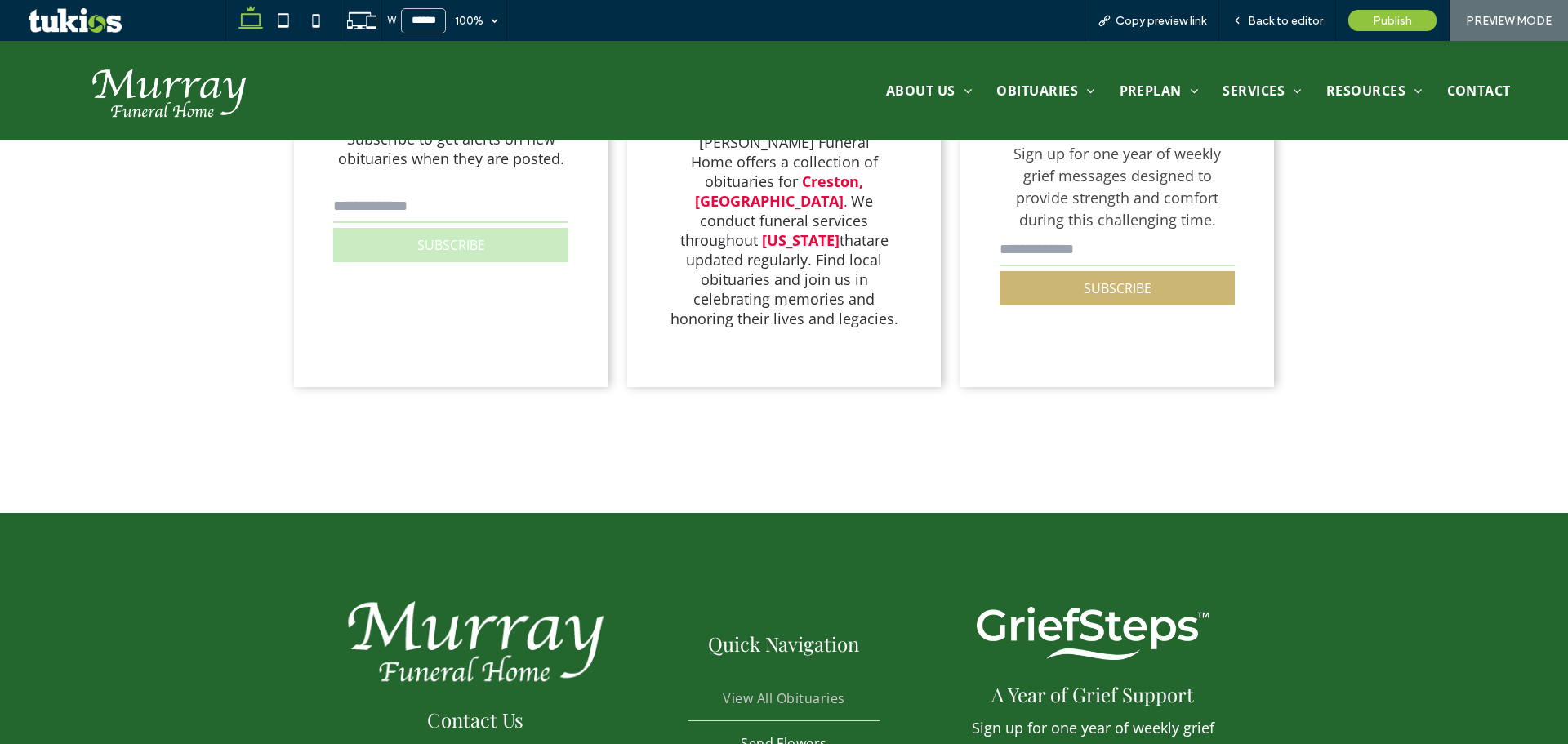
scroll to position [4396, 0]
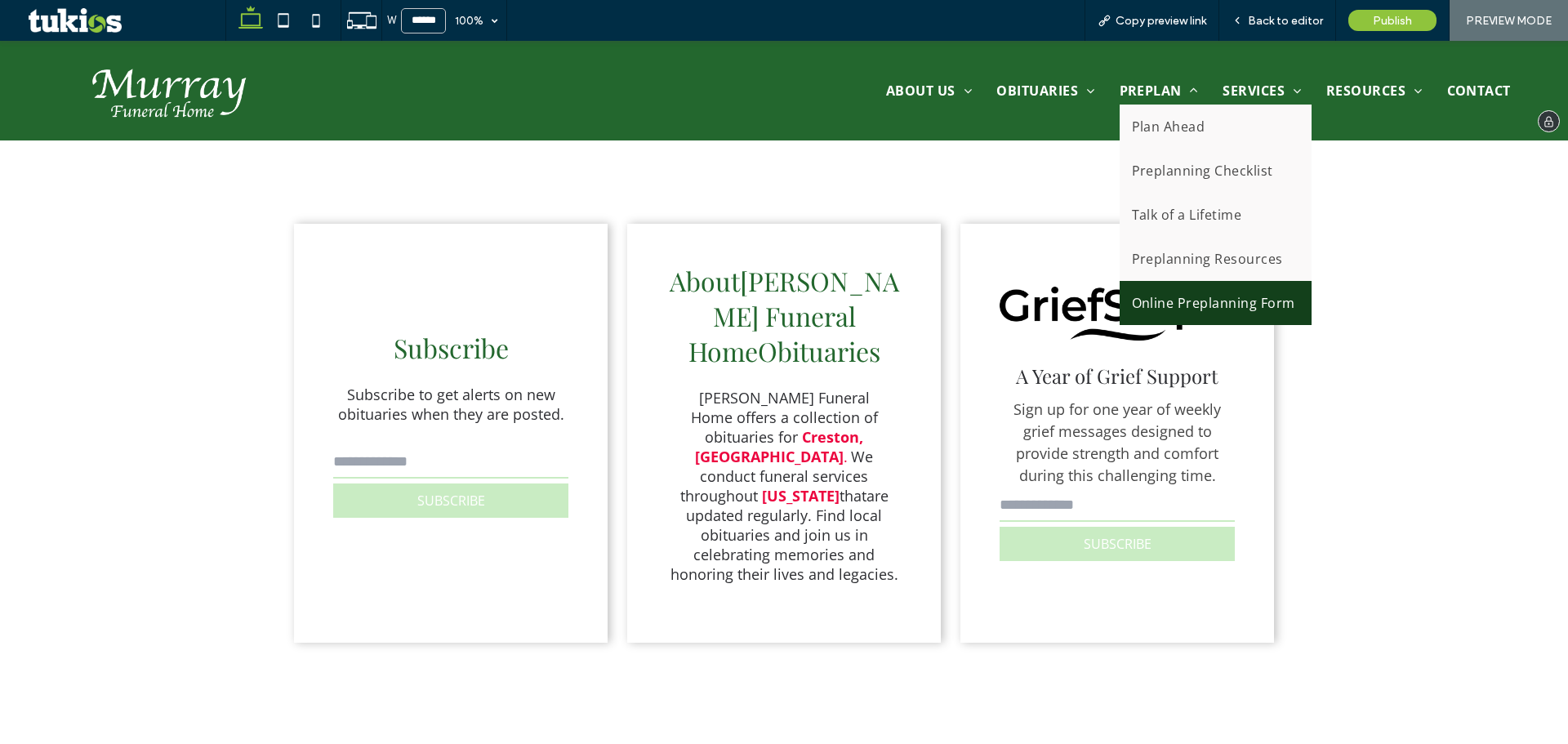
click at [1218, 297] on span "Online Preplanning Form" at bounding box center [1214, 303] width 163 height 20
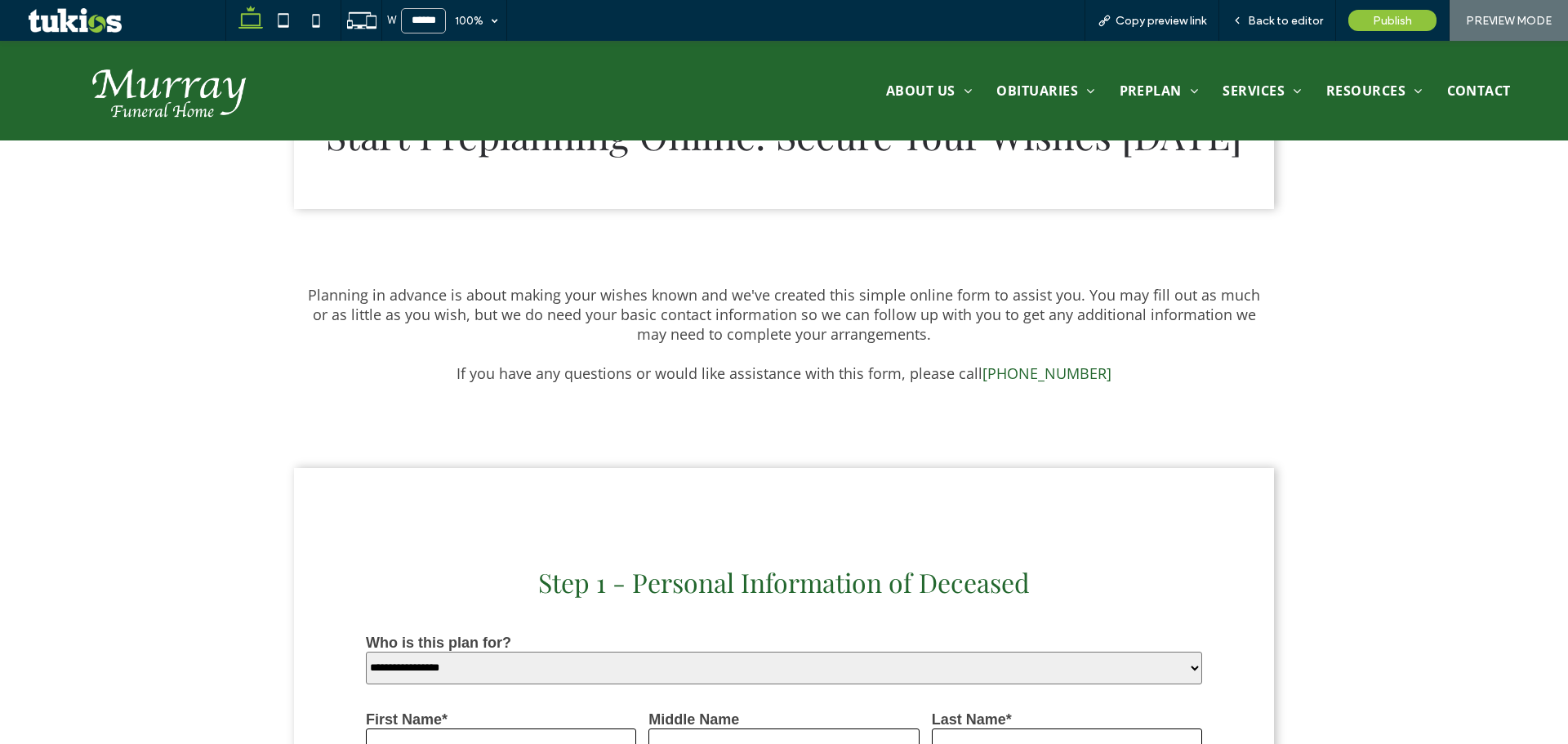
scroll to position [556, 0]
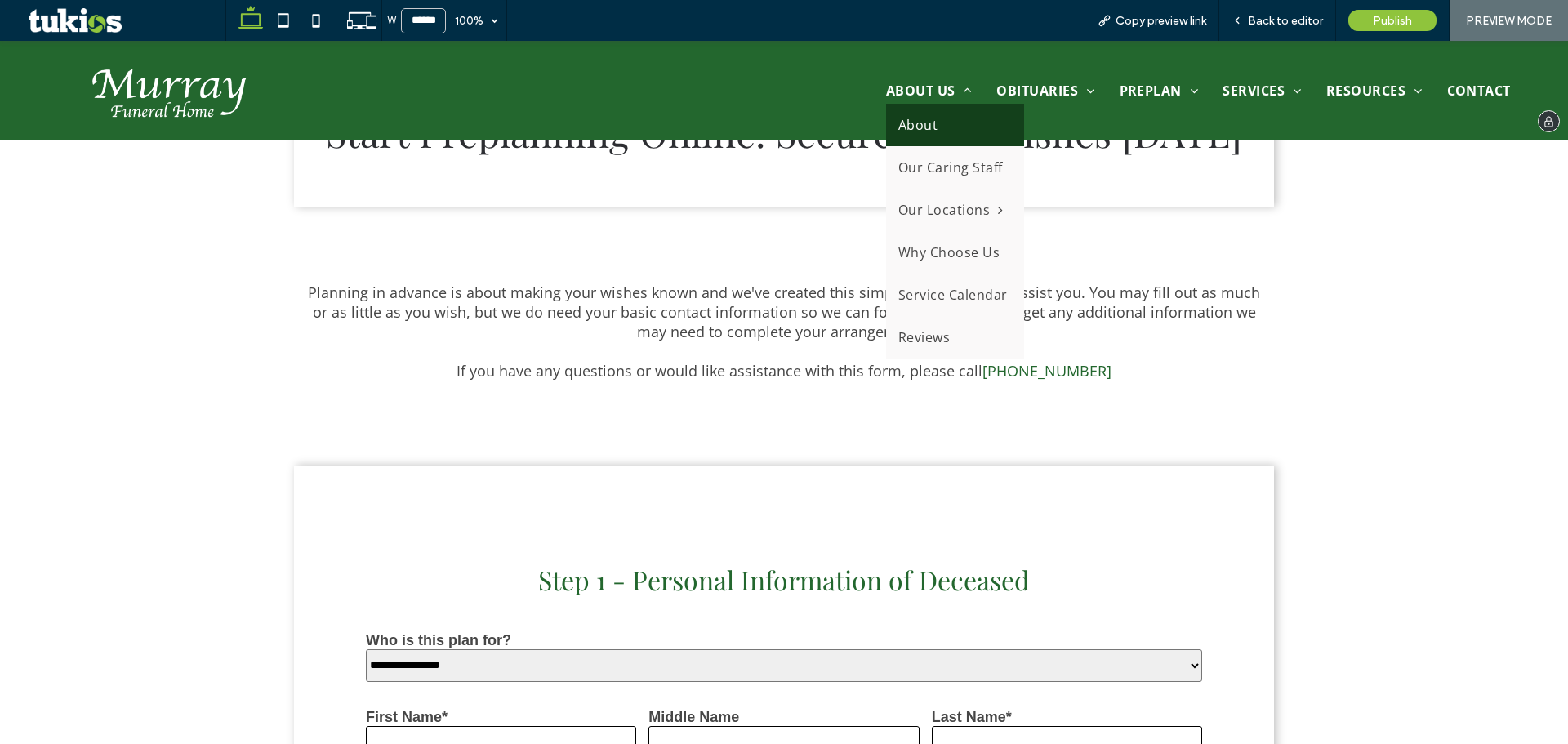
click at [921, 119] on span "About" at bounding box center [917, 125] width 39 height 18
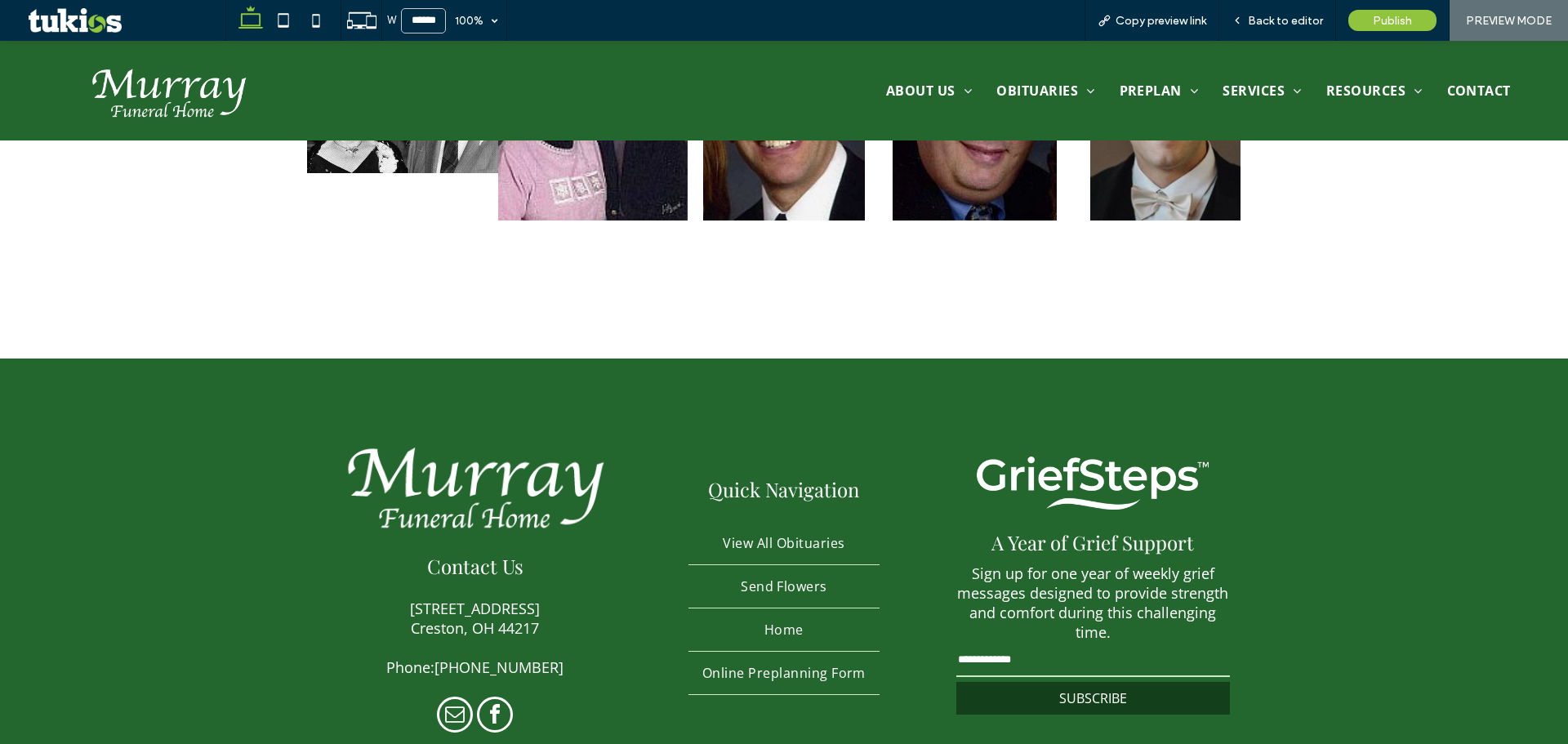
scroll to position [1127, 0]
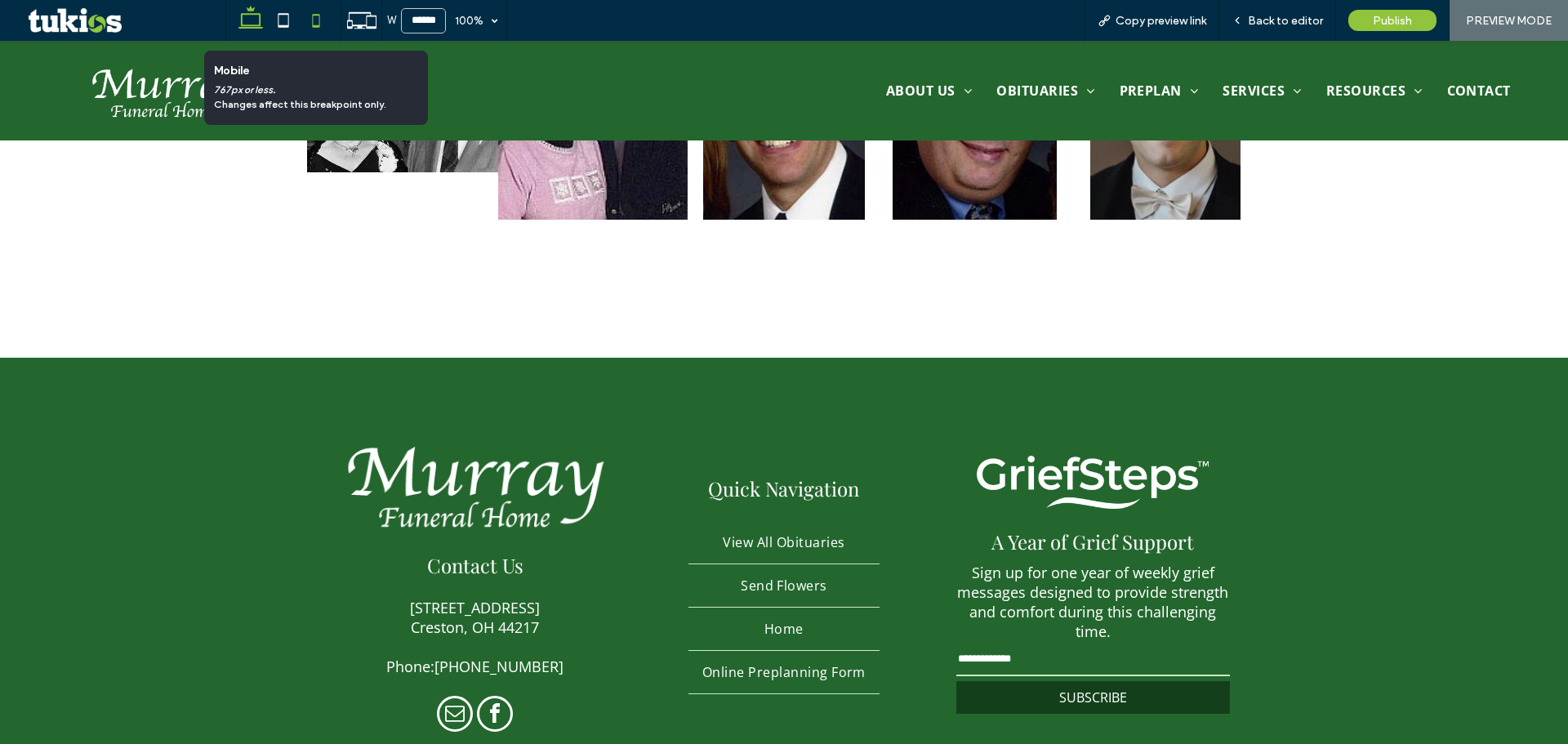
drag, startPoint x: 300, startPoint y: 13, endPoint x: 313, endPoint y: 18, distance: 13.9
click at [309, 16] on icon at bounding box center [316, 21] width 33 height 33
type input "*****"
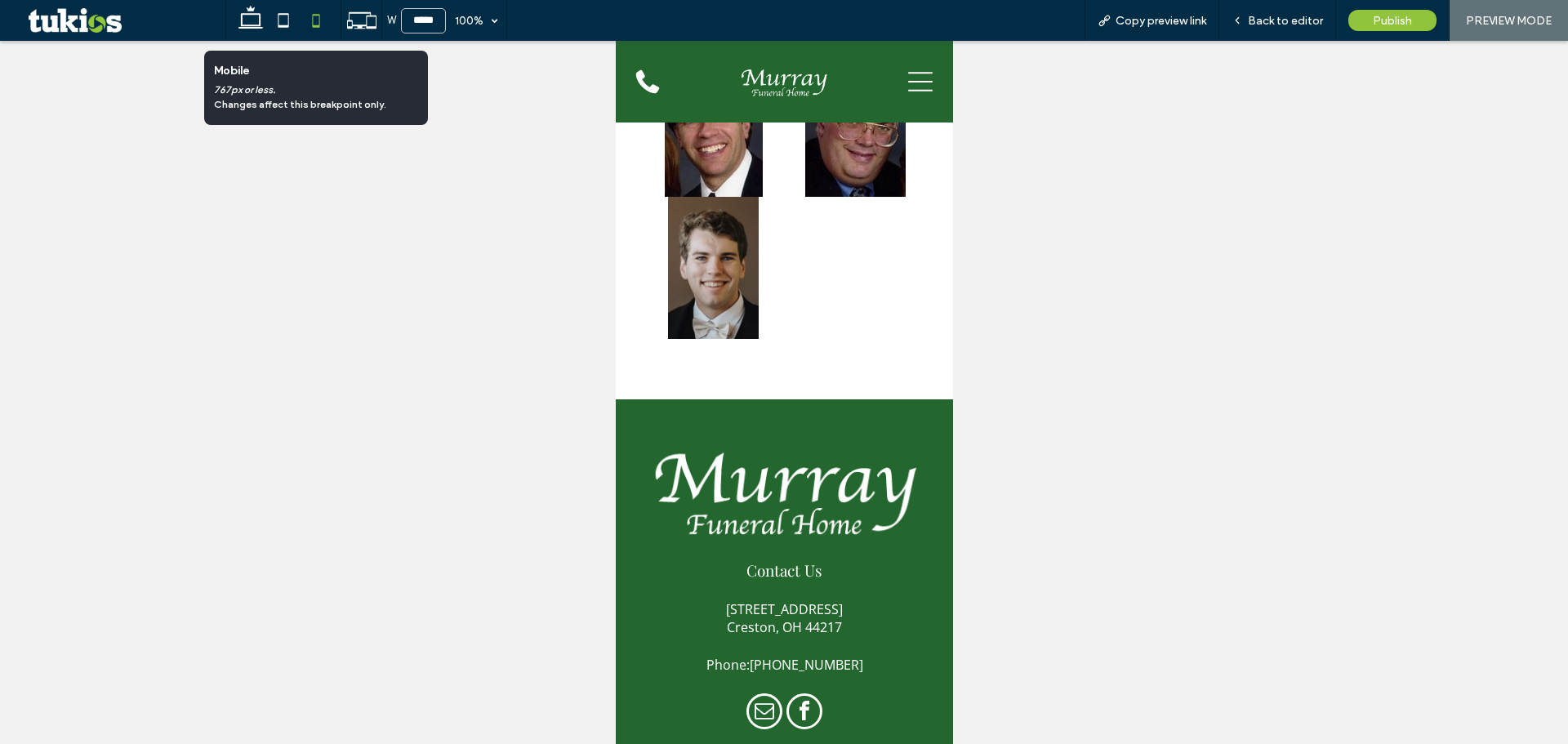
scroll to position [943, 0]
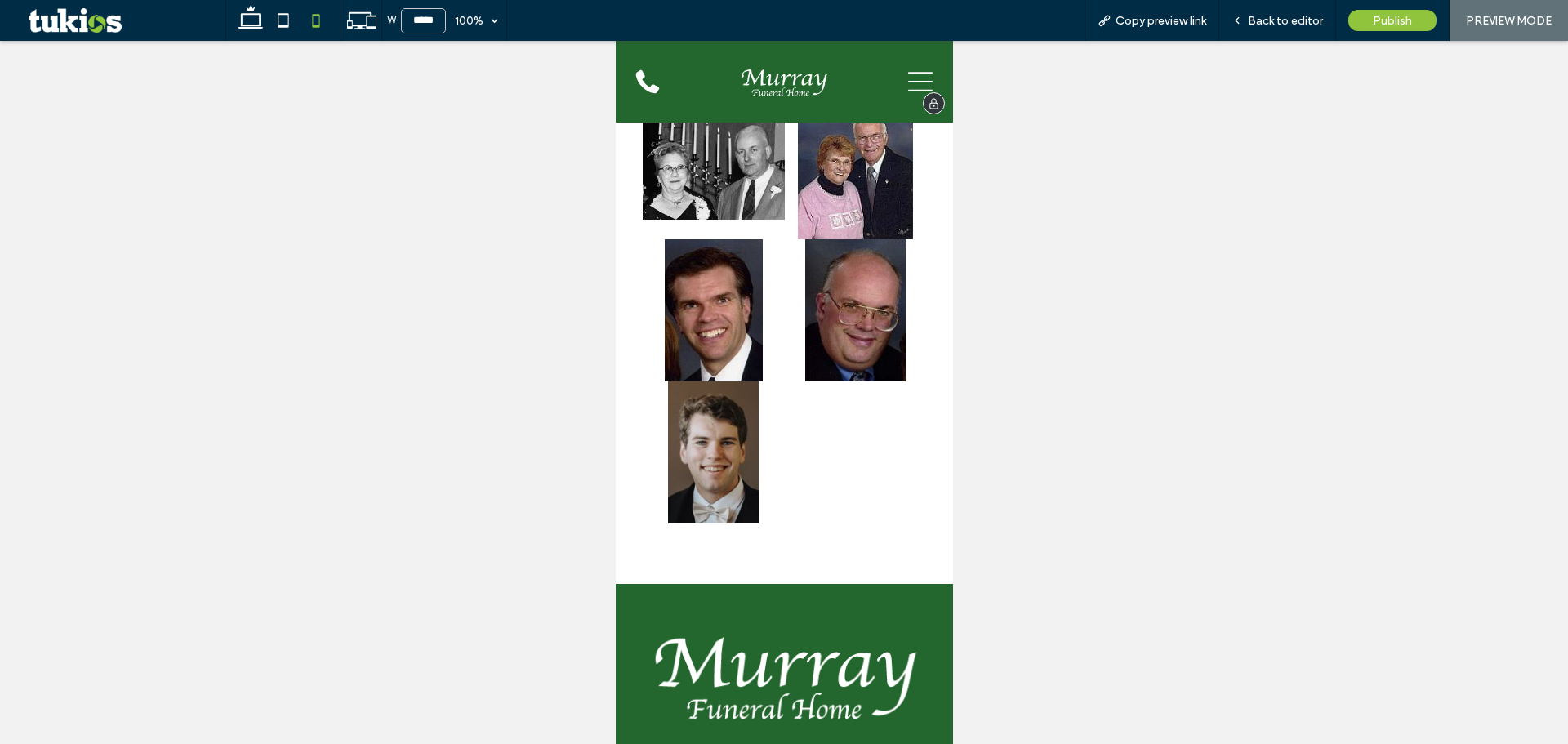
click at [916, 80] on icon at bounding box center [919, 82] width 24 height 24
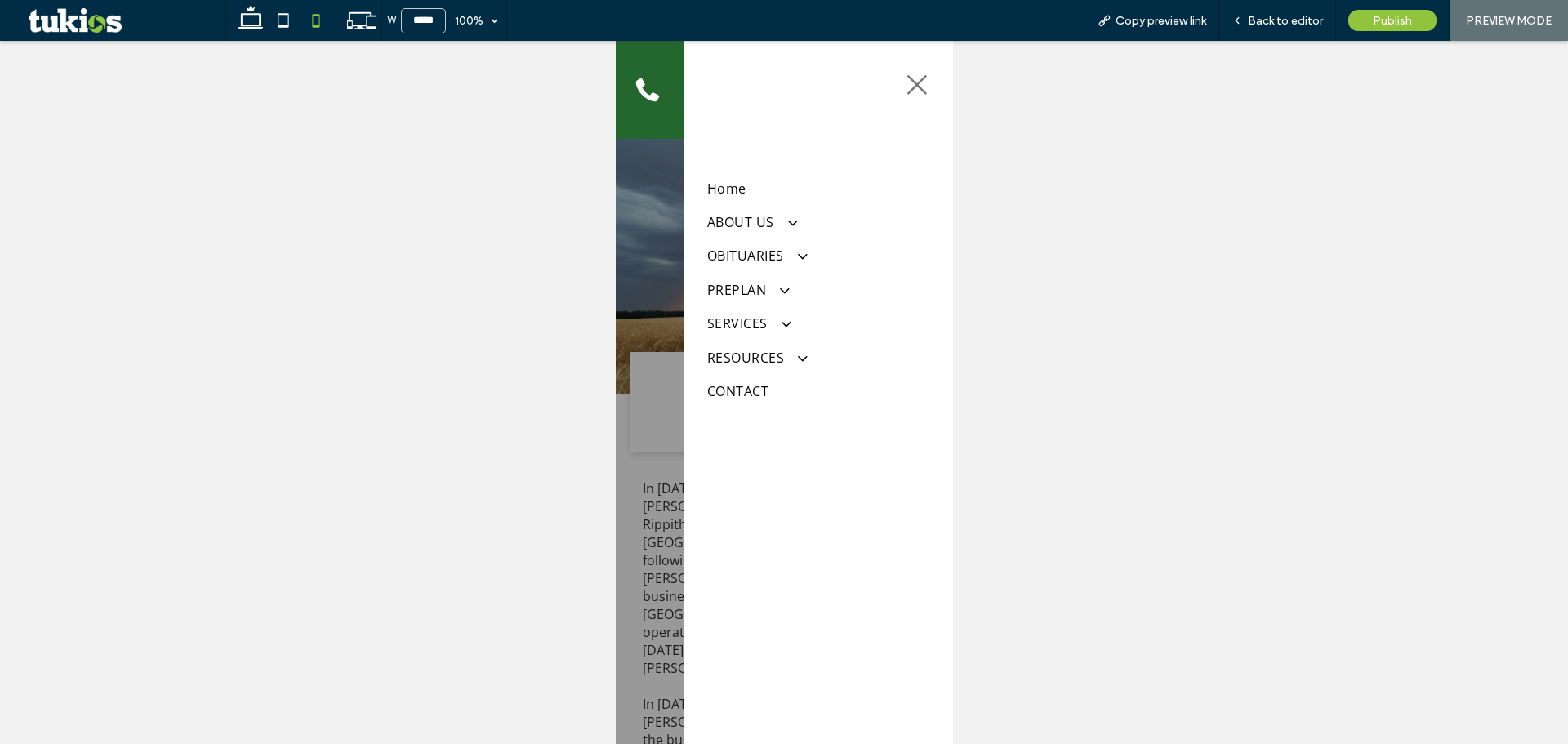
click at [751, 216] on span "ABOUT US" at bounding box center [750, 221] width 87 height 25
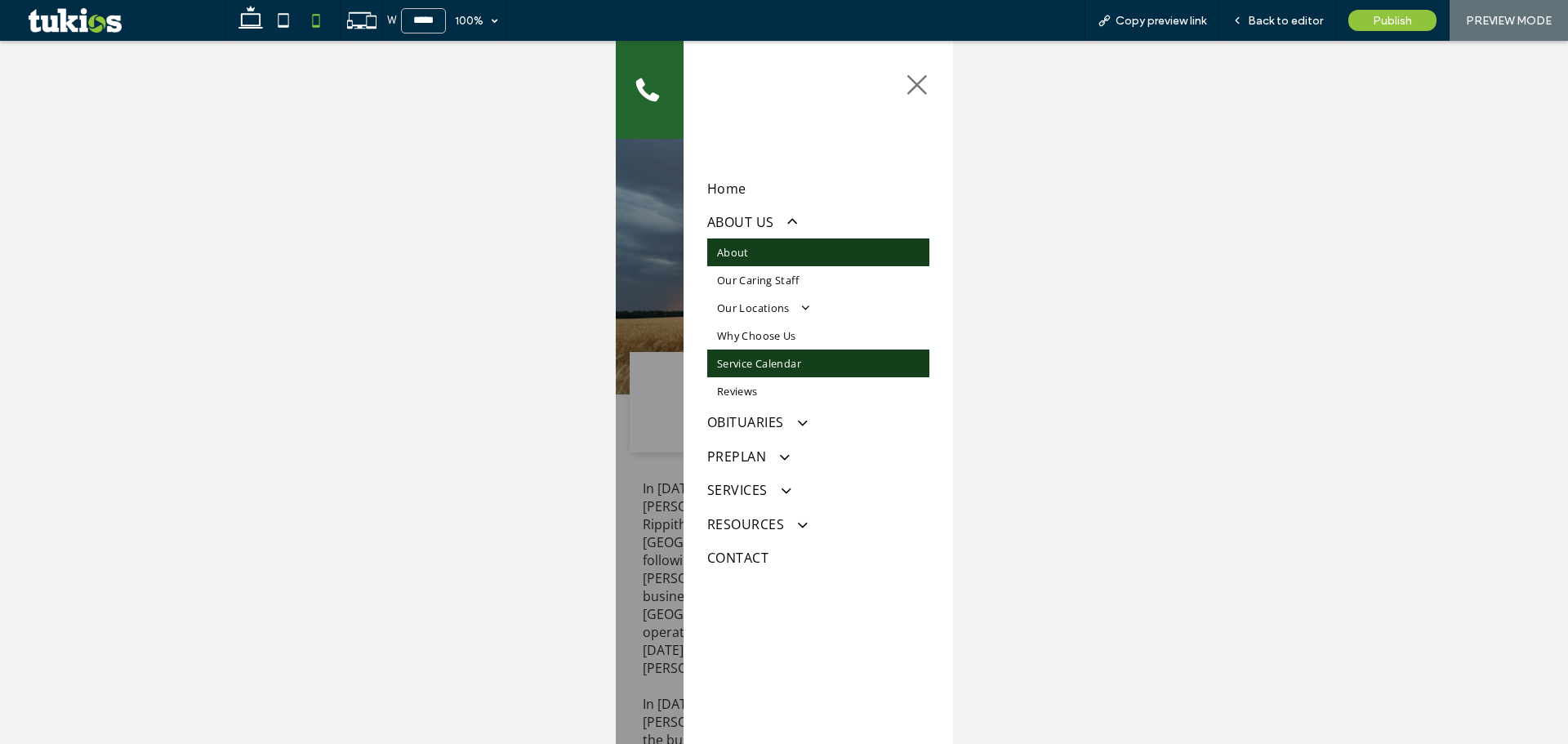
click at [782, 366] on span "Service Calendar" at bounding box center [759, 364] width 84 height 15
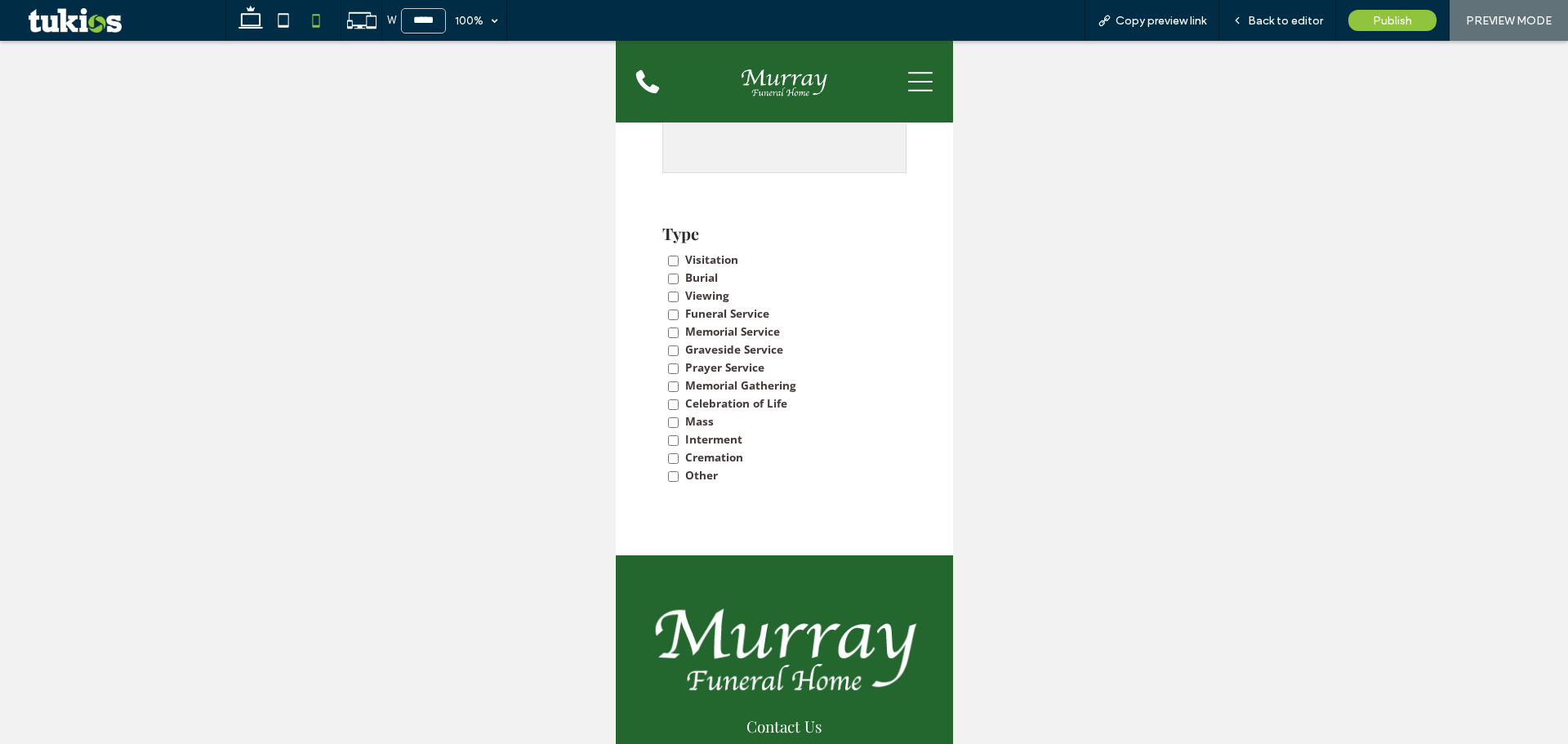
scroll to position [555, 0]
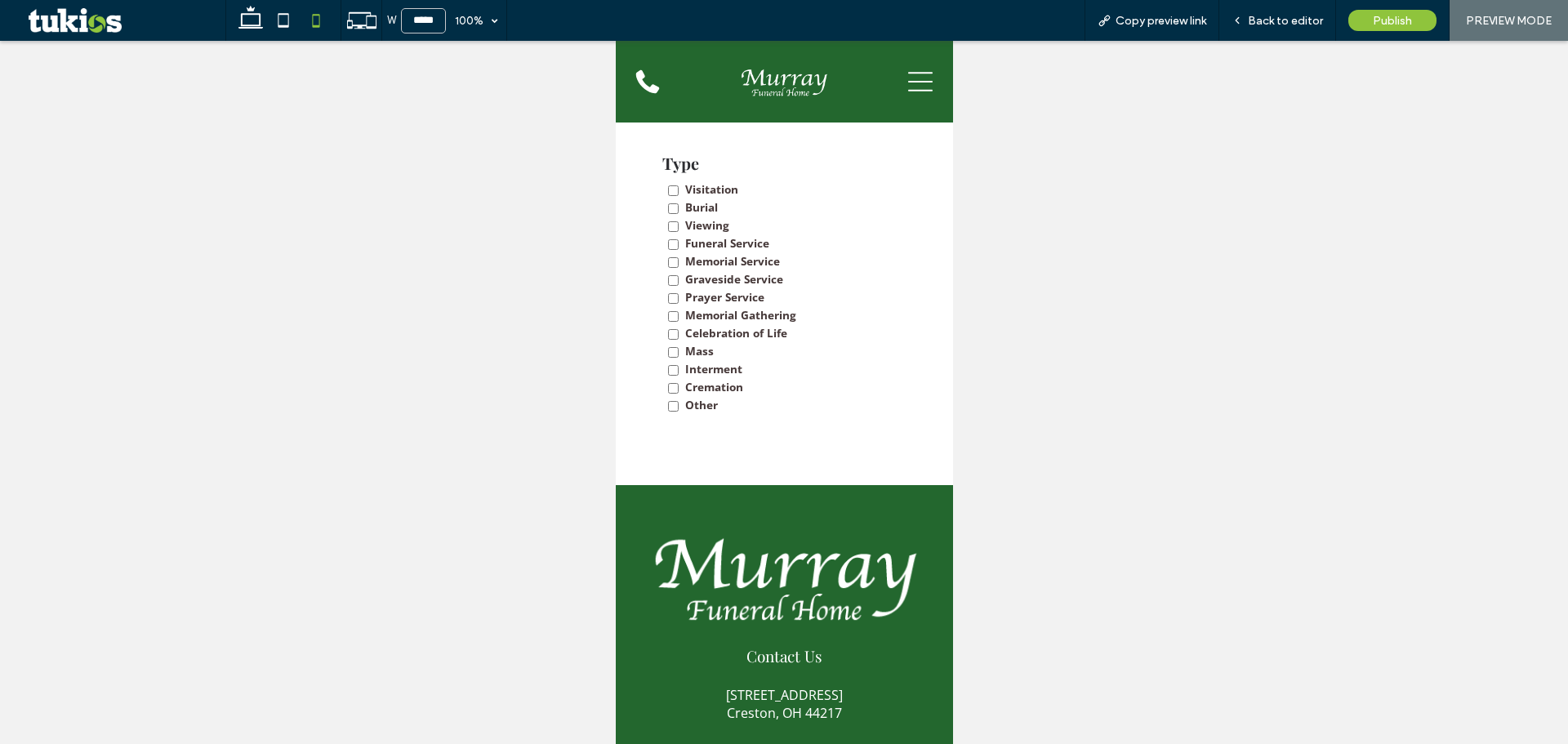
click at [519, 220] on div at bounding box center [784, 392] width 1568 height 703
click at [1304, 314] on div at bounding box center [784, 392] width 1568 height 703
